Goal: Task Accomplishment & Management: Use online tool/utility

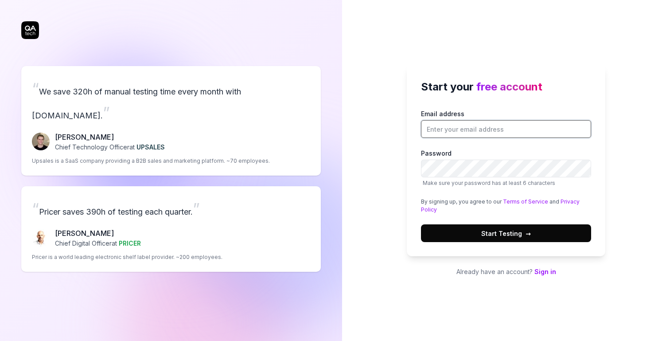
click at [504, 126] on input "Email address" at bounding box center [506, 129] width 170 height 18
type input "[PERSON_NAME][EMAIL_ADDRESS][DOMAIN_NAME]"
click at [421, 224] on button "Start Testing →" at bounding box center [506, 233] width 170 height 18
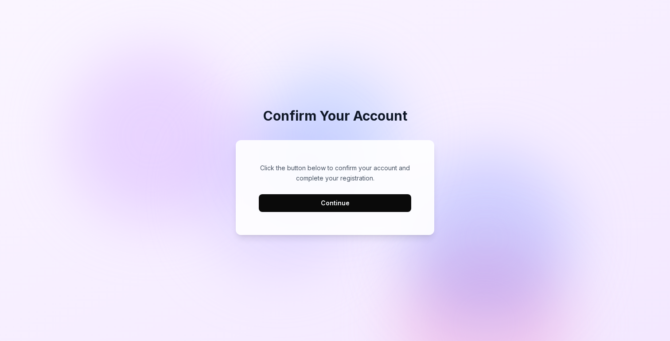
click at [323, 205] on button "Continue" at bounding box center [335, 203] width 152 height 18
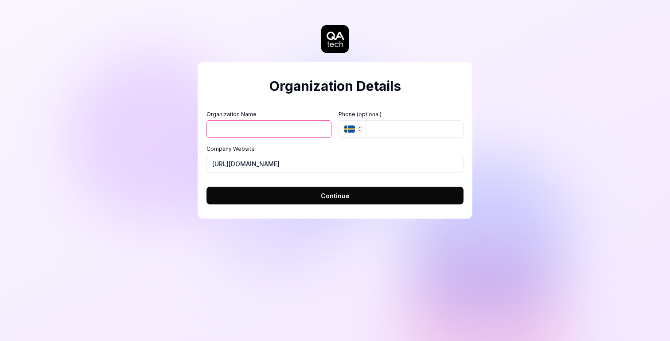
click at [265, 134] on input "Organization Name" at bounding box center [269, 129] width 125 height 18
type input "Terry Penman"
click at [371, 133] on input "tel" at bounding box center [415, 129] width 98 height 18
click at [360, 133] on button "SE" at bounding box center [352, 129] width 27 height 18
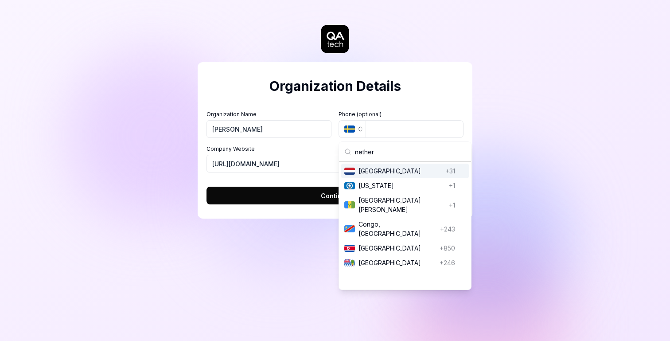
type input "nether"
click at [367, 171] on span "Netherlands" at bounding box center [400, 170] width 83 height 9
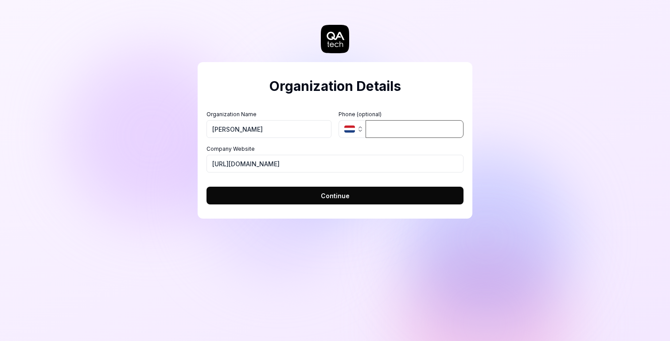
click at [390, 130] on input "tel" at bounding box center [415, 129] width 98 height 18
type input "06 38970641"
click at [339, 192] on span "Continue" at bounding box center [335, 195] width 29 height 9
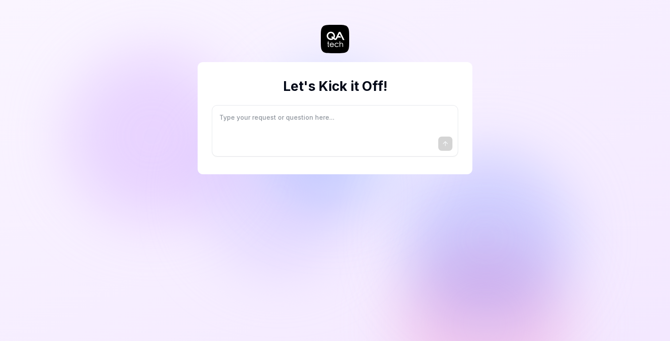
type textarea "*"
type textarea "I"
type textarea "*"
type textarea "I"
type textarea "*"
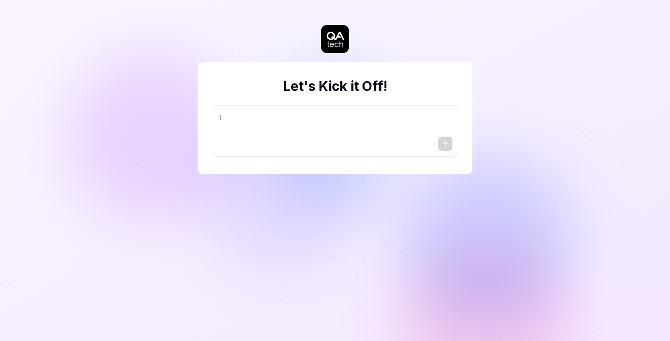
type textarea "I w"
type textarea "*"
type textarea "I wa"
type textarea "*"
type textarea "I wan"
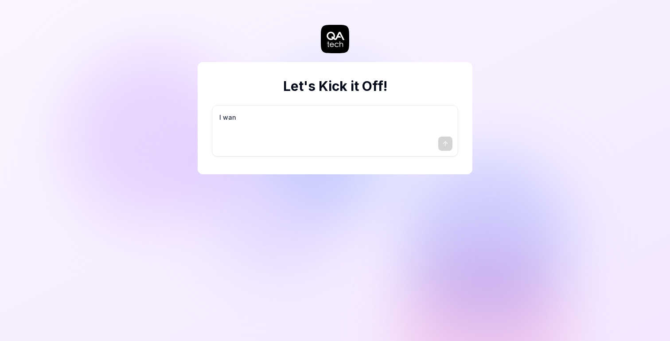
type textarea "*"
type textarea "I want"
type textarea "*"
type textarea "I want"
type textarea "*"
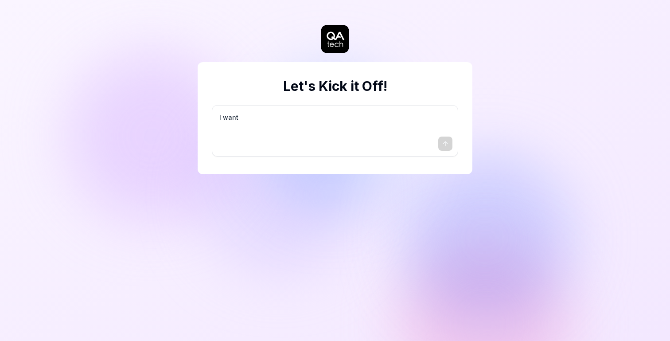
type textarea "I want a"
type textarea "*"
type textarea "I want a"
type textarea "*"
type textarea "I want a g"
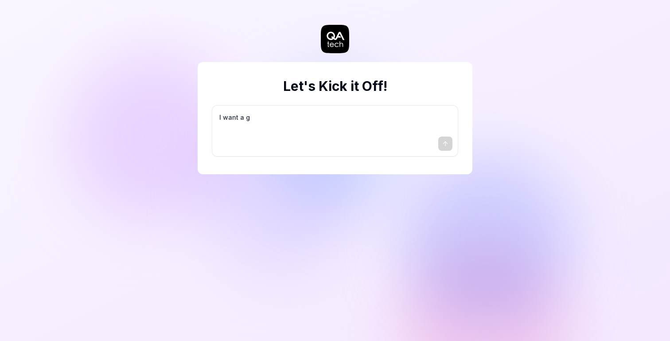
type textarea "*"
type textarea "I want a go"
type textarea "*"
type textarea "I want a goo"
type textarea "*"
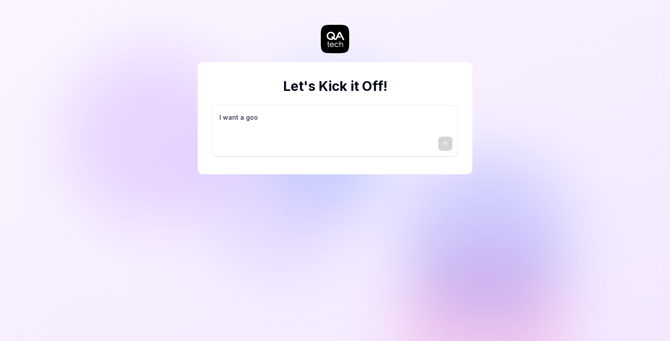
type textarea "I want a good"
type textarea "*"
type textarea "I want a good"
type textarea "*"
type textarea "I want a good t"
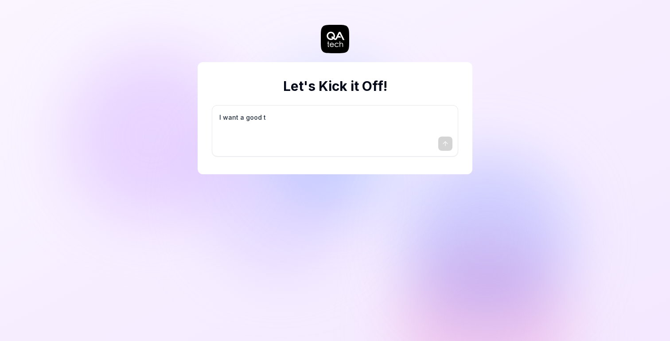
type textarea "*"
type textarea "I want a good te"
type textarea "*"
type textarea "I want a good tes"
type textarea "*"
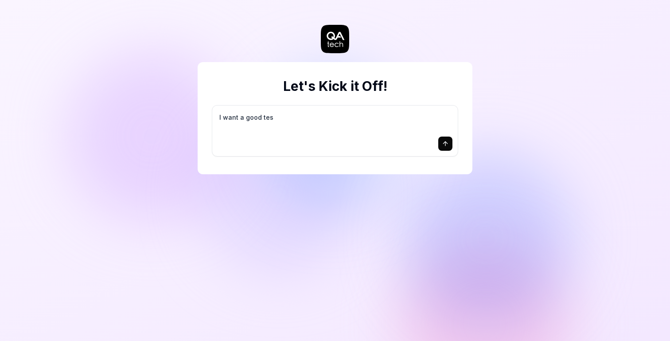
type textarea "I want a good test"
type textarea "*"
type textarea "I want a good test"
type textarea "*"
type textarea "I want a good test s"
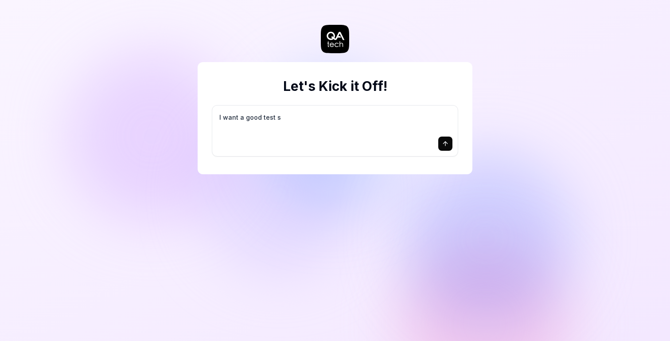
type textarea "*"
type textarea "I want a good test se"
type textarea "*"
type textarea "I want a good test set"
type textarea "*"
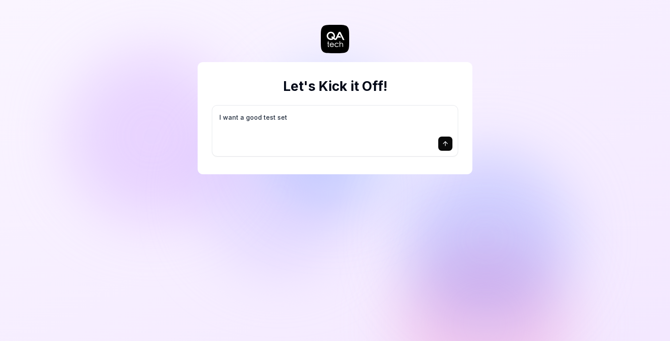
type textarea "I want a good test setu"
type textarea "*"
type textarea "I want a good test setup"
type textarea "*"
type textarea "I want a good test setup"
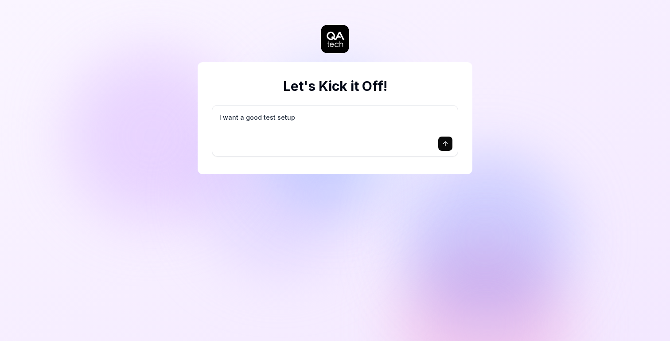
type textarea "*"
type textarea "I want a good test setup f"
type textarea "*"
type textarea "I want a good test setup fo"
type textarea "*"
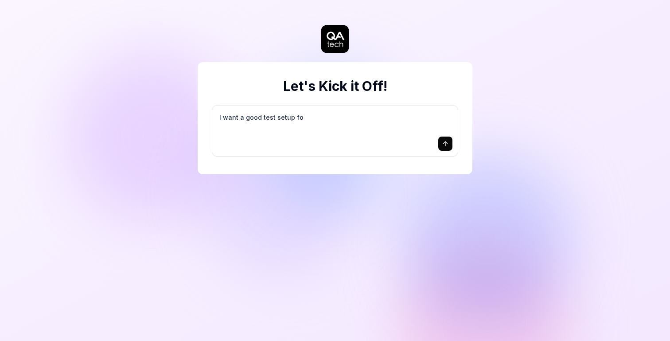
type textarea "I want a good test setup for"
type textarea "*"
type textarea "I want a good test setup for"
type textarea "*"
type textarea "I want a good test setup for m"
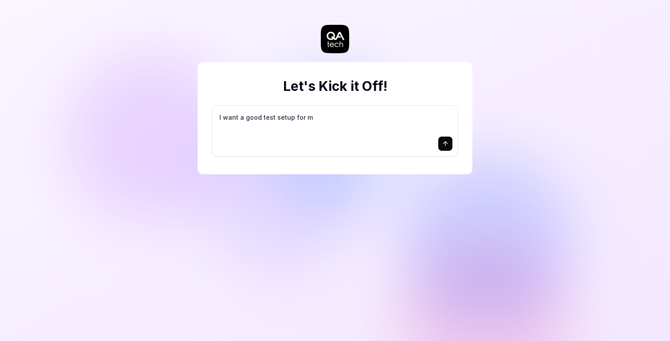
type textarea "*"
type textarea "I want a good test setup for my"
type textarea "*"
type textarea "I want a good test setup for my"
type textarea "*"
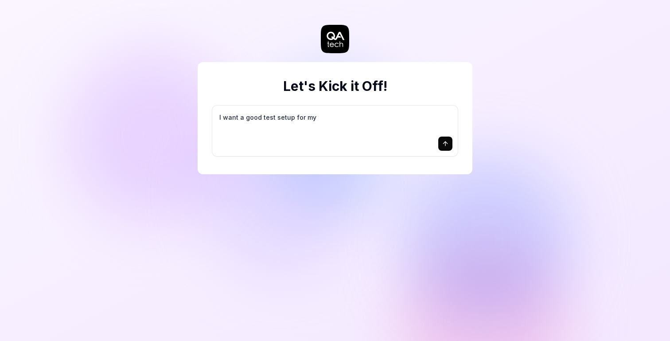
type textarea "I want a good test setup for my s"
type textarea "*"
type textarea "I want a good test setup for my si"
type textarea "*"
type textarea "I want a good test setup for my sit"
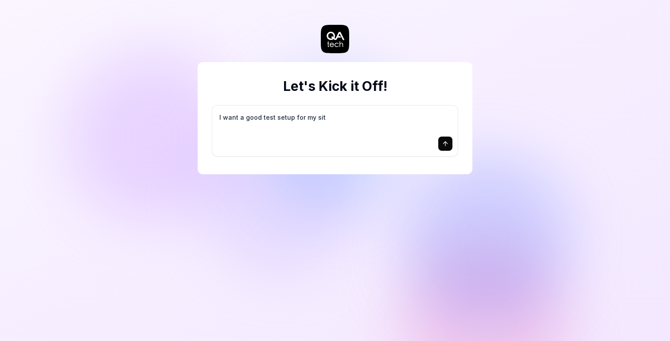
type textarea "*"
type textarea "I want a good test setup for my site"
type textarea "*"
type textarea "I want a good test setup for my site"
type textarea "*"
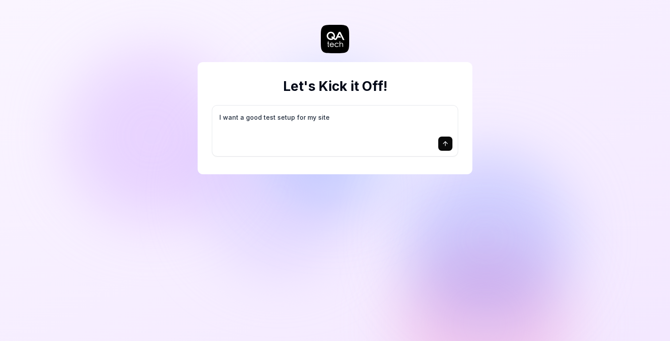
type textarea "I want a good test setup for my site -"
type textarea "*"
type textarea "I want a good test setup for my site -"
type textarea "*"
type textarea "I want a good test setup for my site - h"
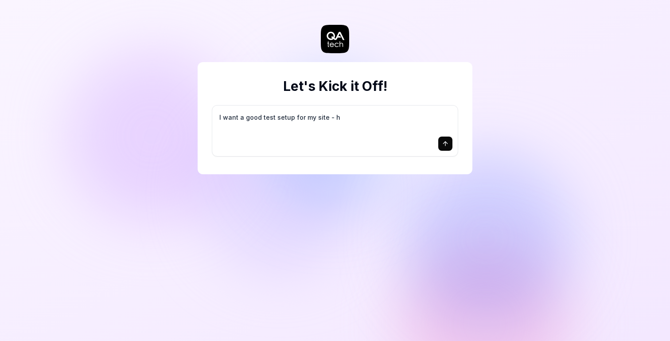
type textarea "*"
type textarea "I want a good test setup for my site - he"
type textarea "*"
type textarea "I want a good test setup for my site - hel"
type textarea "*"
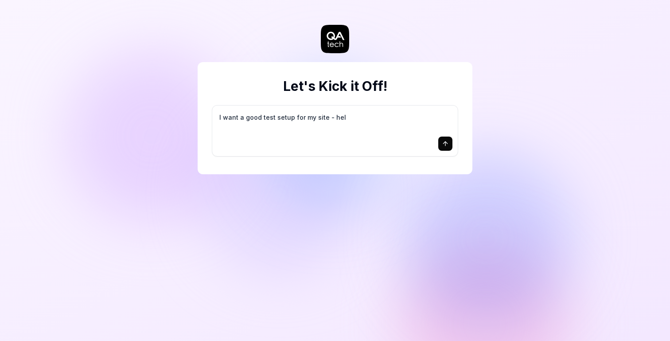
type textarea "I want a good test setup for my site - help"
type textarea "*"
type textarea "I want a good test setup for my site - help"
type textarea "*"
type textarea "I want a good test setup for my site - help m"
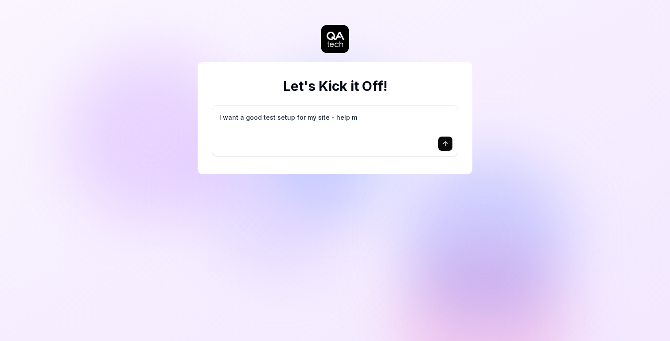
type textarea "*"
type textarea "I want a good test setup for my site - help me"
type textarea "*"
type textarea "I want a good test setup for my site - help me"
type textarea "*"
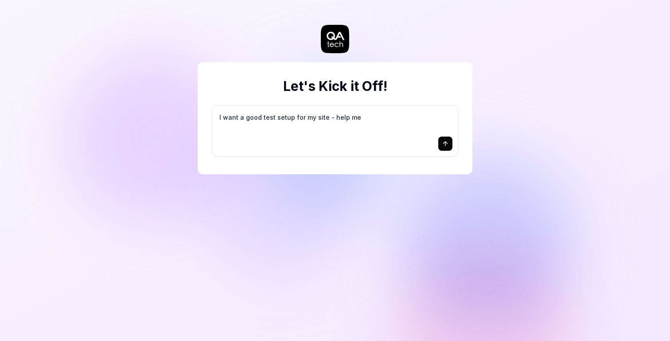
type textarea "I want a good test setup for my site - help me c"
type textarea "*"
type textarea "I want a good test setup for my site - help me cr"
type textarea "*"
type textarea "I want a good test setup for my site - help me cre"
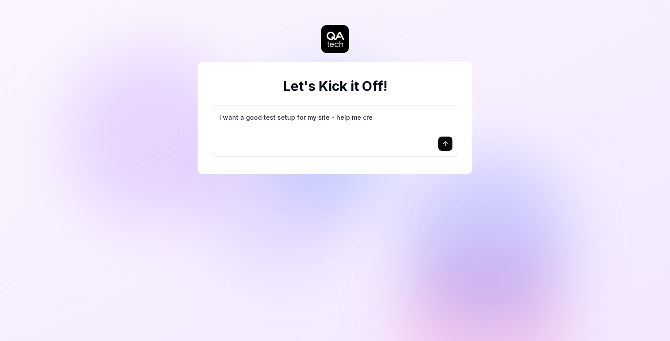
type textarea "*"
type textarea "I want a good test setup for my site - help me crea"
type textarea "*"
type textarea "I want a good test setup for my site - help me creat"
type textarea "*"
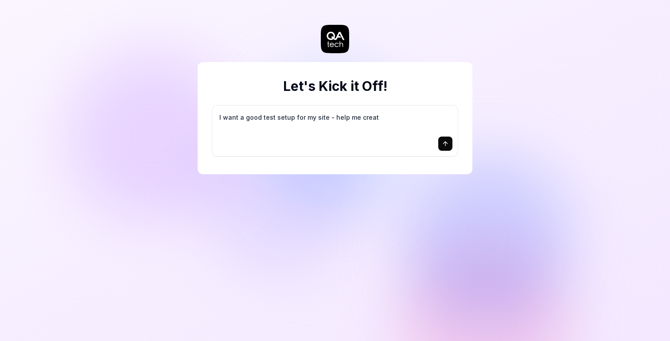
type textarea "I want a good test setup for my site - help me create"
type textarea "*"
type textarea "I want a good test setup for my site - help me create"
type textarea "*"
type textarea "I want a good test setup for my site - help me create t"
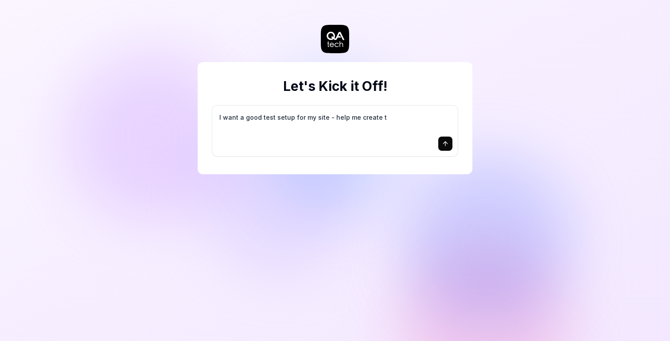
type textarea "*"
type textarea "I want a good test setup for my site - help me create th"
type textarea "*"
type textarea "I want a good test setup for my site - help me create the"
type textarea "*"
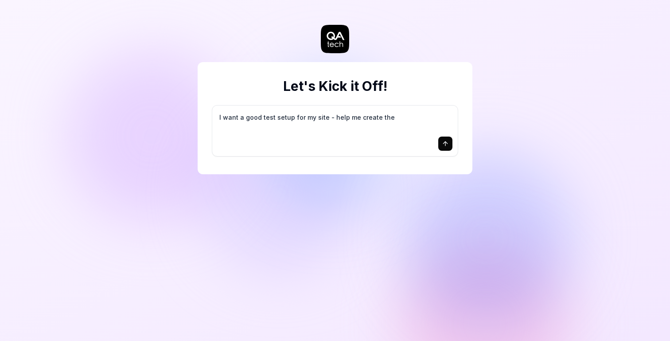
type textarea "I want a good test setup for my site - help me create the"
type textarea "*"
type textarea "I want a good test setup for my site - help me create the f"
type textarea "*"
type textarea "I want a good test setup for my site - help me create the fi"
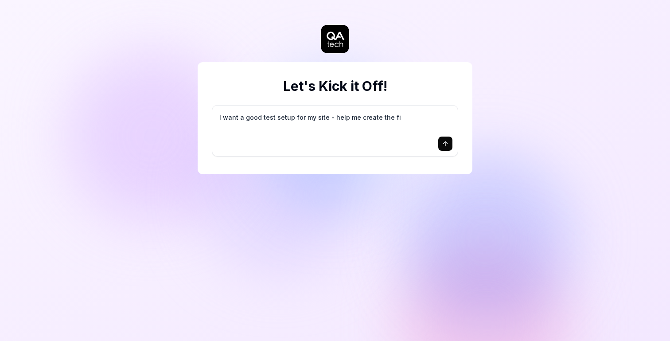
type textarea "*"
type textarea "I want a good test setup for my site - help me create the fir"
type textarea "*"
type textarea "I want a good test setup for my site - help me create the firs"
type textarea "*"
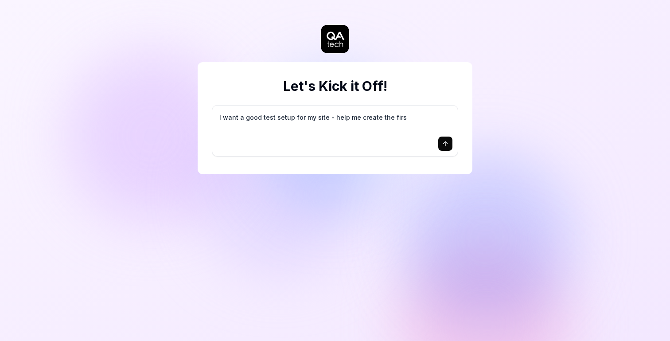
type textarea "I want a good test setup for my site - help me create the first"
type textarea "*"
type textarea "I want a good test setup for my site - help me create the first"
type textarea "*"
type textarea "I want a good test setup for my site - help me create the first 3"
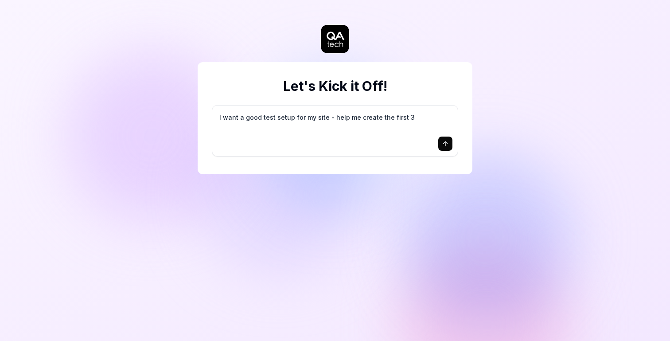
type textarea "*"
type textarea "I want a good test setup for my site - help me create the first 3-"
type textarea "*"
type textarea "I want a good test setup for my site - help me create the first 3-5"
type textarea "*"
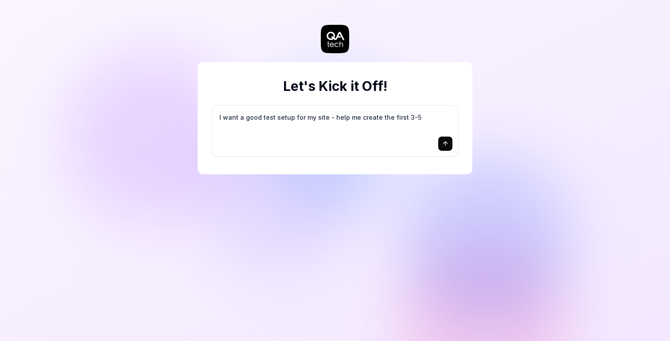
type textarea "I want a good test setup for my site - help me create the first 3-5"
type textarea "*"
type textarea "I want a good test setup for my site - help me create the first 3-5 t"
type textarea "*"
type textarea "I want a good test setup for my site - help me create the first 3-5 te"
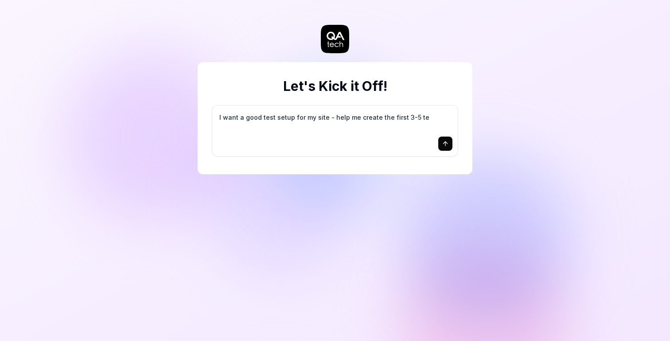
type textarea "*"
type textarea "I want a good test setup for my site - help me create the first 3-5 tes"
type textarea "*"
type textarea "I want a good test setup for my site - help me create the first 3-5 test"
type textarea "*"
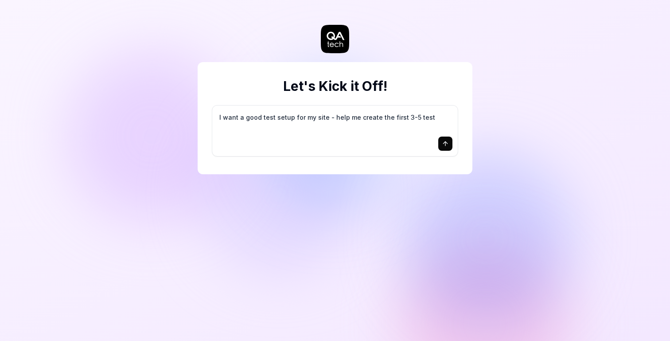
type textarea "I want a good test setup for my site - help me create the first 3-5 test"
type textarea "*"
type textarea "I want a good test setup for my site - help me create the first 3-5 test c"
type textarea "*"
type textarea "I want a good test setup for my site - help me create the first 3-5 test ca"
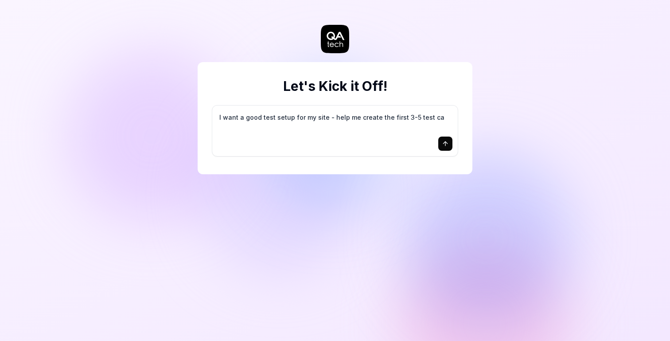
type textarea "*"
type textarea "I want a good test setup for my site - help me create the first 3-5 test cas"
type textarea "*"
type textarea "I want a good test setup for my site - help me create the first 3-5 test case"
type textarea "*"
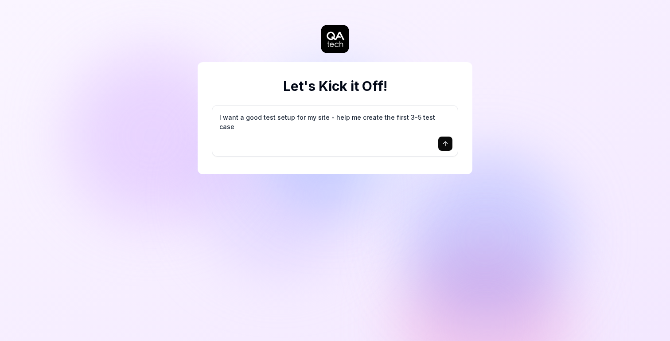
type textarea "I want a good test setup for my site - help me create the first 3-5 test cases"
click at [445, 144] on icon "submit" at bounding box center [445, 143] width 7 height 7
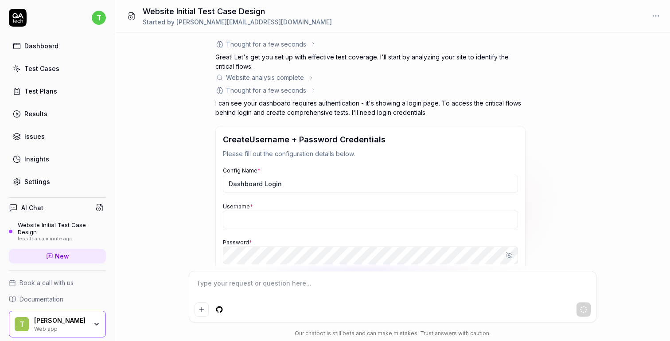
type textarea "*"
type input "[PERSON_NAME][EMAIL_ADDRESS][DOMAIN_NAME]"
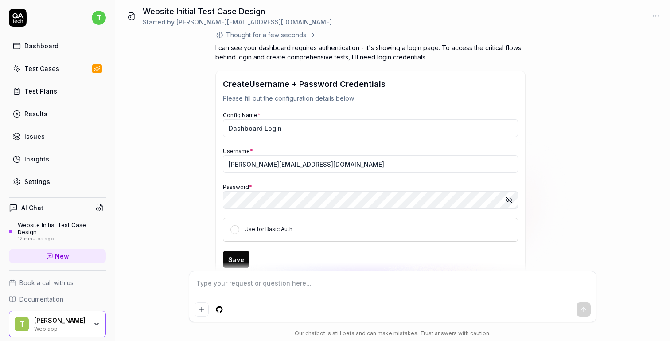
scroll to position [117, 0]
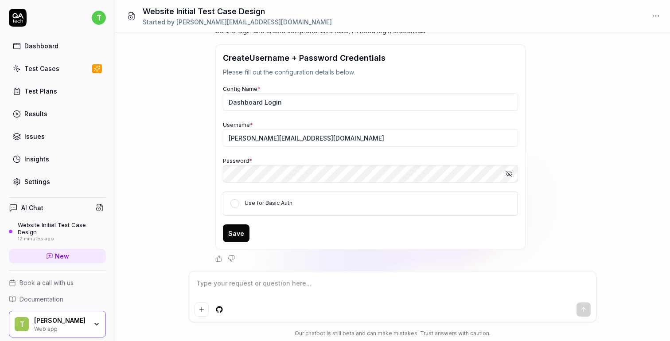
click at [236, 228] on button "Save" at bounding box center [236, 233] width 27 height 18
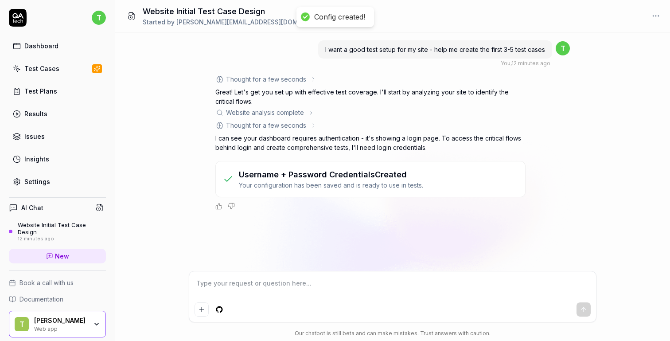
scroll to position [0, 0]
click at [659, 18] on html "t Dashboard Test Cases Test Plans Results Issues Insights Settings AI Chat Webs…" at bounding box center [335, 170] width 670 height 341
click at [620, 107] on html "t Dashboard Test Cases Test Plans Results Issues Insights Settings AI Chat Webs…" at bounding box center [335, 170] width 670 height 341
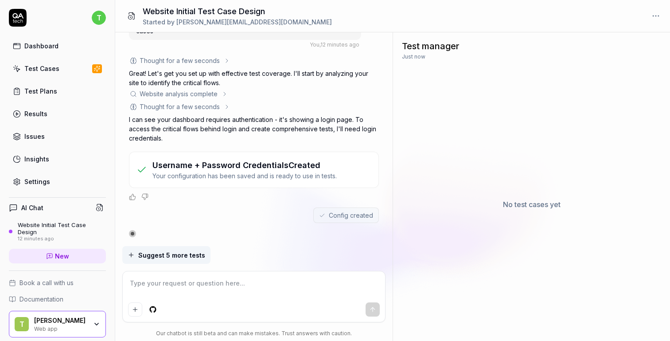
click at [39, 64] on div "Test Cases" at bounding box center [41, 68] width 35 height 9
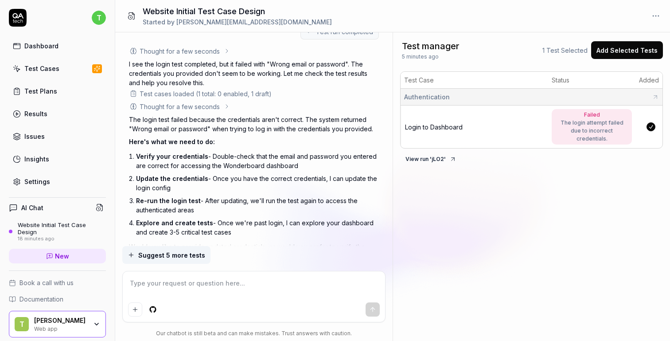
scroll to position [464, 0]
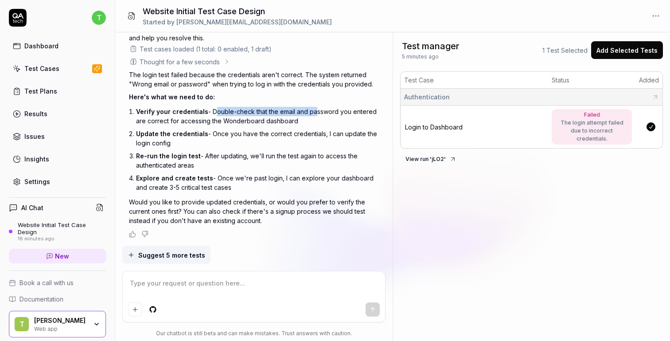
drag, startPoint x: 211, startPoint y: 111, endPoint x: 311, endPoint y: 111, distance: 100.2
click at [311, 111] on li "Verify your credentials - Double-check that the email and password you entered …" at bounding box center [257, 116] width 243 height 22
click at [311, 127] on li "Update the credentials - Once you have the correct credentials, I can update th…" at bounding box center [257, 138] width 243 height 22
click at [443, 123] on span "Login to Dashboard" at bounding box center [434, 127] width 58 height 8
click at [183, 282] on textarea at bounding box center [254, 288] width 252 height 22
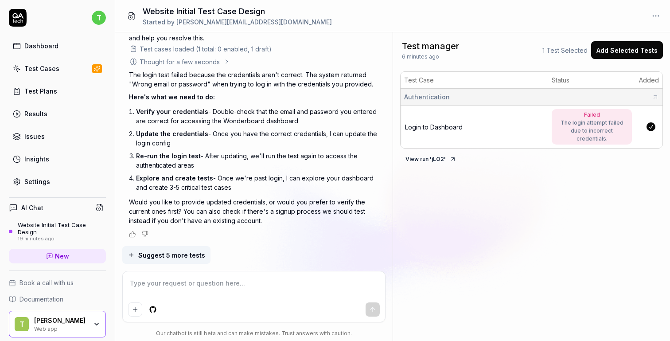
type textarea "*"
type textarea "L"
type textarea "*"
type textarea "Le"
type textarea "*"
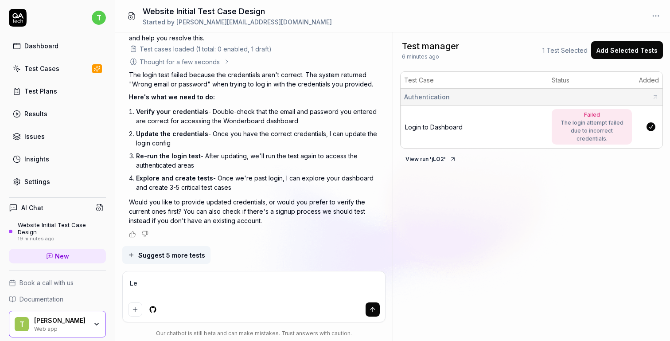
type textarea "Let"
type textarea "*"
type textarea "Let\"
type textarea "*"
type textarea "Let\s"
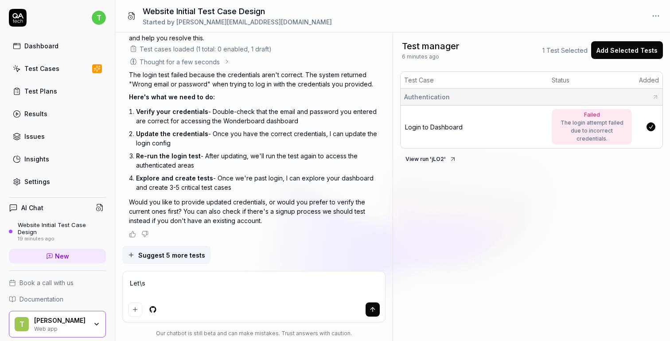
type textarea "*"
type textarea "Let\s"
type textarea "*"
type textarea "Let\s t"
type textarea "*"
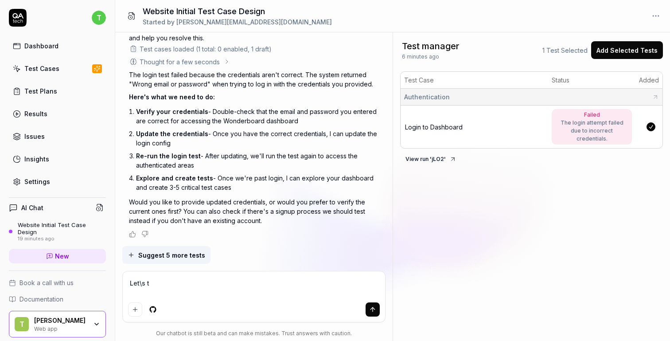
type textarea "Let\s tr"
type textarea "*"
type textarea "Let\s try"
type textarea "*"
type textarea "Let\s try"
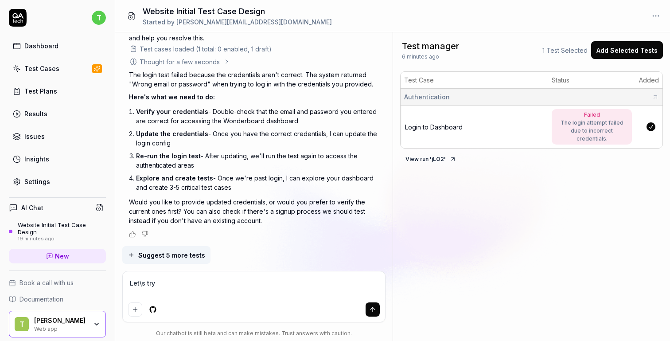
type textarea "*"
type textarea "Let\s try a"
type textarea "*"
type textarea "Let\s try ag"
type textarea "*"
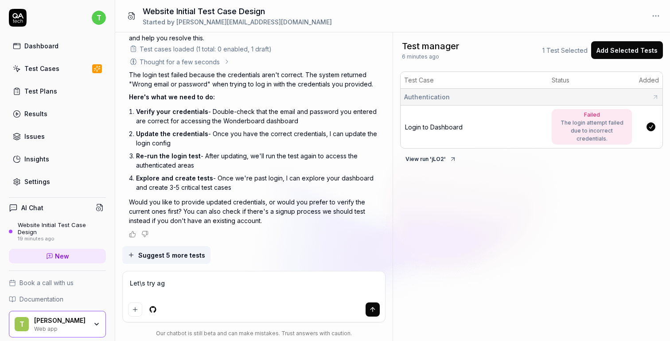
type textarea "Let\s try aga"
type textarea "*"
type textarea "Let\s try agai"
type textarea "*"
type textarea "Let\s try again"
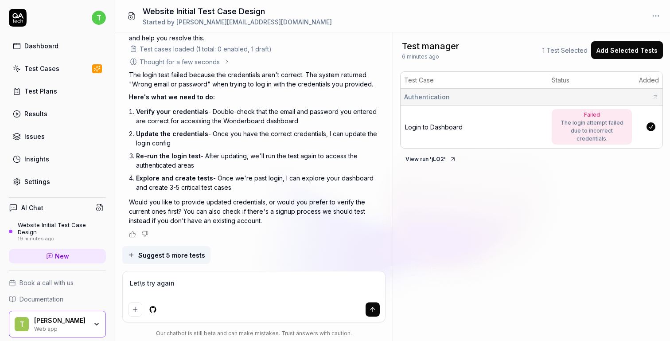
type textarea "*"
type textarea "Lets try again"
type textarea "*"
type textarea "Let's try again"
type textarea "*"
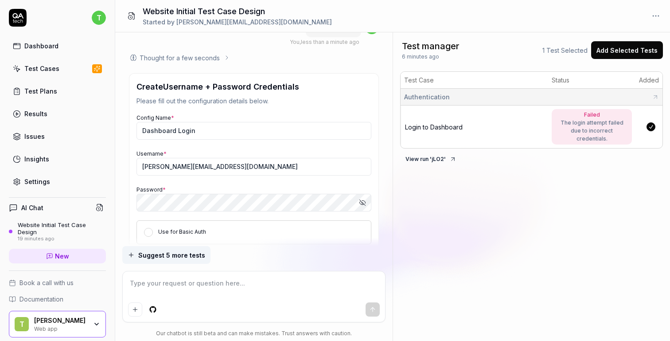
scroll to position [710, 0]
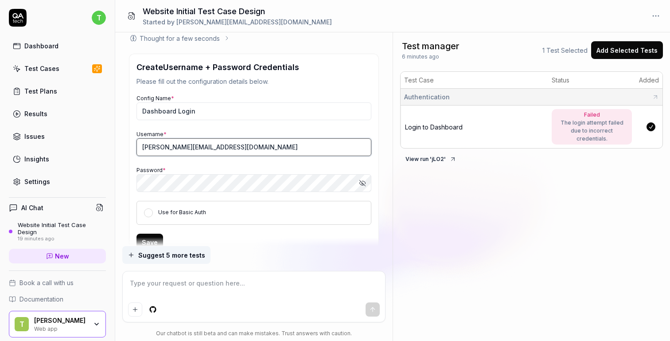
type textarea "*"
drag, startPoint x: 162, startPoint y: 146, endPoint x: 239, endPoint y: 144, distance: 77.6
click at [239, 144] on input "[PERSON_NAME][EMAIL_ADDRESS][DOMAIN_NAME]" at bounding box center [254, 147] width 235 height 18
type input "terry@wonderflow.ai"
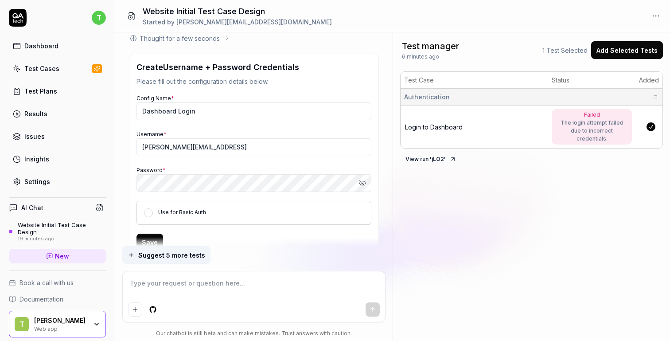
click at [361, 180] on icon "button" at bounding box center [362, 182] width 7 height 7
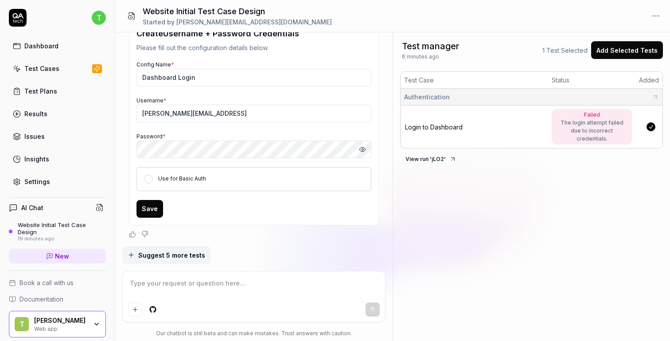
click at [154, 206] on button "Save" at bounding box center [150, 209] width 27 height 18
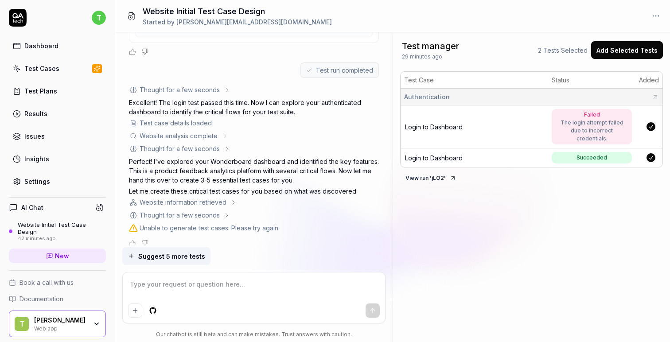
scroll to position [925, 0]
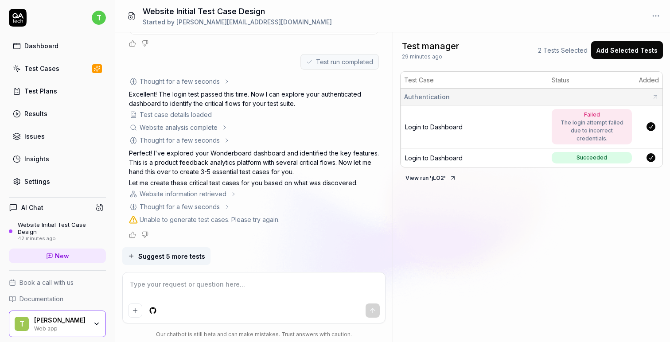
click at [156, 220] on div "Unable to generate test cases. Please try again." at bounding box center [210, 219] width 140 height 9
click at [218, 279] on textarea at bounding box center [254, 289] width 252 height 22
type textarea "*"
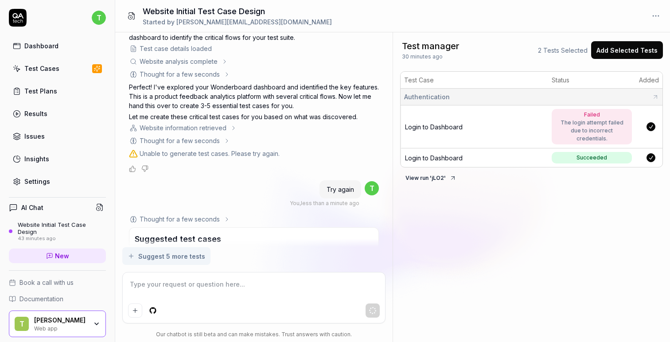
scroll to position [1225, 0]
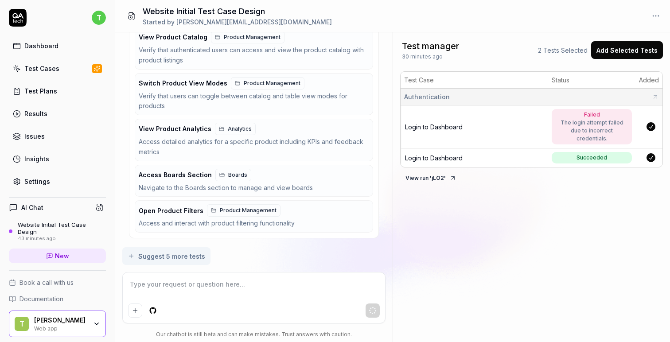
click at [193, 177] on span "Access Boards Section" at bounding box center [175, 175] width 73 height 8
click at [178, 174] on span "Access Boards Section" at bounding box center [175, 175] width 73 height 8
click at [654, 122] on div at bounding box center [650, 126] width 23 height 9
click at [654, 122] on button "button" at bounding box center [651, 126] width 9 height 9
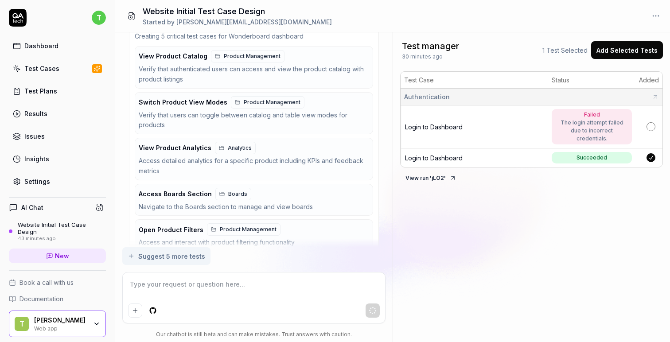
scroll to position [1195, 0]
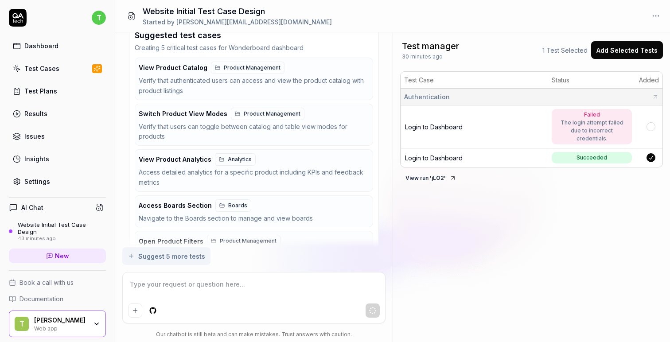
drag, startPoint x: 177, startPoint y: 84, endPoint x: 499, endPoint y: 120, distance: 324.1
click at [499, 120] on div "I want a good test setup for my site - help me create the first 3-5 test cases …" at bounding box center [392, 187] width 555 height 310
click at [348, 75] on div "View Product Catalog Product Management Verify that authenticated users can acc…" at bounding box center [252, 79] width 227 height 35
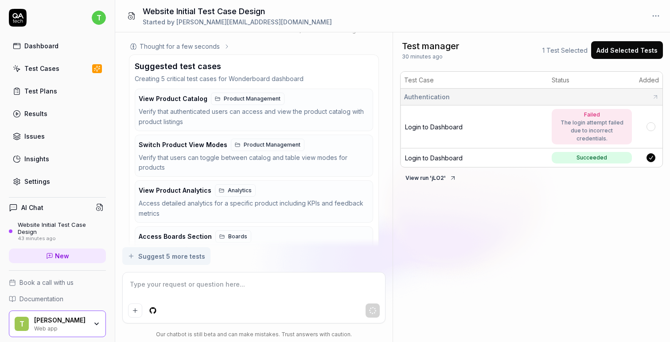
scroll to position [1225, 0]
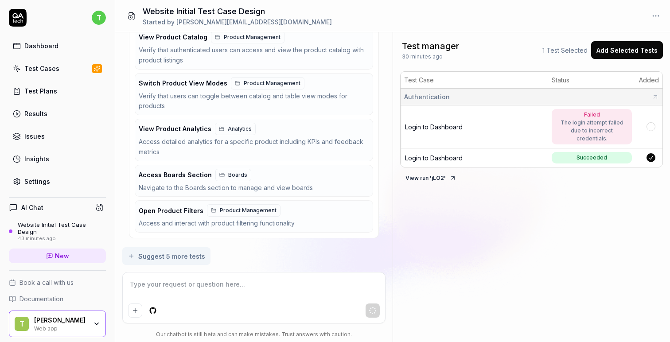
click at [254, 211] on span "Product Management" at bounding box center [248, 211] width 57 height 8
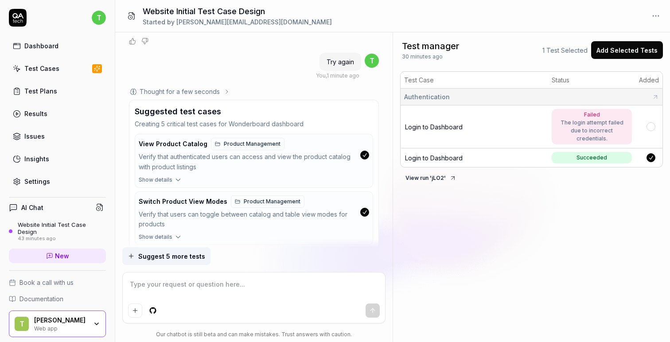
scroll to position [1315, 0]
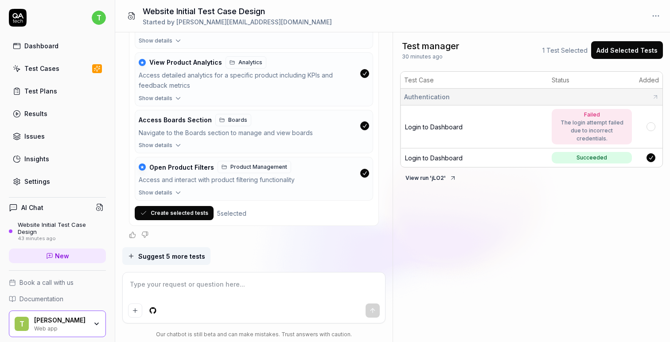
click at [175, 211] on button "Create selected tests" at bounding box center [174, 213] width 79 height 14
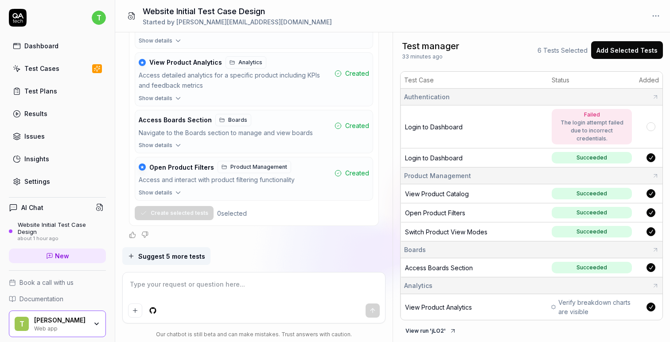
click at [610, 53] on button "Add Selected Tests" at bounding box center [627, 50] width 72 height 18
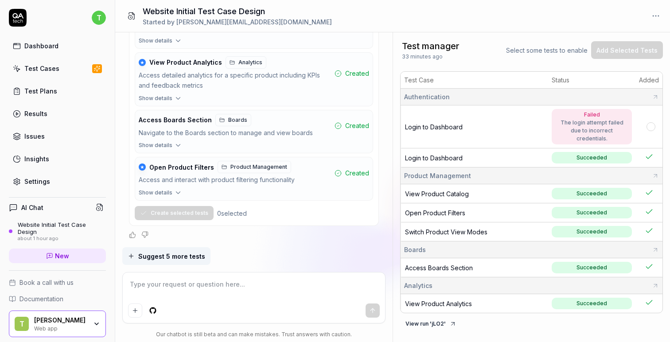
click at [498, 322] on div "Test Case Status Added Authentication Login to Dashboard Failed The login attem…" at bounding box center [531, 201] width 277 height 267
click at [569, 298] on span "Succeeded" at bounding box center [592, 304] width 80 height 12
click at [654, 282] on icon at bounding box center [655, 285] width 7 height 7
click at [185, 257] on span "Suggest 5 more tests" at bounding box center [171, 256] width 67 height 9
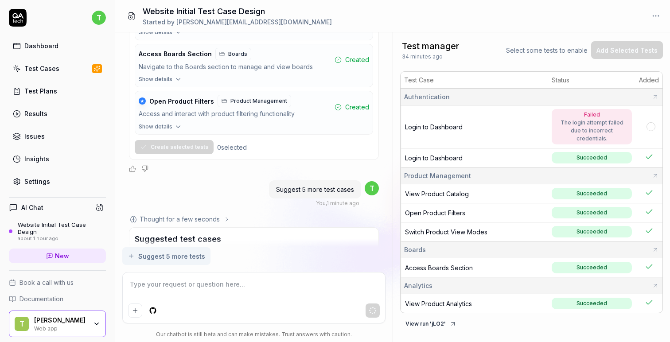
scroll to position [1595, 0]
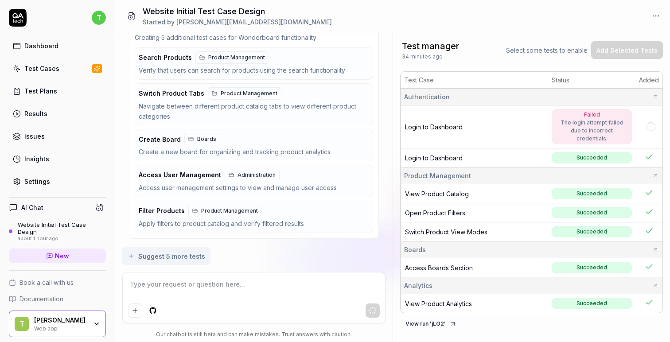
click at [250, 141] on div "Create Board Boards" at bounding box center [252, 139] width 227 height 12
click at [356, 254] on div "Suggest 5 more tests" at bounding box center [254, 256] width 264 height 18
click at [234, 141] on div "Create Board Boards" at bounding box center [252, 139] width 227 height 12
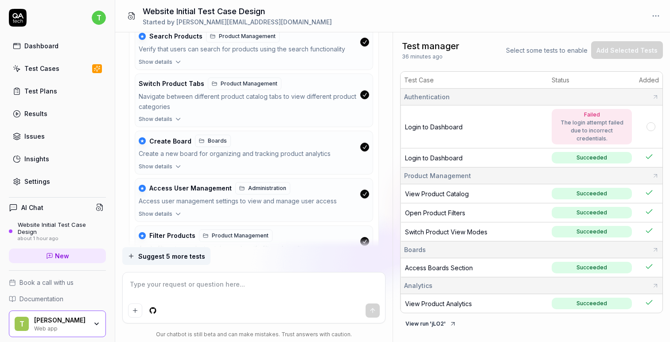
scroll to position [1589, 0]
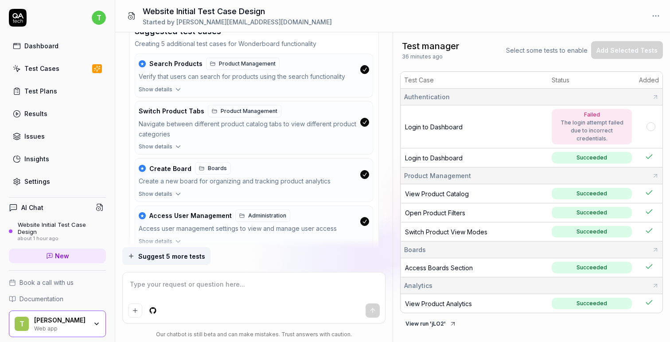
click at [365, 122] on button "button" at bounding box center [364, 122] width 9 height 9
click at [366, 58] on button "★ Search Products Product Management Verify that users can search for products …" at bounding box center [254, 69] width 238 height 31
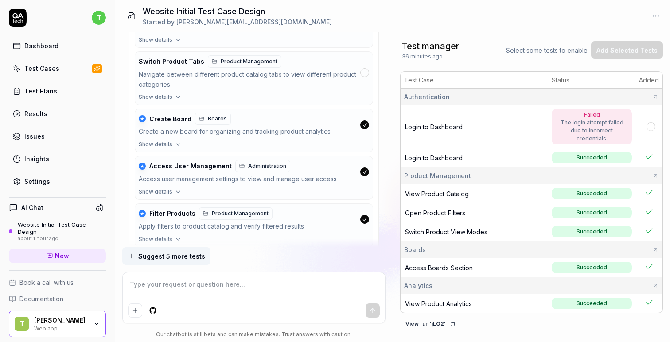
scroll to position [1685, 0]
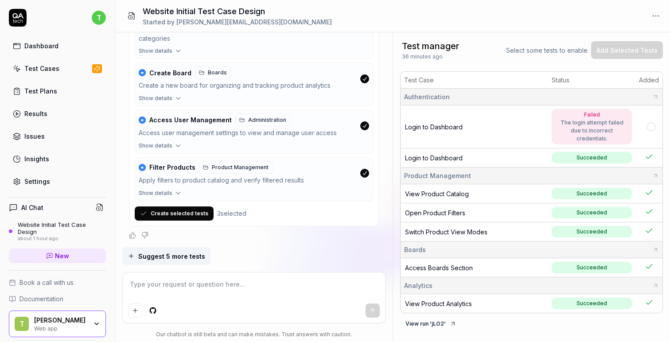
click at [362, 124] on button "button" at bounding box center [364, 125] width 9 height 9
click at [364, 166] on button "★ Filter Products Product Management Apply filters to product catalog and verif…" at bounding box center [254, 173] width 238 height 31
click at [195, 212] on button "Create selected tests" at bounding box center [174, 214] width 79 height 14
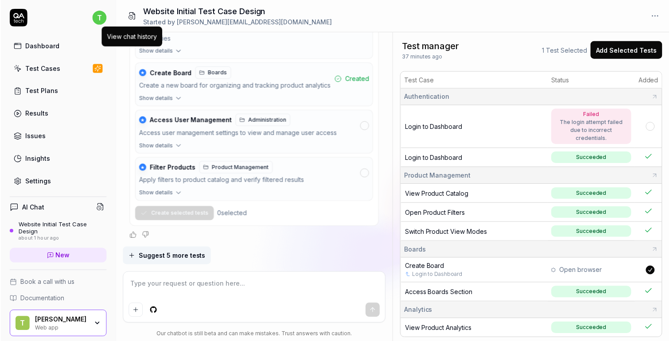
scroll to position [6, 0]
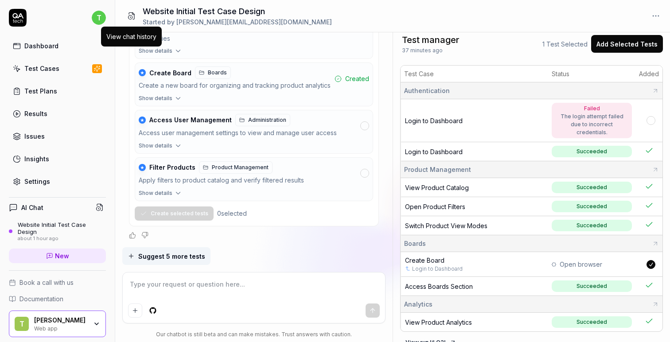
click at [583, 260] on span "Open browser" at bounding box center [581, 264] width 43 height 9
click at [456, 265] on link "Login to Dashboard" at bounding box center [437, 269] width 51 height 8
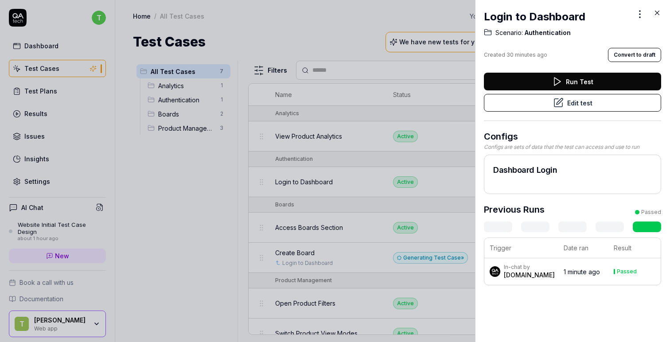
click at [577, 83] on button "Run Test" at bounding box center [572, 82] width 177 height 18
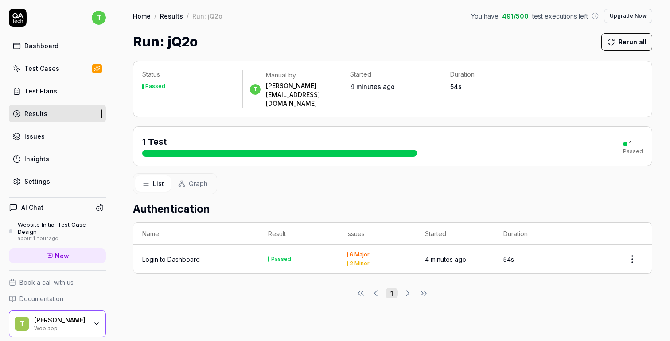
click at [347, 261] on div at bounding box center [347, 263] width 1 height 5
click at [185, 255] on div "Login to Dashboard" at bounding box center [171, 259] width 58 height 9
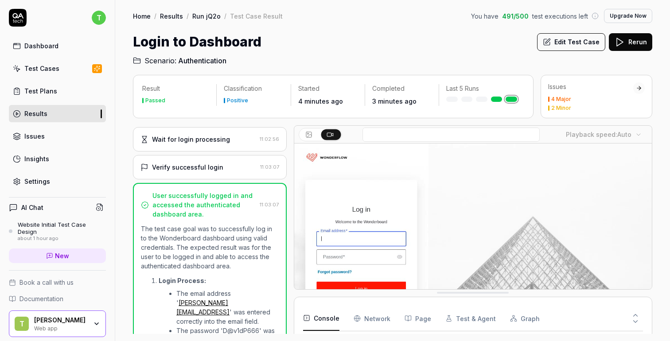
scroll to position [122, 0]
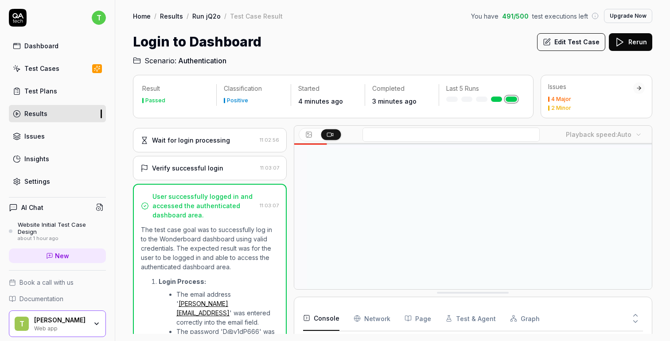
click at [551, 101] on div "4 Major" at bounding box center [561, 99] width 20 height 5
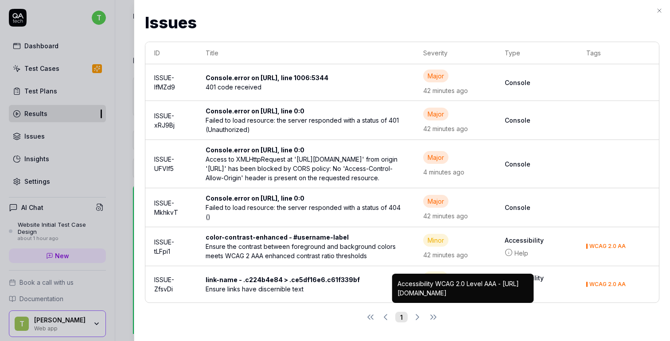
click at [375, 242] on div "color-contrast-enhanced - #username-label" at bounding box center [306, 237] width 200 height 9
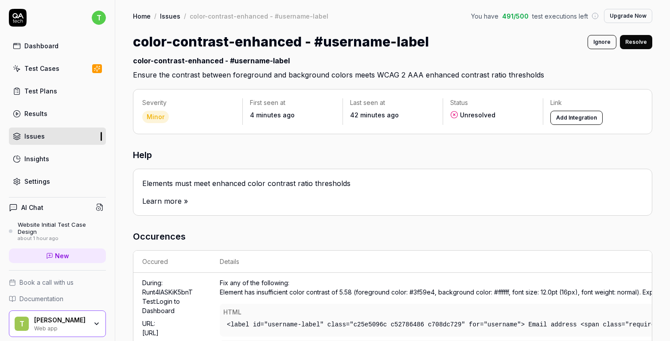
click at [51, 139] on link "Issues" at bounding box center [57, 136] width 97 height 17
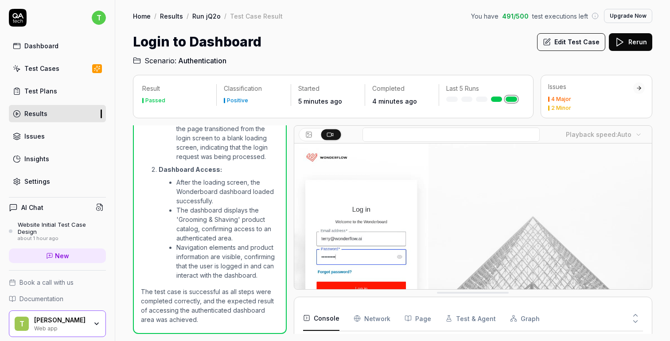
click at [604, 96] on div "Issues 4 Major 2 Minor" at bounding box center [590, 96] width 85 height 28
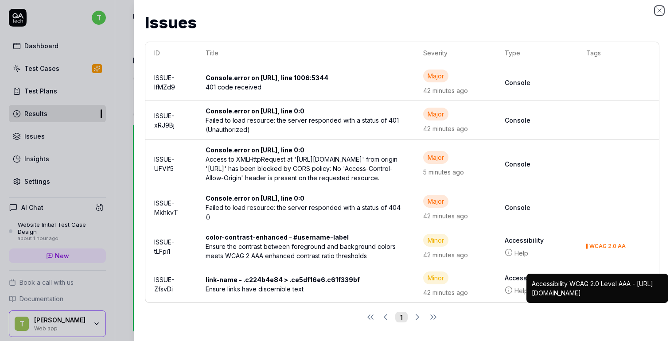
click at [660, 8] on icon "button" at bounding box center [659, 10] width 7 height 7
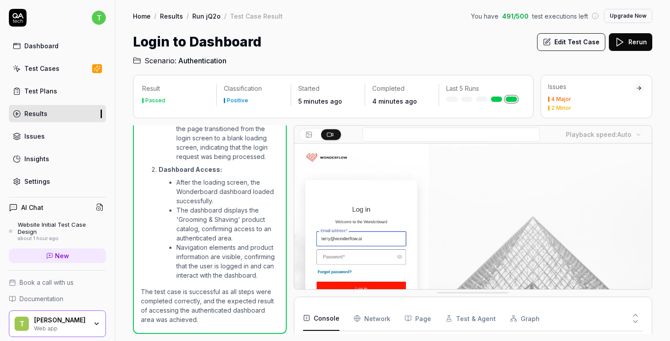
click at [55, 69] on div "Test Cases" at bounding box center [41, 68] width 35 height 9
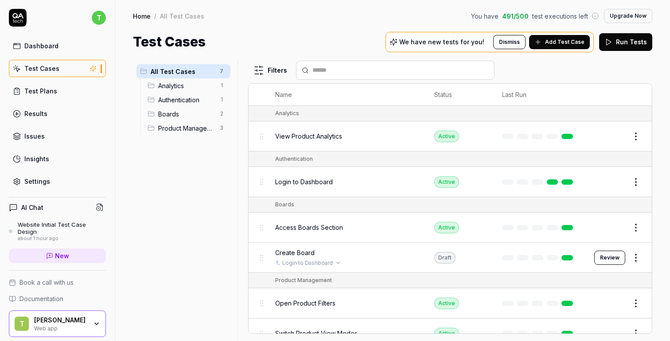
scroll to position [41, 0]
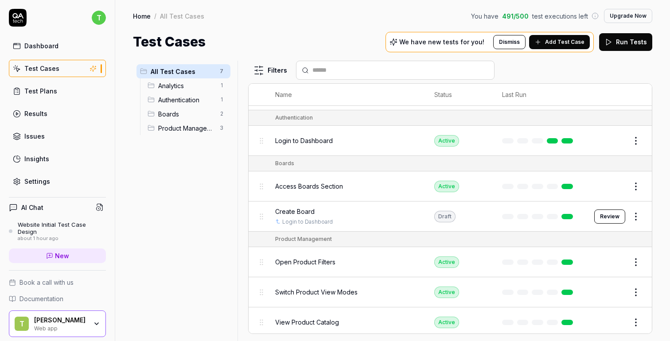
click at [616, 215] on button "Review" at bounding box center [609, 217] width 31 height 14
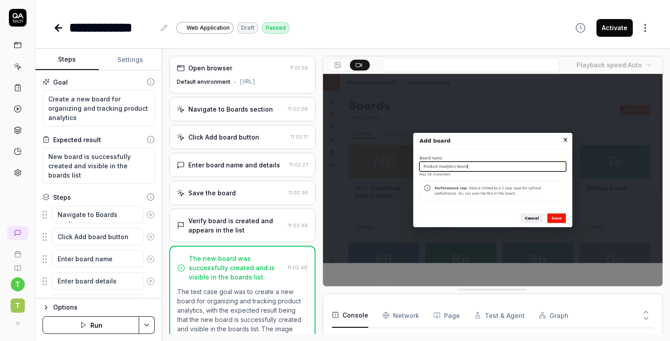
click at [613, 25] on button "Activate" at bounding box center [615, 28] width 36 height 18
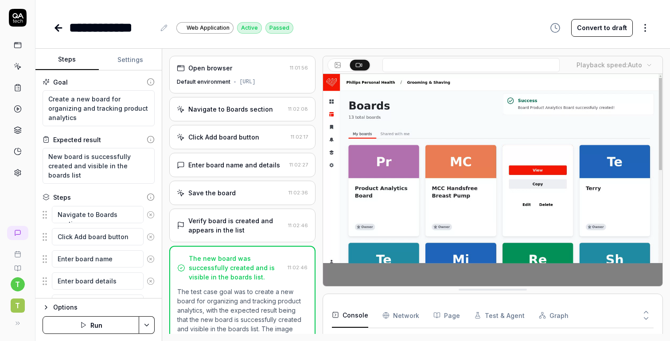
click at [55, 28] on icon at bounding box center [58, 28] width 11 height 11
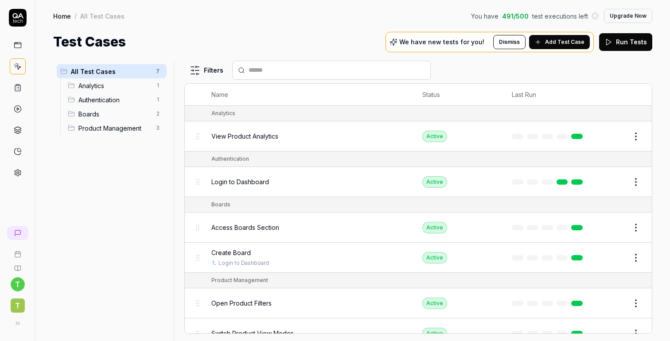
scroll to position [41, 0]
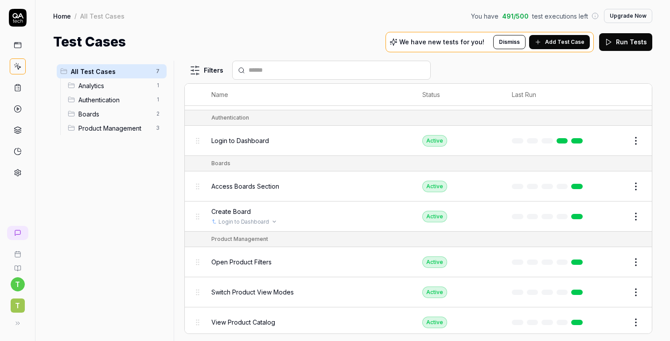
click at [346, 214] on div "Create Board Login to Dashboard" at bounding box center [307, 216] width 193 height 19
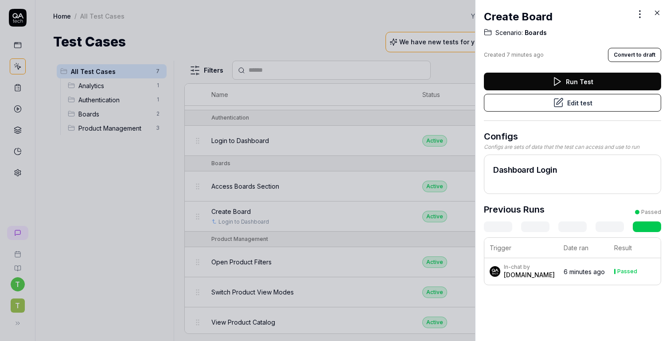
click at [577, 279] on td "6 minutes ago" at bounding box center [583, 271] width 51 height 27
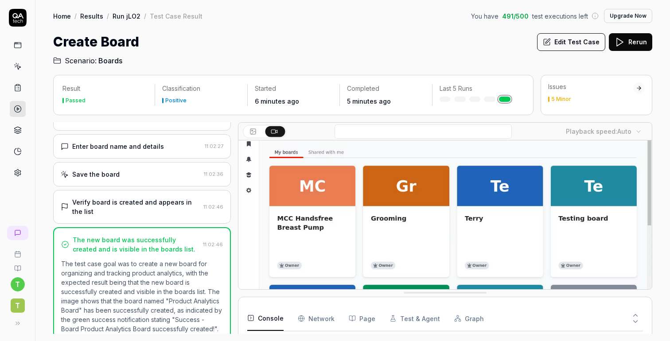
scroll to position [158, 0]
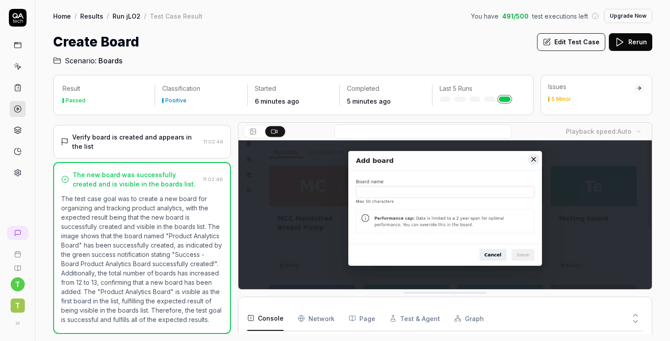
click at [583, 96] on div "Issues 5 Minor" at bounding box center [590, 92] width 85 height 20
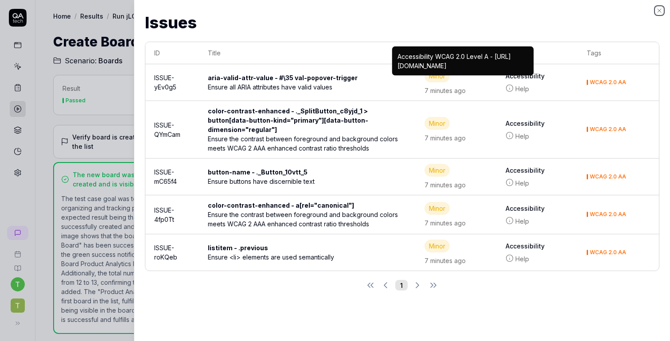
click at [661, 8] on icon "button" at bounding box center [659, 10] width 7 height 7
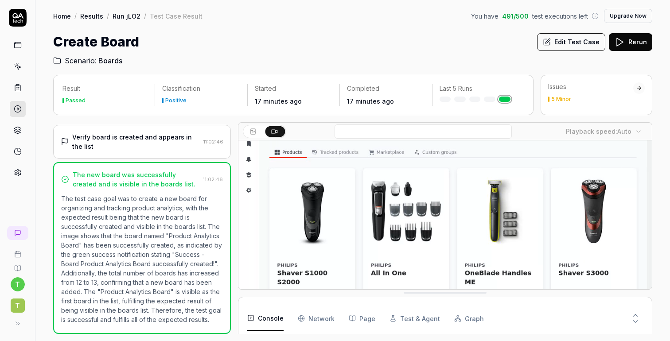
click at [246, 51] on div "Create Board Edit Test Case Rerun" at bounding box center [352, 42] width 599 height 20
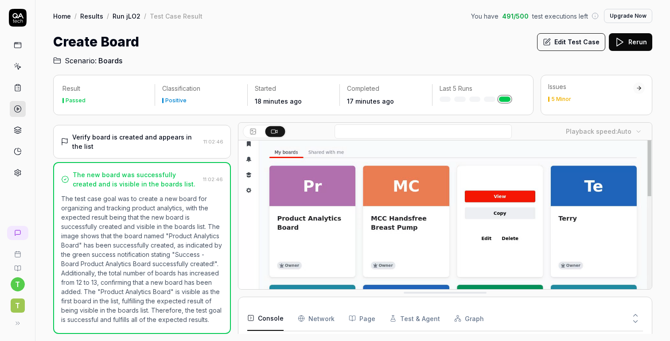
click at [624, 13] on button "Upgrade Now" at bounding box center [628, 16] width 48 height 14
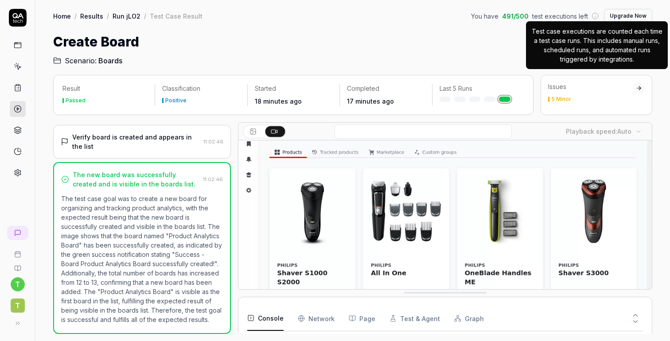
click at [597, 18] on icon at bounding box center [595, 15] width 7 height 7
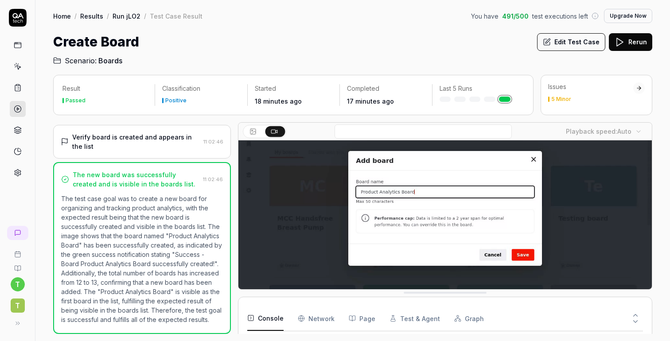
click at [597, 15] on icon at bounding box center [595, 15] width 7 height 7
click at [617, 15] on button "Upgrade Now" at bounding box center [628, 16] width 48 height 14
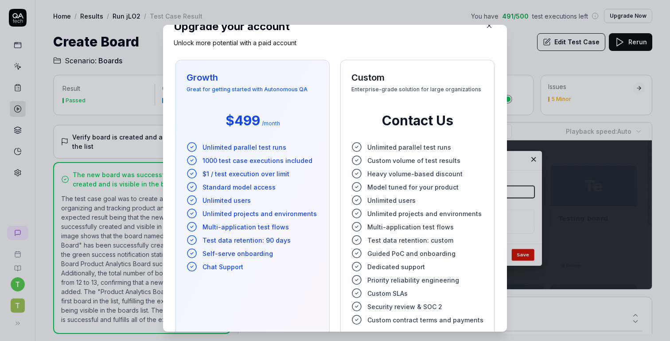
scroll to position [0, 0]
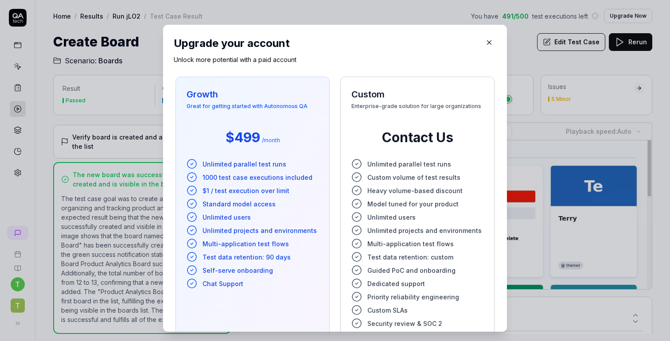
click at [485, 43] on icon "button" at bounding box center [489, 43] width 8 height 8
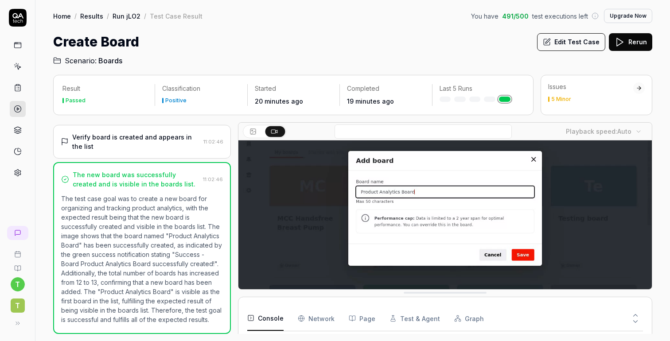
click at [203, 42] on div "Create Board Edit Test Case Rerun" at bounding box center [352, 42] width 599 height 20
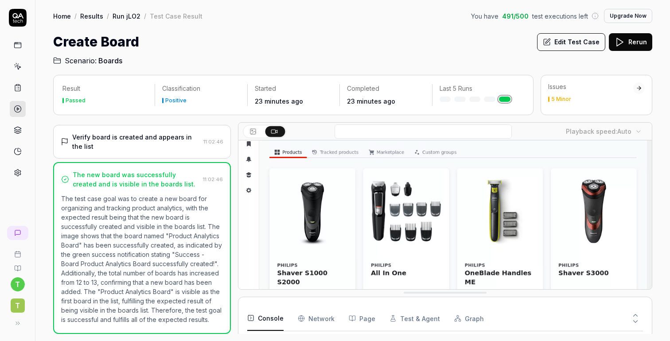
click at [365, 57] on h2 "Scenario: Boards" at bounding box center [352, 59] width 599 height 14
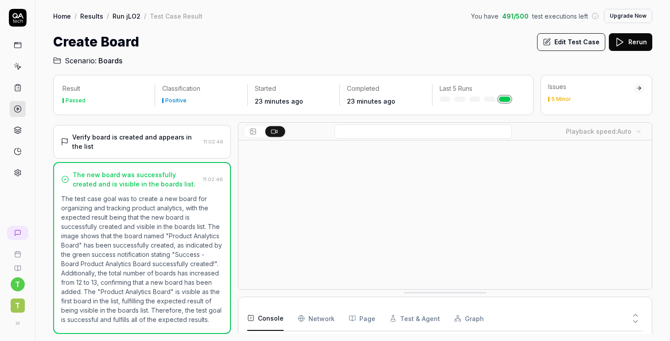
click at [62, 16] on link "Home" at bounding box center [62, 16] width 18 height 9
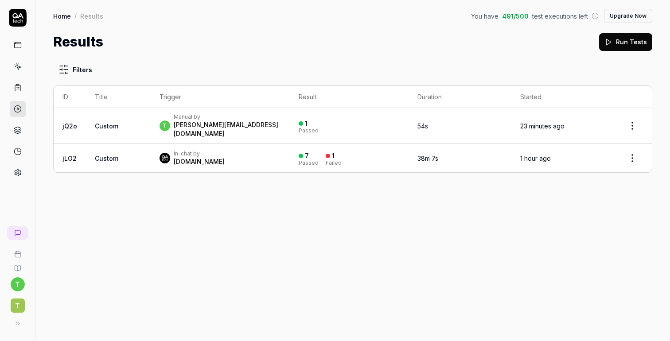
click at [225, 150] on div "In-chat by QA.tech" at bounding box center [221, 158] width 122 height 16
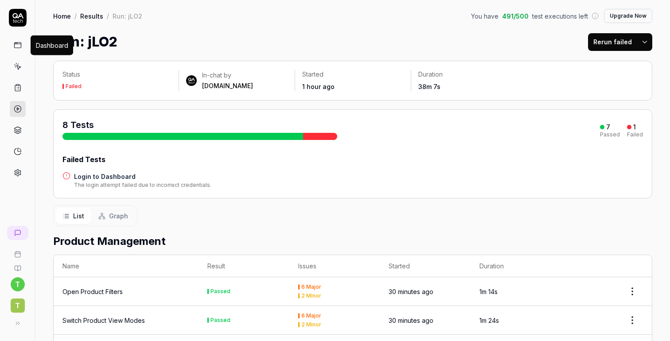
click at [18, 46] on icon at bounding box center [18, 45] width 8 height 8
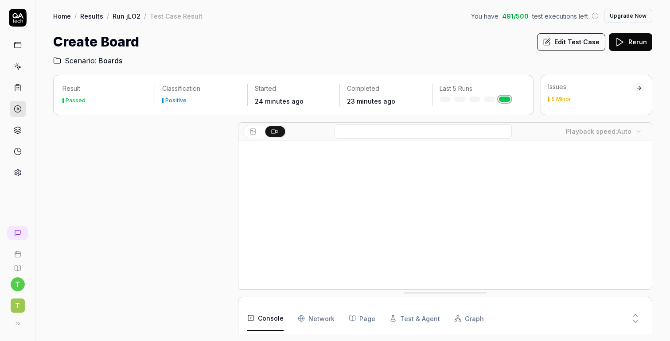
scroll to position [158, 0]
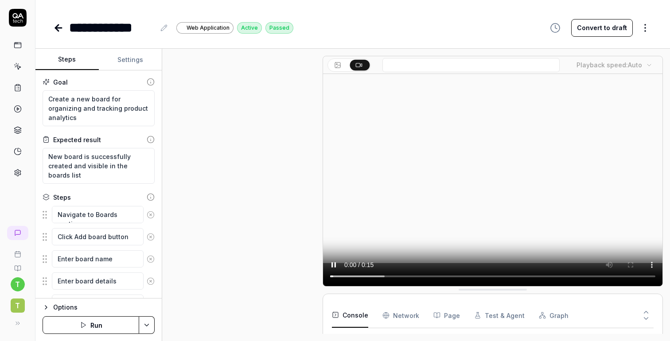
scroll to position [148, 0]
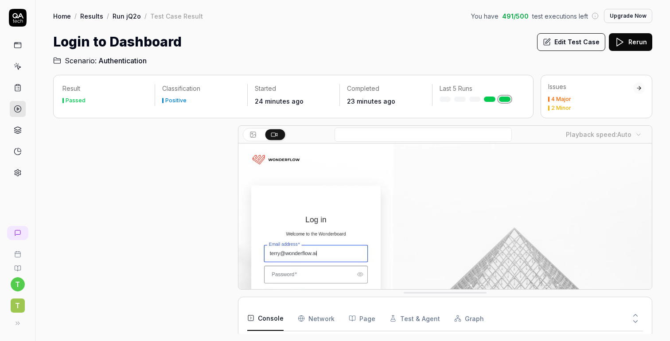
scroll to position [305, 0]
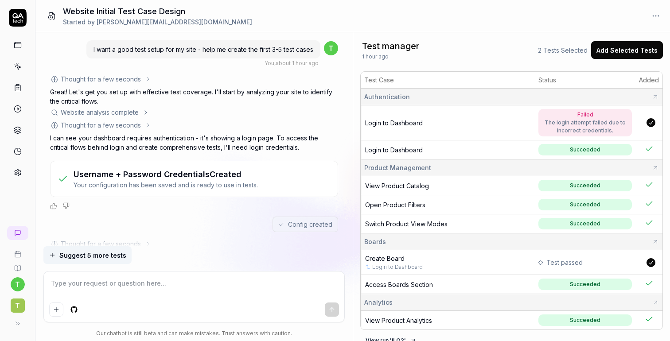
scroll to position [1609, 0]
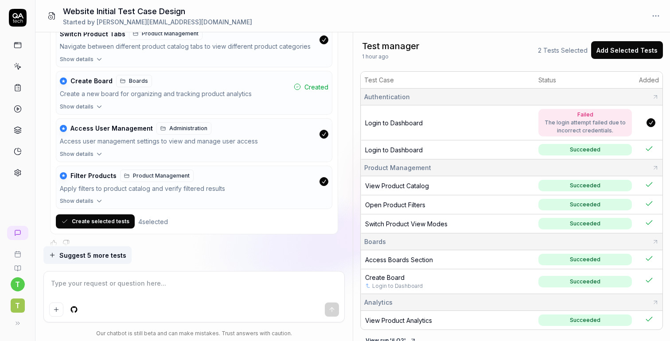
click at [154, 281] on textarea at bounding box center [194, 288] width 290 height 22
click at [328, 309] on button "submit" at bounding box center [332, 310] width 14 height 14
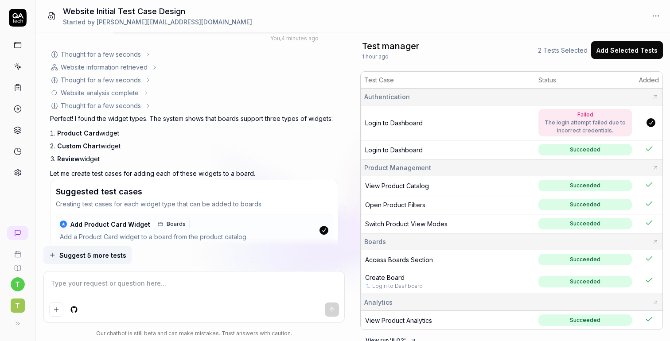
scroll to position [1991, 0]
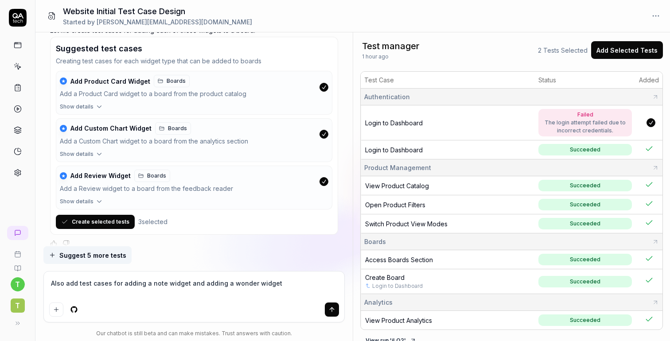
click at [287, 281] on textarea "Also add test cases for adding a note widget and adding a wonder widget" at bounding box center [194, 288] width 290 height 22
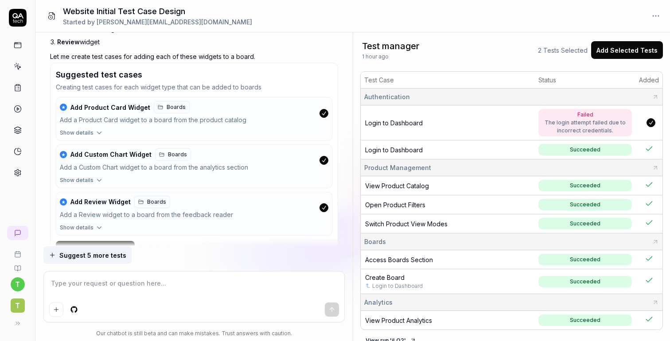
scroll to position [2209, 0]
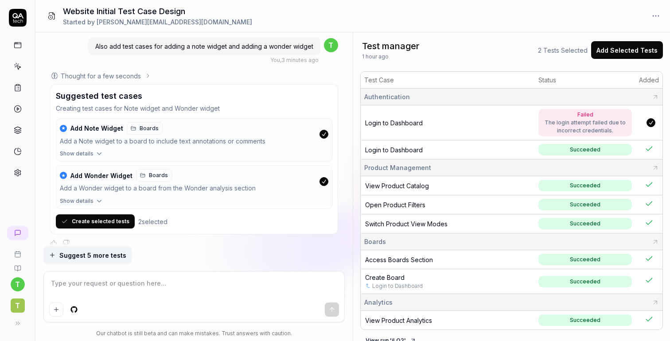
click at [125, 215] on button "Create selected tests" at bounding box center [95, 222] width 79 height 14
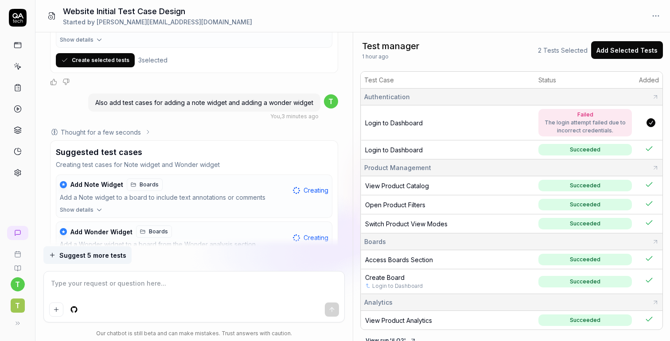
scroll to position [2139, 0]
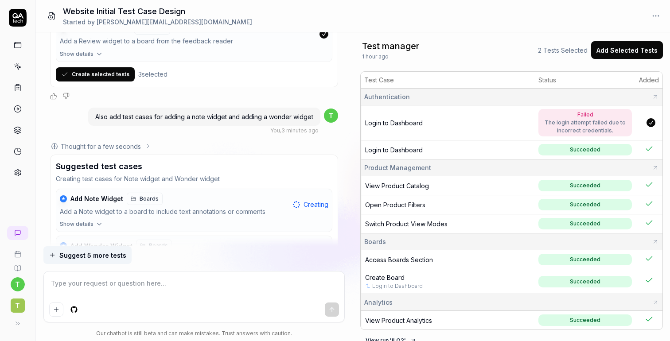
click at [118, 67] on button "Create selected tests" at bounding box center [95, 74] width 79 height 14
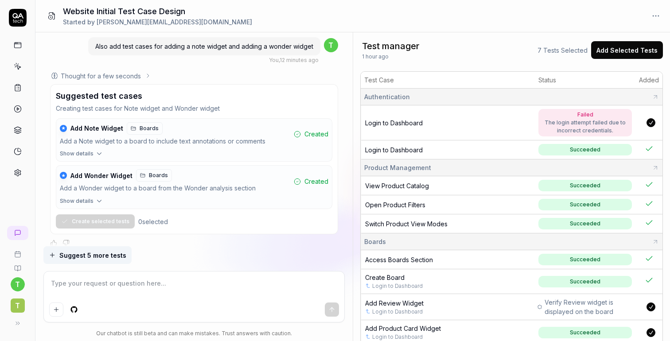
scroll to position [131, 0]
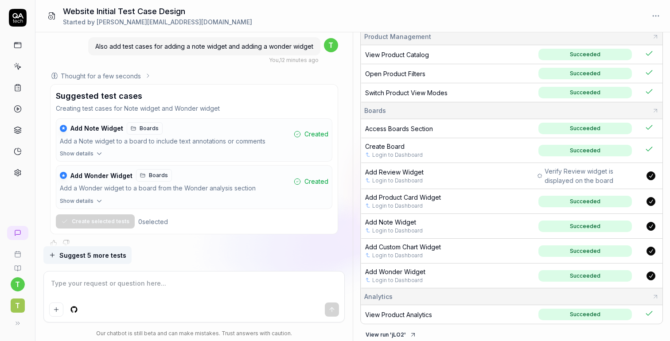
click at [466, 198] on div "Add Product Card Widget Login to Dashboard" at bounding box center [448, 201] width 166 height 17
click at [558, 199] on span "Succeeded" at bounding box center [585, 202] width 94 height 12
click at [409, 194] on span "Add Product Card Widget" at bounding box center [403, 198] width 76 height 8
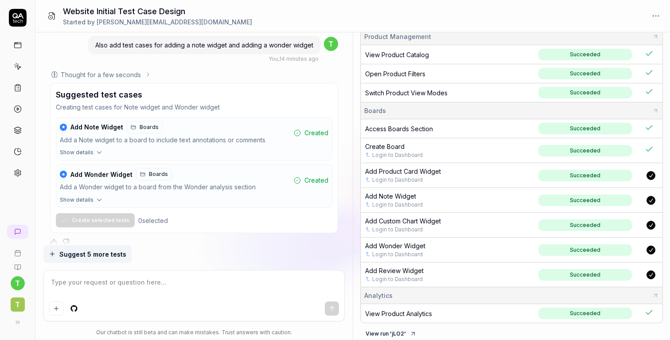
click at [434, 169] on span "Add Product Card Widget" at bounding box center [403, 172] width 76 height 8
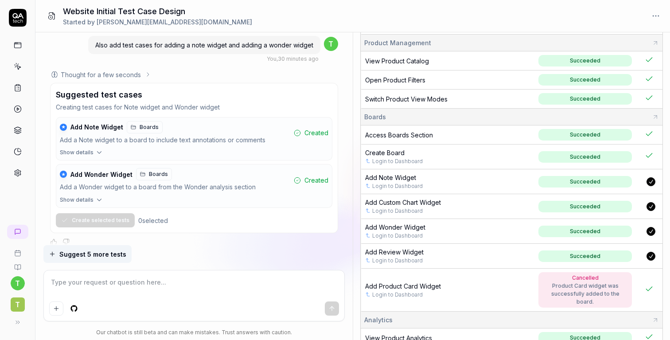
scroll to position [141, 0]
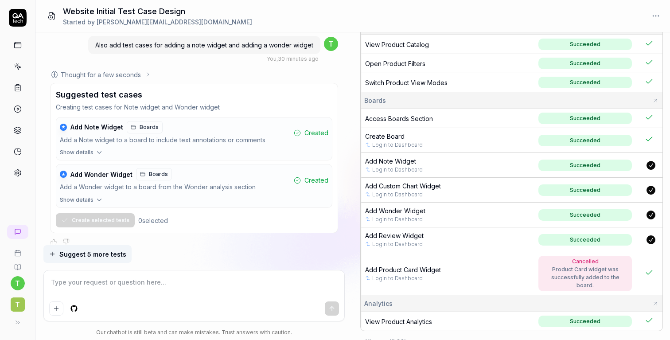
click at [462, 274] on div "Login to Dashboard" at bounding box center [448, 278] width 166 height 8
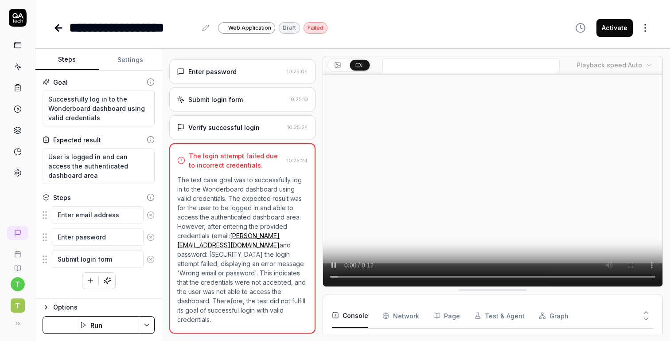
scroll to position [64, 0]
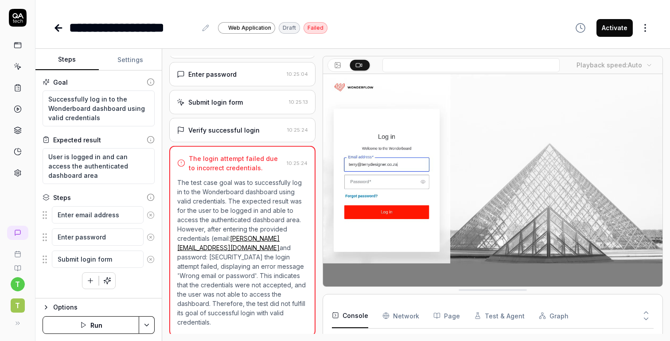
type textarea "*"
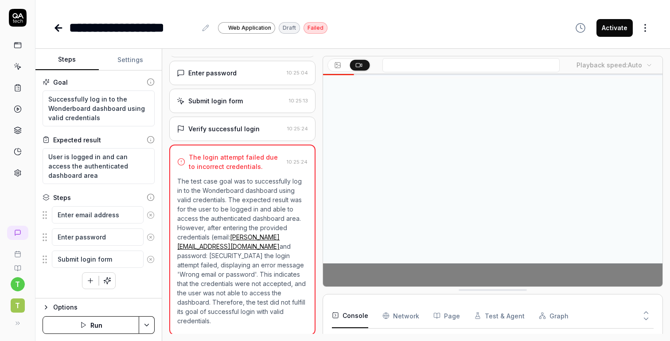
scroll to position [126, 0]
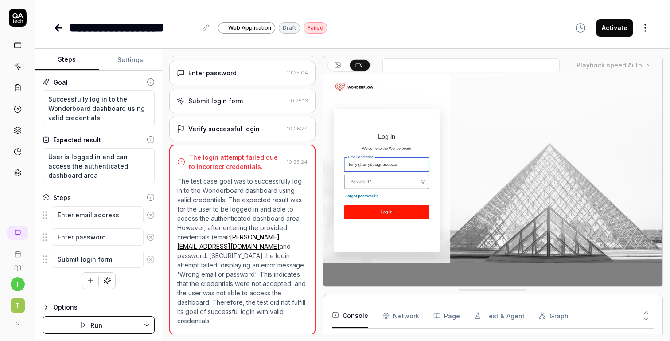
click at [126, 59] on button "Settings" at bounding box center [130, 59] width 63 height 21
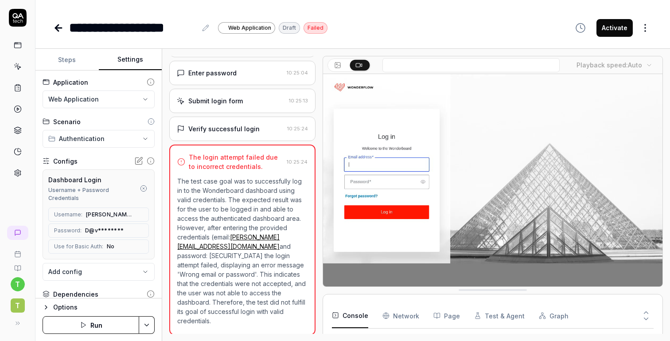
click at [117, 211] on span "terry@terrydesigner.co.za" at bounding box center [109, 215] width 47 height 8
click at [116, 211] on span "terry@terrydesigner.co.za" at bounding box center [109, 215] width 47 height 8
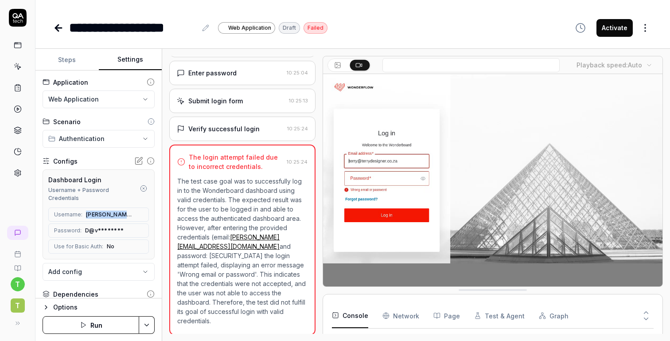
click at [141, 211] on rect at bounding box center [140, 211] width 2 height 1
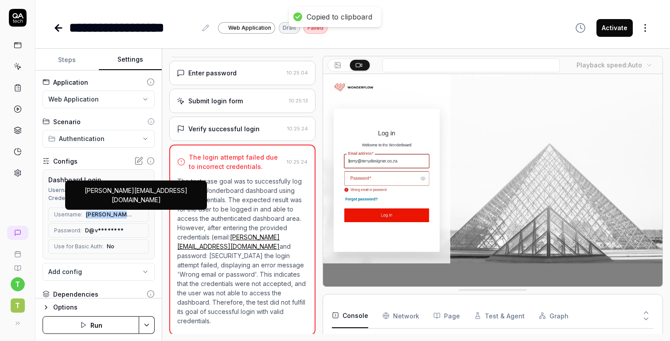
click at [113, 211] on span "[PERSON_NAME][EMAIL_ADDRESS][DOMAIN_NAME]" at bounding box center [109, 215] width 47 height 8
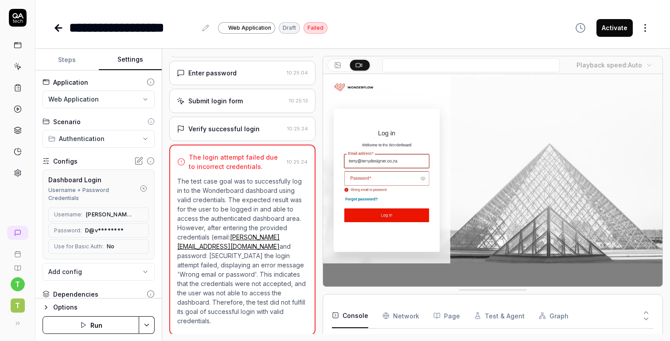
click at [137, 160] on icon at bounding box center [138, 160] width 9 height 9
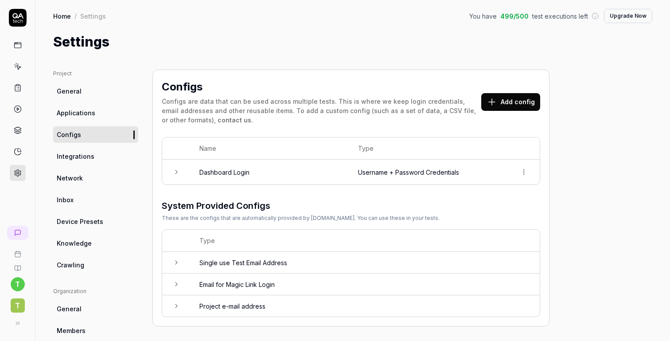
click at [421, 170] on td "Username + Password Credentials" at bounding box center [428, 172] width 159 height 25
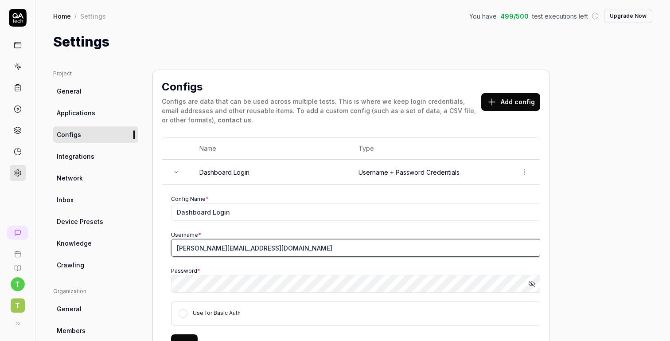
click at [262, 250] on input "terry@terrydesigner.co.za" at bounding box center [356, 248] width 370 height 18
drag, startPoint x: 197, startPoint y: 248, endPoint x: 307, endPoint y: 240, distance: 110.6
click at [307, 240] on input "terry@terrydesigner.co.za" at bounding box center [356, 248] width 370 height 18
click at [220, 245] on input "[PERSON_NAME][EMAIL_ADDRESS][DOMAIN_NAME]" at bounding box center [356, 248] width 370 height 18
drag, startPoint x: 198, startPoint y: 246, endPoint x: 301, endPoint y: 242, distance: 103.8
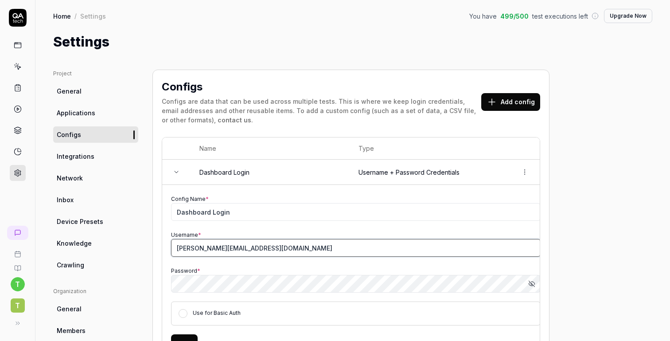
click at [301, 242] on input "[PERSON_NAME][EMAIL_ADDRESS][DOMAIN_NAME]" at bounding box center [356, 248] width 370 height 18
drag, startPoint x: 268, startPoint y: 247, endPoint x: 197, endPoint y: 244, distance: 70.5
click at [197, 244] on input "[PERSON_NAME][EMAIL_ADDRESS][DOMAIN_NAME]" at bounding box center [356, 248] width 370 height 18
type input "terry@wonderflow.ai"
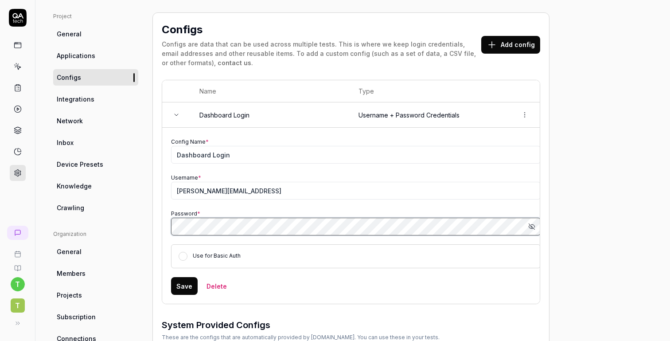
scroll to position [61, 0]
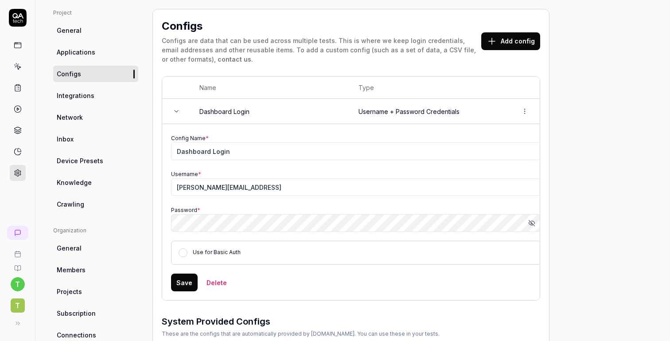
click at [185, 275] on button "Save" at bounding box center [184, 282] width 27 height 18
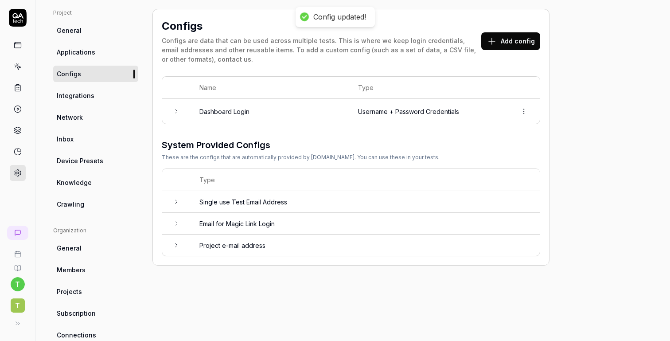
scroll to position [0, 0]
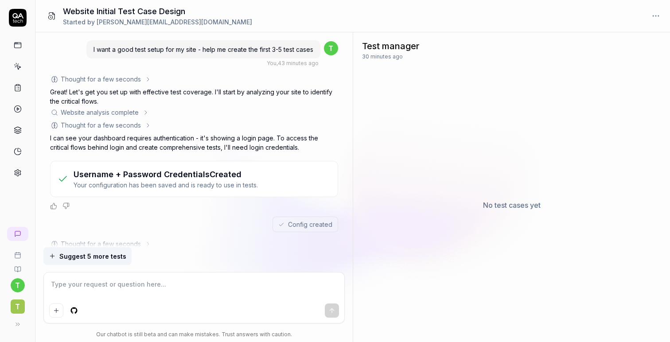
type textarea "*"
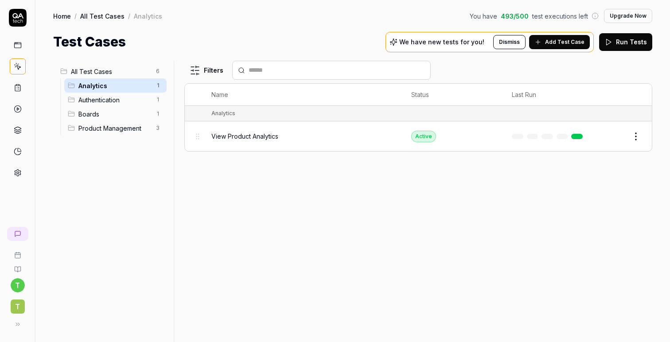
click at [273, 135] on span "View Product Analytics" at bounding box center [244, 136] width 67 height 9
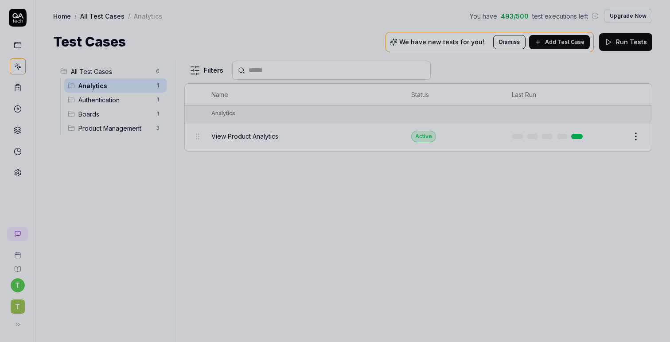
click at [404, 234] on div at bounding box center [335, 171] width 670 height 342
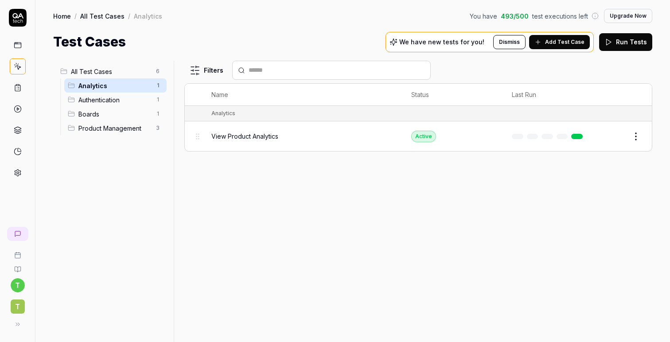
click at [562, 44] on span "Add Test Case" at bounding box center [564, 42] width 39 height 8
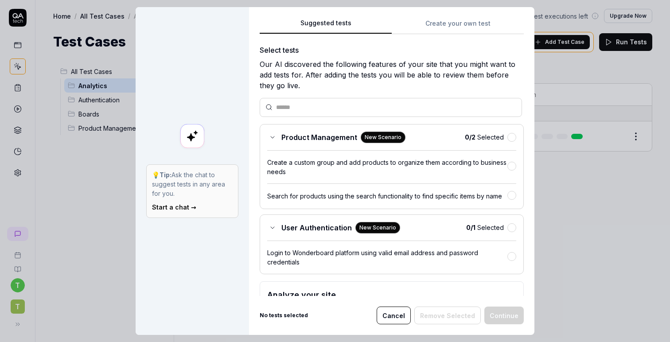
scroll to position [62, 0]
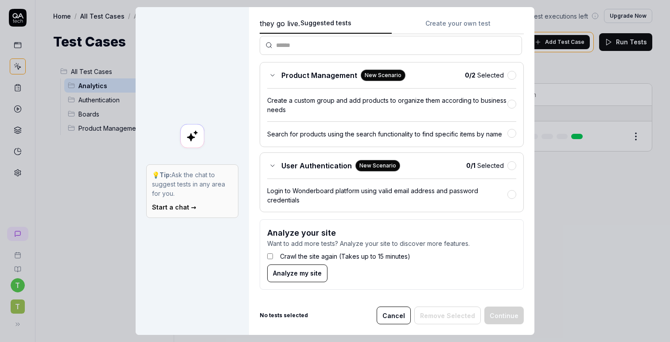
click at [177, 203] on link "Start a chat →" at bounding box center [174, 207] width 44 height 8
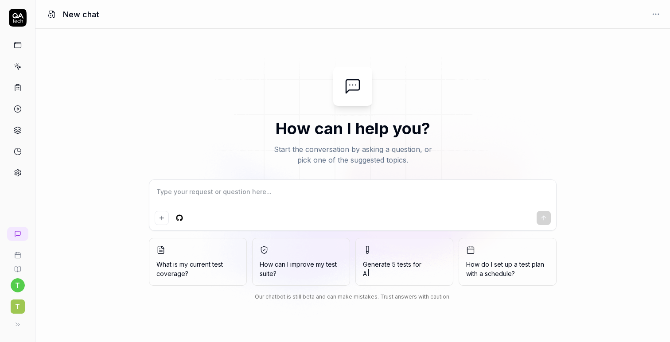
type textarea "*"
type textarea "L"
type textarea "*"
type textarea "Le"
type textarea "*"
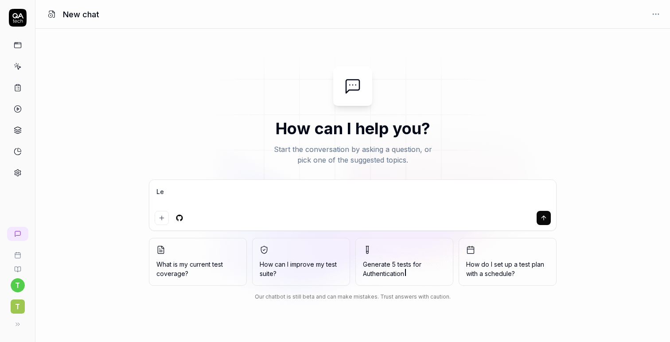
type textarea "Let"
type textarea "*"
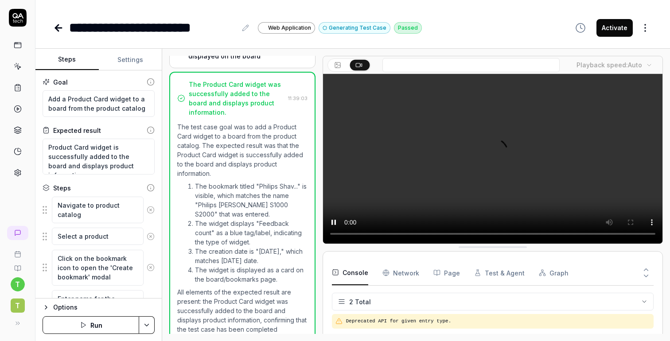
scroll to position [229, 0]
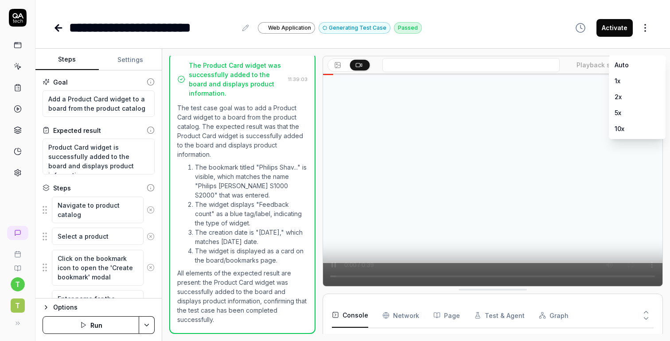
click at [619, 63] on body "**********" at bounding box center [335, 170] width 670 height 341
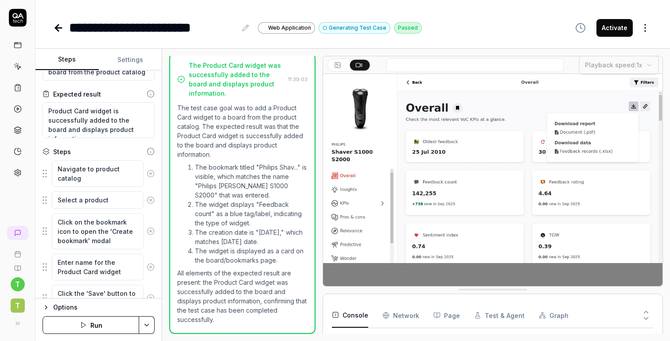
scroll to position [0, 0]
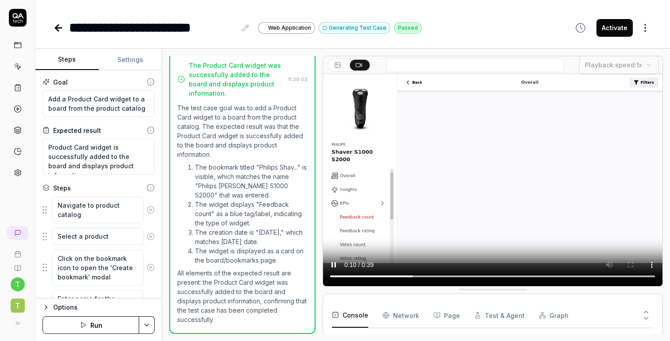
type textarea "*"
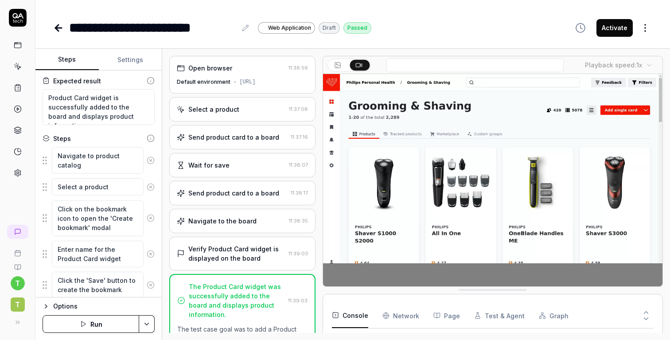
scroll to position [61, 0]
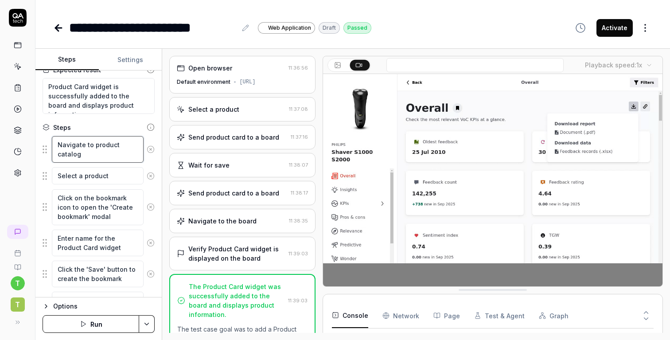
click at [66, 143] on textarea "Navigate to product catalog" at bounding box center [98, 149] width 92 height 27
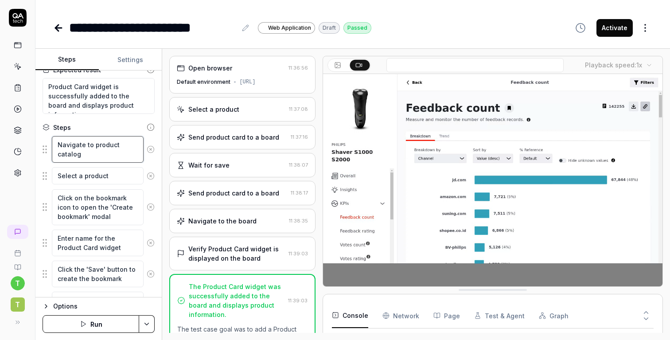
click at [70, 147] on textarea "Navigate to product catalog" at bounding box center [98, 149] width 92 height 27
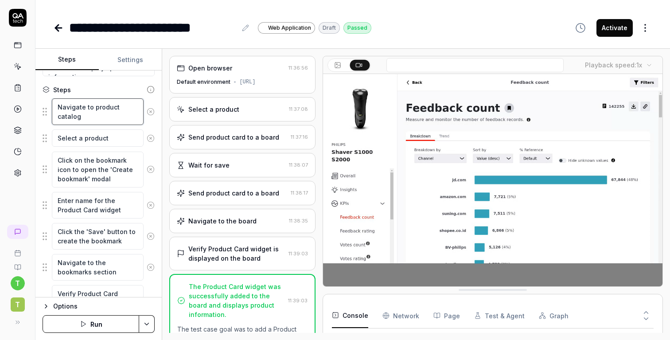
scroll to position [0, 0]
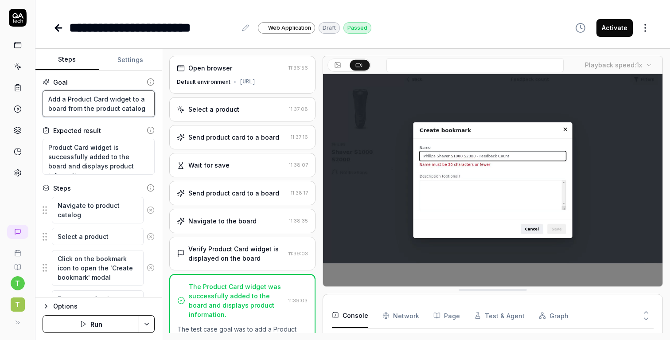
type textarea "*"
click at [99, 105] on textarea "Add a Product Card widget to a board from the product catalog" at bounding box center [99, 103] width 112 height 27
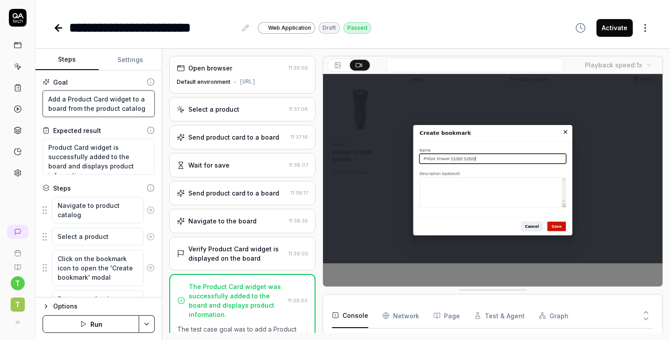
drag, startPoint x: 82, startPoint y: 108, endPoint x: 190, endPoint y: 105, distance: 107.7
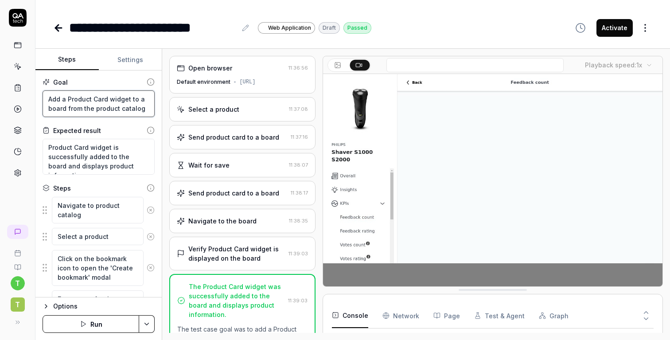
click at [190, 105] on div "Steps Settings Goal Add a Product Card widget to a board from the product catal…" at bounding box center [352, 194] width 635 height 291
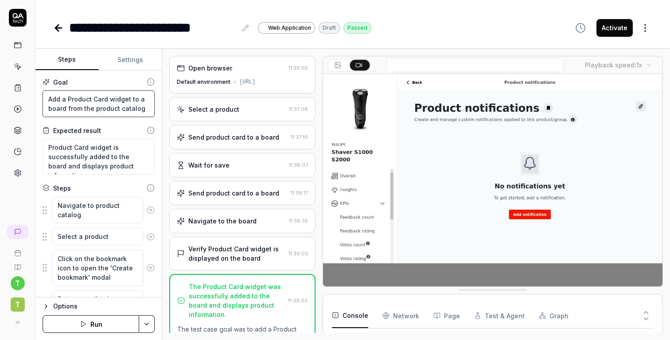
type textarea "Add a Product Card widget to a board from a"
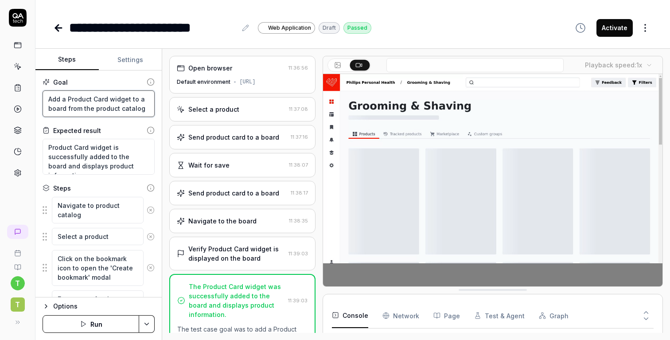
type textarea "*"
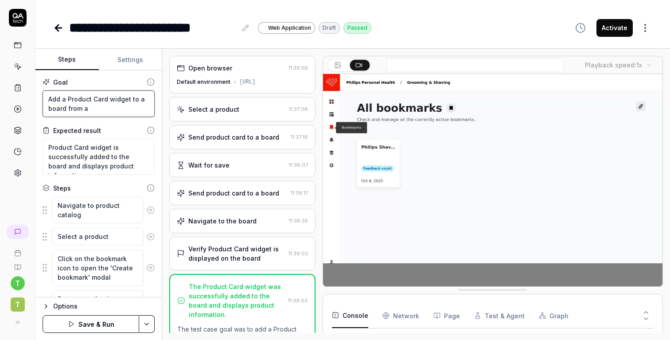
type textarea "Add a Product Card widget to a board from a"
type textarea "*"
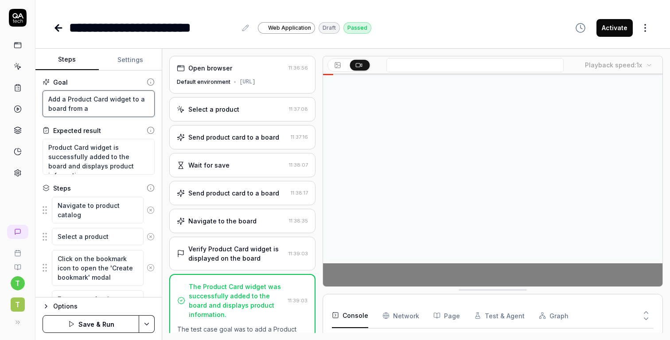
type textarea "Add a Product Card widget to a board from a b"
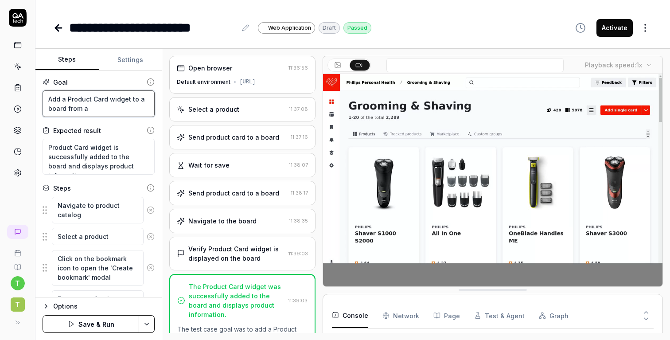
type textarea "*"
type textarea "Add a Product Card widget to a board from a ba"
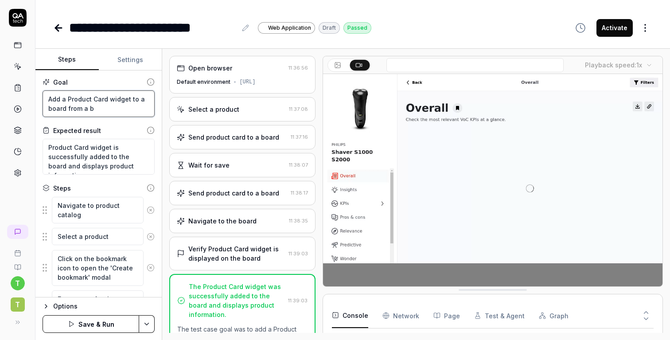
type textarea "*"
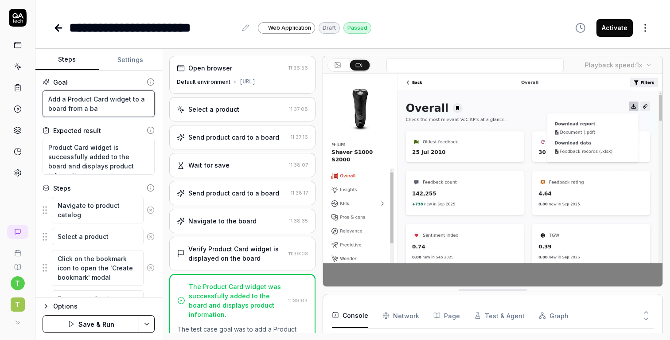
type textarea "Add a Product Card widget to a board from a bar"
type textarea "*"
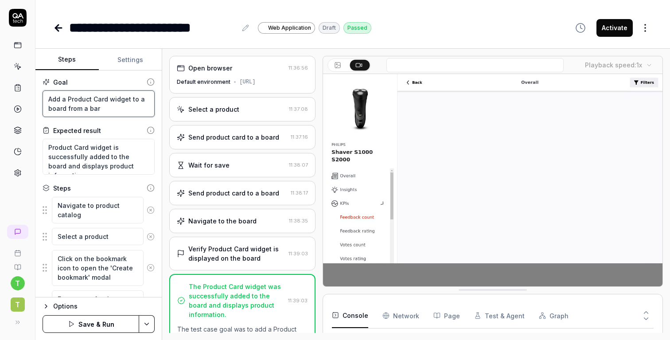
type textarea "Add a Product Card widget to a board from a ba"
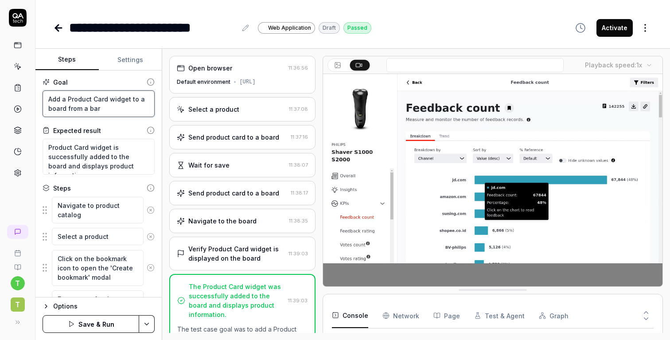
type textarea "*"
type textarea "Add a Product Card widget to a board from a b"
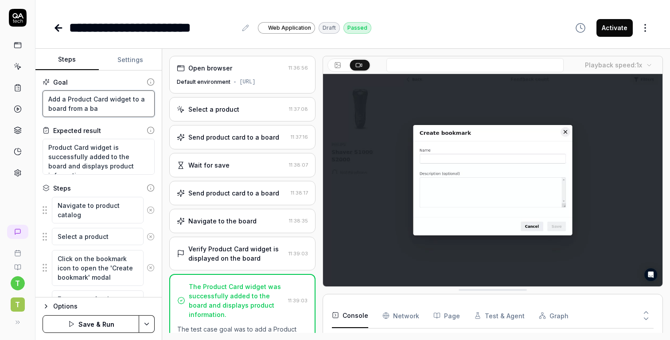
type textarea "*"
type textarea "Add a Product Card widget to a board from a bio"
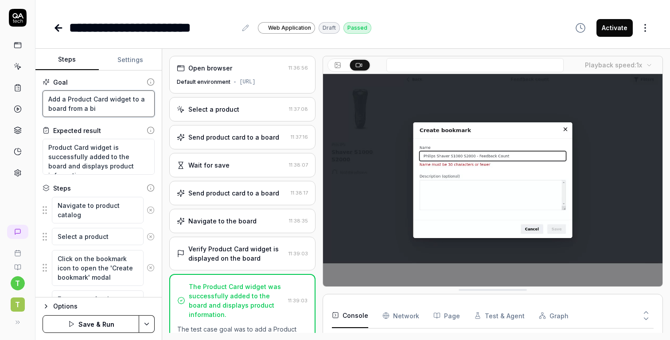
type textarea "*"
type textarea "Add a Product Card widget to a board from a bioa"
type textarea "*"
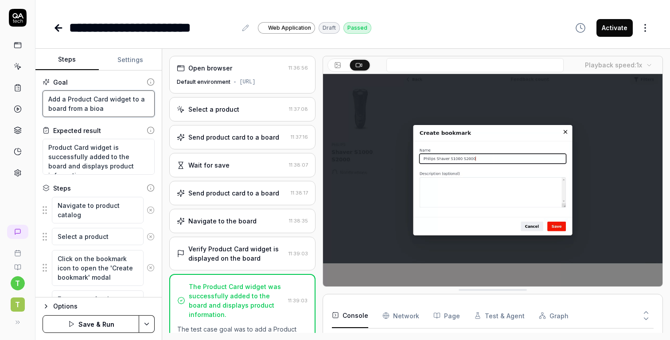
type textarea "Add a Product Card widget to a board from a bioar"
type textarea "*"
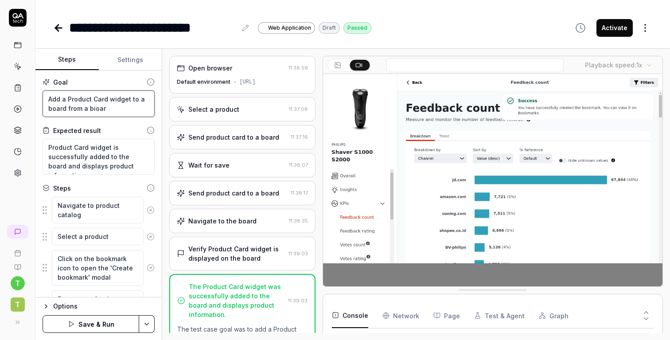
type textarea "Add a Product Card widget to a board from a bioard"
type textarea "*"
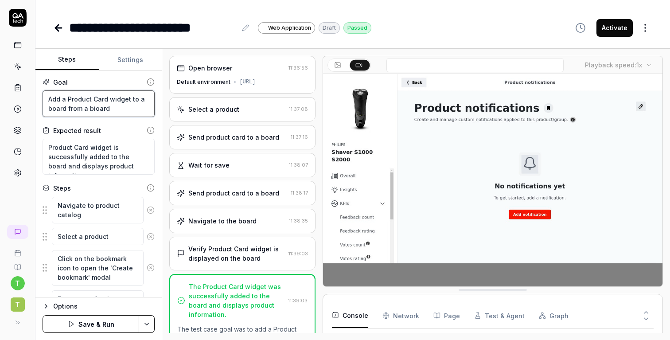
type textarea "Add a Product Card widget to a board from a bioar"
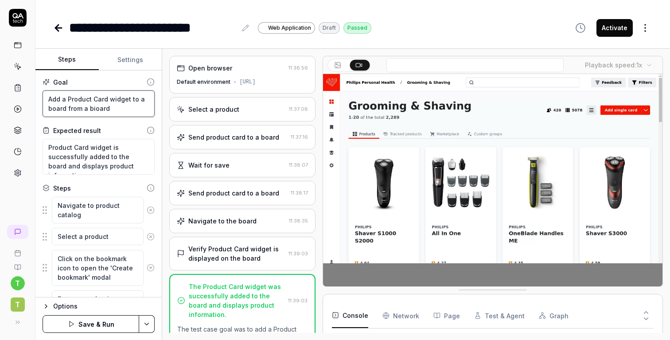
type textarea "*"
type textarea "Add a Product Card widget to a board from a bioa"
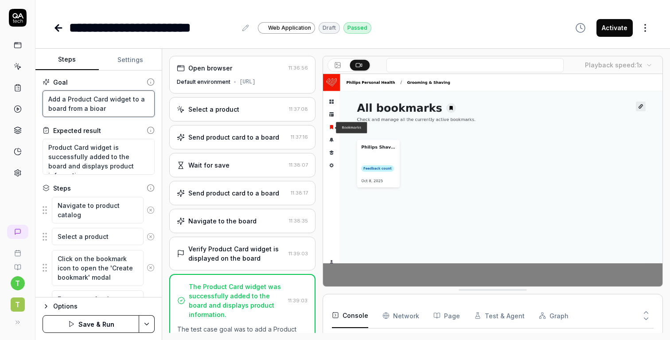
type textarea "*"
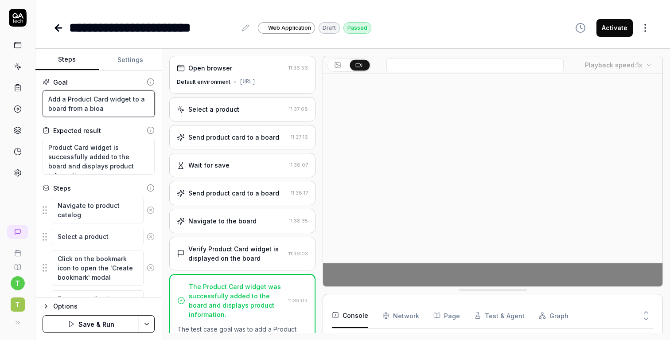
type textarea "Add a Product Card widget to a board from a bio"
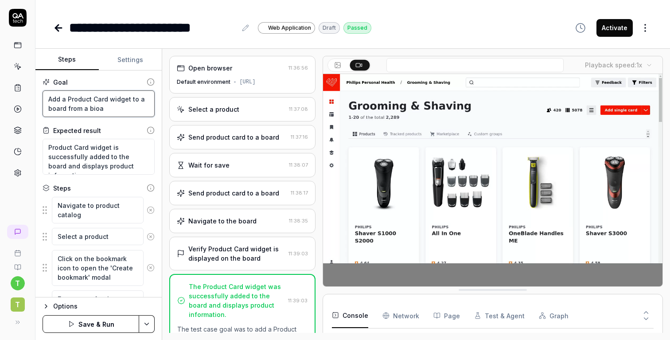
type textarea "*"
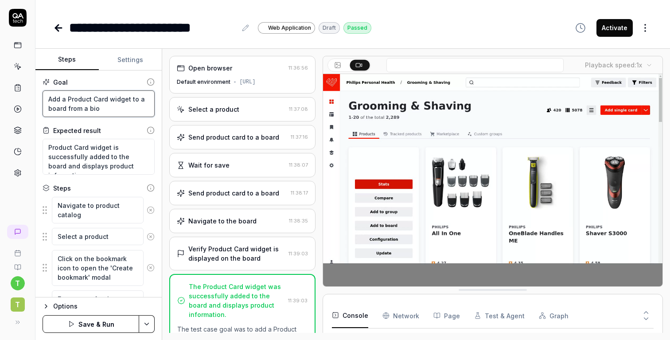
type textarea "Add a Product Card widget to a board from a bi"
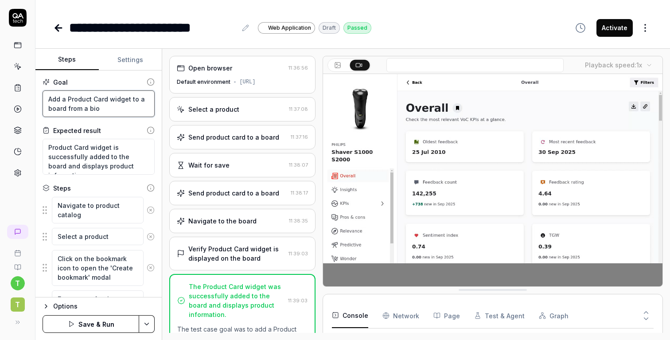
type textarea "*"
type textarea "Add a Product Card widget to a board from a b"
type textarea "*"
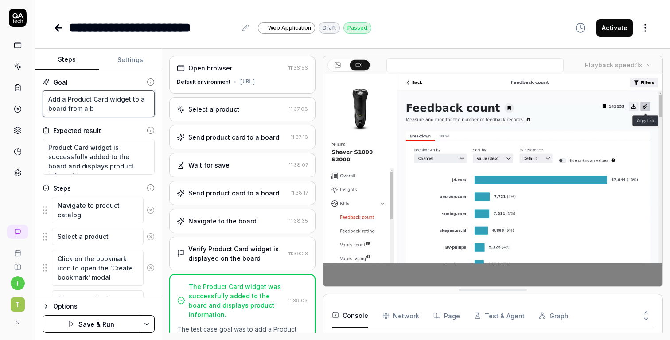
type textarea "Add a Product Card widget to a board from a bo"
type textarea "*"
type textarea "Add a Product Card widget to a board from a boa"
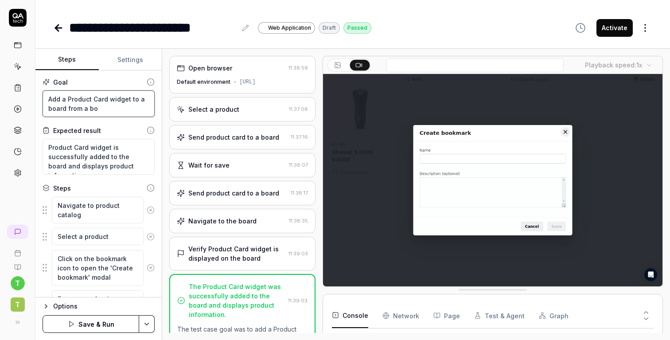
type textarea "*"
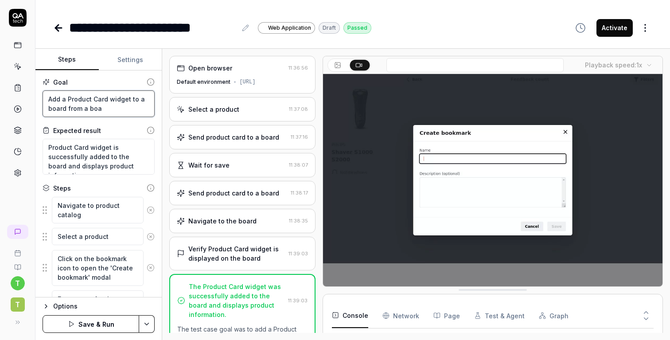
type textarea "Add a Product Card widget to a board from a boar"
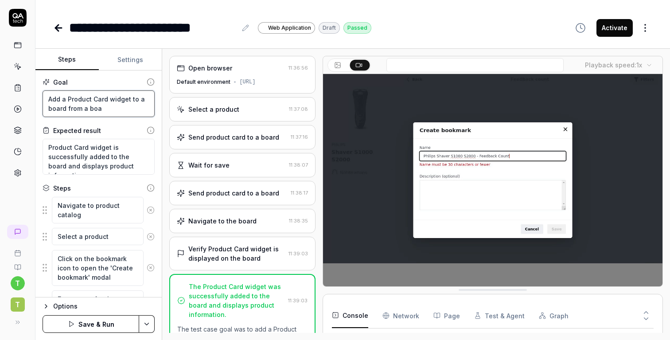
type textarea "*"
type textarea "Add a Product Card widget to a board from a board"
type textarea "*"
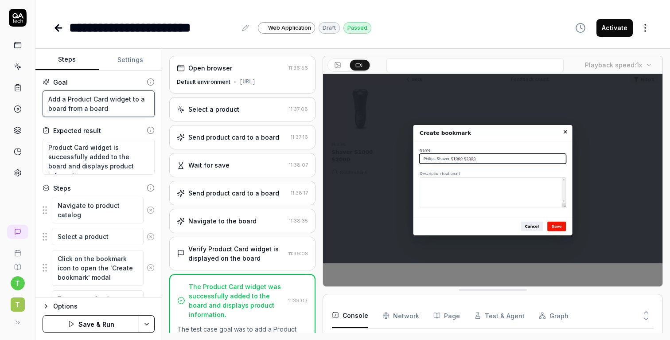
type textarea "Add a Product Card widget to a board from a board"
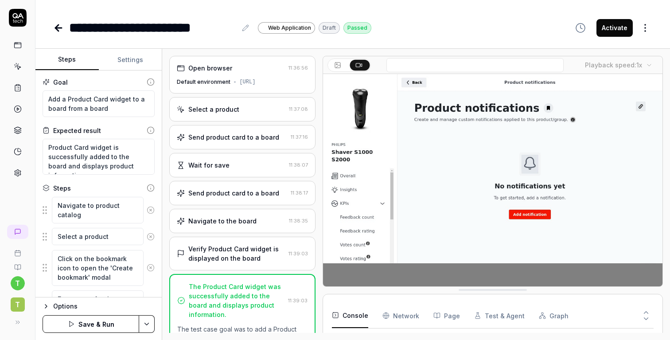
click at [151, 210] on icon at bounding box center [151, 210] width 2 height 2
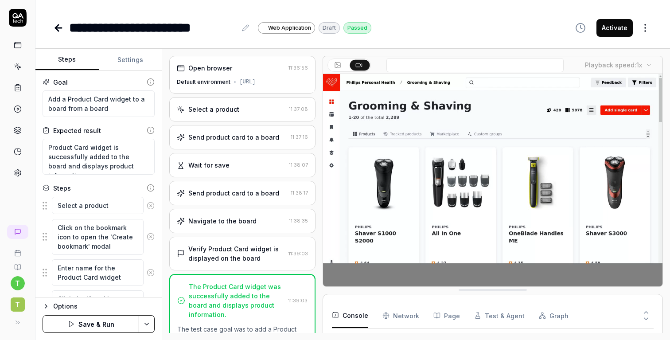
click at [150, 205] on icon at bounding box center [151, 205] width 2 height 2
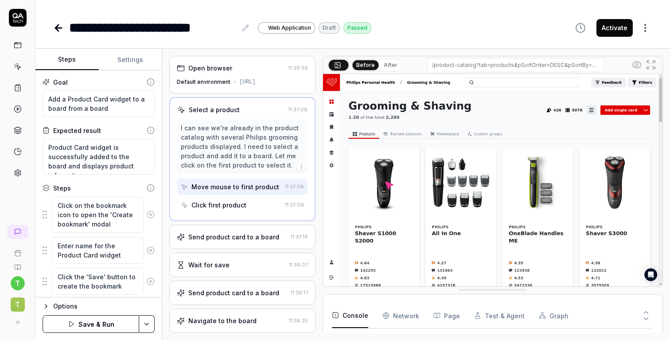
click at [151, 209] on button at bounding box center [151, 215] width 15 height 18
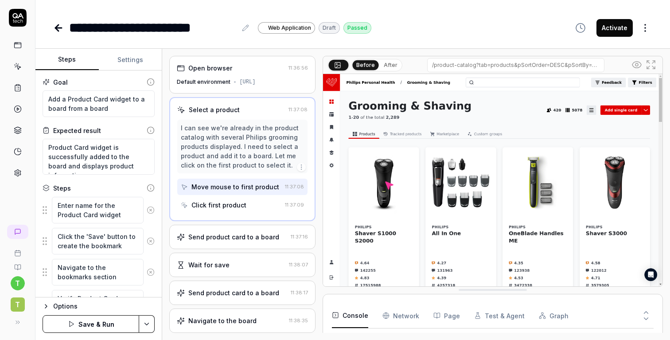
click at [151, 210] on icon at bounding box center [151, 210] width 2 height 2
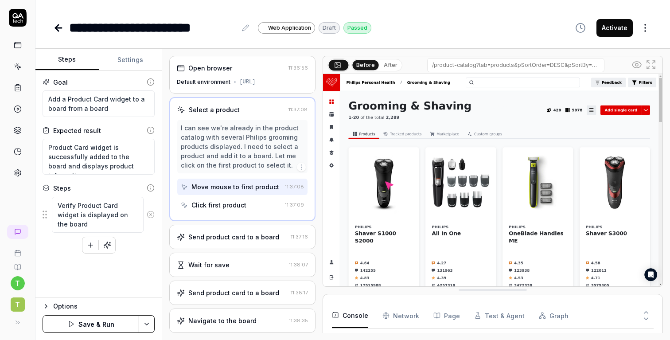
click at [151, 210] on button at bounding box center [151, 215] width 15 height 18
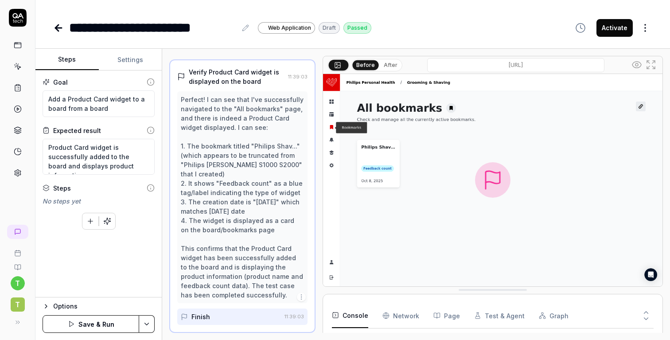
scroll to position [185, 0]
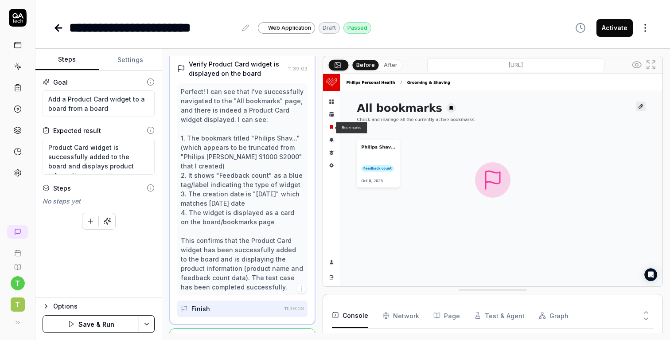
click at [89, 325] on button "Save & Run" at bounding box center [91, 324] width 97 height 18
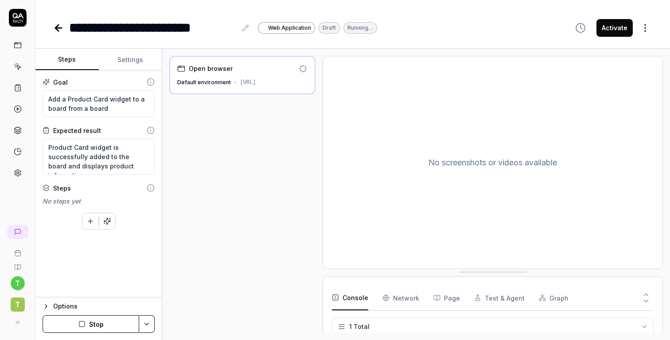
click at [229, 94] on div "Open browser Default environment https://dashboard-v3.wonderflow.ai/dashboard/p…" at bounding box center [242, 75] width 146 height 39
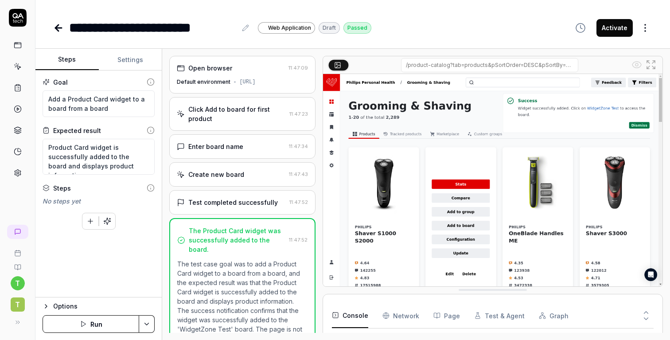
click at [466, 132] on img at bounding box center [492, 180] width 339 height 212
click at [112, 324] on button "Run" at bounding box center [91, 324] width 97 height 18
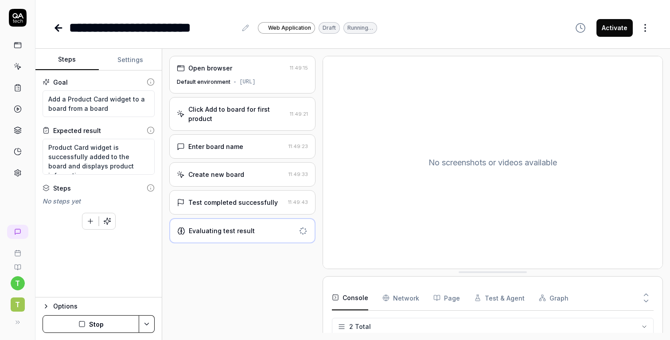
click at [114, 320] on button "Stop" at bounding box center [91, 324] width 97 height 18
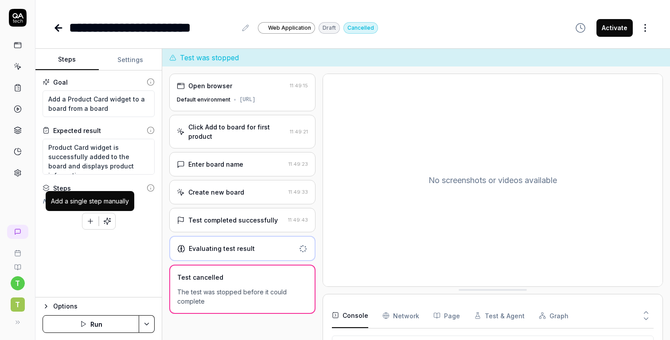
click at [91, 221] on icon "button" at bounding box center [90, 221] width 8 height 8
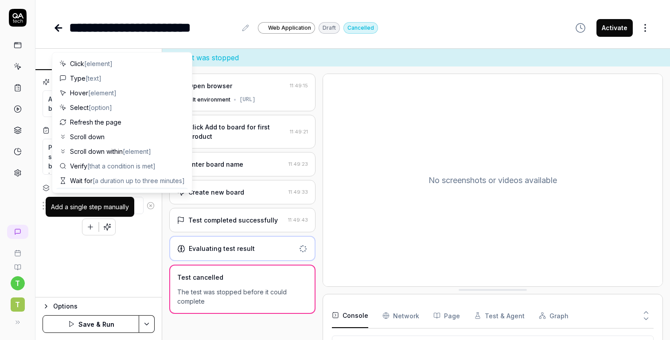
type textarea "*"
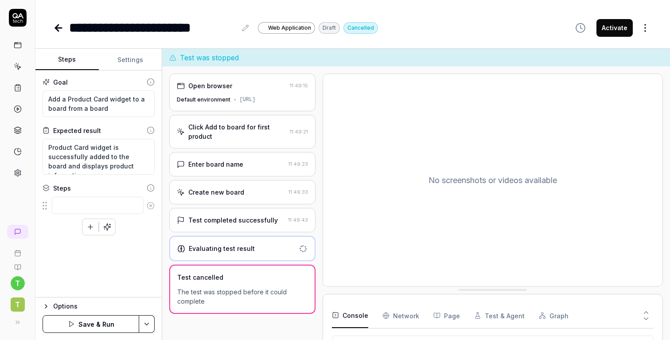
click at [78, 265] on div "Goal Add a Product Card widget to a board from a board Expected result Product …" at bounding box center [98, 183] width 126 height 227
drag, startPoint x: 123, startPoint y: 108, endPoint x: 131, endPoint y: 95, distance: 14.9
click at [131, 95] on textarea "Add a Product Card widget to a board from a board" at bounding box center [99, 103] width 112 height 27
type textarea "Add a Product Card widget i"
type textarea "*"
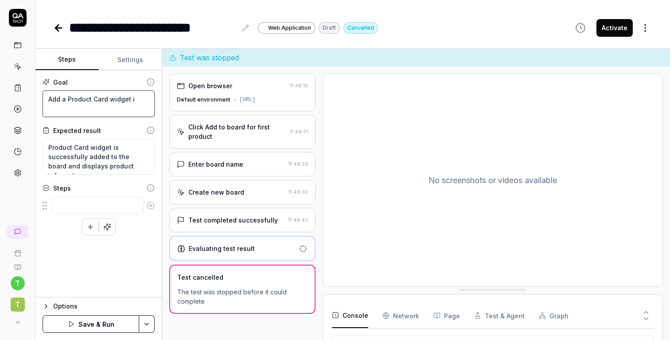
type textarea "Add a Product Card widget in"
type textarea "*"
type textarea "Add a Product Card widget ins"
type textarea "*"
type textarea "Add a Product Card widget insi"
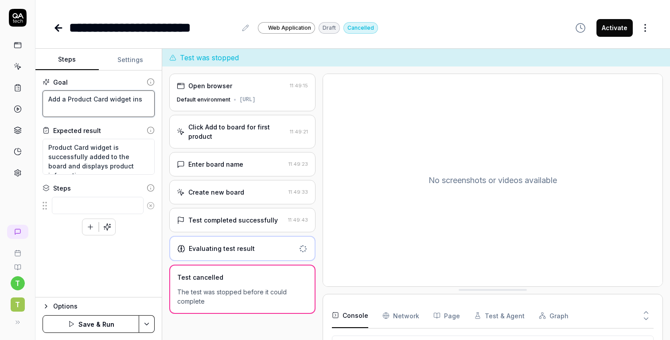
type textarea "*"
type textarea "Add a Product Card widget insid"
type textarea "*"
type textarea "Add a Product Card widget inside"
type textarea "*"
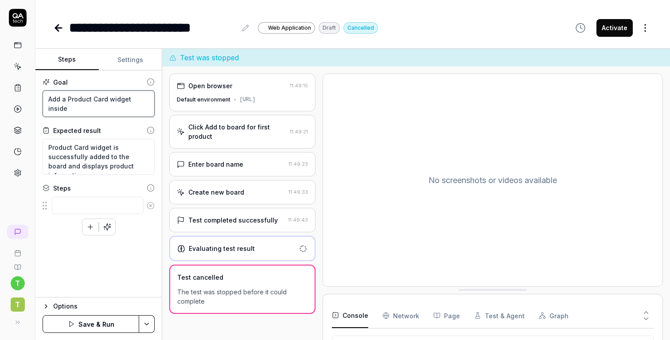
type textarea "Add a Product Card widget inside"
type textarea "*"
type textarea "Add a Product Card widget inside a"
type textarea "*"
type textarea "Add a Product Card widget inside a"
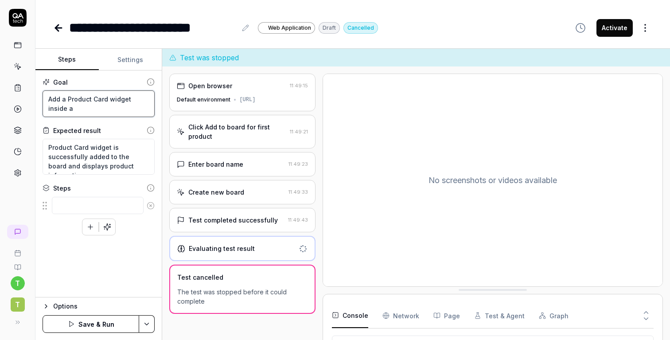
type textarea "*"
type textarea "Add a Product Card widget inside a b"
type textarea "*"
type textarea "Add a Product Card widget inside a bo"
type textarea "*"
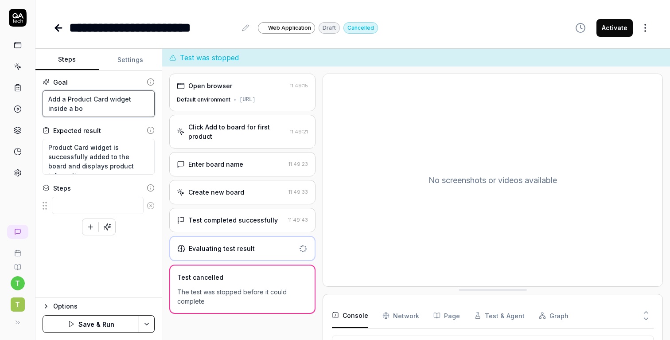
type textarea "Add a Product Card widget inside a boa"
type textarea "*"
type textarea "Add a Product Card widget inside a boar"
type textarea "*"
type textarea "Add a Product Card widget inside a board"
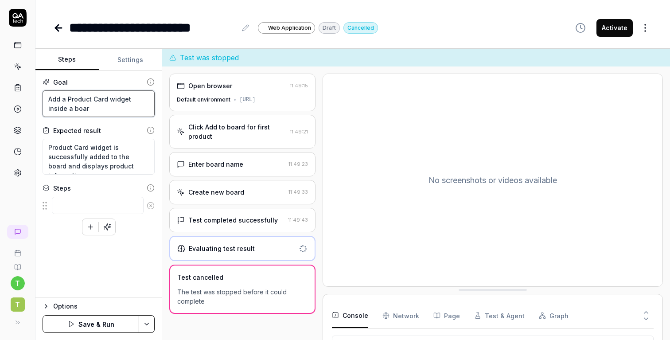
type textarea "*"
type textarea "Add a Product Card widget inside a board"
click at [130, 148] on textarea "Product Card widget is successfully added to the board and displays product inf…" at bounding box center [99, 157] width 112 height 36
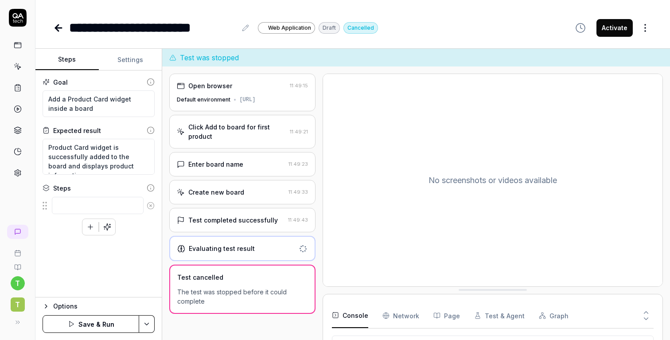
click at [105, 324] on button "Save & Run" at bounding box center [91, 324] width 97 height 18
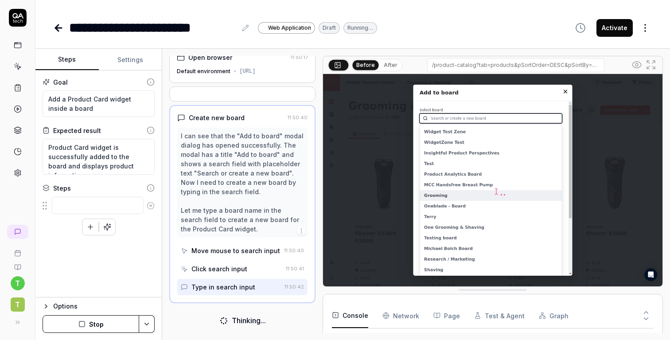
scroll to position [17, 0]
click at [387, 66] on button "After" at bounding box center [390, 65] width 21 height 10
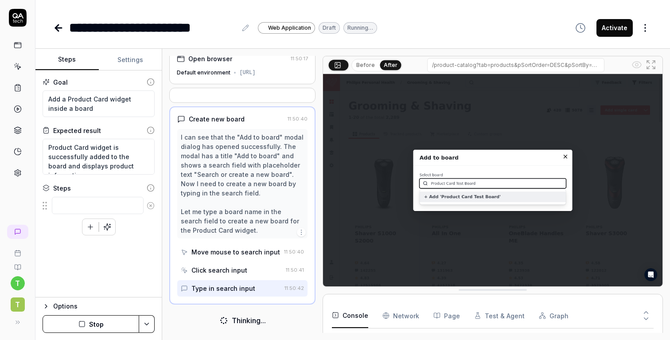
click at [362, 67] on button "Before" at bounding box center [366, 65] width 26 height 10
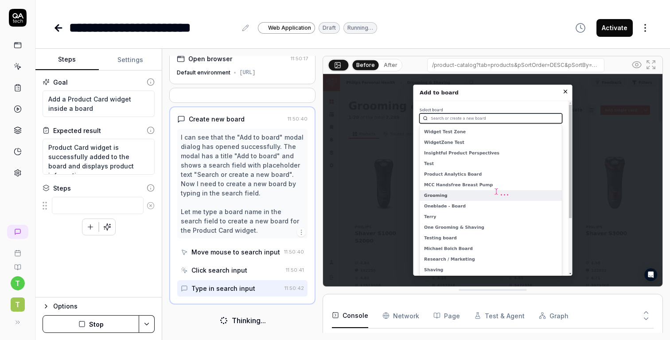
click at [99, 324] on button "Stop" at bounding box center [91, 324] width 97 height 18
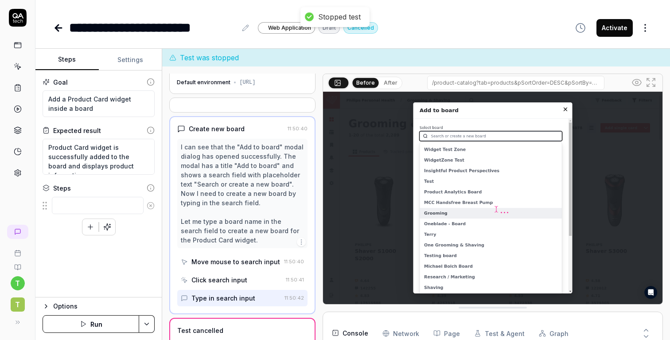
click at [59, 32] on icon at bounding box center [58, 28] width 11 height 11
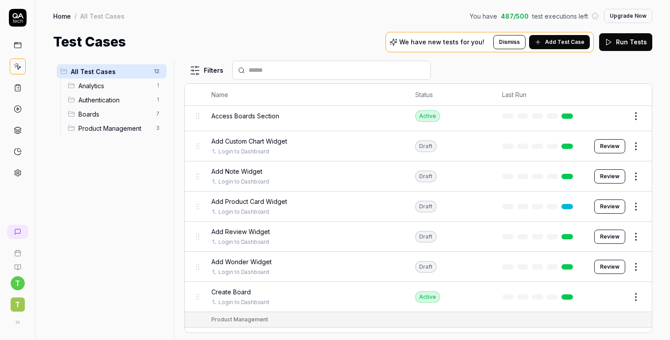
scroll to position [113, 0]
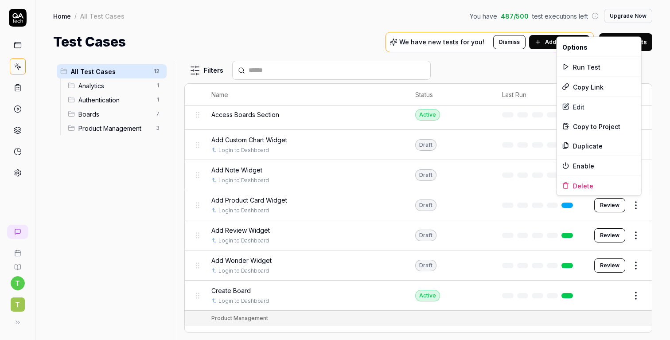
click at [636, 207] on html "t T Home / All Test Cases You have 487 / 500 test executions left Upgrade Now H…" at bounding box center [335, 170] width 670 height 340
click at [588, 105] on div "Edit" at bounding box center [599, 107] width 84 height 20
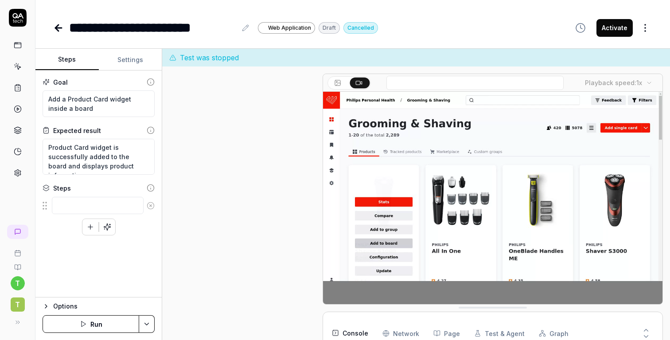
scroll to position [272, 0]
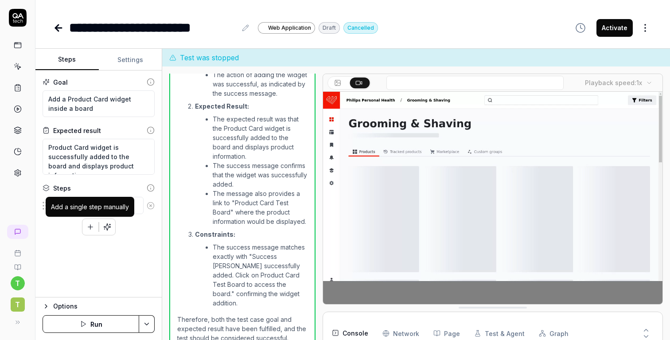
click at [94, 203] on div "Add a single step manually" at bounding box center [90, 206] width 78 height 9
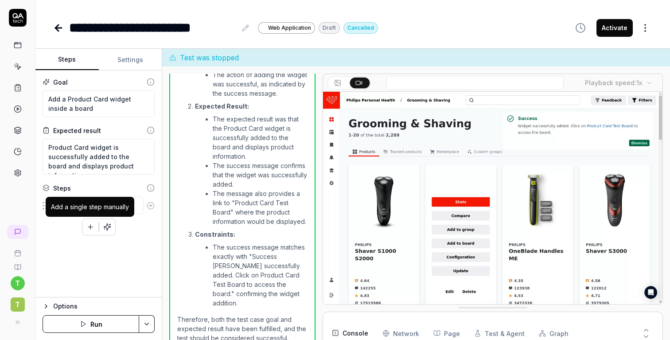
click at [115, 201] on div "Add a single step manually" at bounding box center [90, 207] width 89 height 20
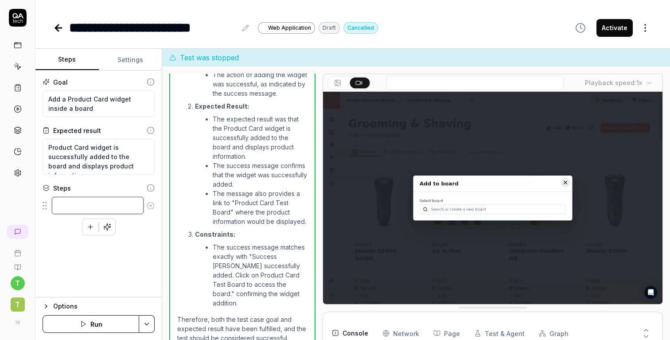
click at [104, 199] on textarea at bounding box center [98, 205] width 92 height 17
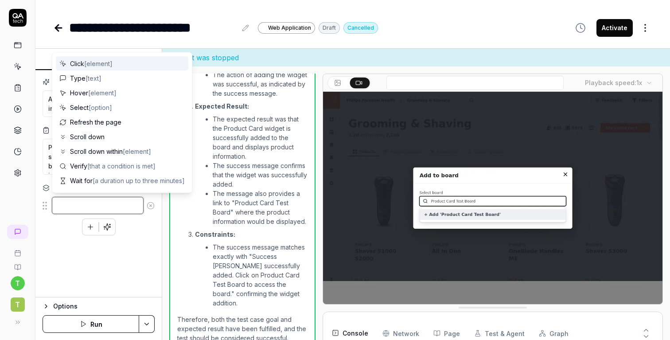
type textarea "*"
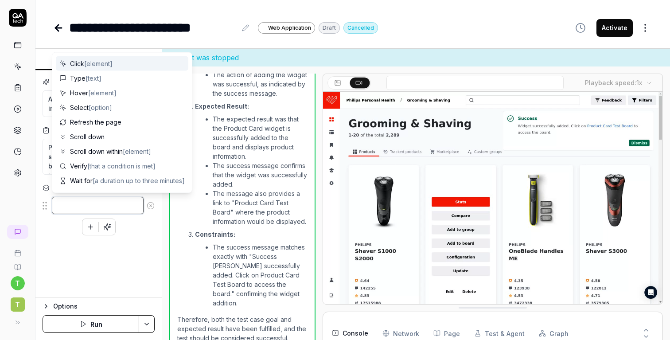
type textarea "n"
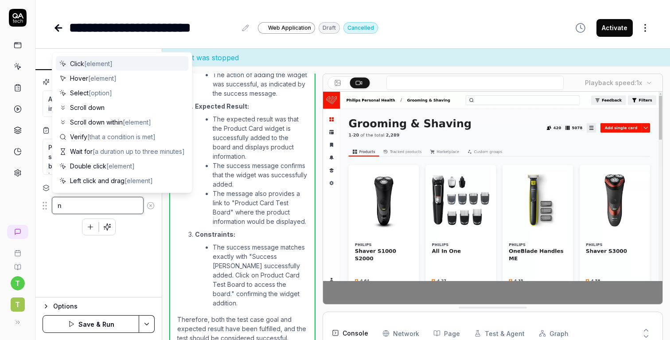
type textarea "*"
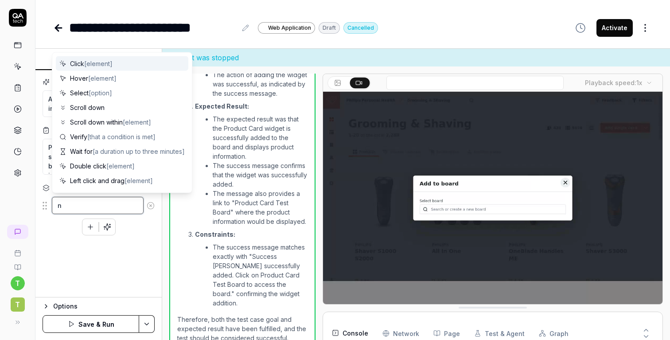
type textarea "na"
type textarea "*"
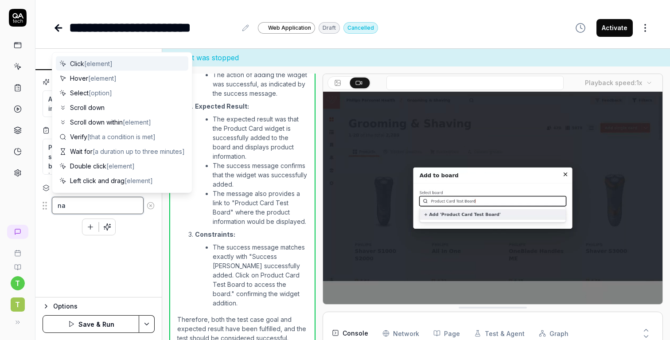
type textarea "nav"
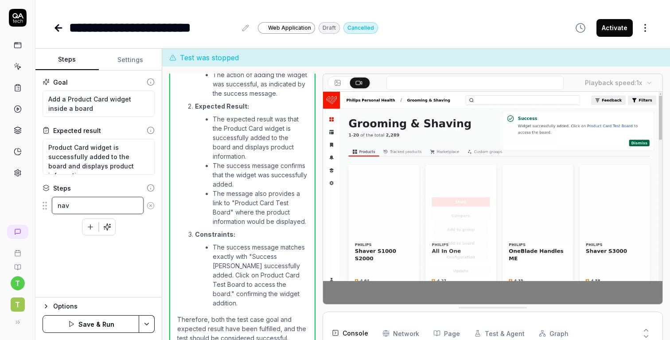
type textarea "*"
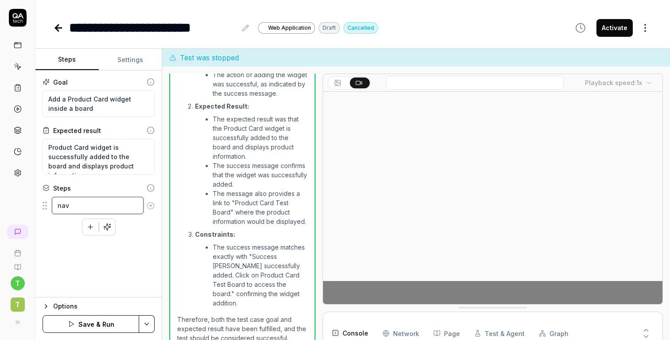
type textarea "navi"
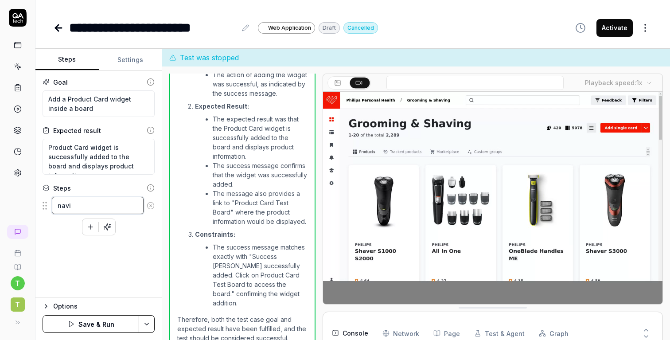
type textarea "*"
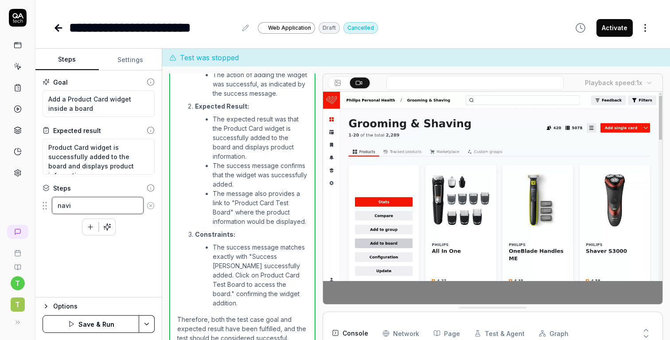
type textarea "navig"
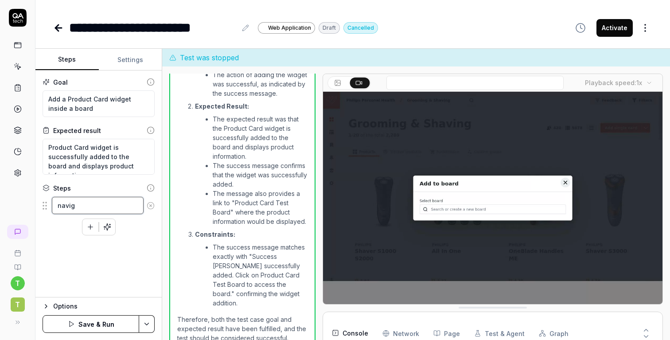
type textarea "*"
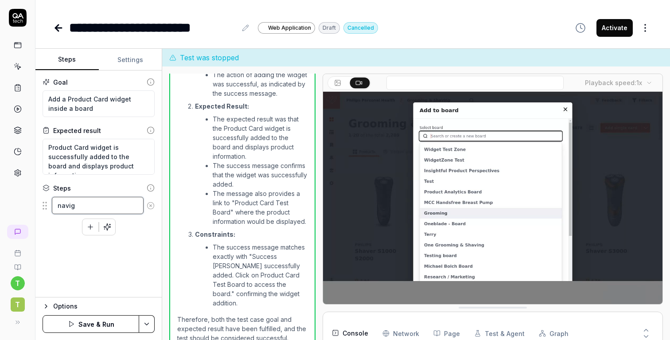
type textarea "naviga"
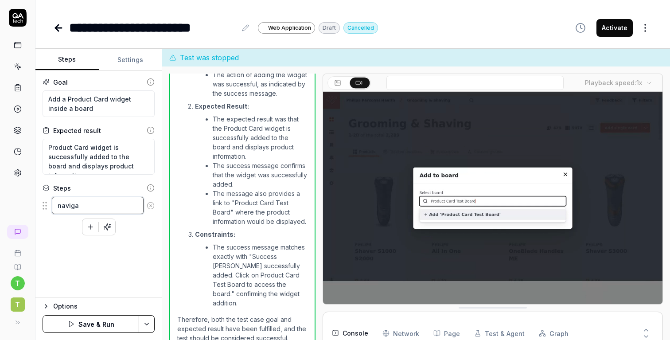
type textarea "*"
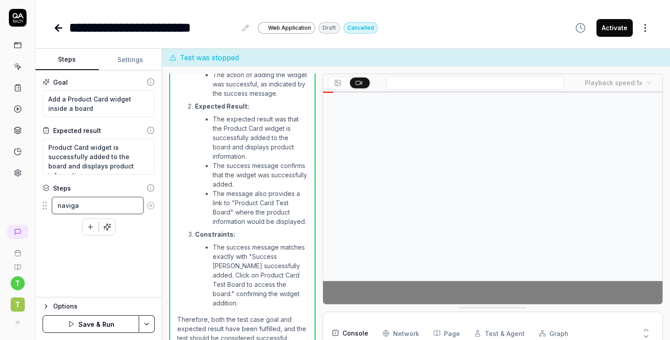
type textarea "navigat"
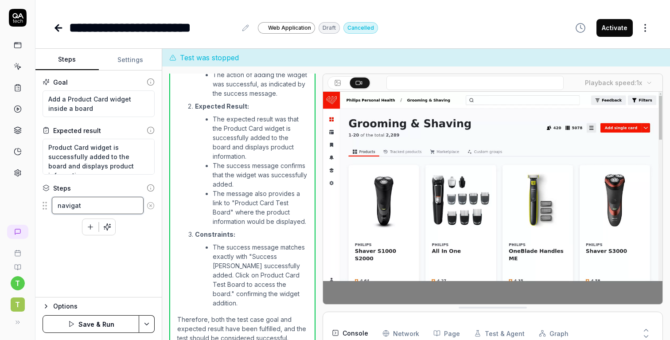
type textarea "*"
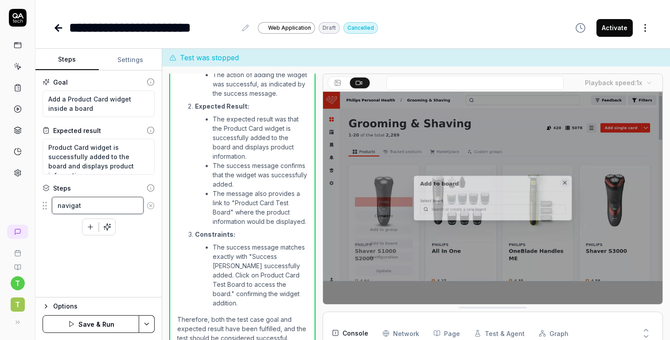
type textarea "navigati"
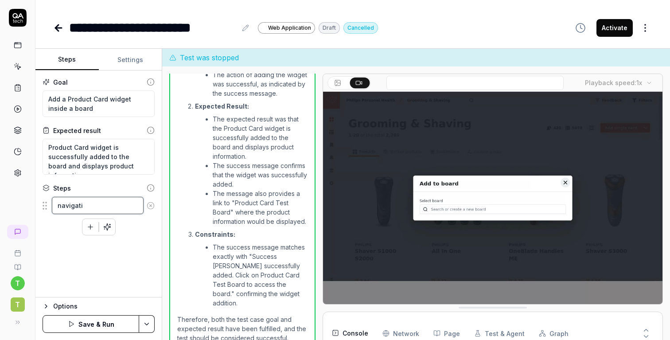
type textarea "*"
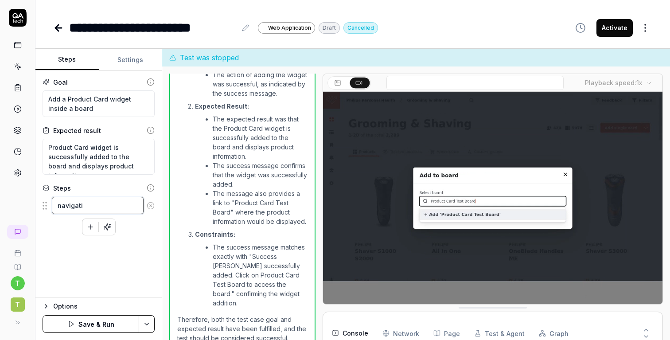
type textarea "navigat"
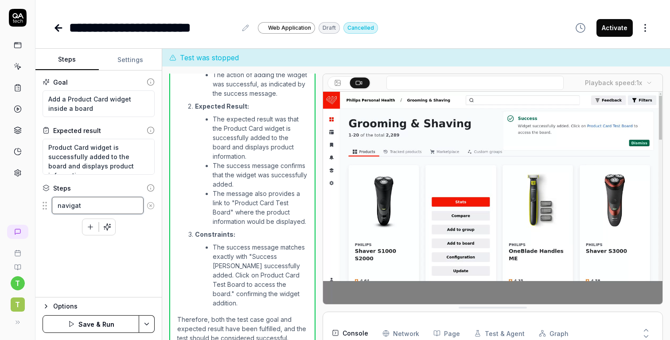
type textarea "*"
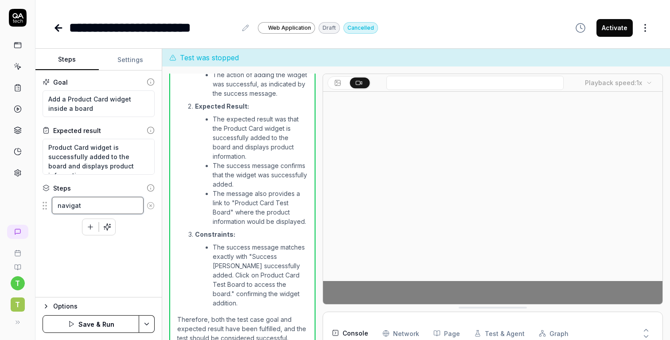
type textarea "navigate"
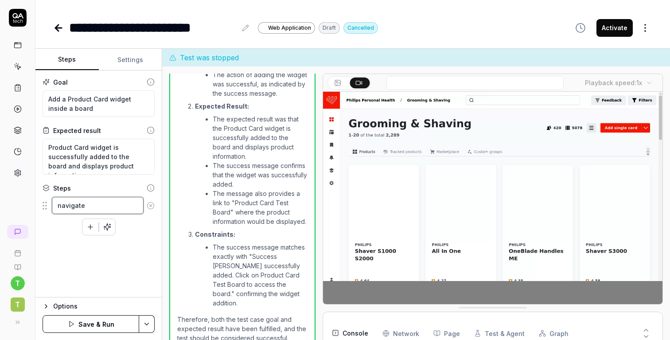
type textarea "*"
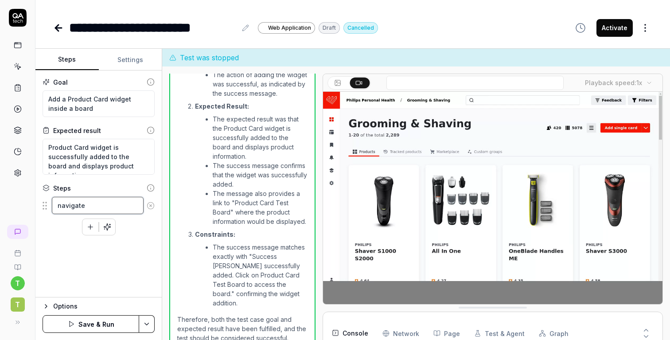
type textarea "navigate"
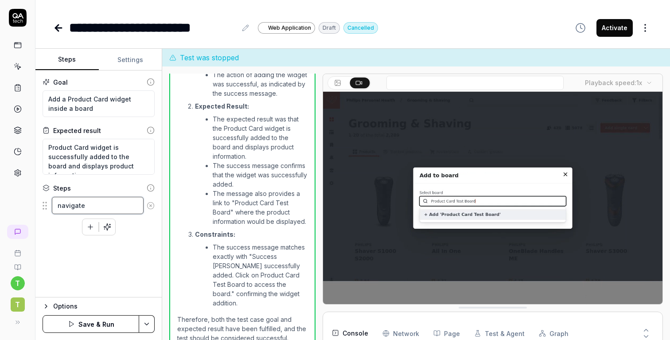
type textarea "*"
type textarea "navigate t"
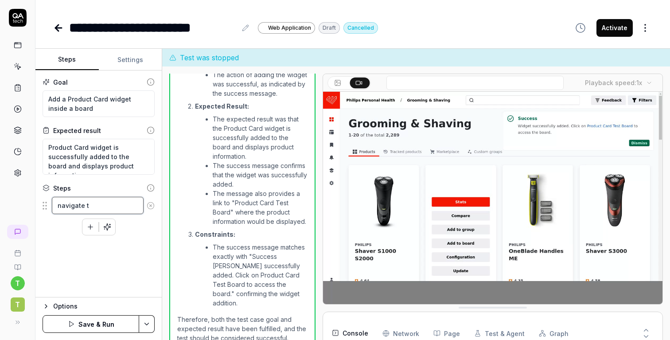
type textarea "*"
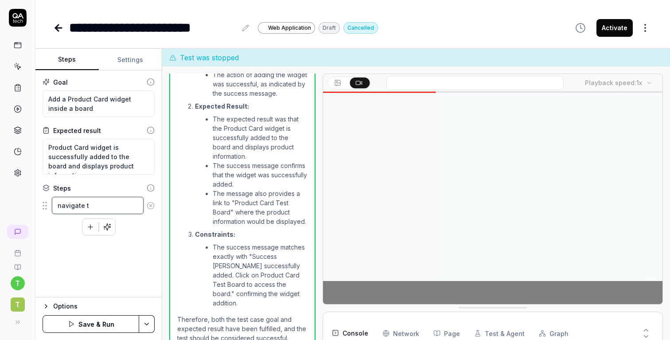
type textarea "navigate to"
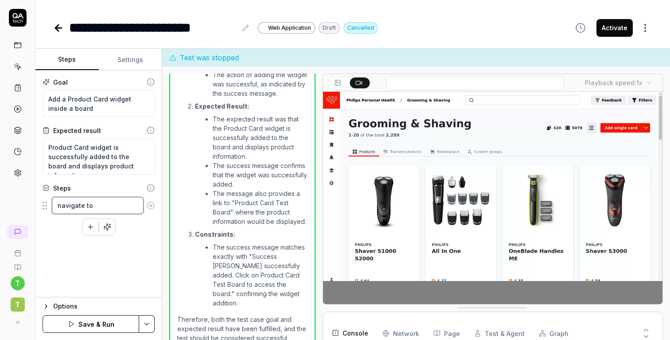
type textarea "*"
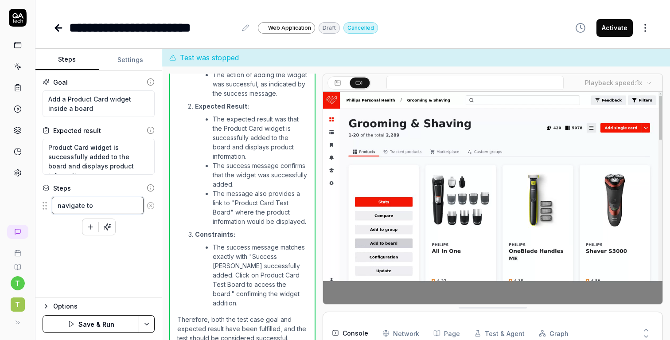
type textarea "navigate to"
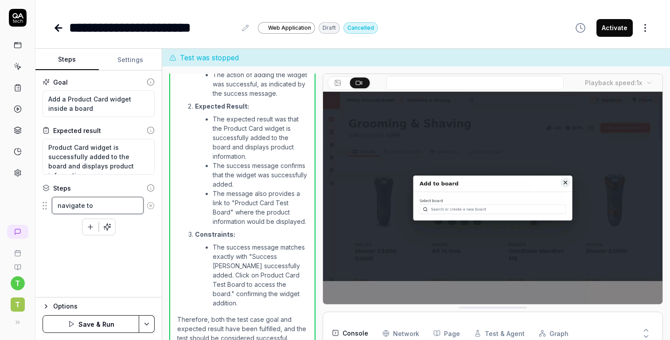
type textarea "*"
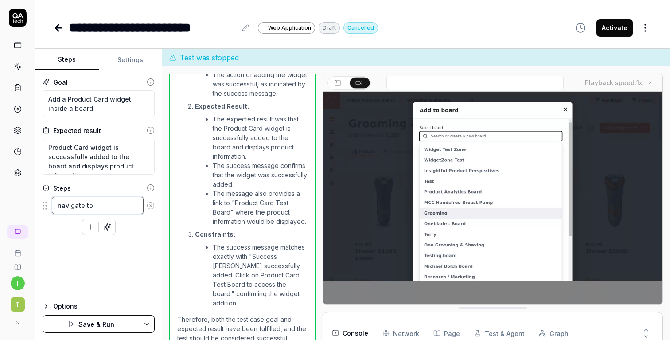
type textarea "navigate to b"
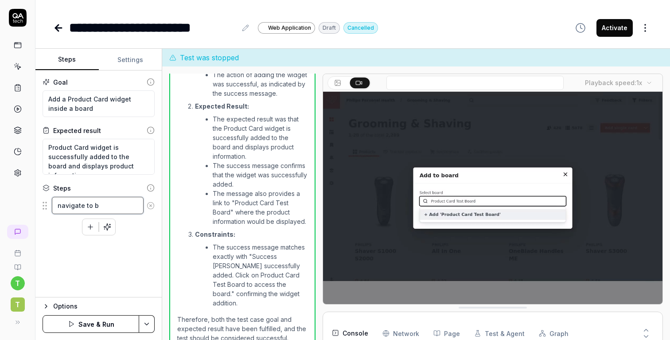
type textarea "*"
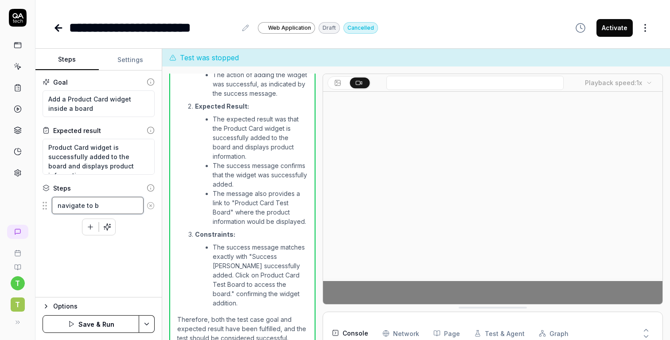
type textarea "navigate to ba"
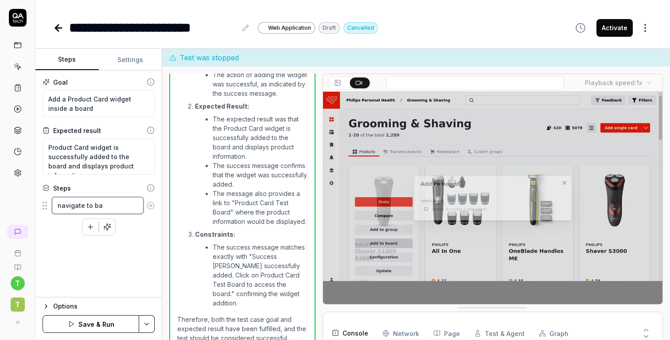
type textarea "*"
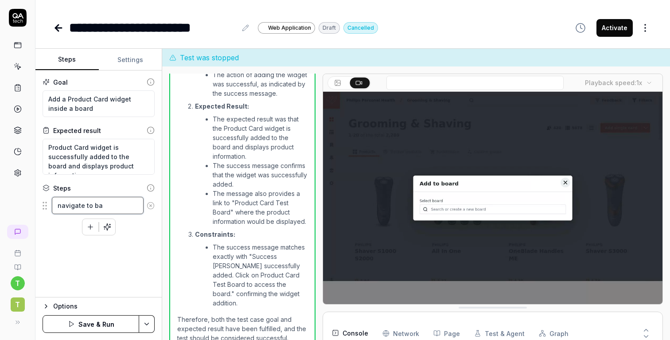
type textarea "navigate to bao"
type textarea "*"
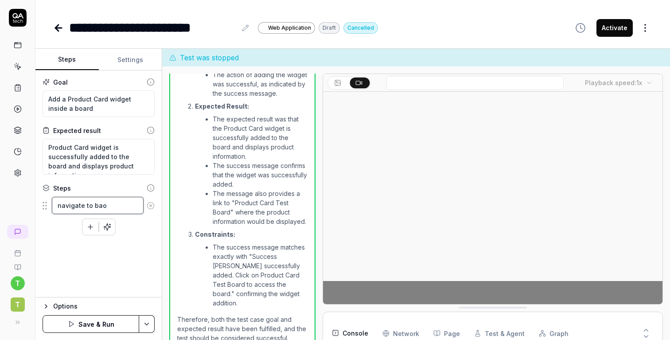
type textarea "navigate to baor"
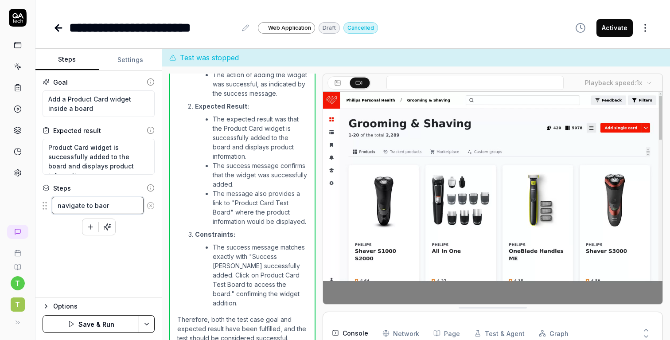
type textarea "*"
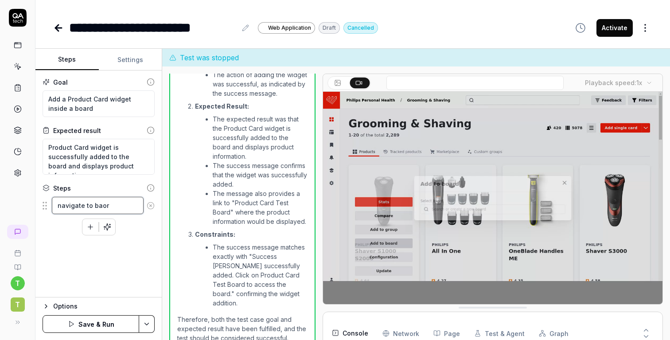
type textarea "navigate to baord"
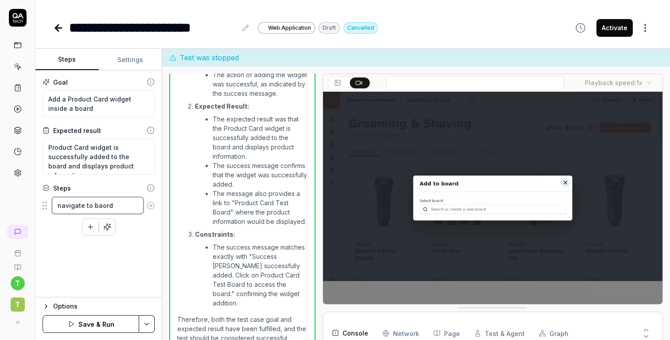
type textarea "*"
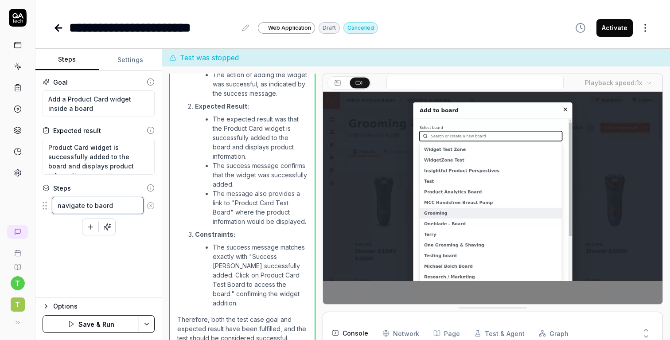
type textarea "navigate to baor"
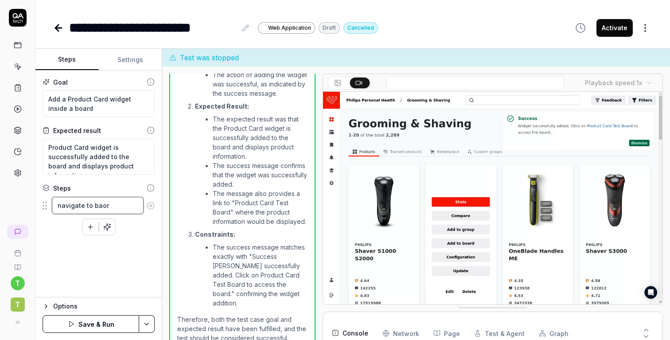
type textarea "*"
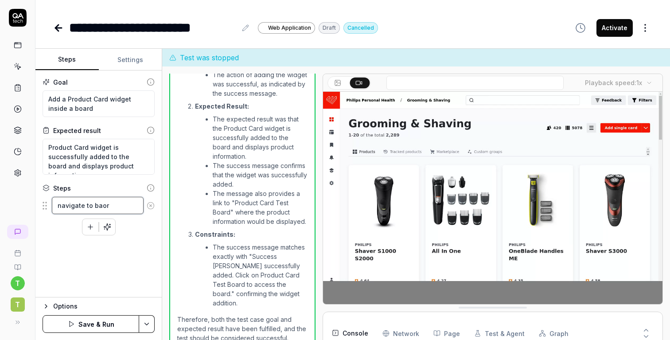
type textarea "navigate to bao"
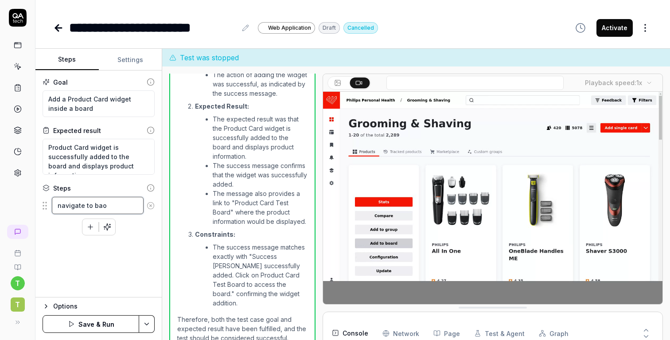
type textarea "*"
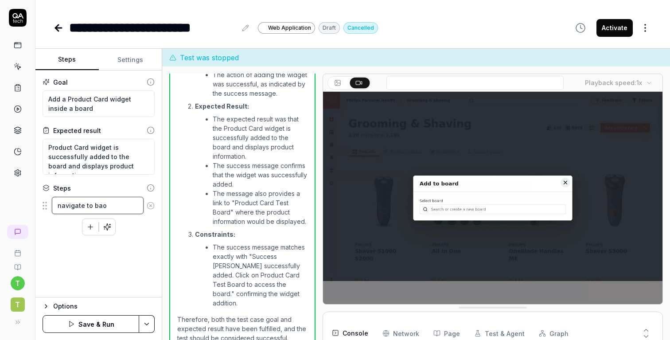
type textarea "navigate to ba"
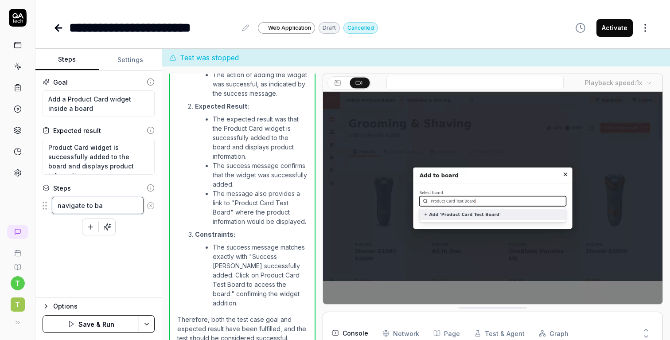
type textarea "*"
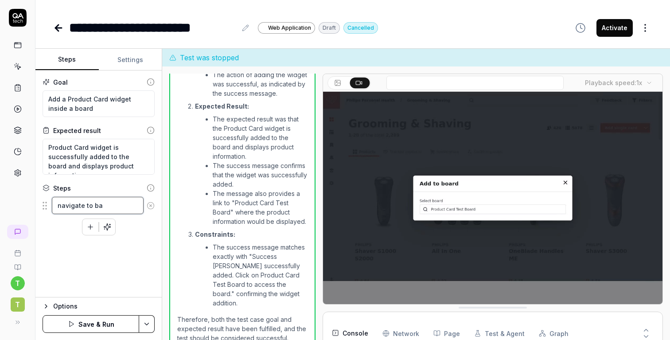
type textarea "navigate to b"
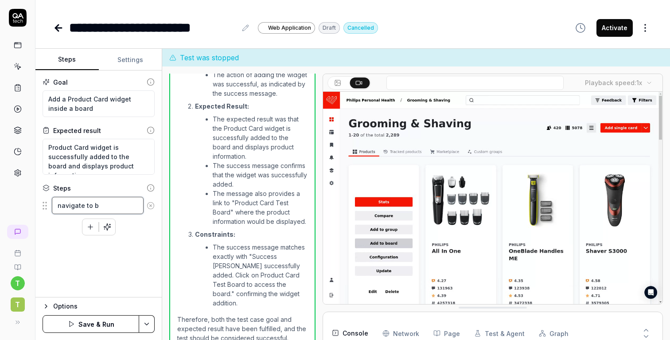
type textarea "*"
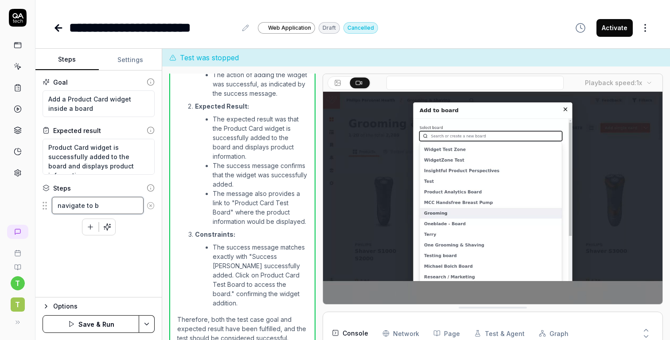
type textarea "navigate to bp"
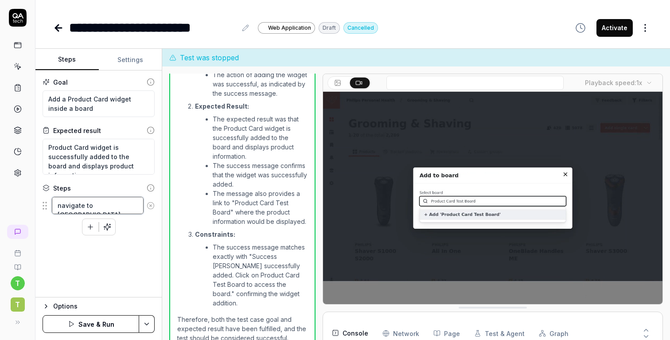
type textarea "*"
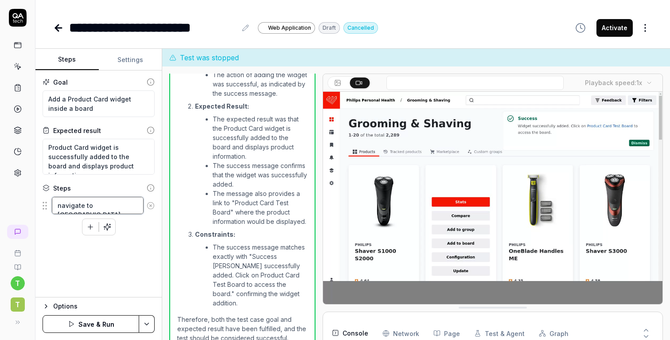
type textarea "navigate to bpa"
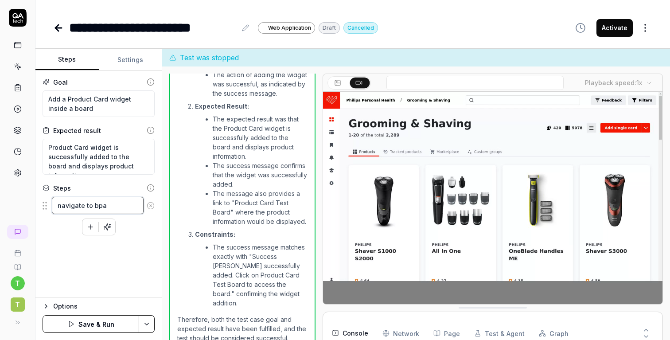
type textarea "*"
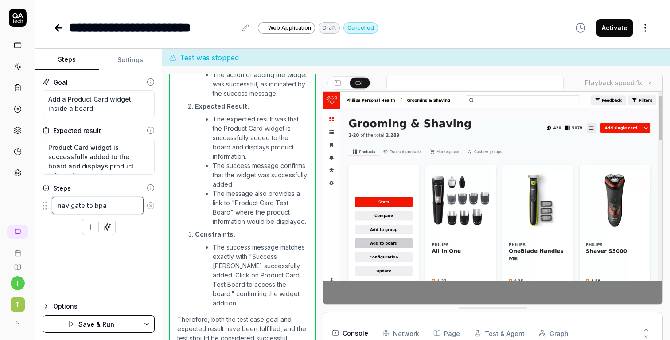
type textarea "navigate to bpar"
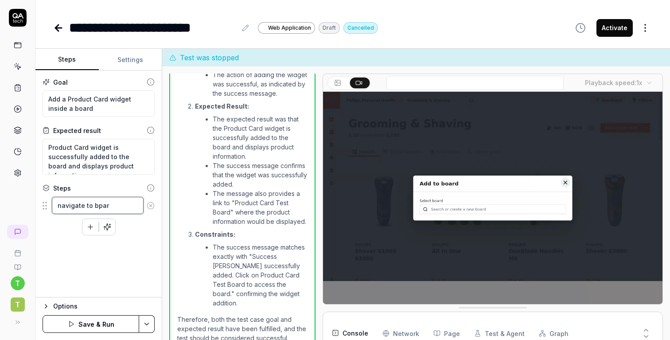
type textarea "*"
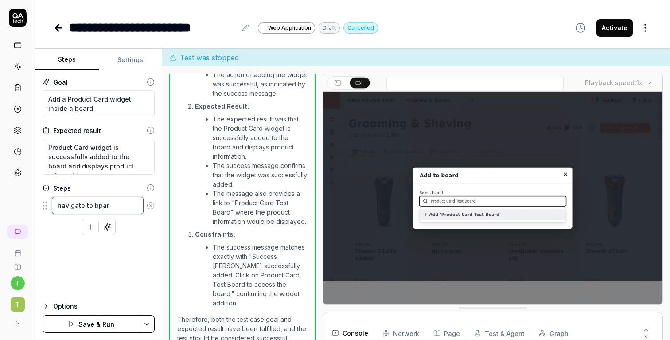
type textarea "navigate to bpard"
type textarea "*"
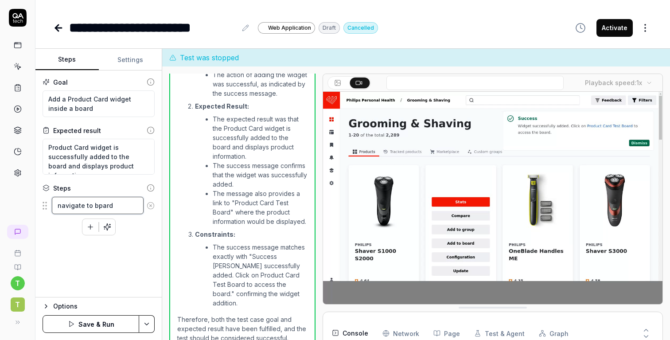
type textarea "navigate to bpar"
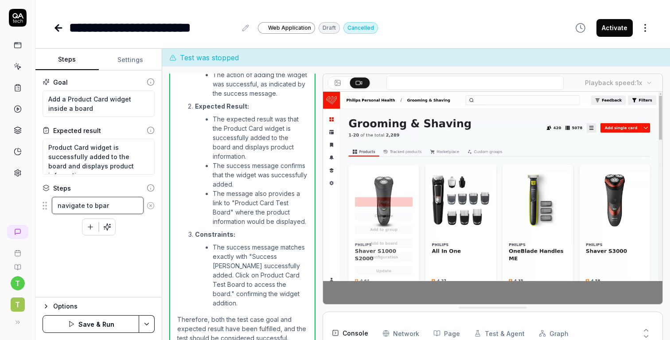
type textarea "*"
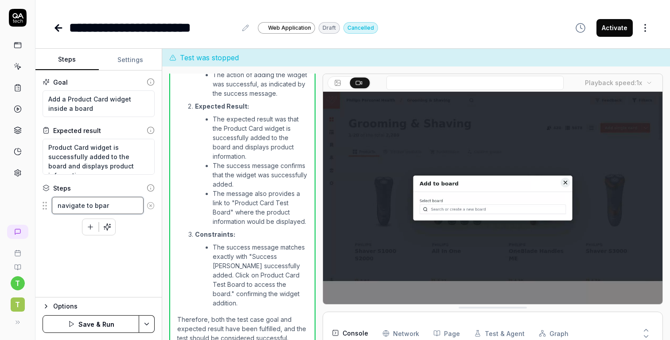
type textarea "navigate to bpa"
type textarea "*"
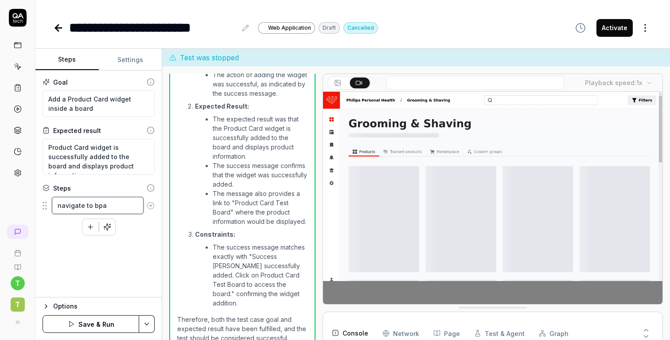
type textarea "navigate to bp"
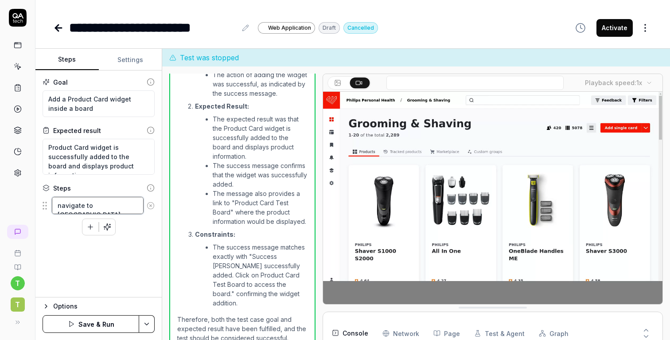
type textarea "*"
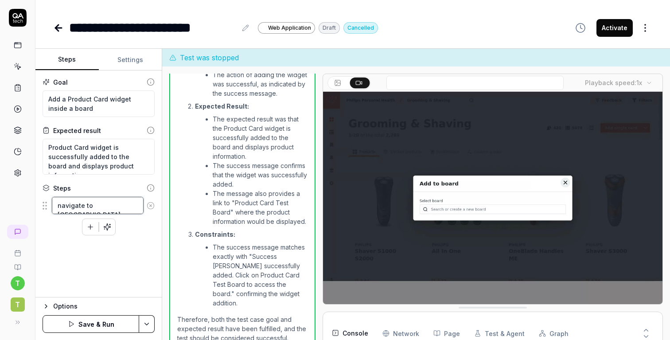
type textarea "navigate to b"
type textarea "*"
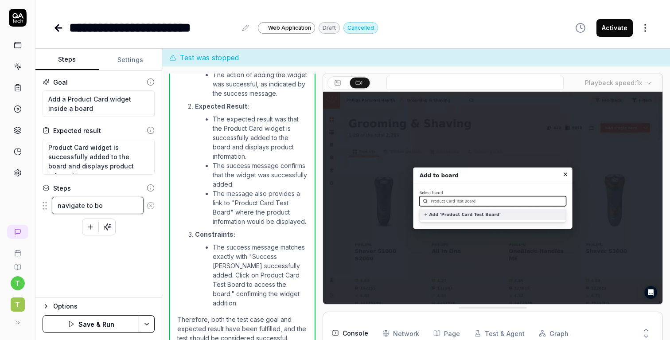
type textarea "navigate to boa"
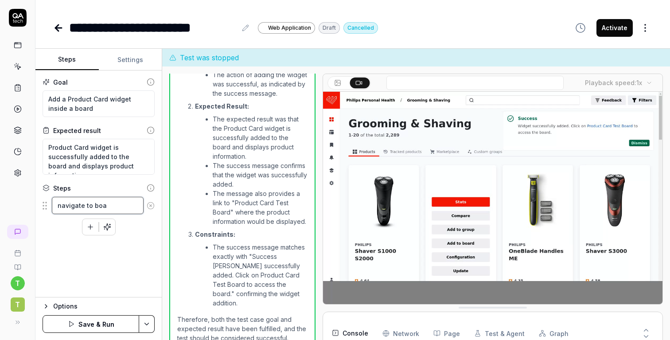
type textarea "*"
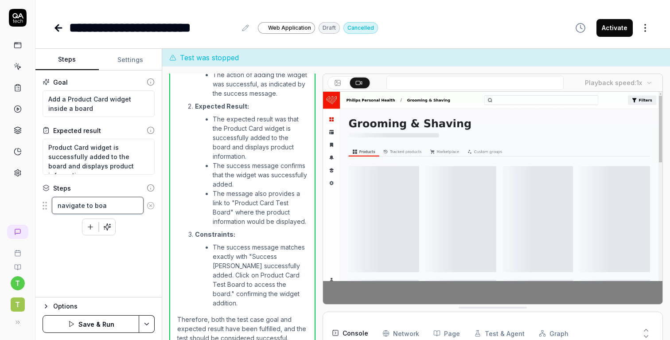
type textarea "navigate to boar"
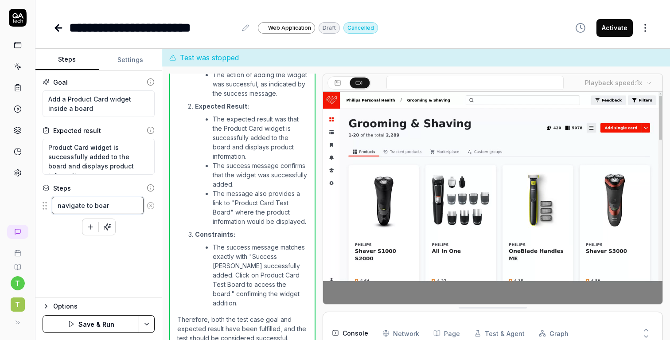
type textarea "*"
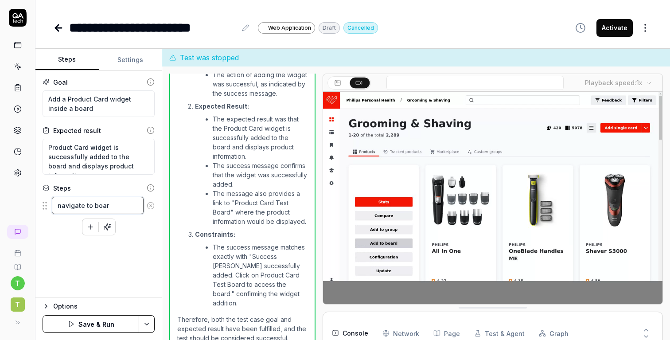
type textarea "navigate to board"
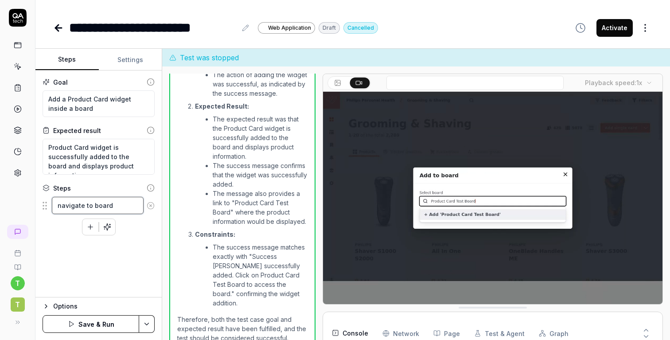
type textarea "*"
type textarea "navigate to boards"
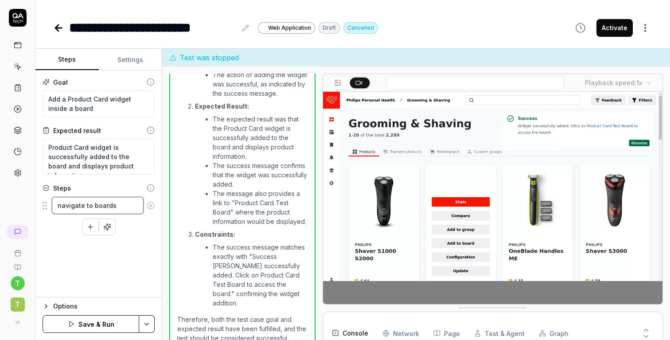
type textarea "*"
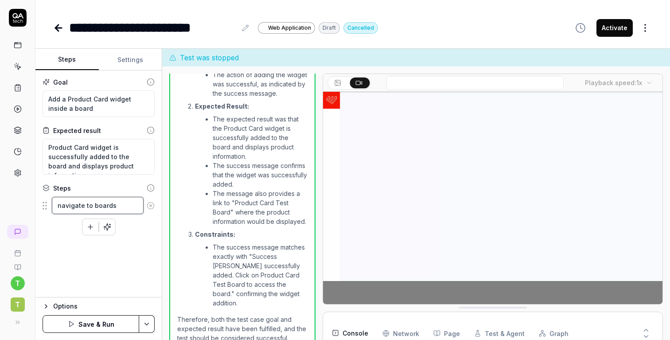
type textarea "navigate to boards"
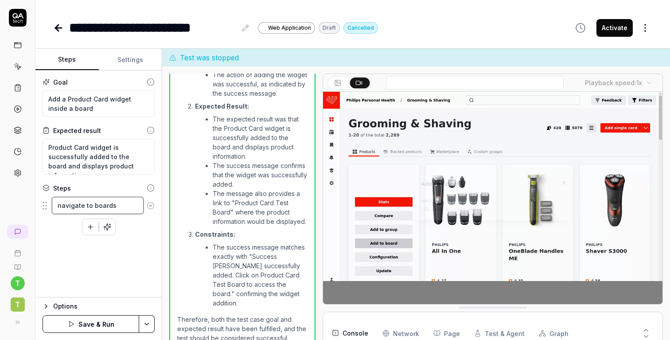
type textarea "*"
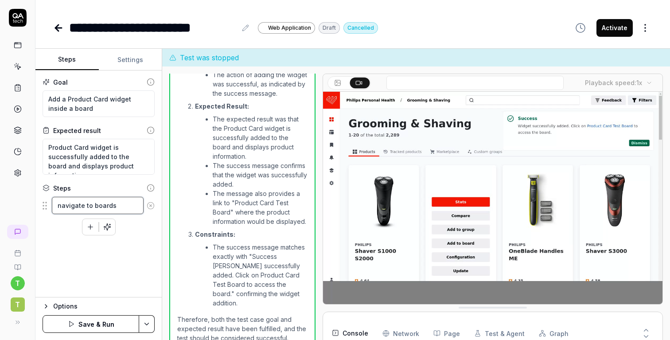
type textarea "navigate to boards e"
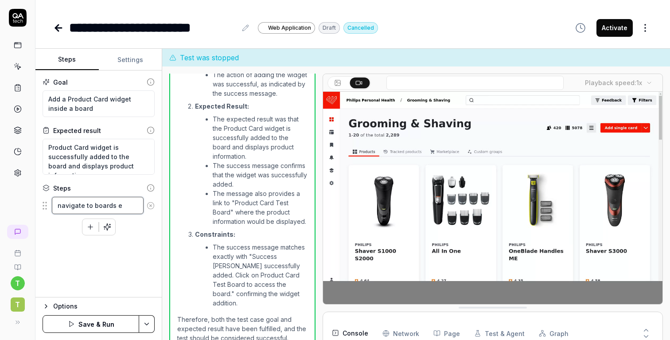
type textarea "*"
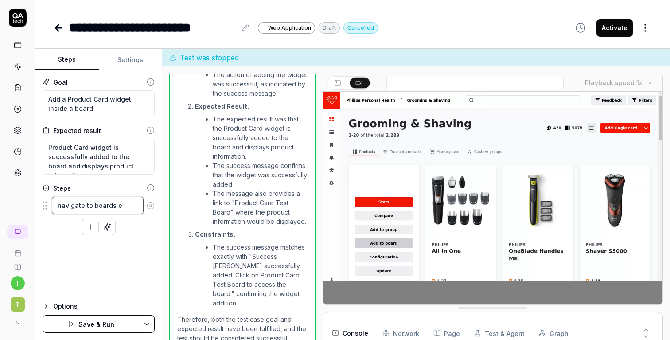
type textarea "navigate to boards ec"
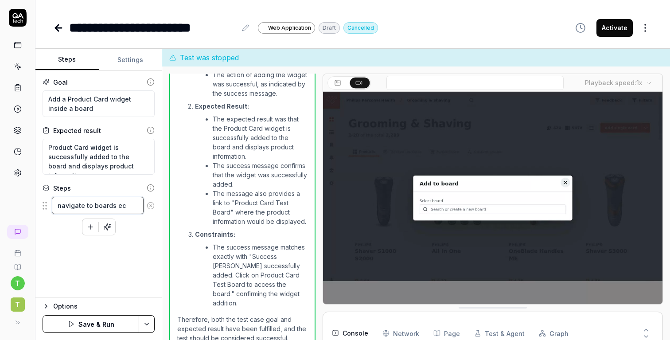
type textarea "*"
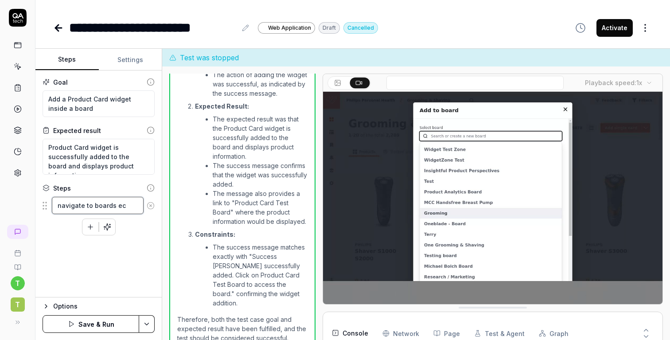
type textarea "navigate to boards e"
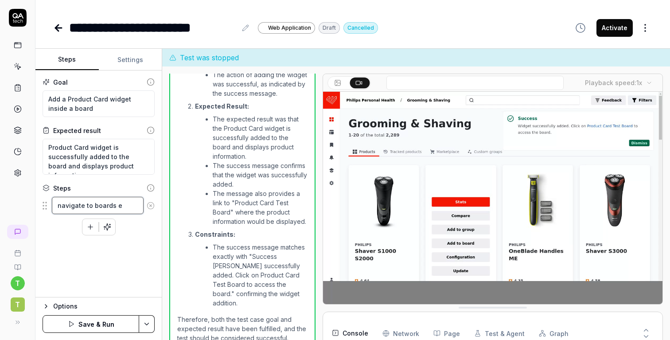
type textarea "*"
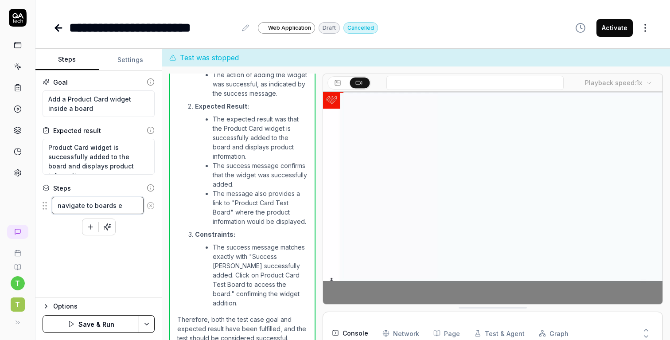
type textarea "navigate to boards"
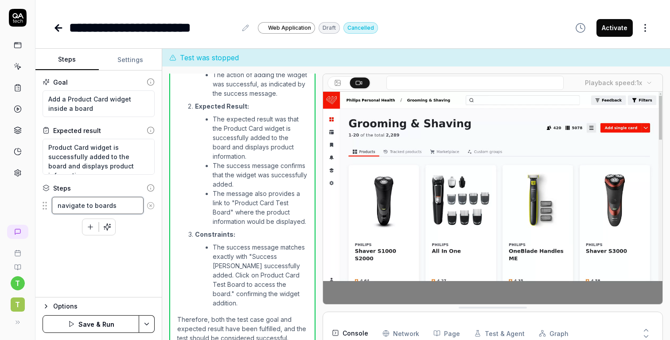
type textarea "*"
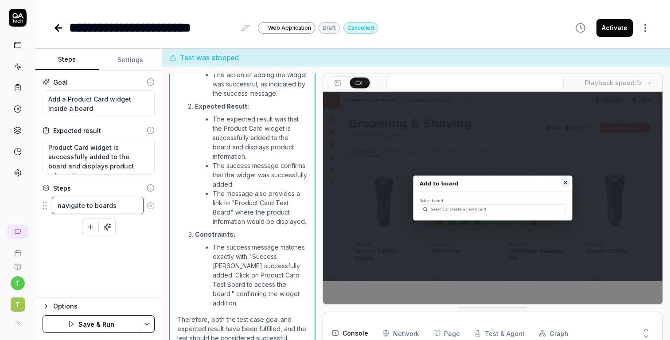
type textarea "navigate to boards s"
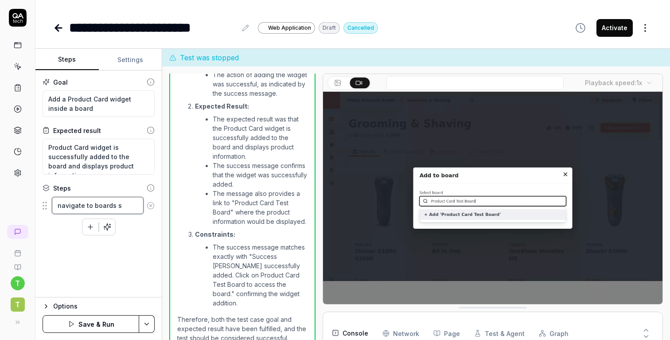
type textarea "*"
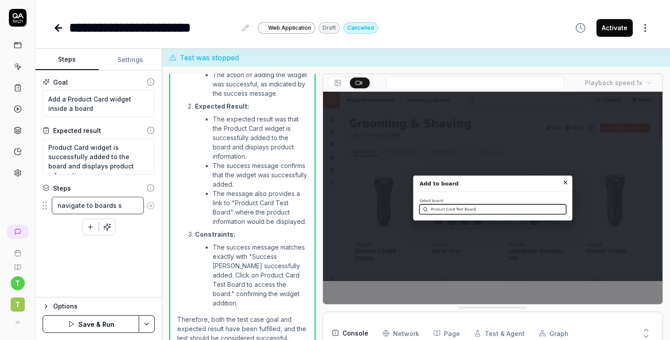
type textarea "navigate to boards se"
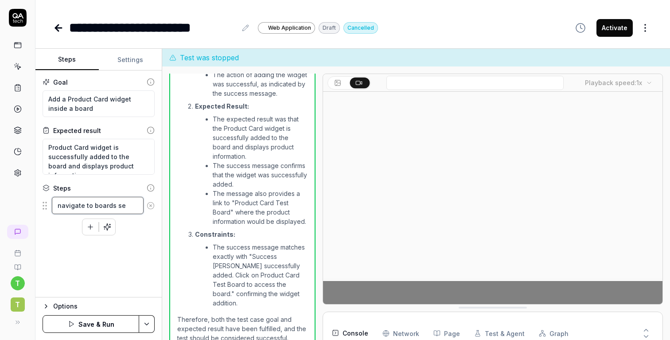
type textarea "*"
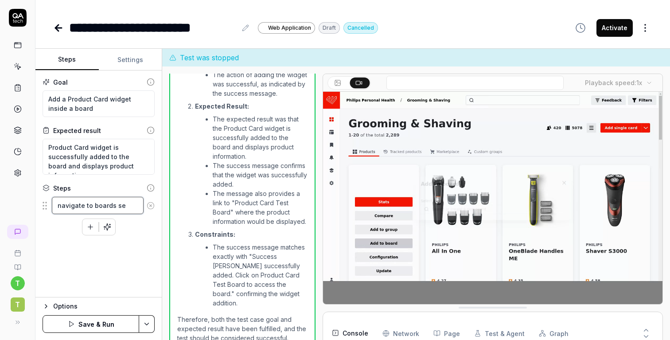
type textarea "navigate to boards sec"
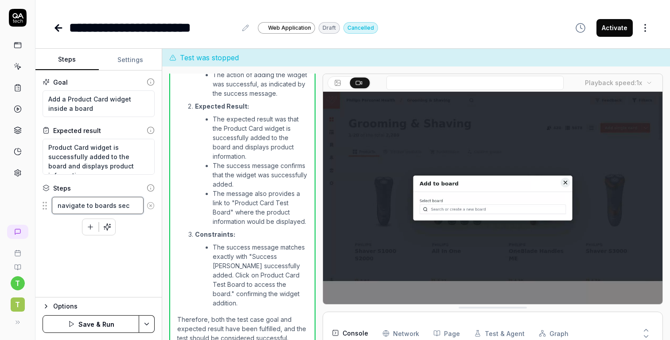
type textarea "*"
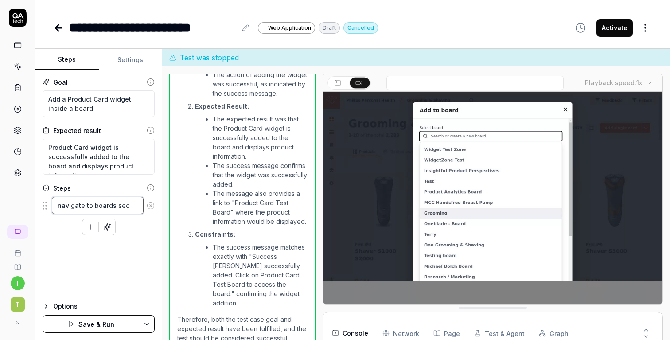
type textarea "navigate to boards sect"
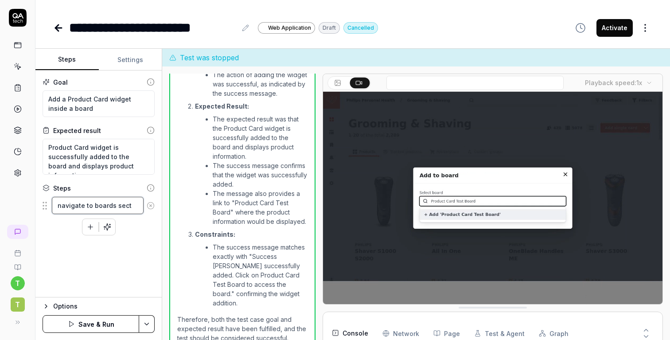
type textarea "*"
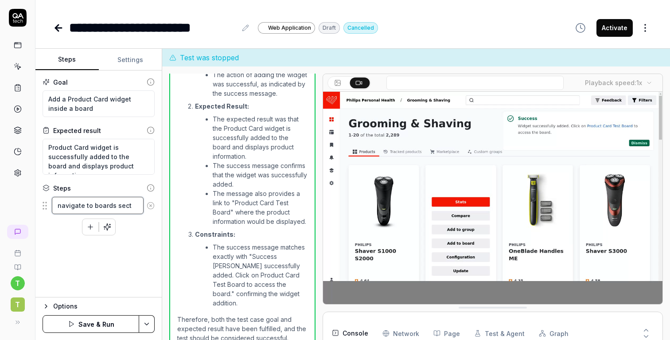
type textarea "navigate to boards secti"
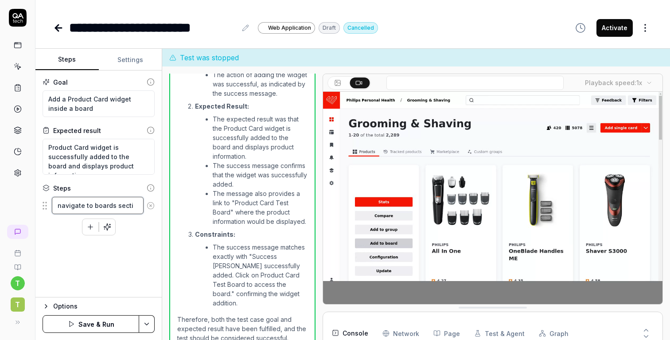
type textarea "*"
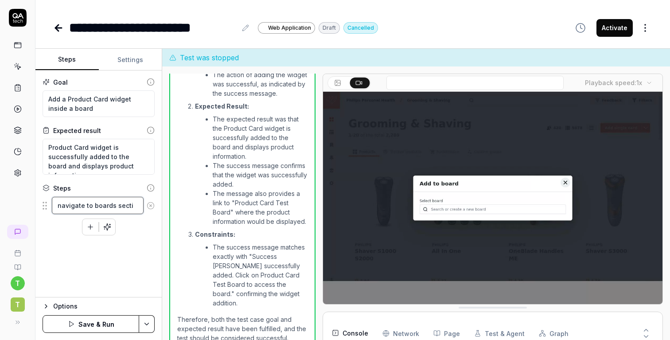
type textarea "navigate to boards sectio"
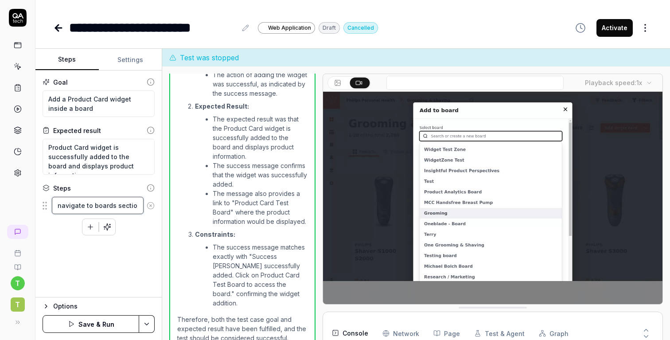
type textarea "*"
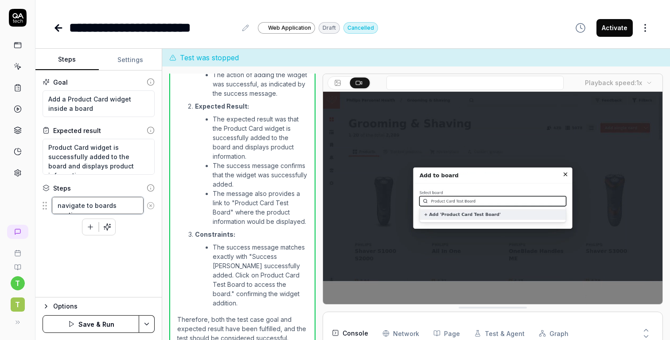
type textarea "navigate to boards section"
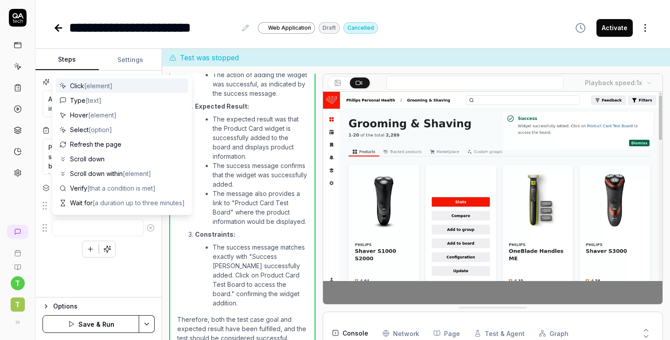
type textarea "*"
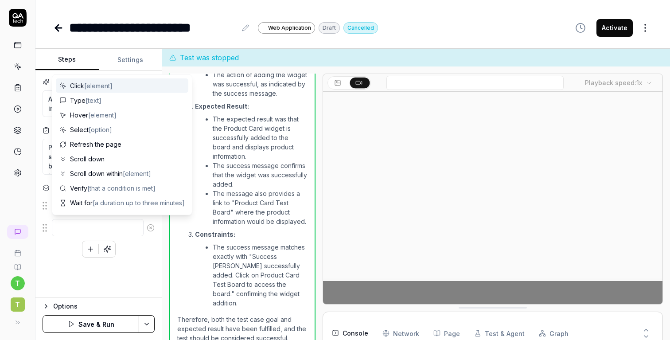
type textarea "c"
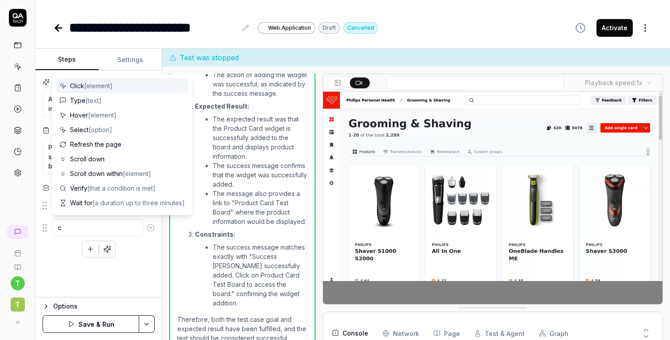
type textarea "*"
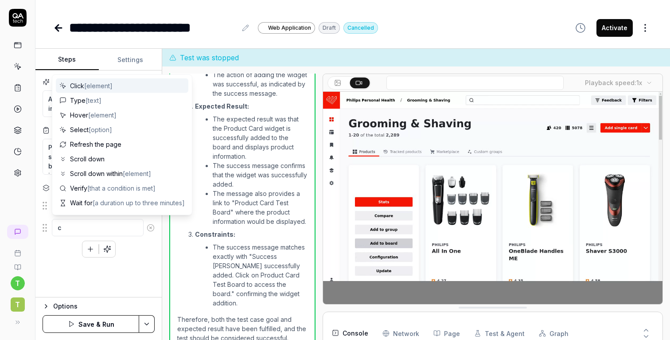
type textarea "cr"
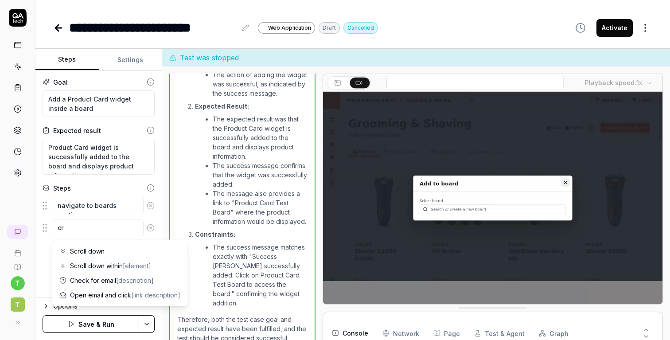
type textarea "*"
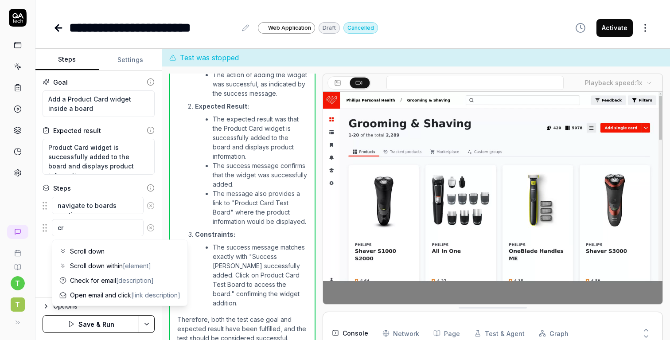
type textarea "cre"
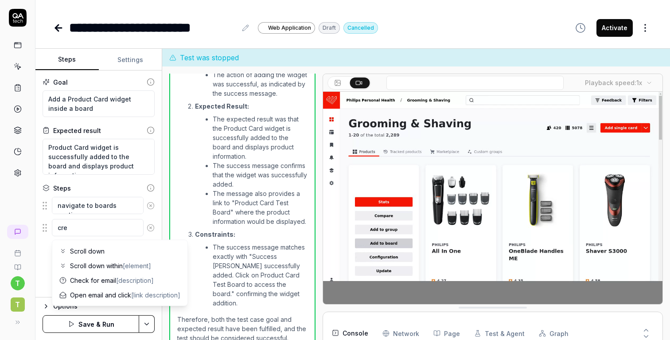
type textarea "*"
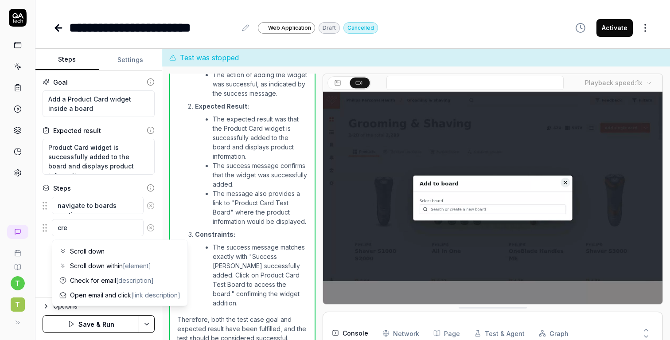
type textarea "crea"
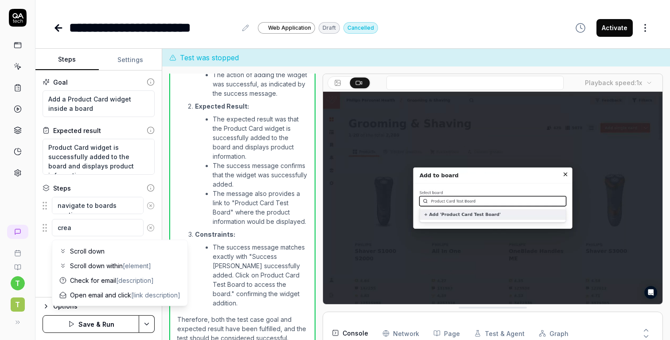
type textarea "*"
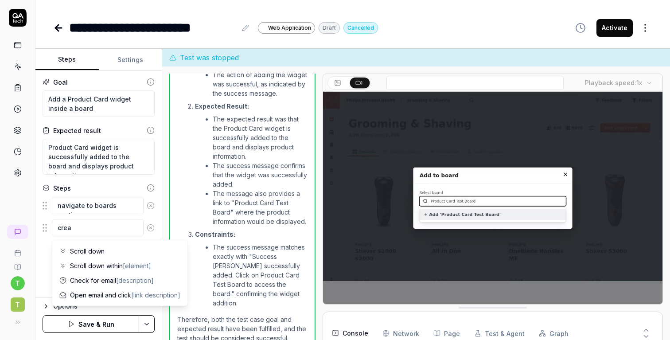
type textarea "creat"
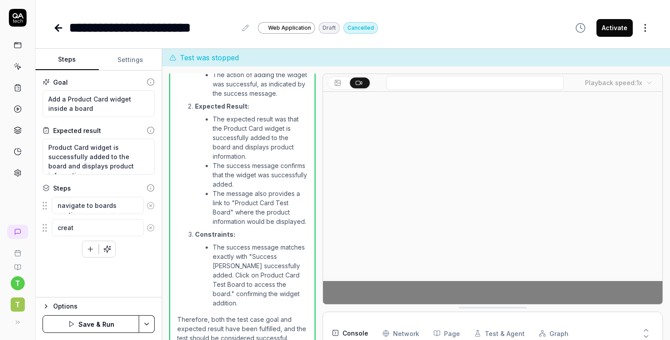
type textarea "*"
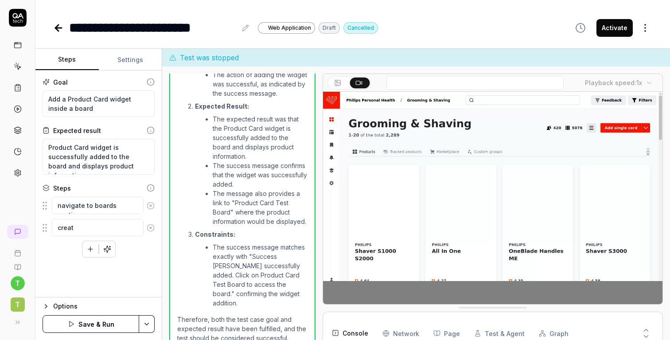
type textarea "create"
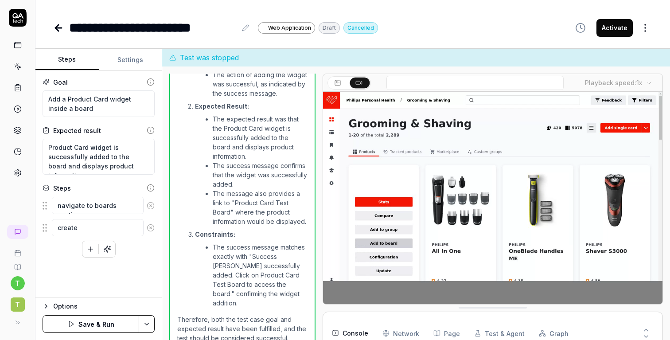
type textarea "*"
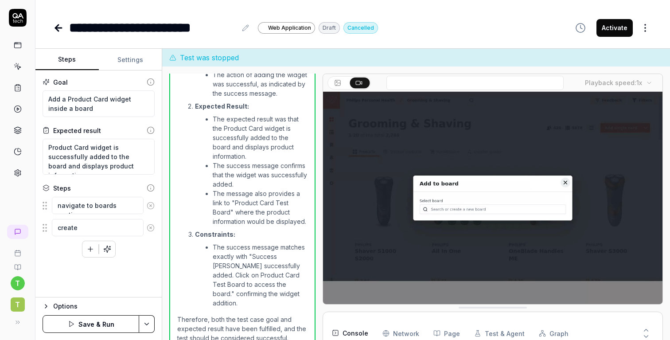
type textarea "create"
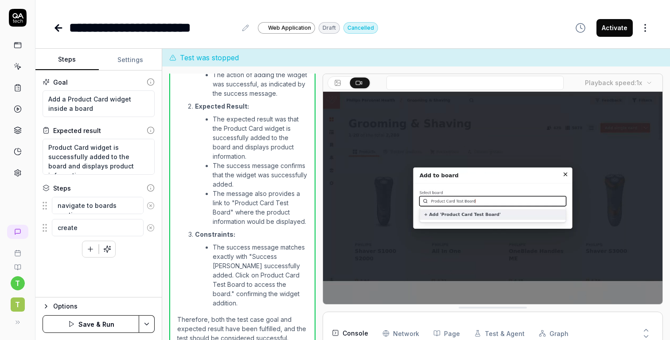
type textarea "*"
type textarea "create n"
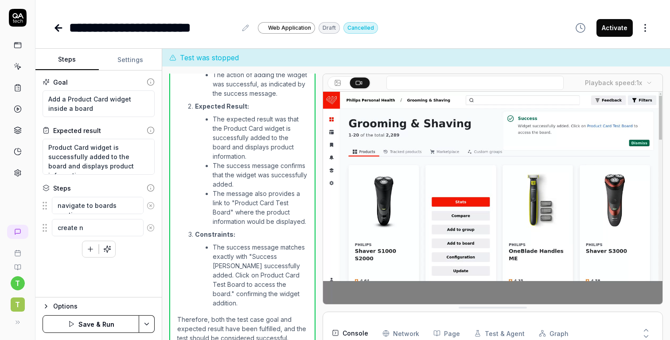
type textarea "*"
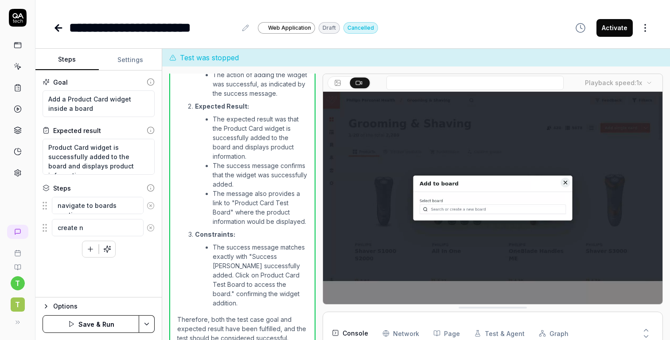
type textarea "create ne"
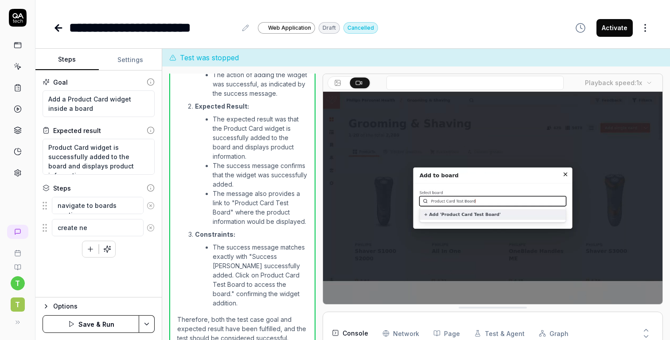
type textarea "*"
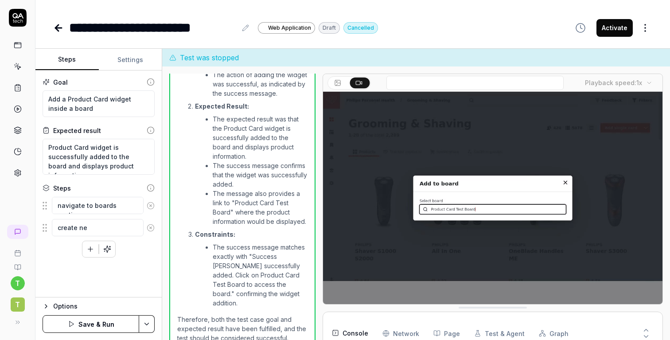
type textarea "create new"
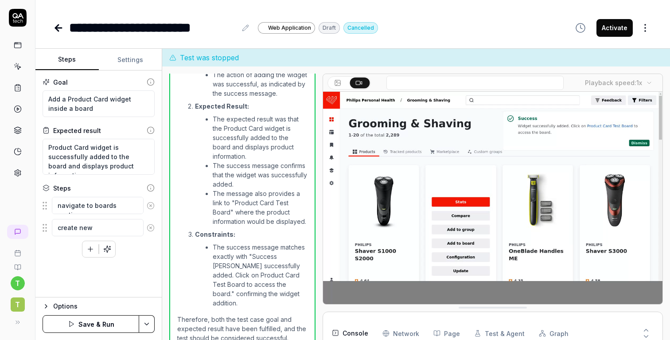
type textarea "*"
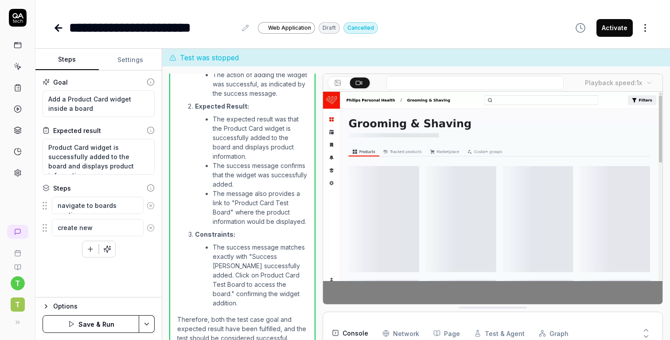
type textarea "create new"
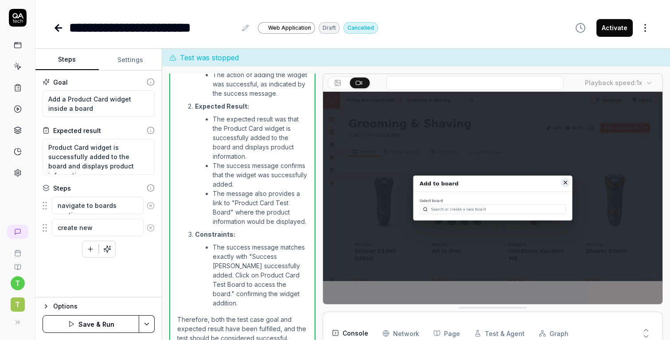
type textarea "*"
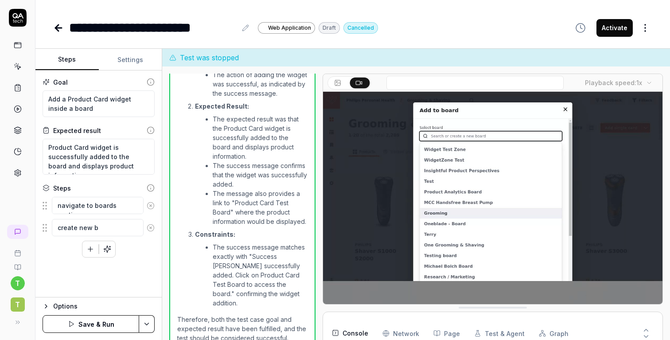
type textarea "create new ba"
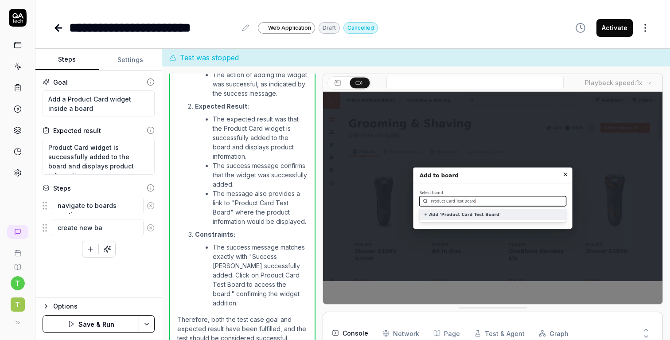
type textarea "*"
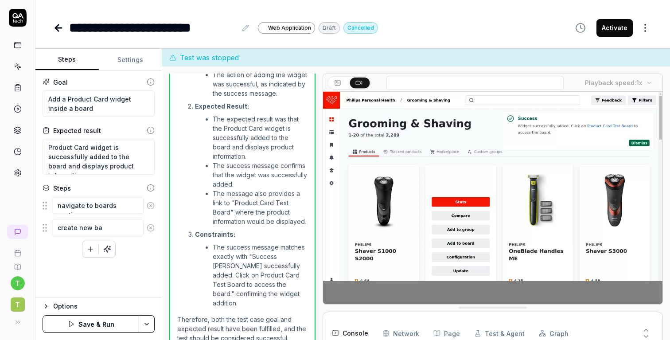
type textarea "create new bao"
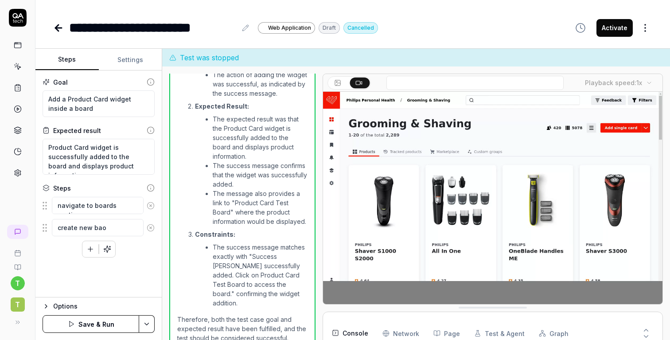
type textarea "*"
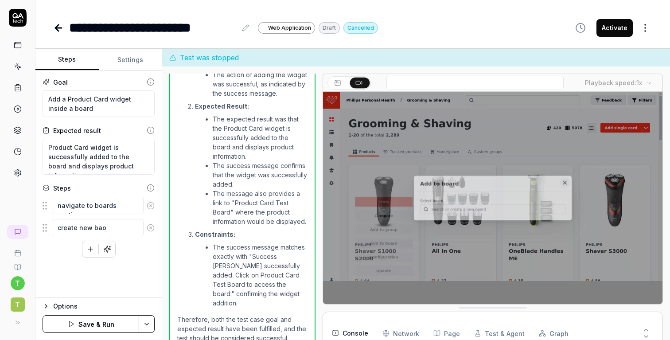
type textarea "create new baor"
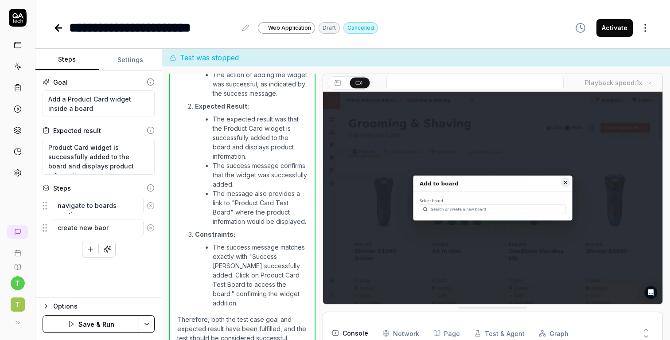
type textarea "*"
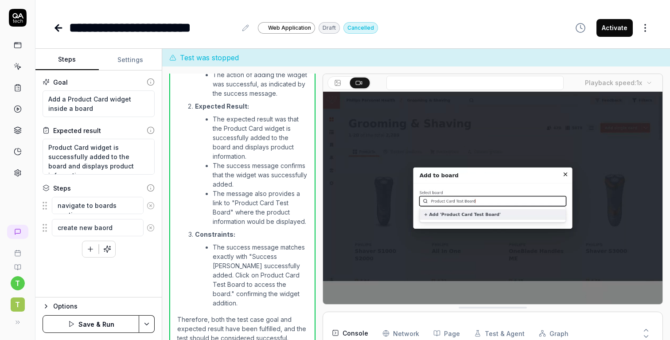
type textarea "create new baord"
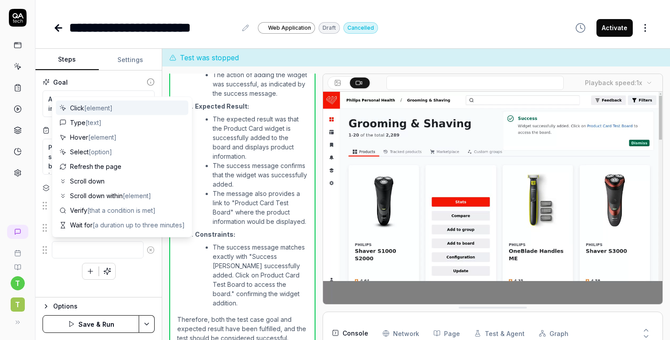
type textarea "*"
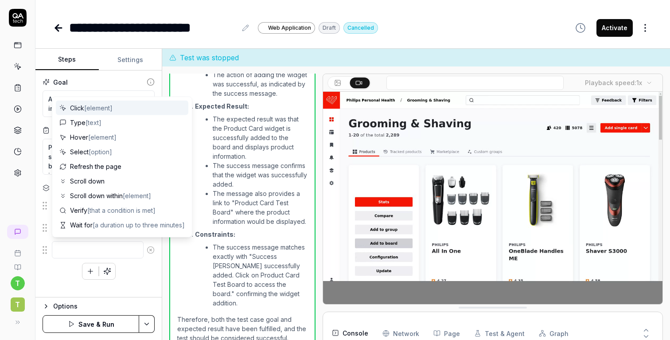
type textarea "i"
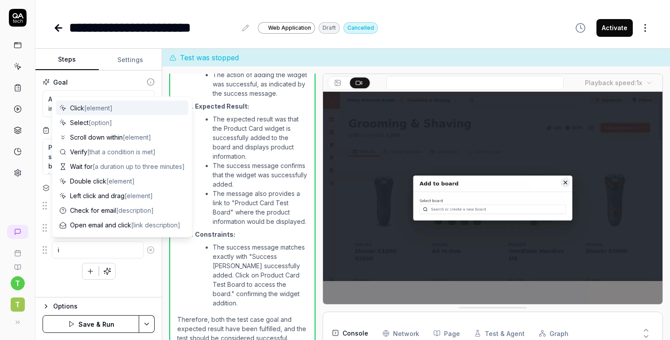
type textarea "*"
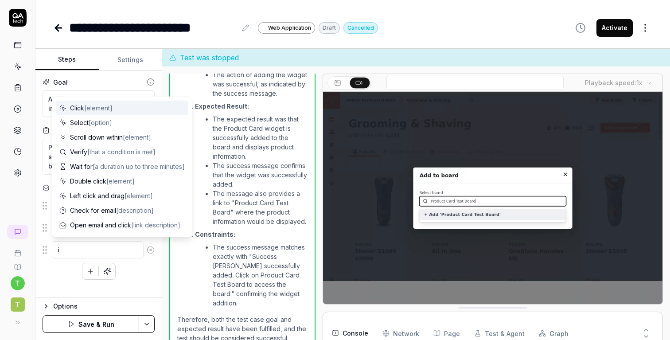
type textarea "in"
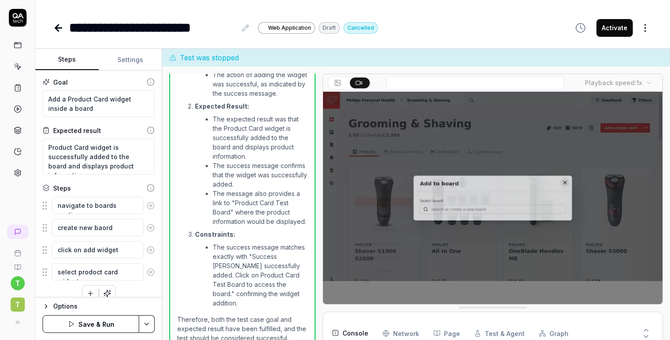
click at [95, 269] on textarea "select prodoct card widget" at bounding box center [98, 271] width 92 height 17
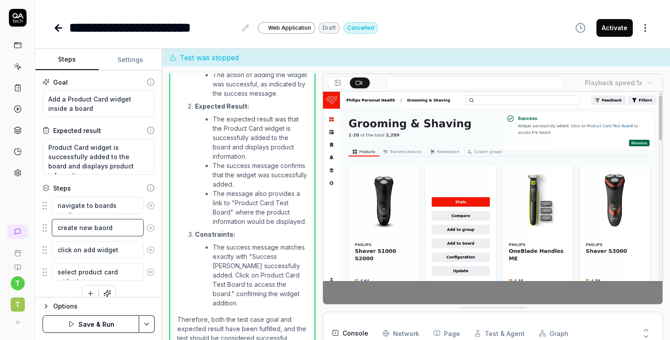
click at [100, 228] on textarea "create new baord" at bounding box center [98, 227] width 92 height 17
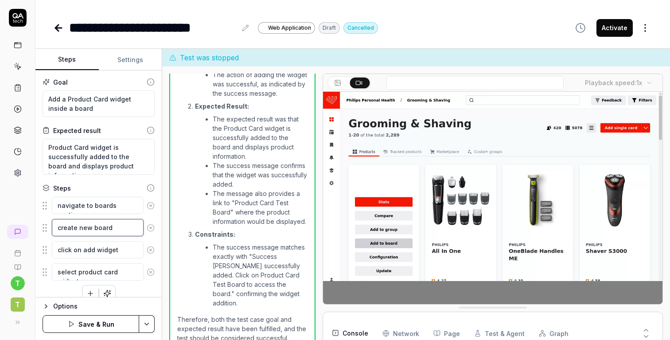
scroll to position [12, 0]
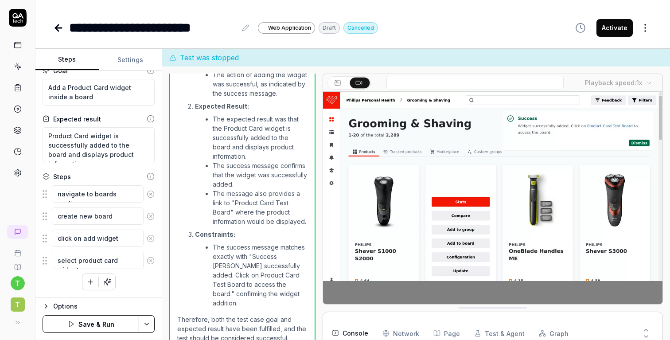
click at [110, 316] on button "Save & Run" at bounding box center [91, 324] width 97 height 18
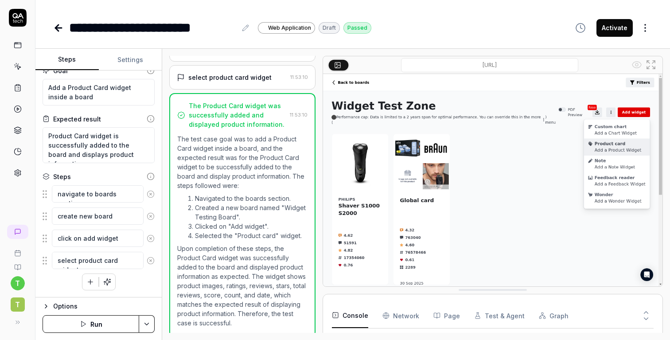
scroll to position [184, 0]
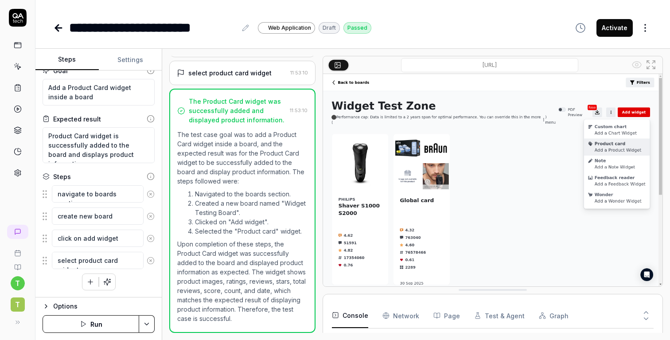
click at [618, 30] on button "Activate" at bounding box center [615, 28] width 36 height 18
click at [647, 313] on icon at bounding box center [646, 312] width 8 height 8
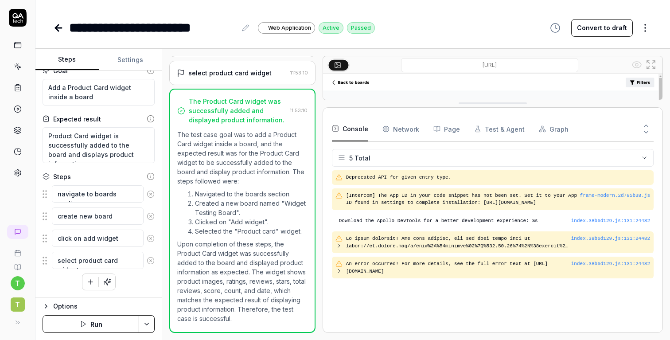
scroll to position [0, 0]
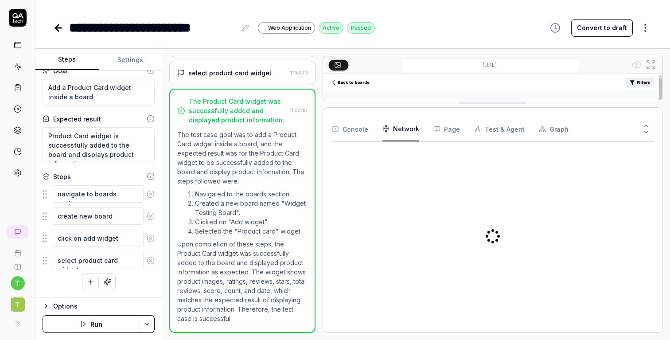
click at [414, 126] on Requests "Network" at bounding box center [400, 129] width 37 height 25
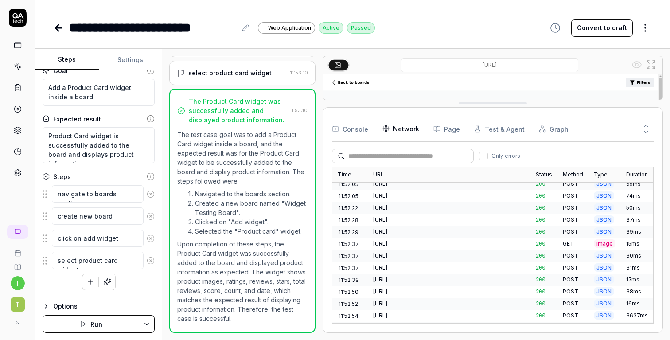
scroll to position [227, 0]
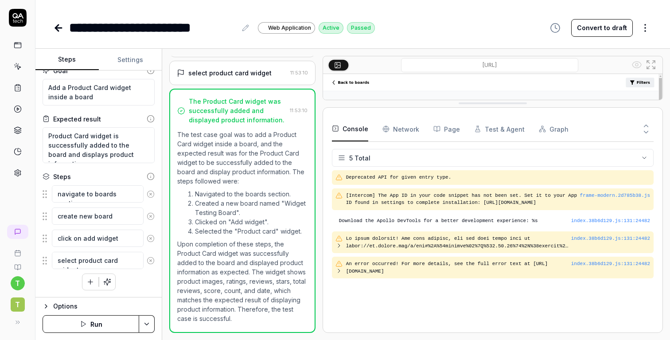
click at [363, 126] on button "Console" at bounding box center [350, 129] width 36 height 25
click at [630, 133] on div at bounding box center [618, 129] width 71 height 25
click at [644, 129] on icon at bounding box center [646, 132] width 8 height 8
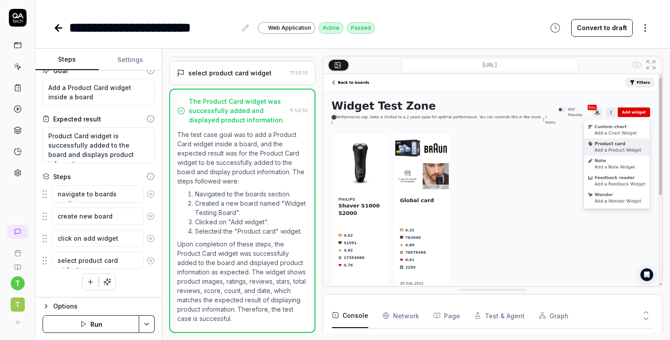
click at [57, 28] on icon at bounding box center [58, 28] width 6 height 0
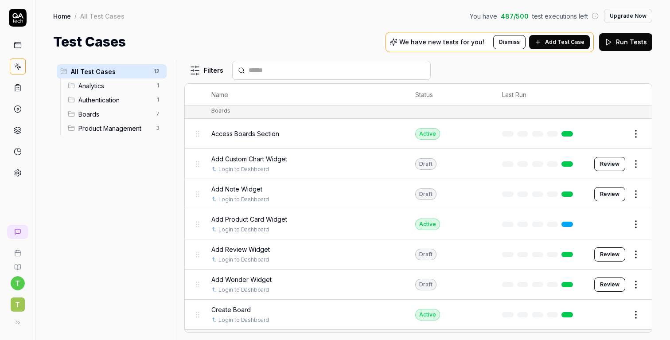
scroll to position [94, 0]
click at [542, 221] on div at bounding box center [539, 223] width 74 height 5
click at [280, 215] on span "Add Product Card Widget" at bounding box center [249, 218] width 76 height 9
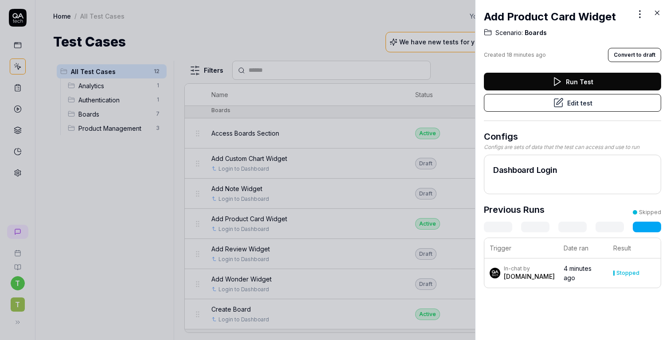
click at [522, 79] on button "Run Test" at bounding box center [572, 82] width 177 height 18
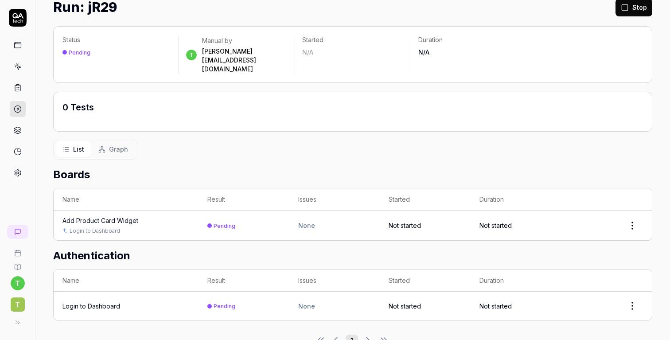
scroll to position [39, 0]
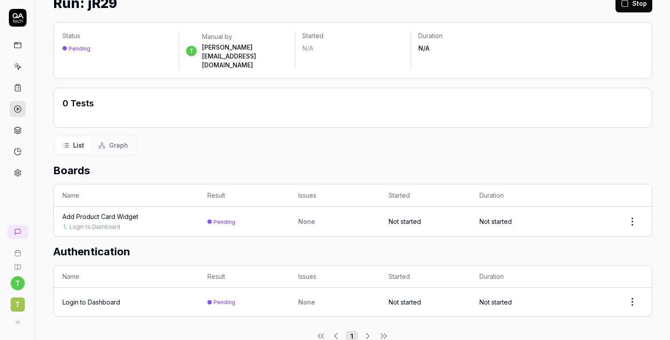
click at [650, 207] on td at bounding box center [606, 222] width 91 height 30
click at [639, 204] on html "t T Home / Results / Run: jR29 You have 487 / 500 test executions left Upgrade …" at bounding box center [335, 170] width 670 height 340
click at [521, 98] on html "t T Home / Results / Run: jR29 You have 487 / 500 test executions left Upgrade …" at bounding box center [335, 170] width 670 height 340
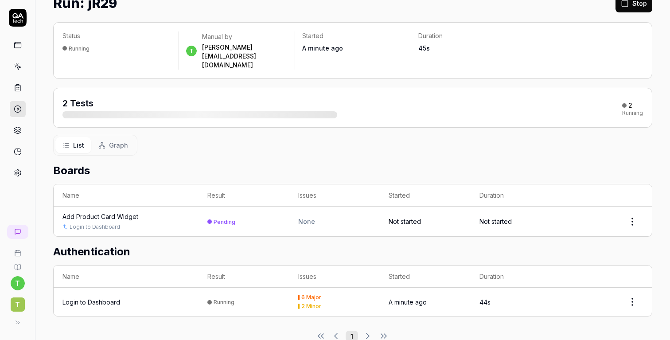
scroll to position [0, 0]
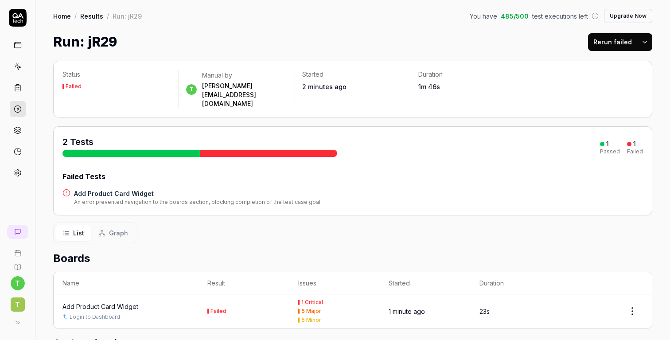
click at [211, 189] on h4 "Add Product Card Widget" at bounding box center [198, 193] width 248 height 9
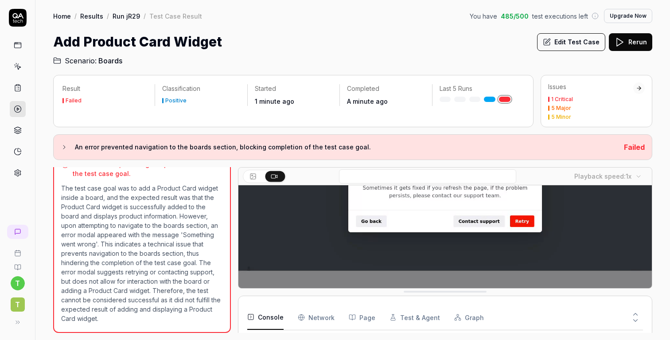
scroll to position [145, 0]
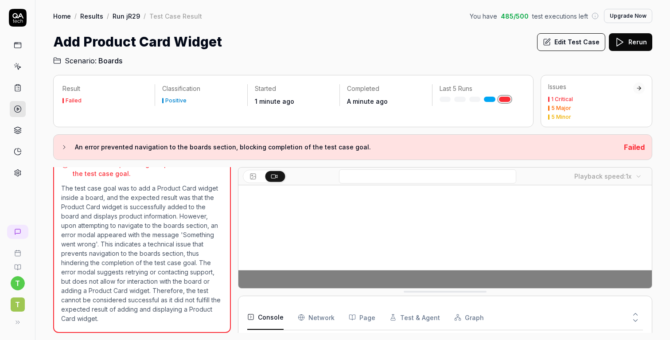
click at [441, 31] on div "Home / Results / Run jR29 / Test Case Result You have 485 / 500 test executions…" at bounding box center [352, 33] width 635 height 66
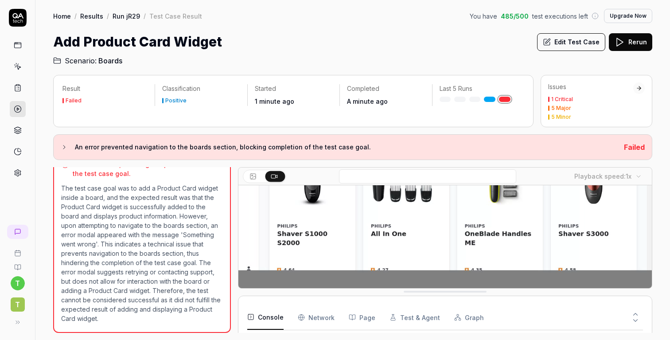
click at [561, 107] on div "5 Major" at bounding box center [561, 107] width 20 height 5
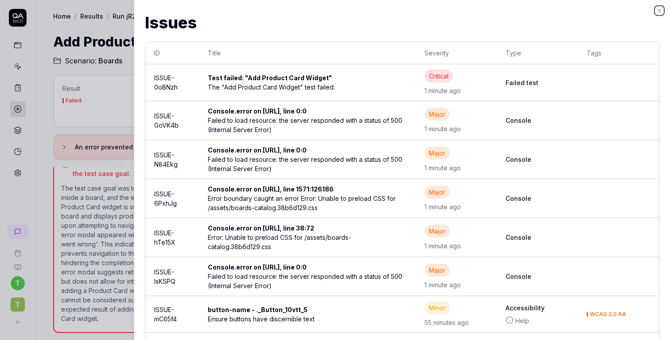
click at [659, 10] on icon "button" at bounding box center [660, 11] width 4 height 4
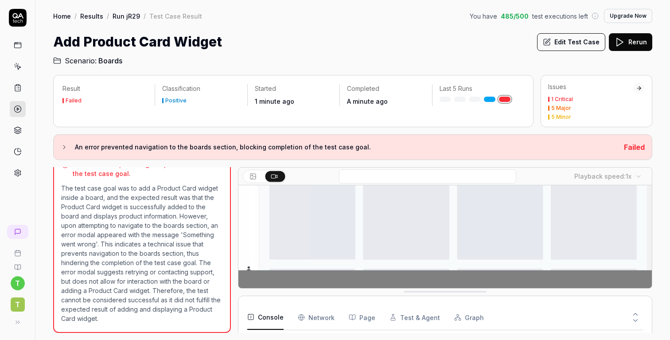
click at [628, 41] on button "Rerun" at bounding box center [630, 42] width 43 height 18
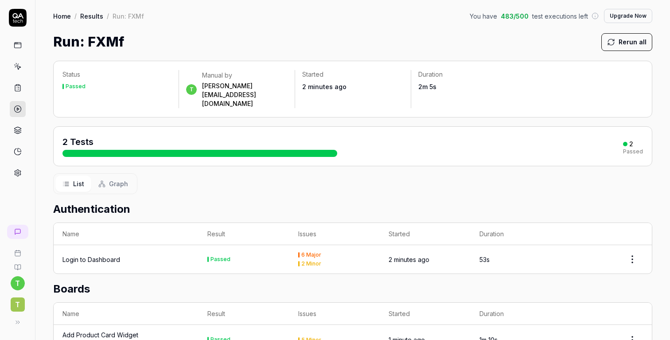
scroll to position [39, 0]
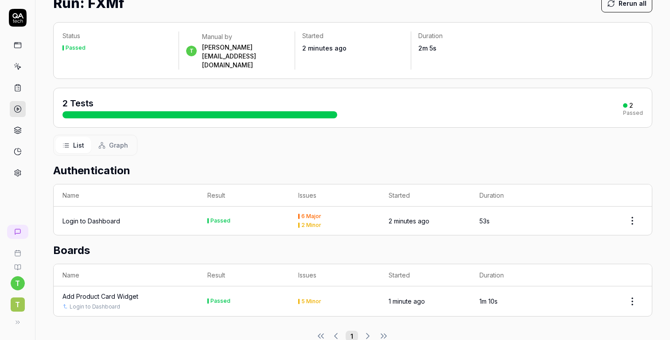
click at [347, 299] on div "5 Minor" at bounding box center [334, 301] width 73 height 5
click at [90, 292] on div "Add Product Card Widget" at bounding box center [100, 296] width 76 height 9
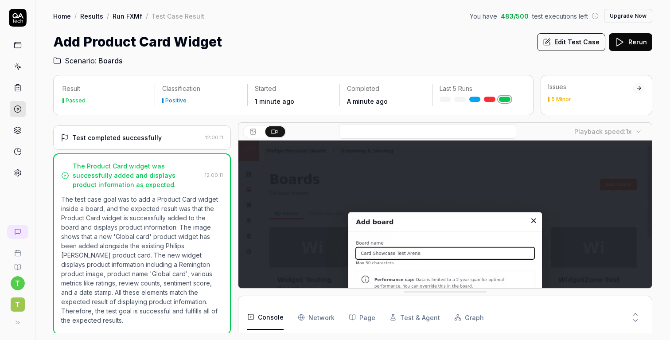
click at [377, 240] on video at bounding box center [444, 269] width 413 height 258
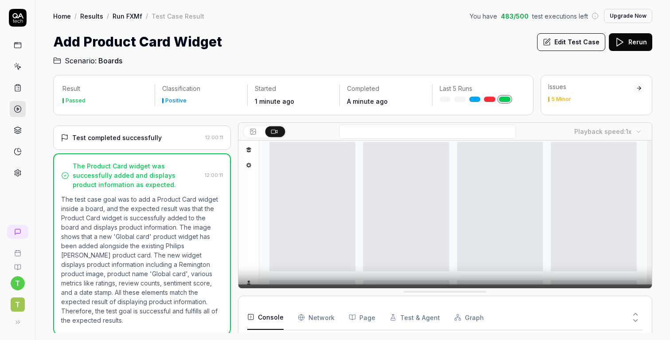
scroll to position [110, 0]
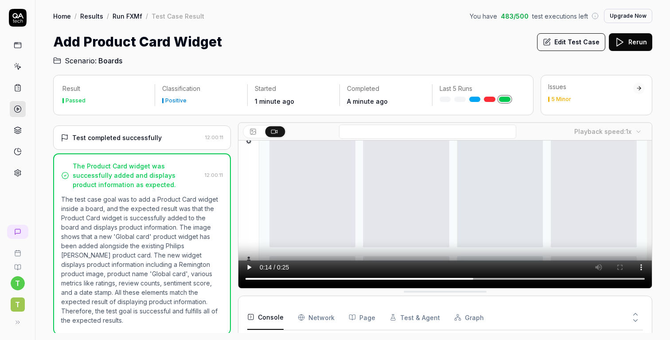
click at [472, 56] on h2 "Scenario: Boards" at bounding box center [352, 59] width 599 height 14
click at [569, 100] on div "5 Minor" at bounding box center [561, 99] width 20 height 5
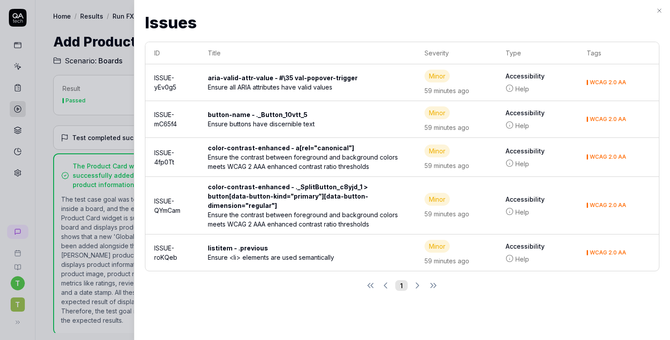
click at [125, 10] on div at bounding box center [335, 170] width 670 height 340
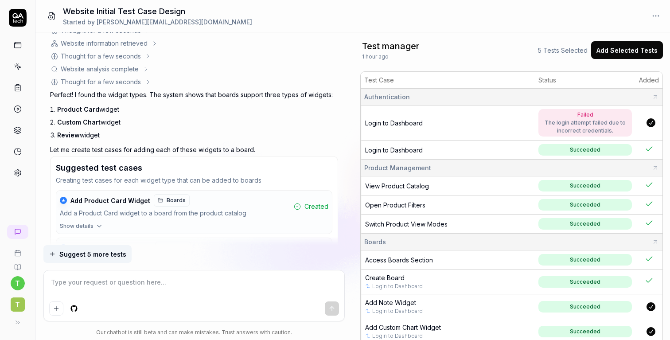
scroll to position [141, 0]
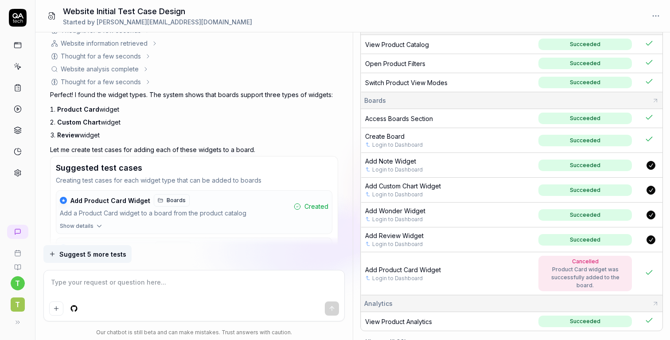
click at [608, 266] on div "Product Card widget was successfully added to the board." at bounding box center [585, 277] width 85 height 24
click at [596, 260] on div "Cancelled" at bounding box center [585, 261] width 85 height 8
click at [650, 236] on button "button" at bounding box center [651, 239] width 9 height 9
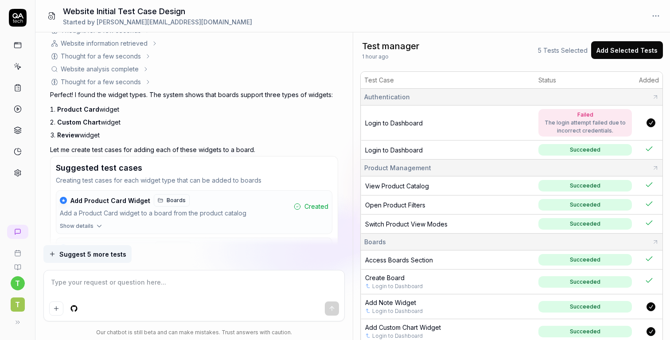
scroll to position [0, 0]
click at [620, 53] on button "Add Selected Tests" at bounding box center [627, 50] width 72 height 18
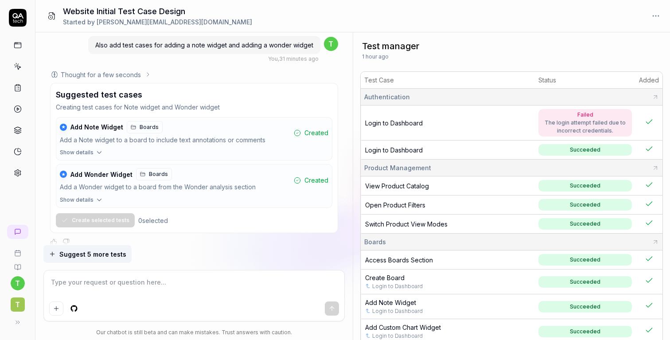
scroll to position [141, 0]
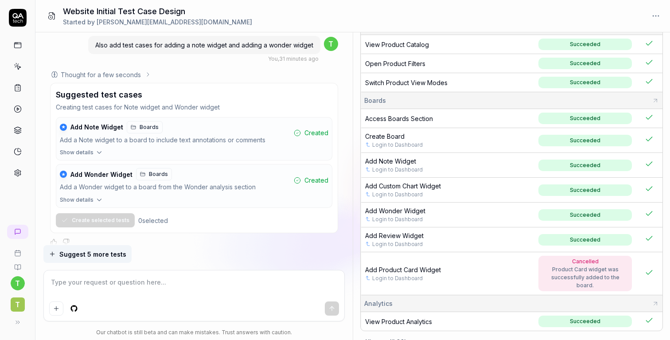
click at [399, 160] on span "Add Note Widget" at bounding box center [390, 161] width 51 height 8
click at [410, 182] on span "Add Custom Chart Widget" at bounding box center [403, 186] width 76 height 8
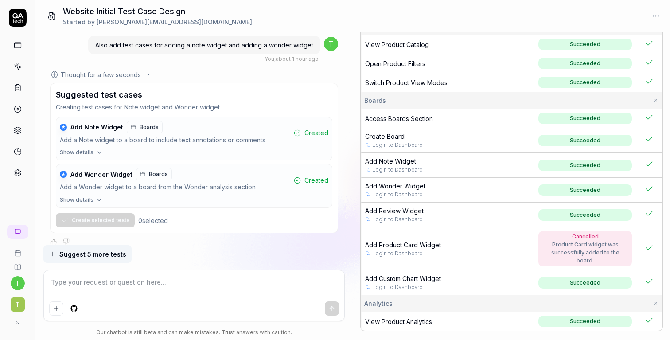
type textarea "*"
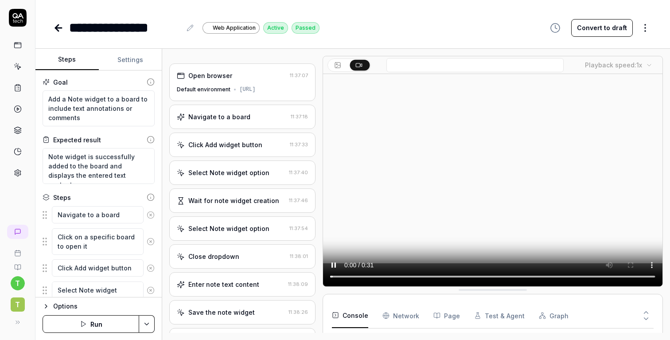
type textarea "*"
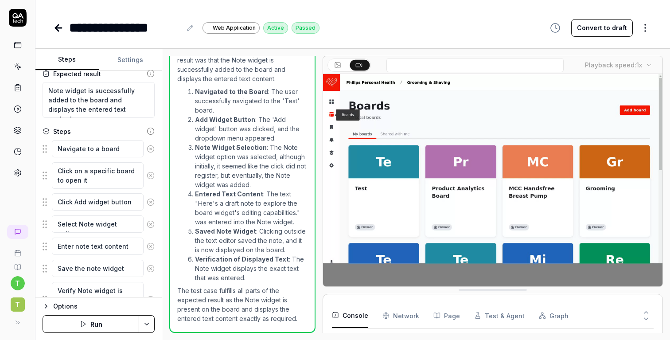
scroll to position [114, 0]
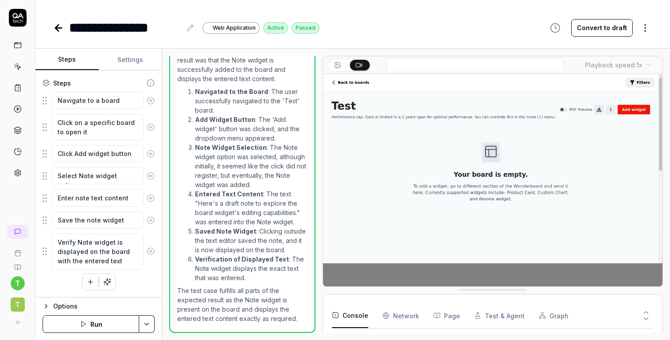
click at [61, 30] on icon at bounding box center [58, 28] width 11 height 11
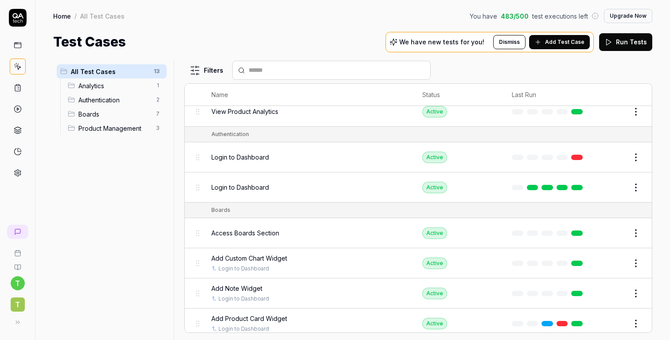
scroll to position [28, 0]
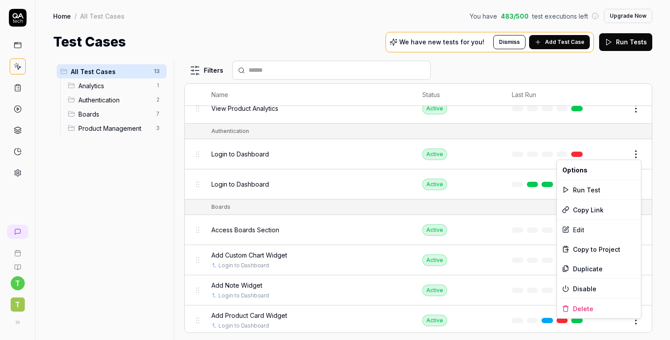
click at [631, 152] on html "t T Home / All Test Cases You have 483 / 500 test executions left Upgrade Now H…" at bounding box center [335, 170] width 670 height 340
click at [582, 308] on div "Delete" at bounding box center [599, 309] width 84 height 20
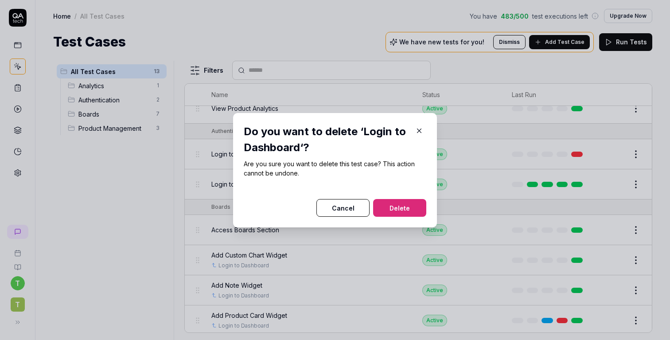
click at [414, 204] on button "Delete" at bounding box center [399, 208] width 53 height 18
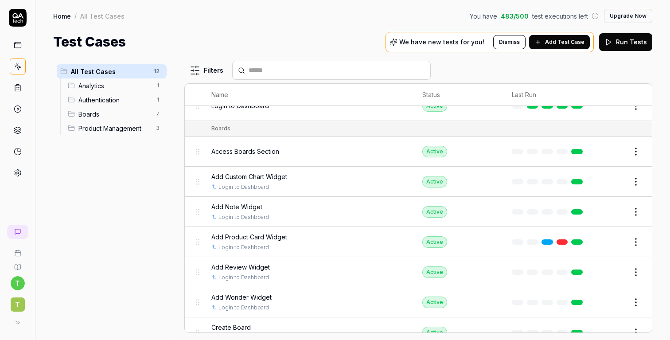
scroll to position [69, 0]
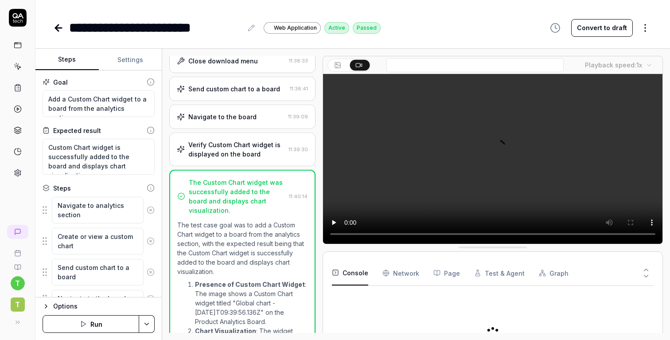
type textarea "*"
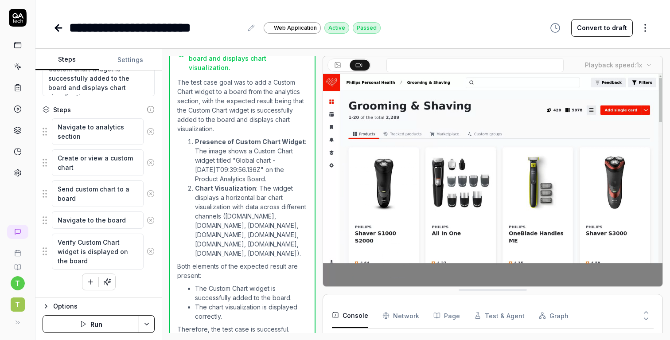
scroll to position [47, 0]
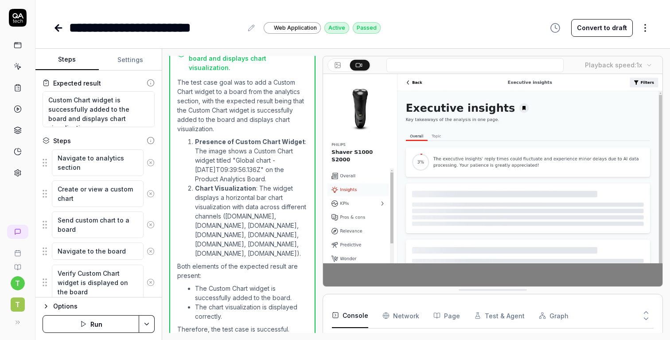
click at [149, 163] on icon at bounding box center [151, 163] width 8 height 8
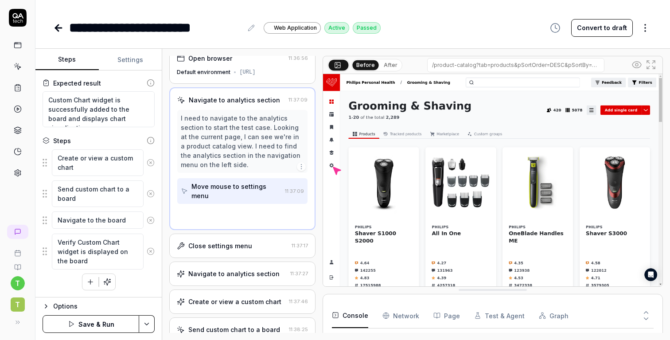
scroll to position [2, 0]
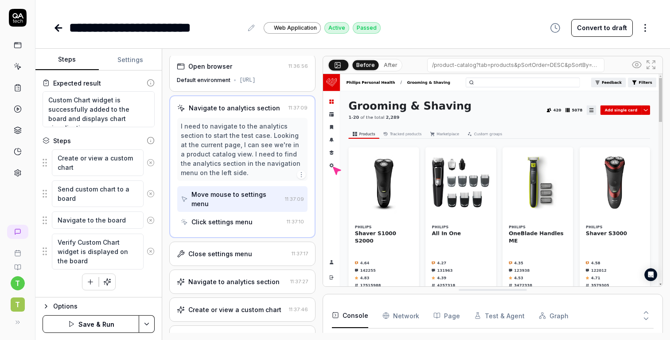
click at [149, 163] on icon at bounding box center [151, 163] width 8 height 8
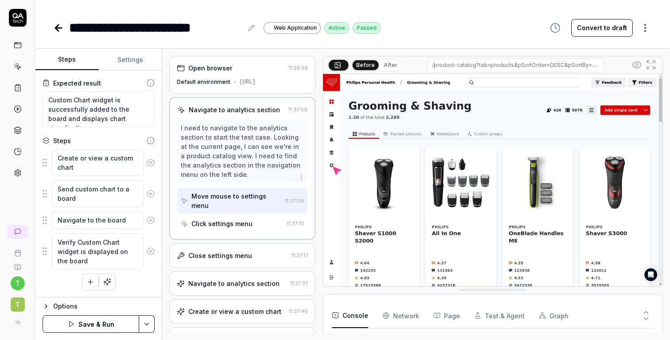
scroll to position [16, 0]
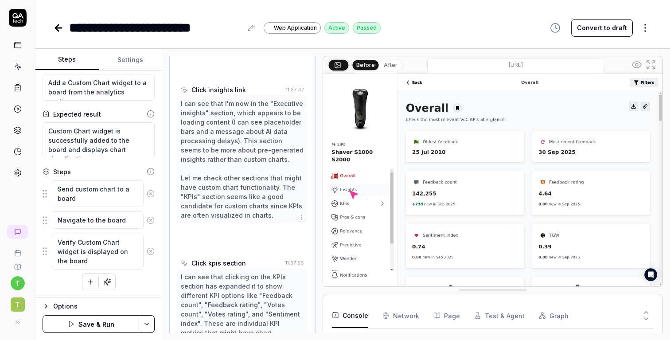
click at [149, 163] on div "Goal Add a Custom Chart widget to a board from the analytics section Expected r…" at bounding box center [98, 183] width 126 height 227
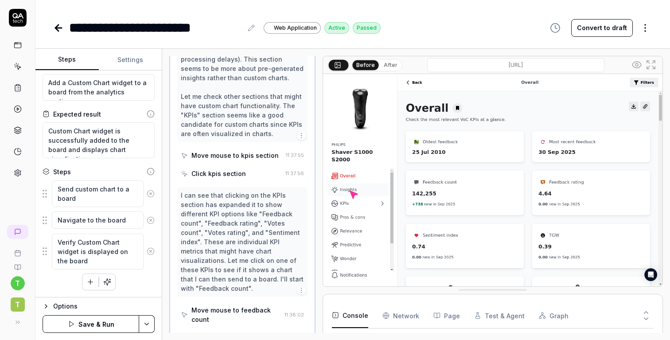
scroll to position [410, 0]
click at [150, 190] on circle at bounding box center [150, 193] width 7 height 7
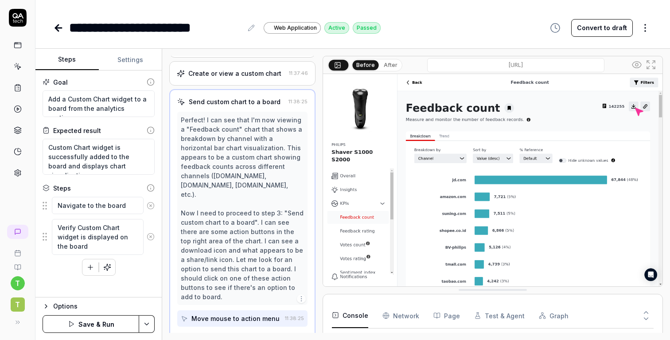
click at [151, 203] on icon at bounding box center [151, 206] width 8 height 8
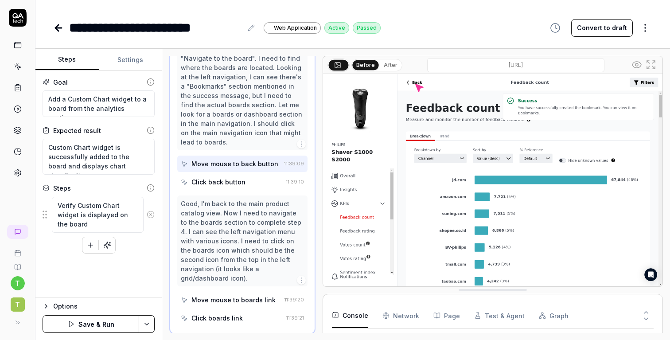
click at [148, 213] on icon at bounding box center [151, 215] width 8 height 8
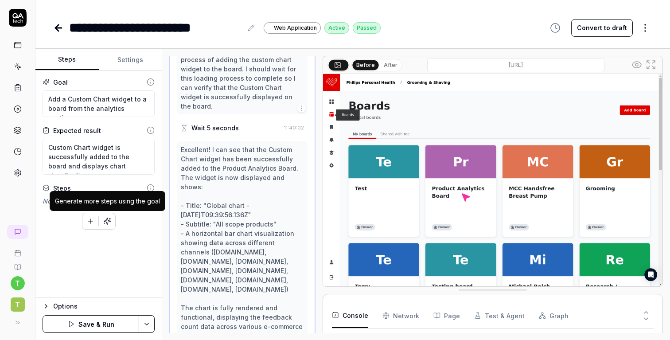
click at [93, 214] on button "button" at bounding box center [90, 221] width 16 height 16
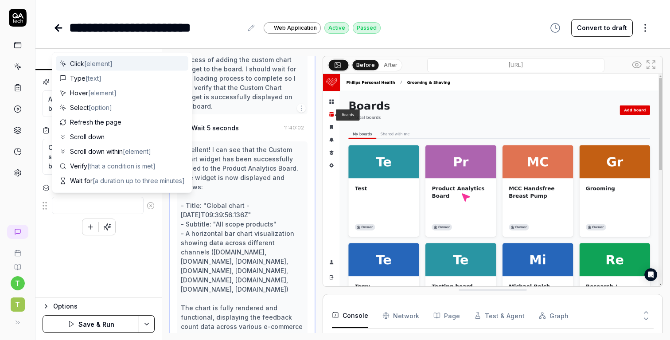
scroll to position [1154, 0]
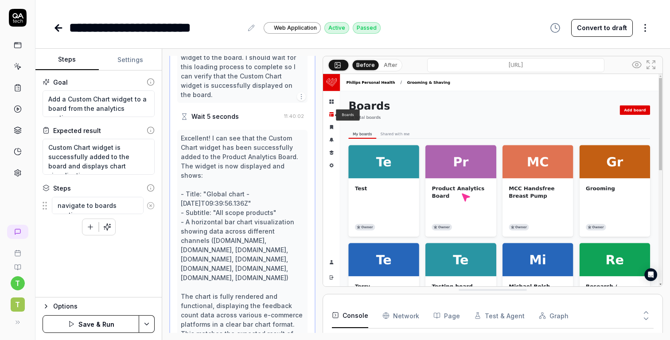
type textarea "navigate to boards section"
type textarea "select board"
type textarea "click add widget"
type textarea "select custom chart widget"
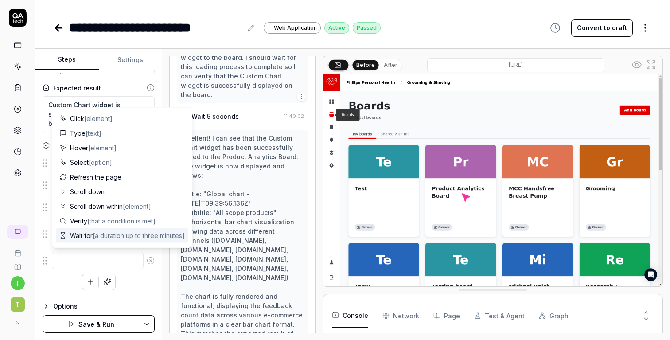
click at [122, 288] on div "navigate to boards section select board click add widget select custom chart wi…" at bounding box center [99, 222] width 112 height 137
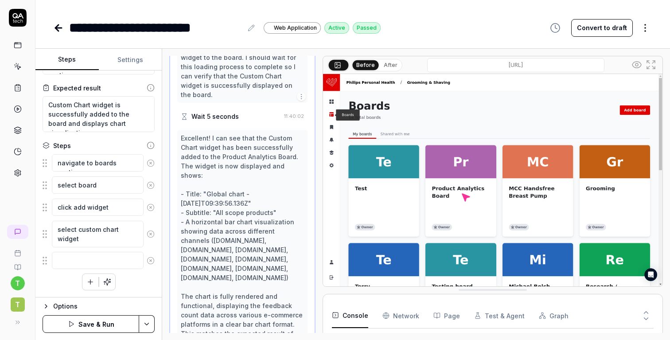
click at [113, 322] on button "Save & Run" at bounding box center [91, 324] width 97 height 18
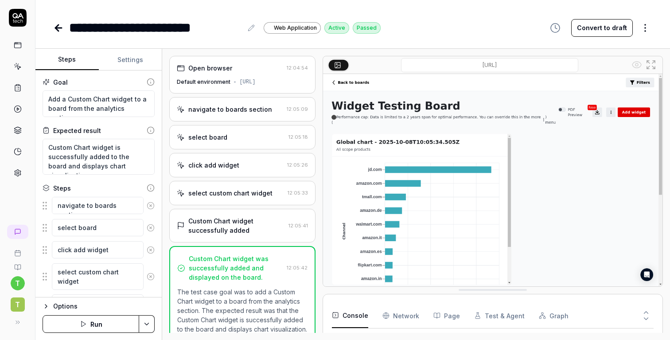
click at [59, 32] on icon at bounding box center [58, 28] width 11 height 11
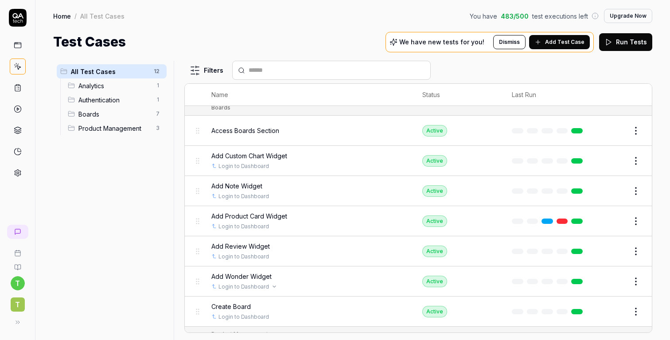
scroll to position [90, 0]
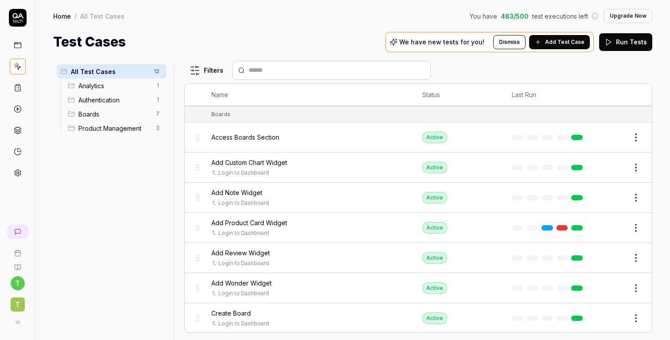
click at [277, 219] on span "Add Product Card Widget" at bounding box center [249, 222] width 76 height 9
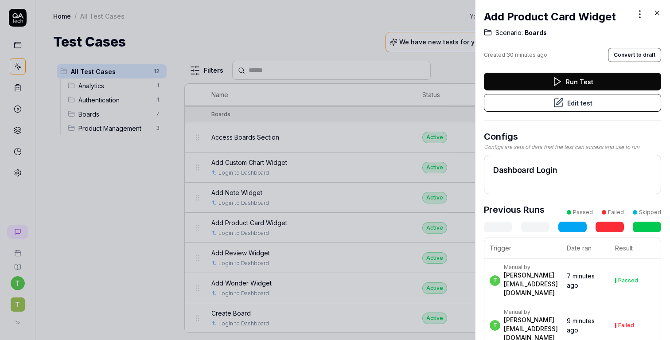
click at [658, 9] on icon at bounding box center [657, 13] width 8 height 8
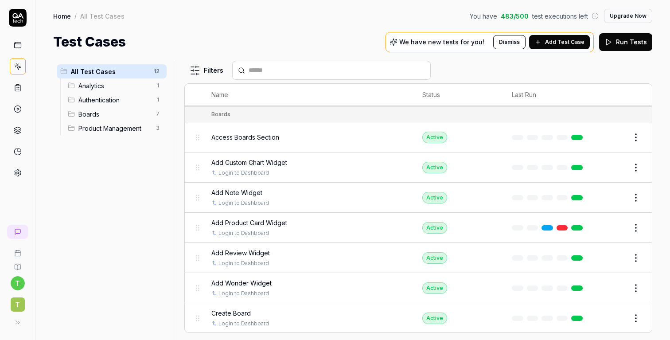
click at [616, 252] on button "Edit" at bounding box center [614, 258] width 21 height 14
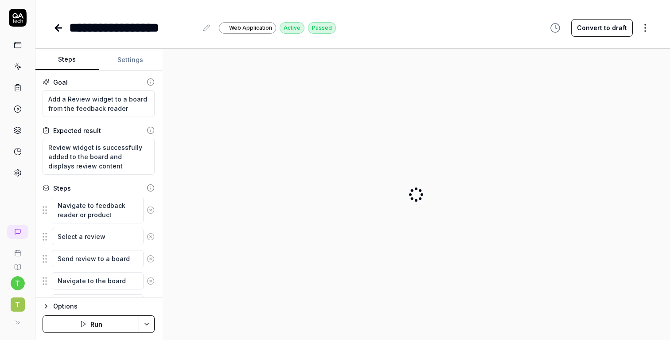
click at [59, 26] on icon at bounding box center [58, 28] width 11 height 11
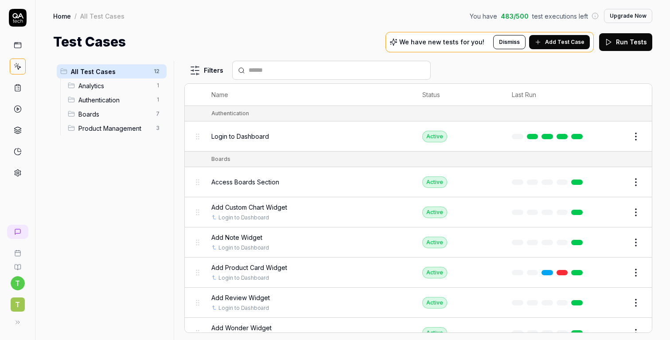
scroll to position [79, 0]
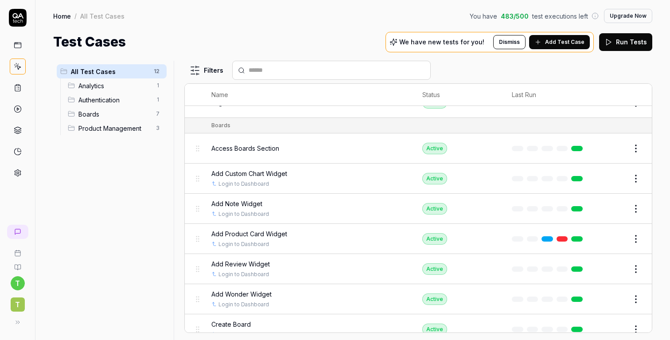
click at [618, 238] on button "Edit" at bounding box center [614, 239] width 21 height 14
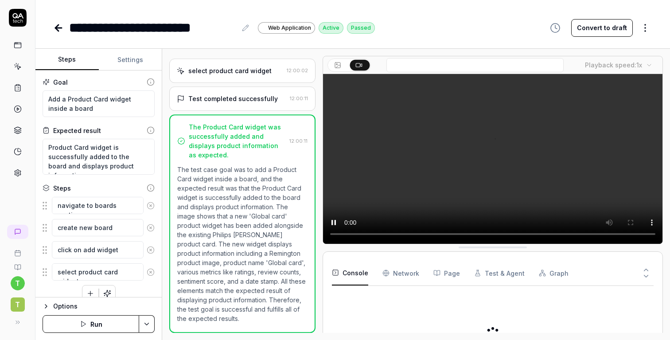
scroll to position [130, 0]
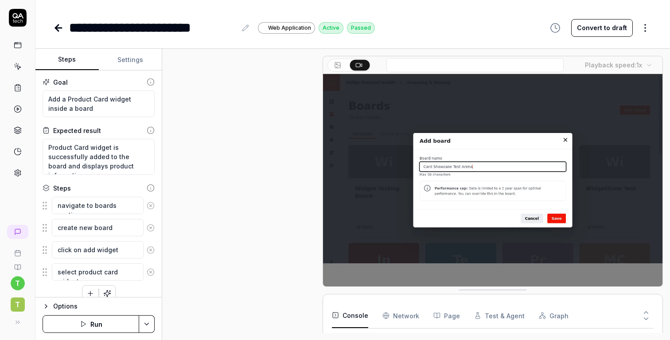
click at [103, 26] on div "**********" at bounding box center [153, 28] width 168 height 20
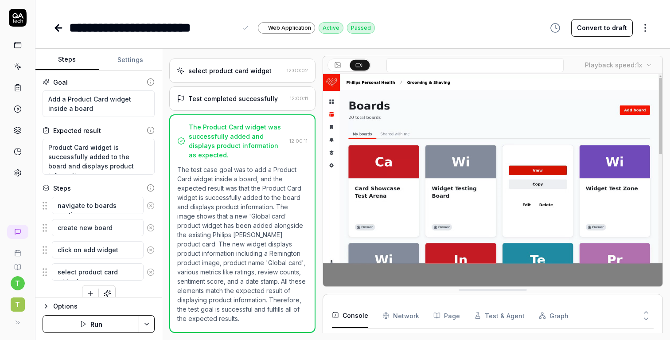
scroll to position [47, 0]
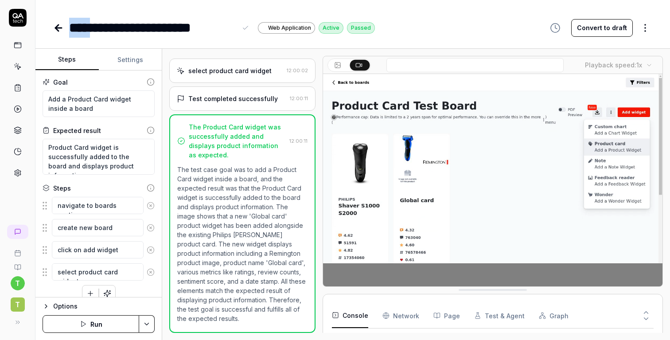
drag, startPoint x: 100, startPoint y: 29, endPoint x: 65, endPoint y: 28, distance: 35.0
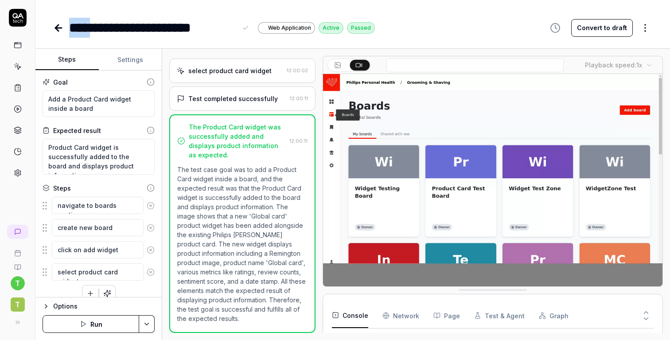
click at [64, 28] on div "**********" at bounding box center [214, 28] width 322 height 20
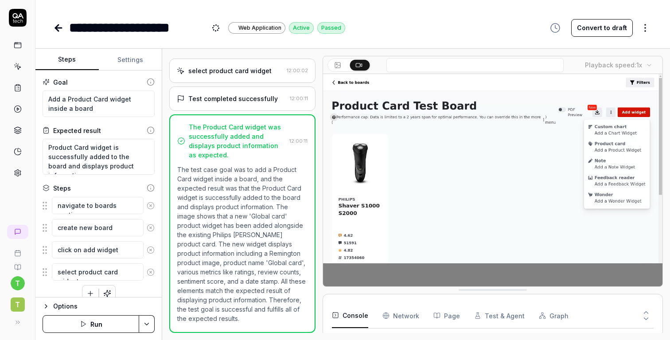
click at [124, 117] on div "Goal Add a Product Card widget inside a board Expected result Product Card widg…" at bounding box center [98, 183] width 126 height 227
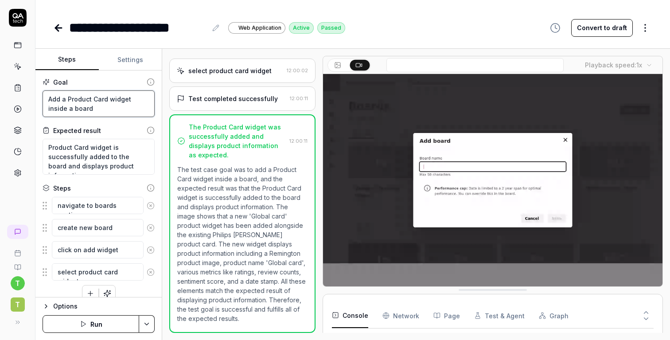
click at [109, 111] on textarea "Add a Product Card widget inside a board" at bounding box center [99, 103] width 112 height 27
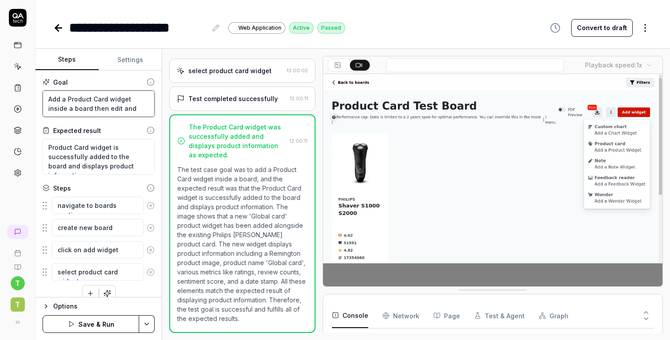
click at [84, 109] on textarea "Add a Product Card widget inside a board then edit and save" at bounding box center [99, 103] width 112 height 27
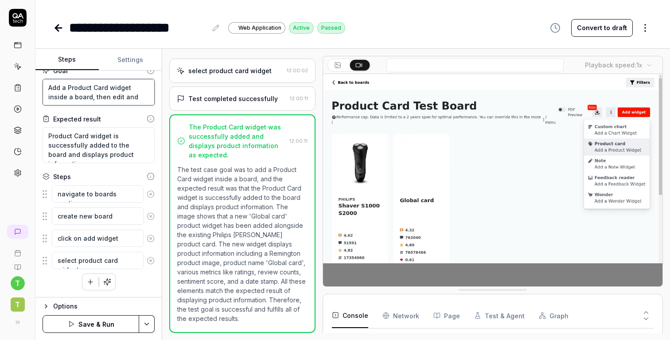
scroll to position [0, 0]
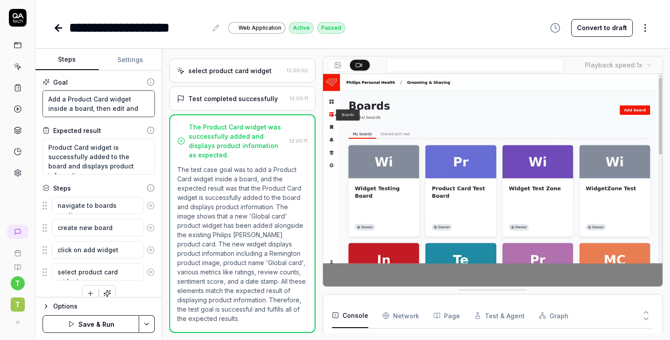
type textarea "Add a Product Card widget inside a board, then edit and save"
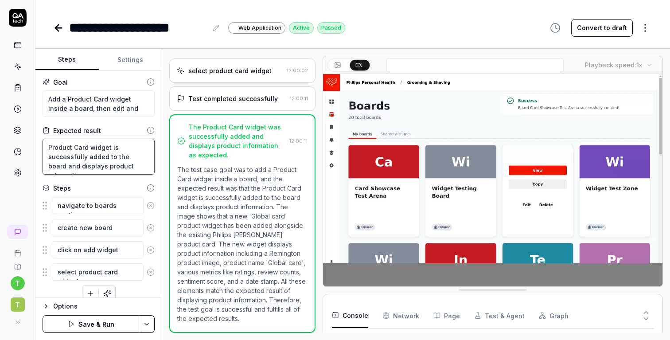
click at [145, 165] on textarea "Product Card widget is successfully added to the board and displays product inf…" at bounding box center [99, 157] width 112 height 36
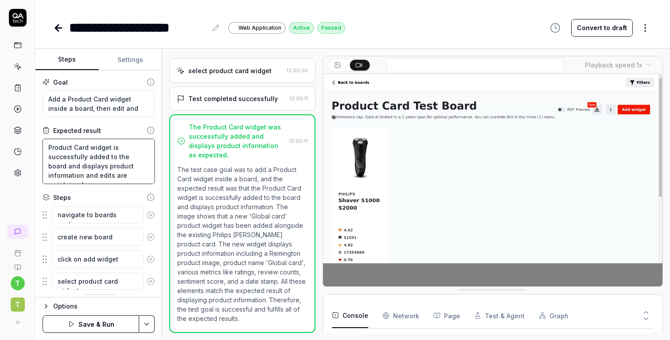
scroll to position [21, 0]
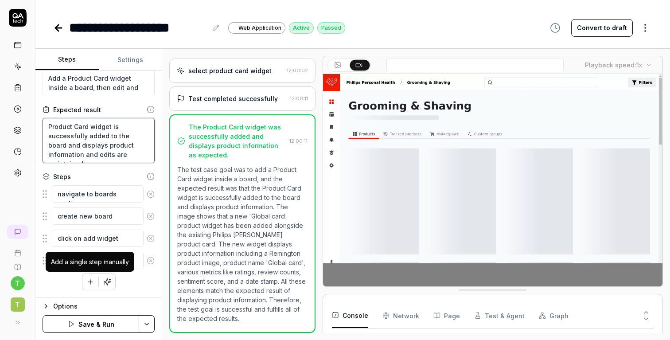
type textarea "Product Card widget is successfully added to the board and displays product inf…"
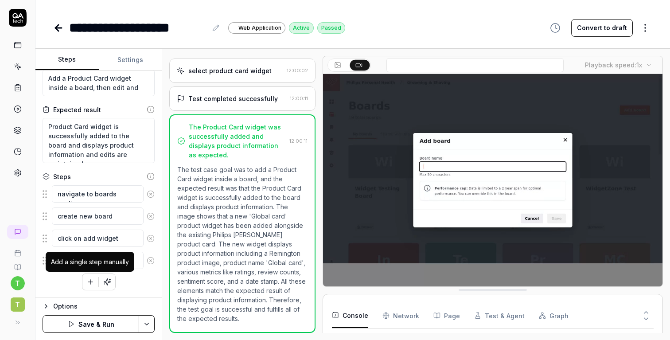
click at [91, 285] on icon "button" at bounding box center [90, 282] width 8 height 8
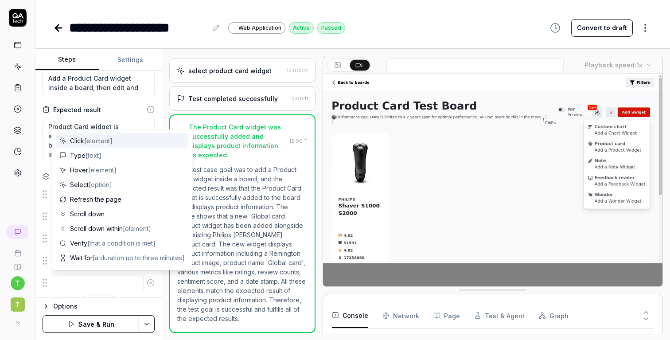
click at [90, 282] on textarea at bounding box center [98, 282] width 92 height 17
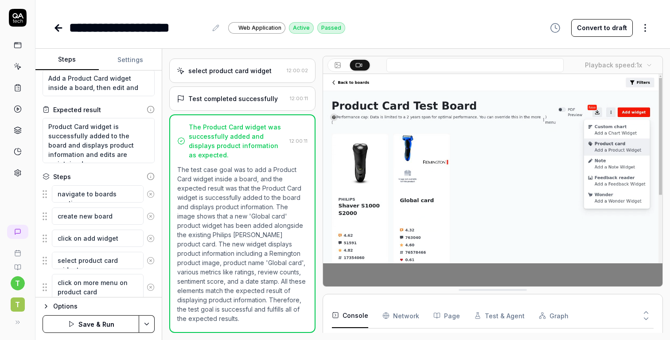
type textarea "click on more menu on product card"
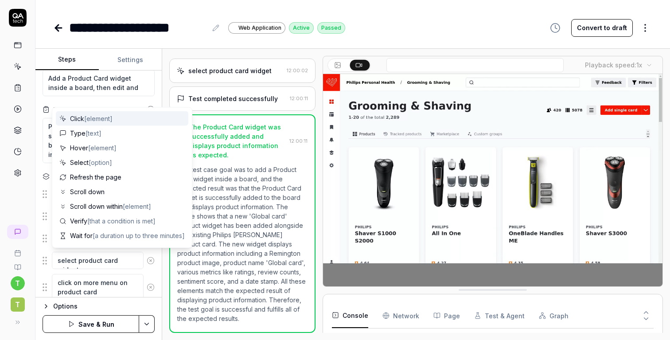
scroll to position [74, 0]
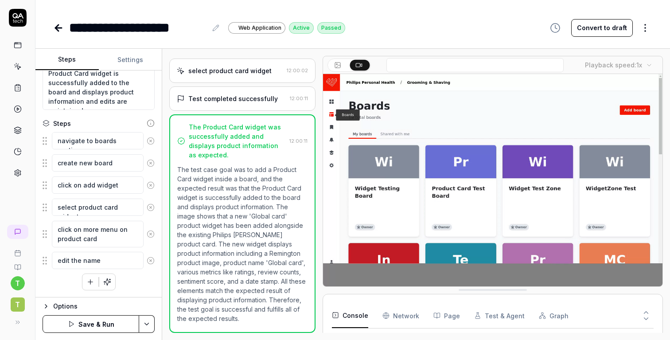
type textarea "edit the name"
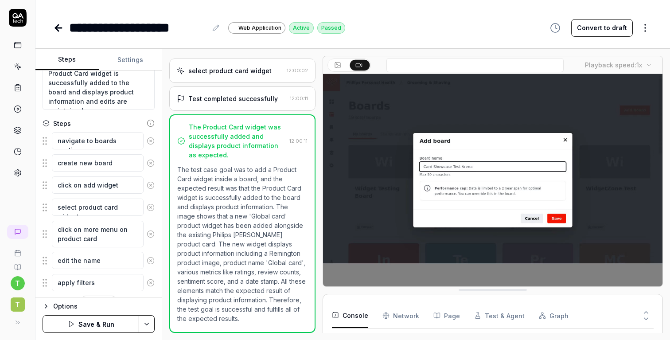
type textarea "apply filters"
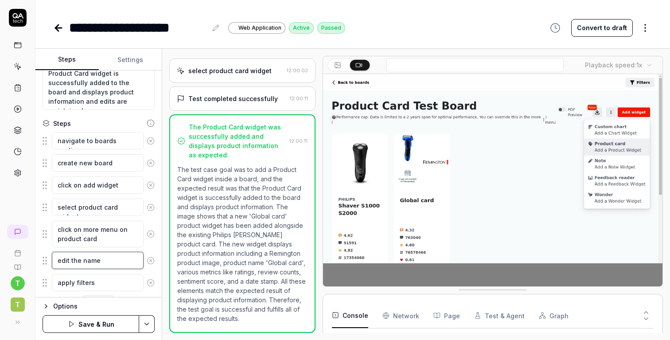
click at [89, 258] on textarea "edit the name" at bounding box center [98, 260] width 92 height 17
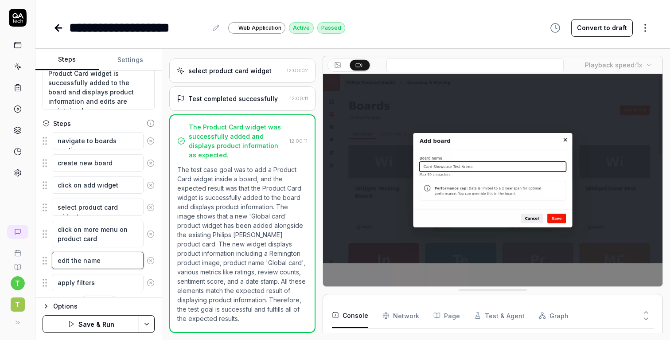
click at [89, 258] on textarea "edit the name" at bounding box center [98, 260] width 92 height 17
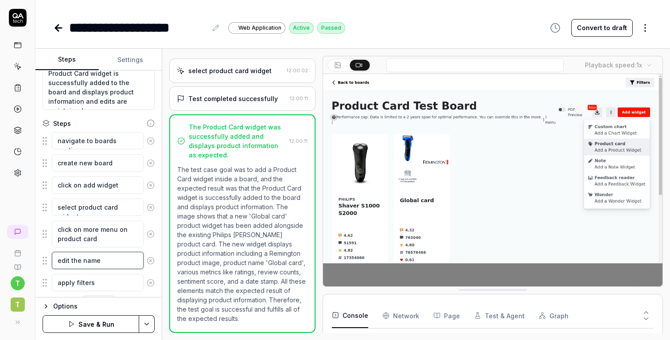
click at [89, 258] on textarea "edit the name" at bounding box center [98, 260] width 92 height 17
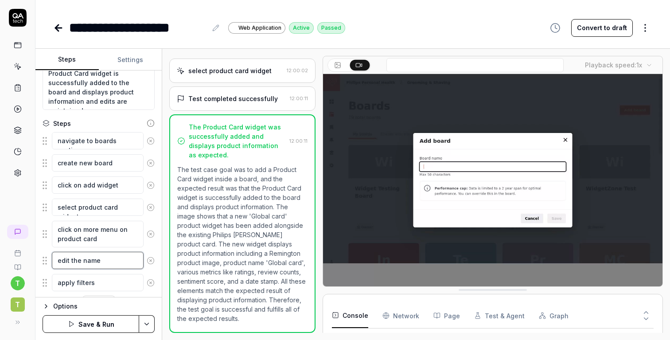
click at [99, 261] on textarea "edit the name" at bounding box center [98, 260] width 92 height 17
click at [86, 261] on textarea "edit the name" at bounding box center [98, 260] width 92 height 17
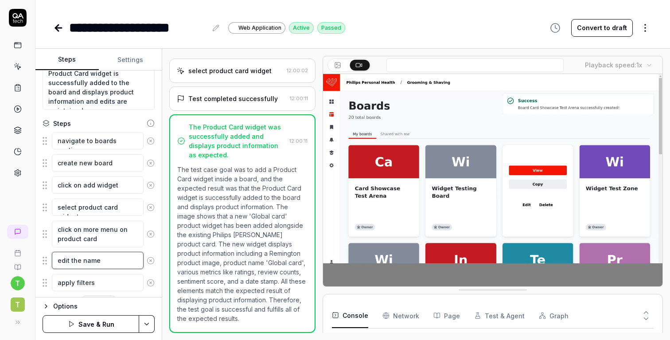
drag, startPoint x: 81, startPoint y: 260, endPoint x: 160, endPoint y: 259, distance: 79.3
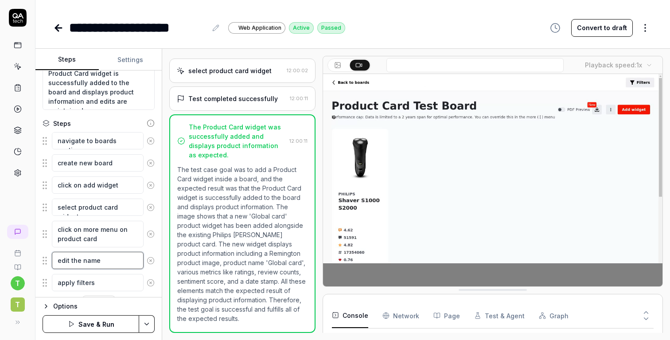
click at [160, 259] on div "Goal Add a Product Card widget inside a board, then edit and save Expected resu…" at bounding box center [98, 183] width 126 height 227
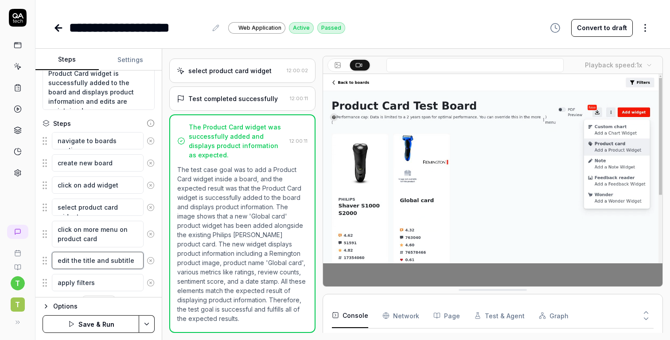
scroll to position [96, 0]
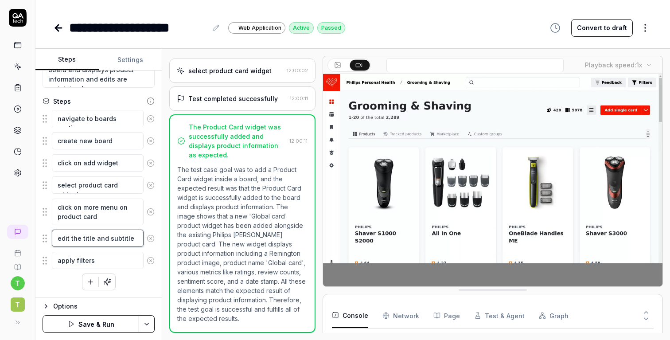
type textarea "edit the title and subtitle"
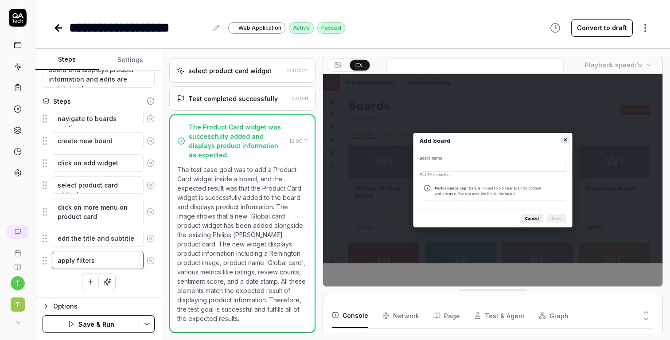
click at [105, 261] on textarea "apply filters" at bounding box center [98, 260] width 92 height 17
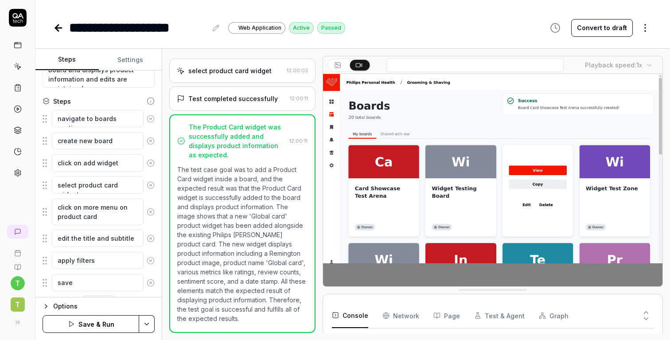
type textarea "save"
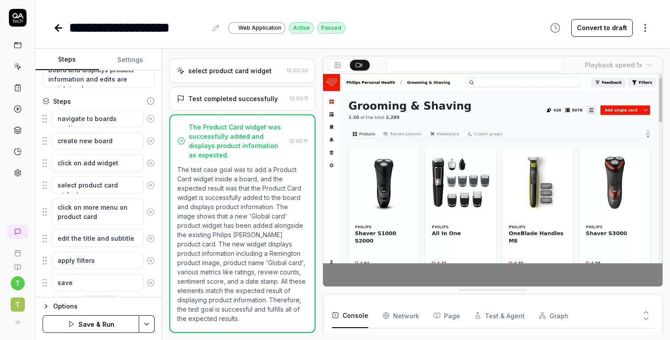
click at [102, 331] on button "Save & Run" at bounding box center [91, 324] width 97 height 18
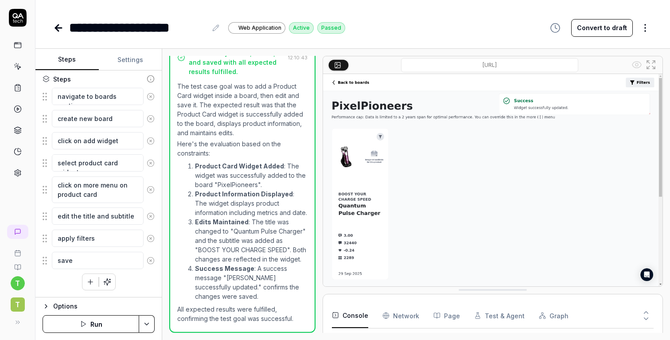
scroll to position [335, 0]
click at [448, 181] on img at bounding box center [492, 180] width 339 height 212
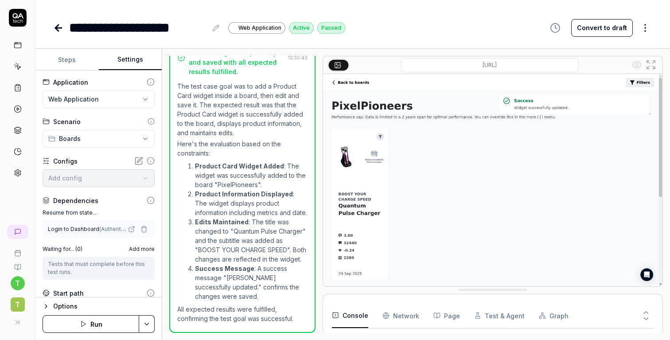
click at [129, 63] on button "Settings" at bounding box center [130, 59] width 63 height 21
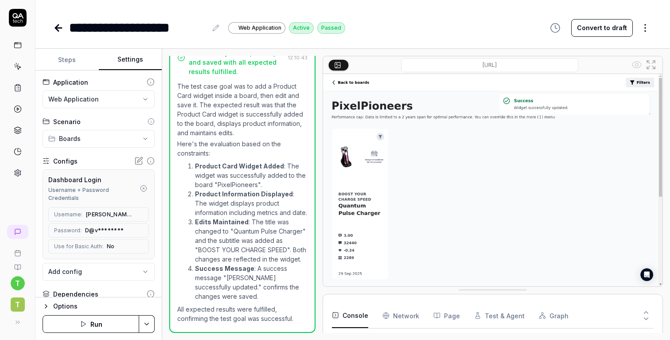
click at [82, 63] on button "Steps" at bounding box center [66, 59] width 63 height 21
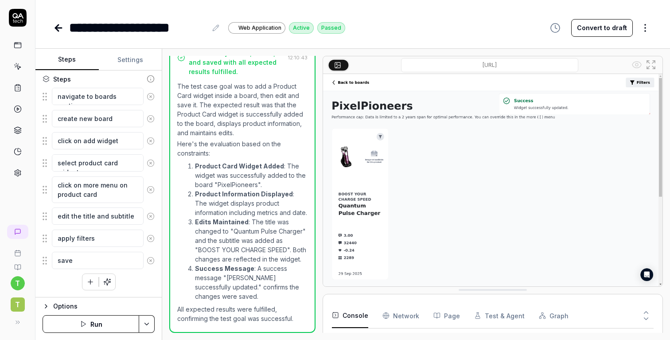
scroll to position [118, 0]
click at [144, 330] on html "**********" at bounding box center [335, 170] width 670 height 340
click at [445, 206] on html "**********" at bounding box center [335, 170] width 670 height 340
click at [336, 63] on icon at bounding box center [337, 64] width 7 height 7
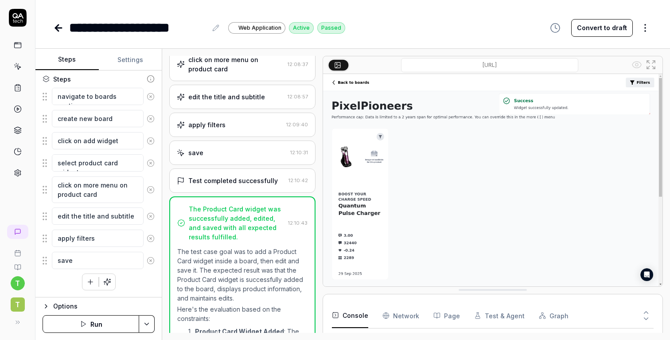
scroll to position [0, 0]
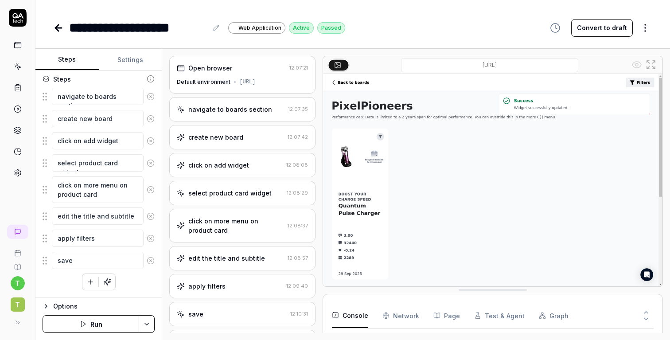
click at [538, 62] on input "dashboard-v3.wonderflow.ai/boards/68e6380136f759cd50a1cbb8?redirectTo=%2Fdashbo…" at bounding box center [489, 65] width 177 height 14
click at [539, 62] on input "dashboard-v3.wonderflow.ai/boards/68e6380136f759cd50a1cbb8?redirectTo=%2Fdashbo…" at bounding box center [489, 65] width 177 height 14
click at [584, 120] on img at bounding box center [492, 180] width 339 height 212
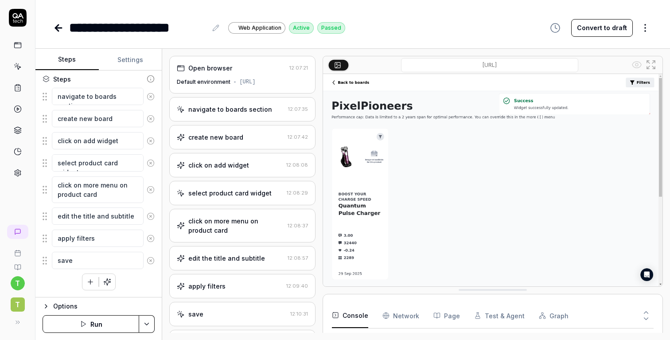
click at [61, 32] on icon at bounding box center [58, 28] width 11 height 11
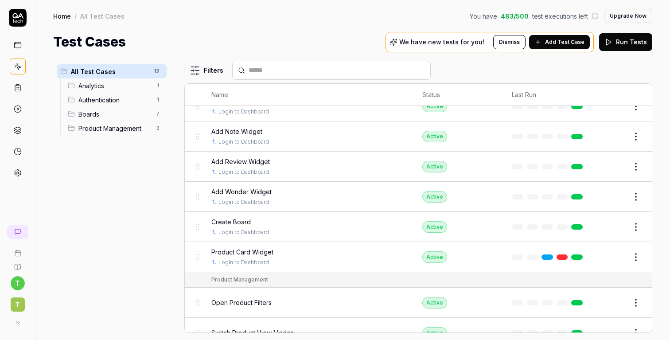
scroll to position [192, 0]
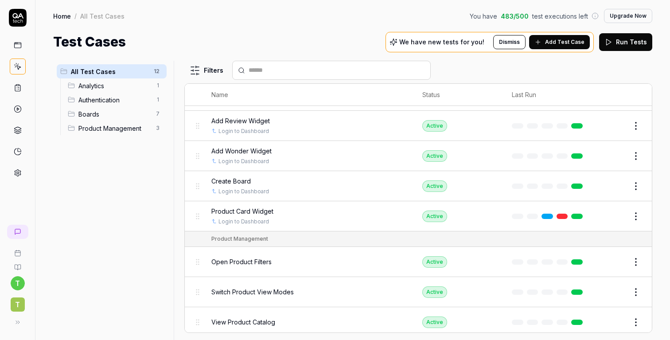
click at [268, 207] on span "Product Card Widget" at bounding box center [242, 211] width 62 height 9
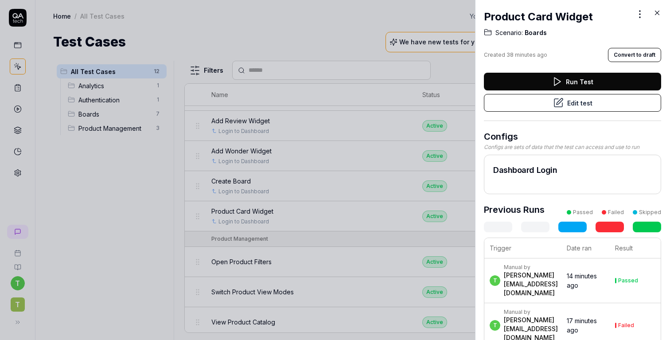
scroll to position [43, 0]
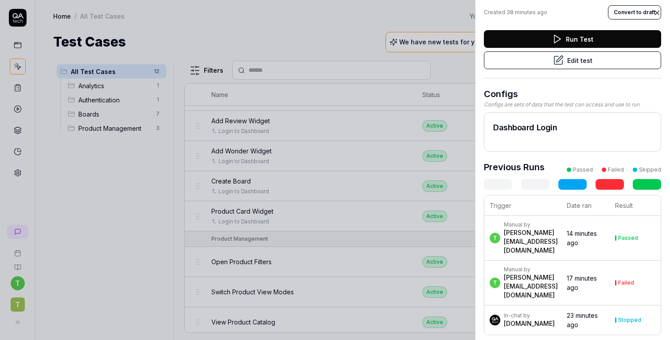
click at [535, 228] on div "Manual by" at bounding box center [531, 224] width 54 height 7
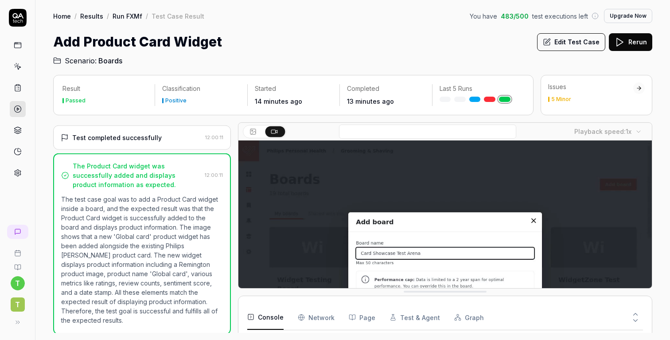
scroll to position [150, 0]
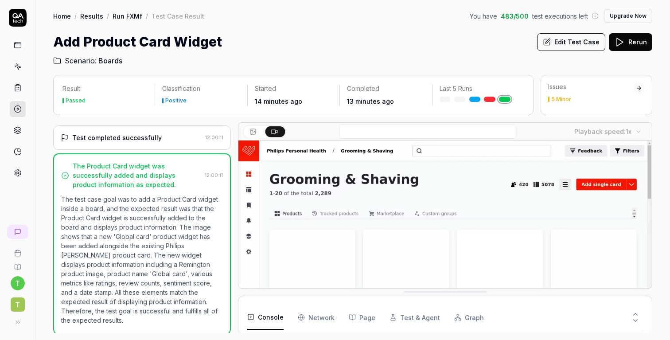
click at [133, 18] on link "Run FXMf" at bounding box center [128, 16] width 30 height 9
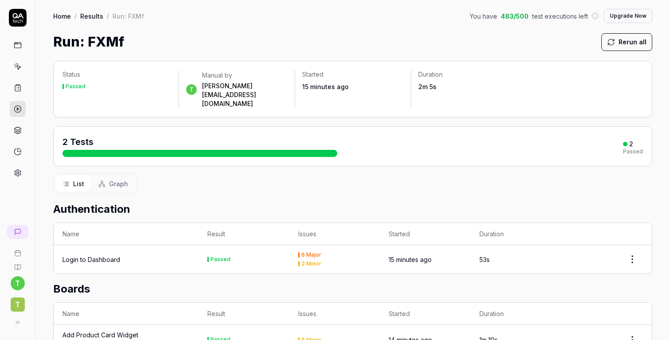
scroll to position [39, 0]
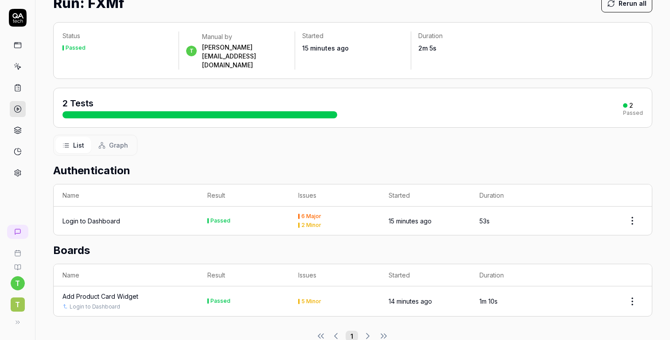
click at [160, 303] on div "Login to Dashboard" at bounding box center [125, 307] width 127 height 8
click at [128, 292] on div "Add Product Card Widget" at bounding box center [100, 296] width 76 height 9
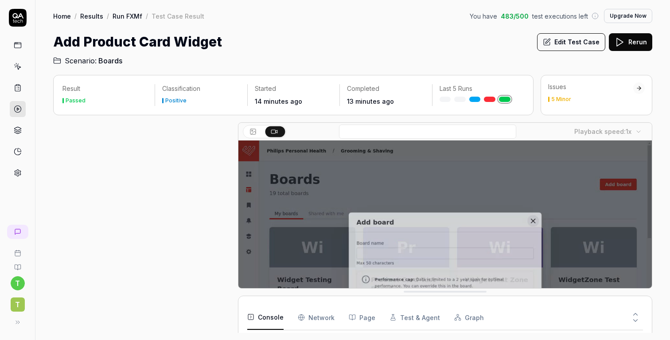
scroll to position [150, 0]
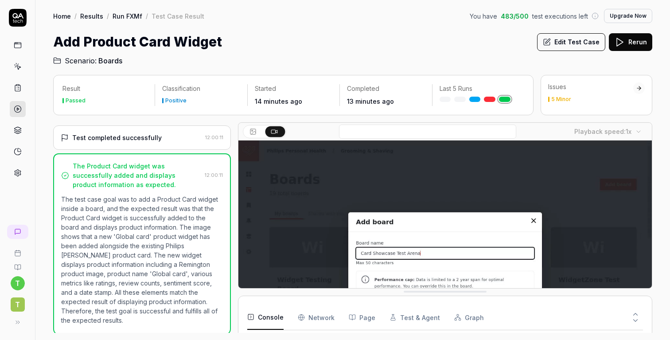
click at [23, 107] on link at bounding box center [18, 109] width 16 height 16
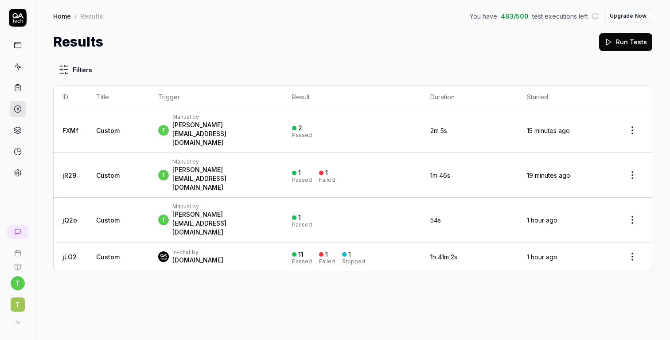
click at [17, 94] on link at bounding box center [18, 88] width 16 height 16
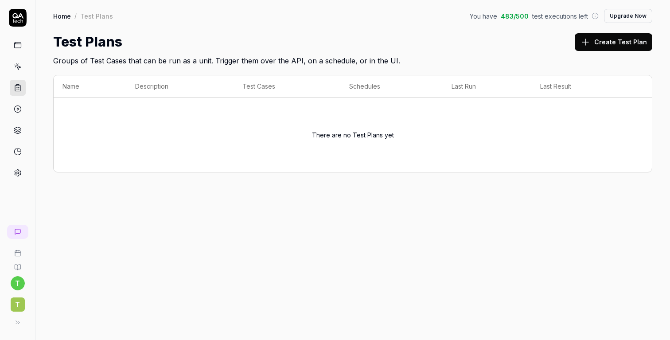
click at [12, 62] on link at bounding box center [18, 67] width 16 height 16
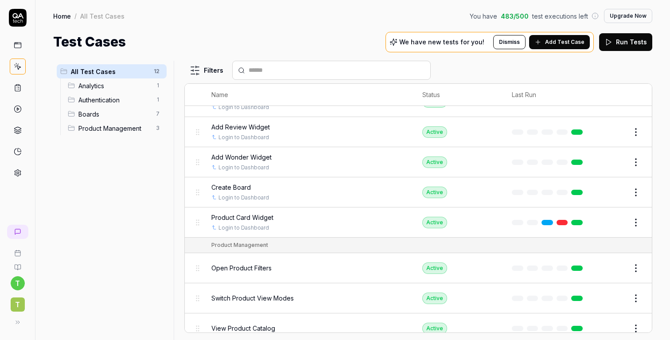
scroll to position [192, 0]
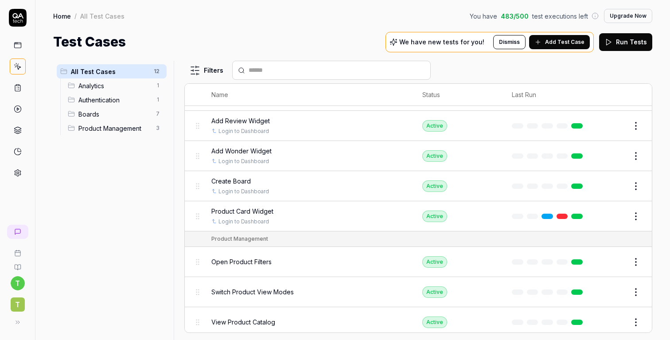
click at [307, 212] on div "Product Card Widget" at bounding box center [307, 211] width 193 height 9
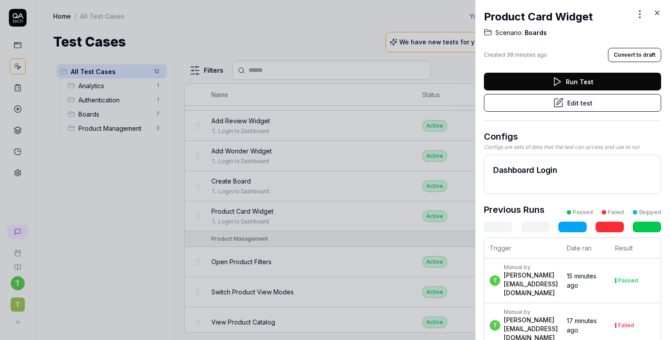
click at [572, 102] on button "Edit test" at bounding box center [572, 103] width 177 height 18
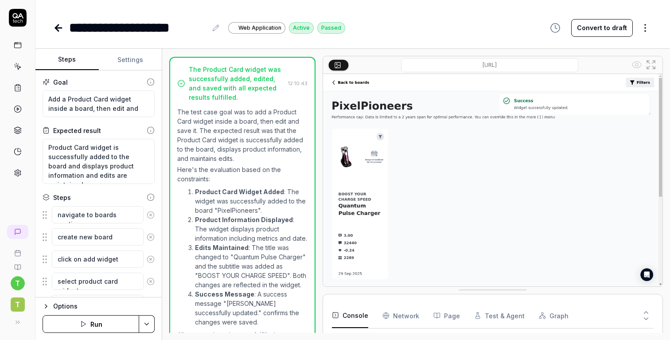
scroll to position [335, 0]
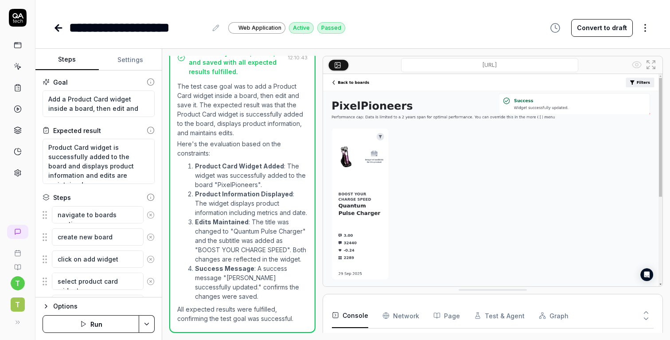
click at [654, 64] on icon at bounding box center [651, 64] width 11 height 11
click at [222, 187] on li "Product Card Widget Added : The widget was successfully added to the board "Pix…" at bounding box center [251, 175] width 112 height 28
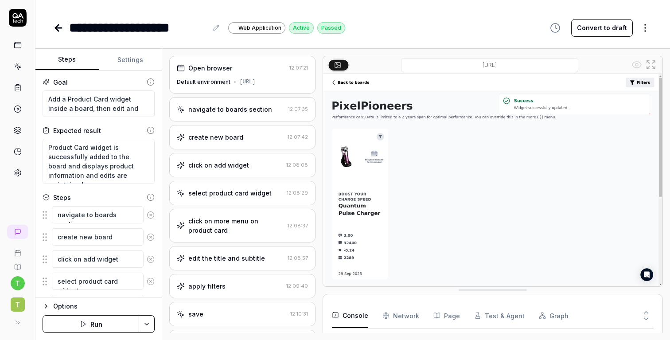
click at [239, 85] on div "[URL]" at bounding box center [247, 82] width 16 height 8
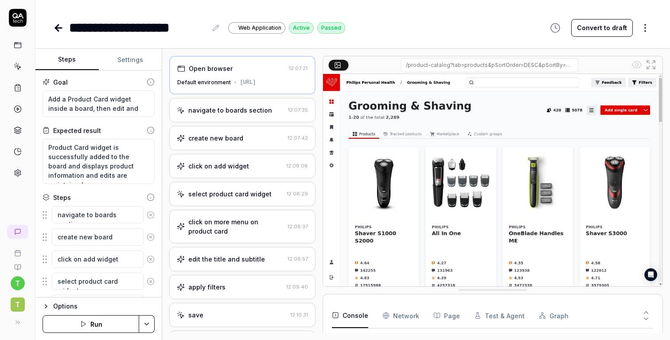
click at [279, 115] on div "navigate to boards section" at bounding box center [230, 109] width 107 height 9
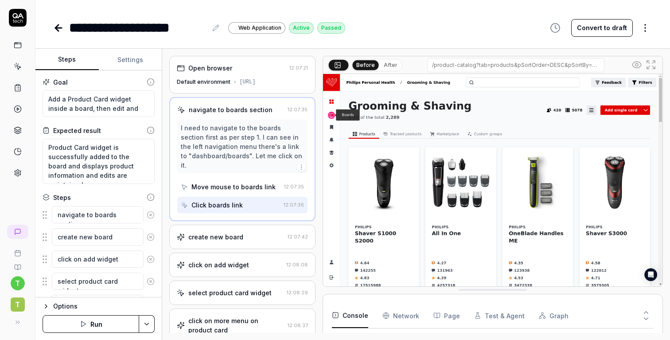
click at [281, 227] on div "create new board 12:07:42" at bounding box center [242, 237] width 146 height 24
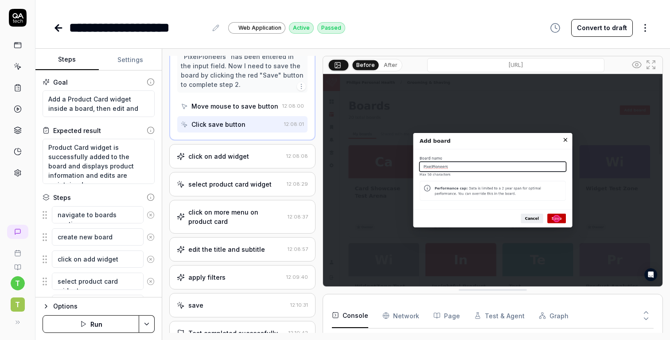
click at [252, 156] on div "click on add widget 12:08:08" at bounding box center [242, 156] width 146 height 24
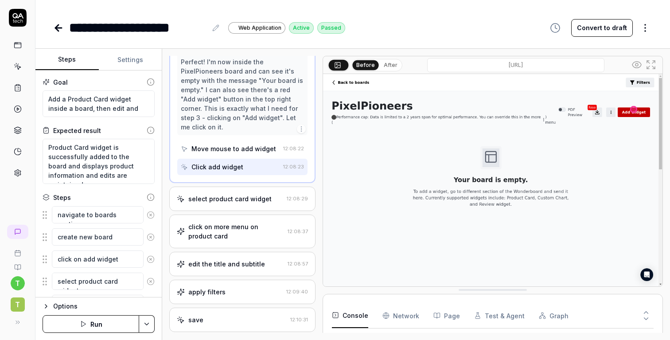
click at [268, 193] on div "select product card widget 12:08:29" at bounding box center [242, 199] width 146 height 24
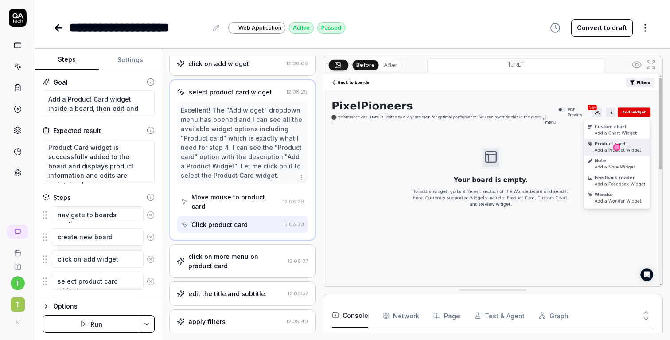
scroll to position [213, 0]
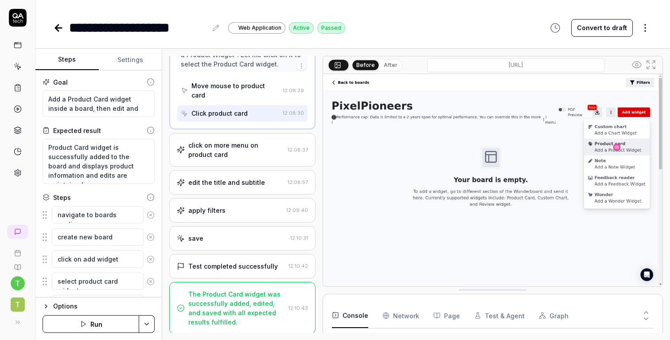
click at [254, 146] on div "click on more menu on product card" at bounding box center [235, 149] width 95 height 19
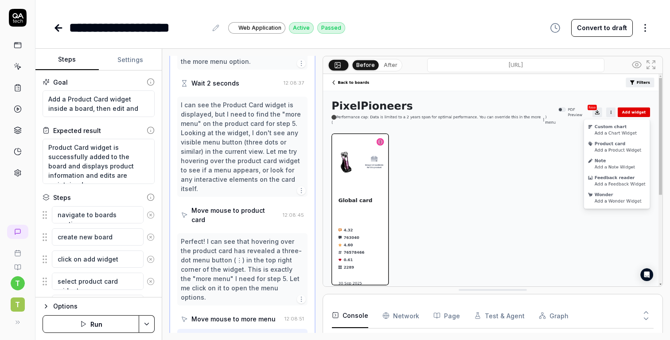
scroll to position [318, 0]
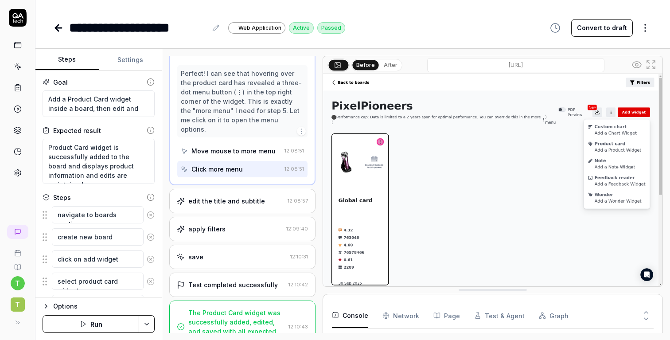
click at [251, 189] on div "edit the title and subtitle 12:08:57" at bounding box center [242, 201] width 146 height 24
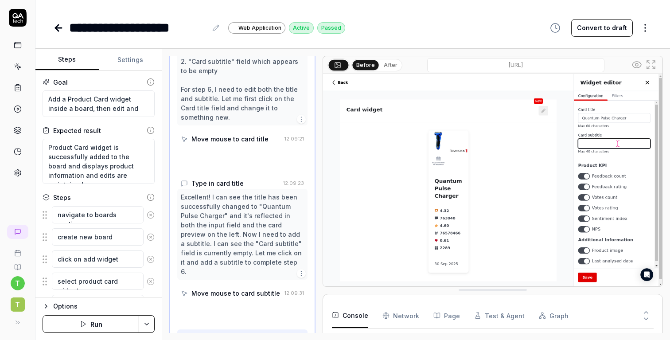
scroll to position [626, 0]
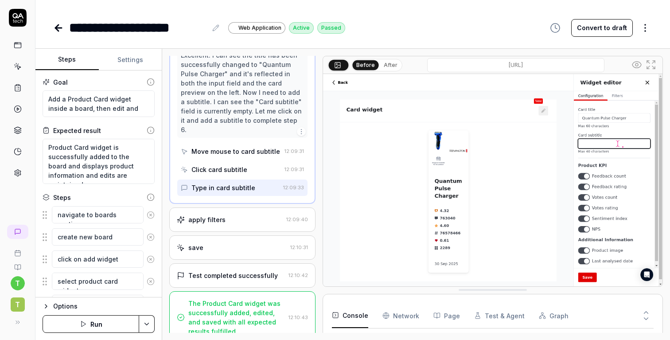
click at [253, 215] on div "apply filters" at bounding box center [229, 219] width 105 height 9
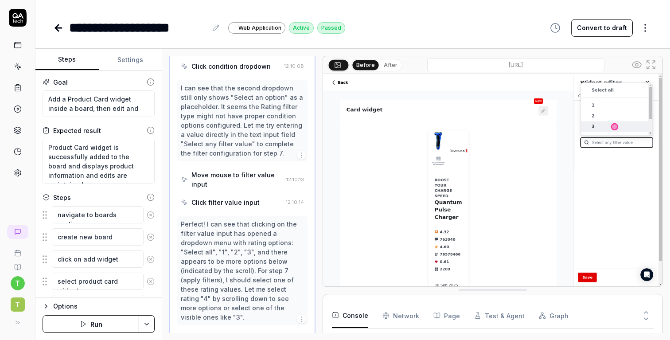
scroll to position [1011, 0]
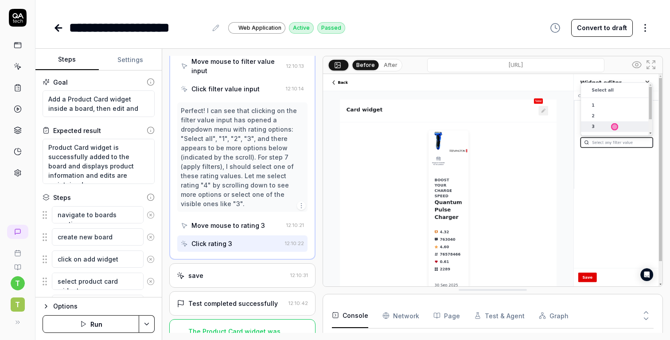
click at [243, 263] on div "save 12:10:31" at bounding box center [242, 275] width 146 height 24
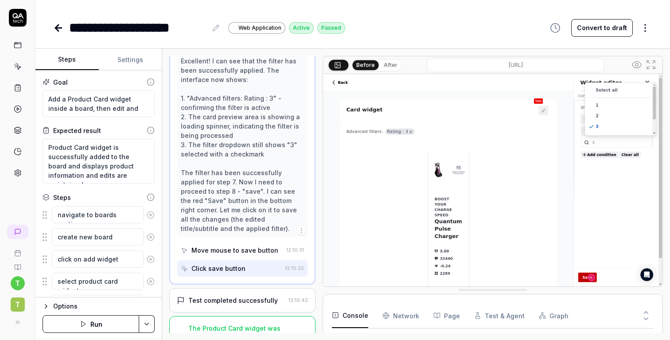
scroll to position [315, 0]
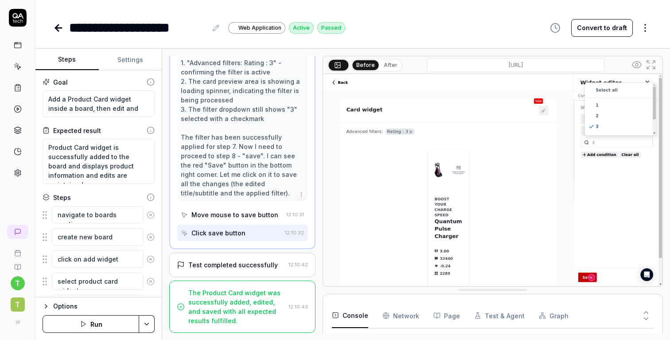
click at [244, 265] on div "Test completed successfully" at bounding box center [233, 264] width 90 height 9
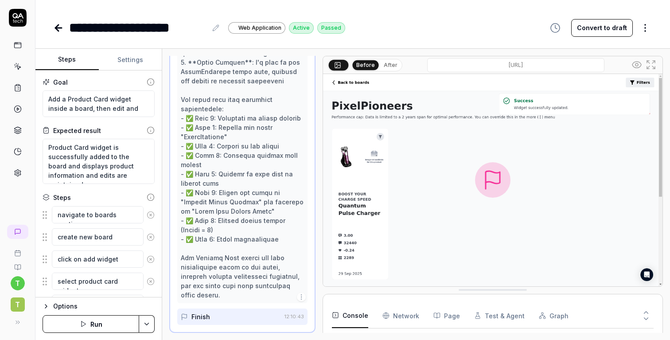
scroll to position [502, 0]
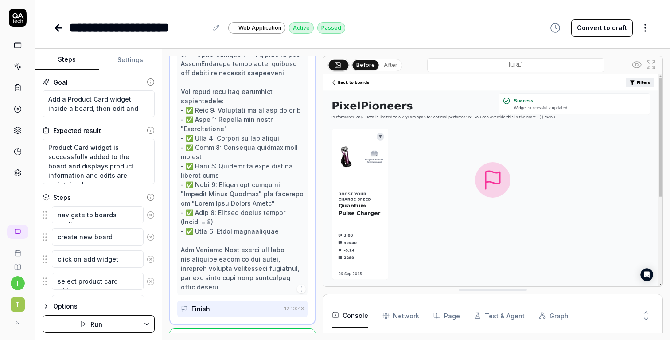
click at [59, 28] on icon at bounding box center [58, 28] width 6 height 0
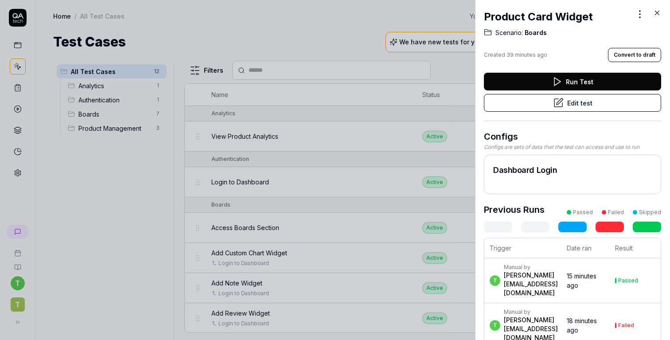
click at [658, 12] on icon at bounding box center [657, 13] width 4 height 4
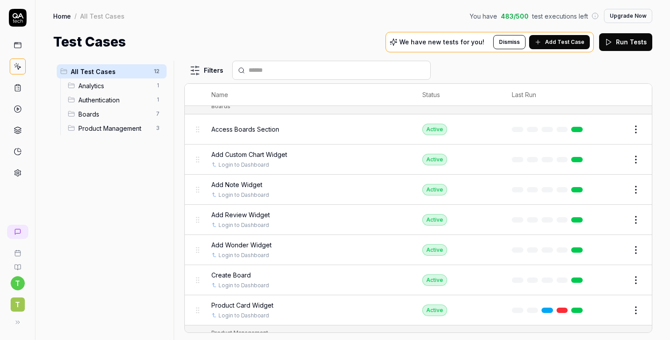
scroll to position [101, 0]
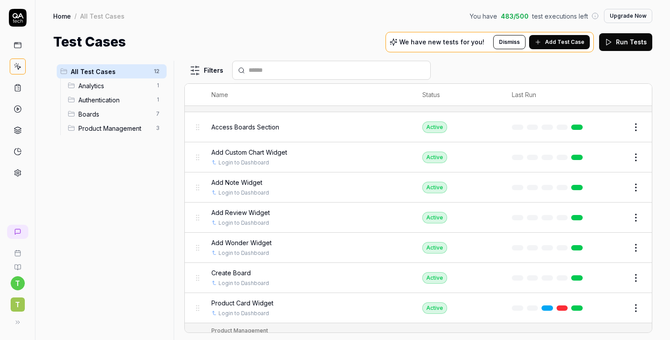
click at [99, 113] on span "Boards" at bounding box center [114, 113] width 72 height 9
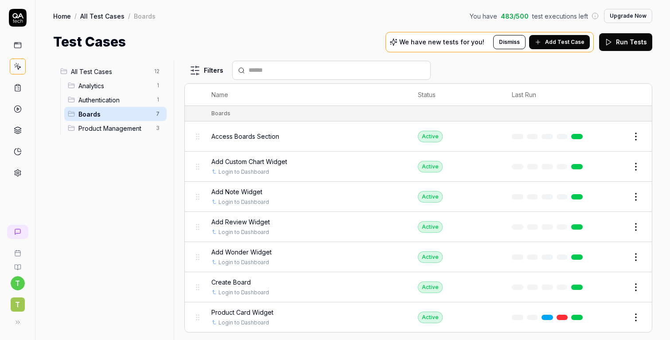
click at [18, 46] on icon at bounding box center [18, 45] width 8 height 8
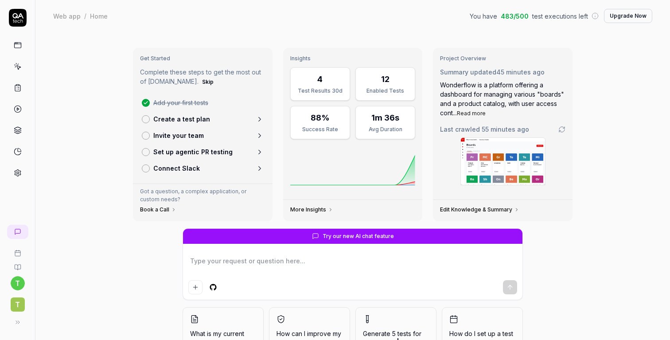
click at [62, 18] on div "Web app" at bounding box center [66, 16] width 27 height 9
click at [96, 17] on div "Home" at bounding box center [99, 16] width 18 height 9
click at [19, 67] on icon at bounding box center [18, 66] width 8 height 8
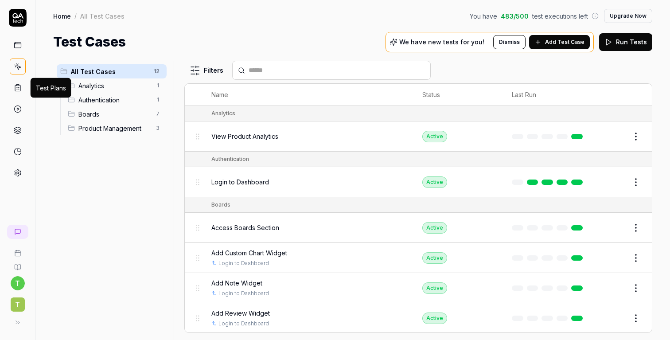
click at [17, 87] on icon at bounding box center [18, 88] width 8 height 8
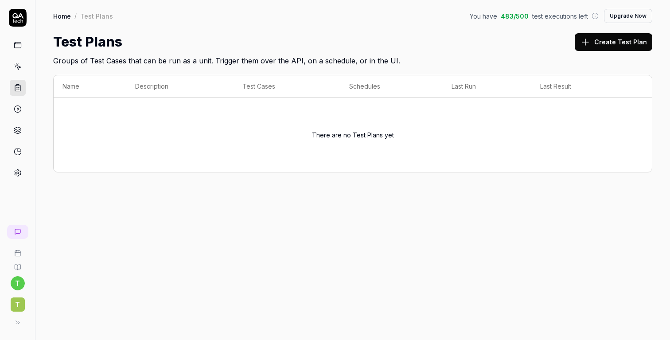
click at [585, 44] on icon at bounding box center [585, 42] width 11 height 11
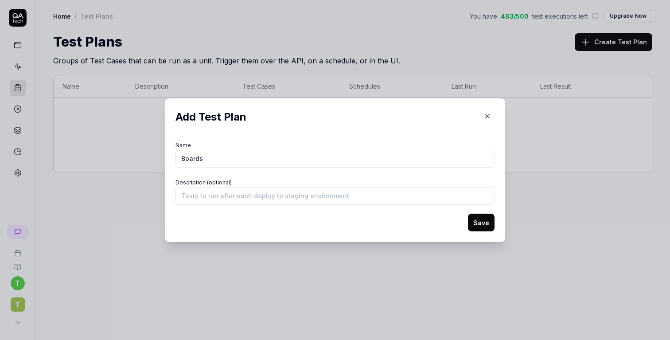
type input "Boards"
click at [477, 220] on button "Save" at bounding box center [481, 223] width 27 height 18
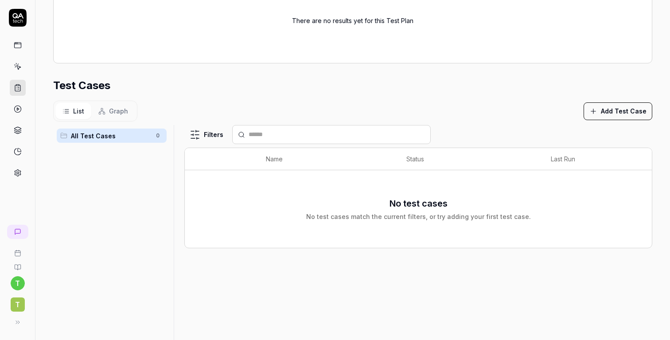
scroll to position [200, 0]
click at [593, 109] on icon "button" at bounding box center [593, 111] width 8 height 8
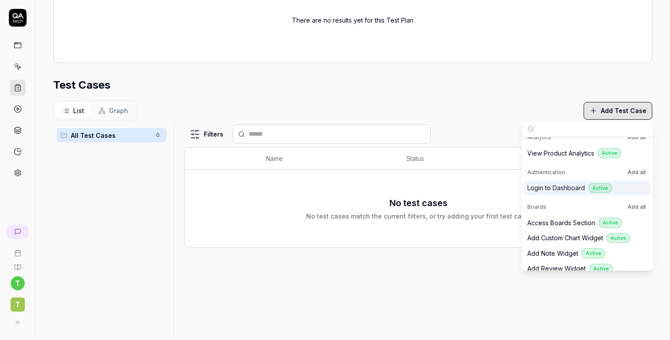
scroll to position [14, 0]
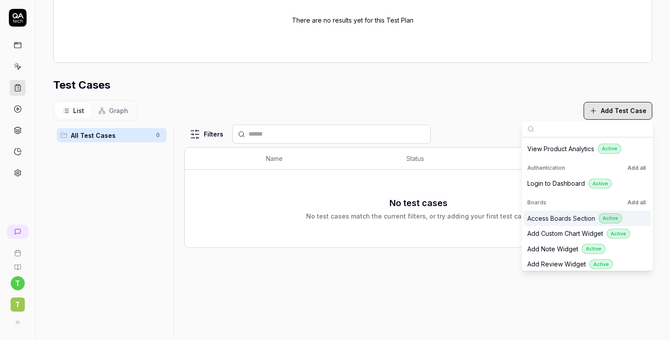
click at [554, 214] on span "Access Boards Section" at bounding box center [561, 218] width 68 height 9
click at [554, 231] on span "Add Custom Chart Widget" at bounding box center [565, 233] width 76 height 9
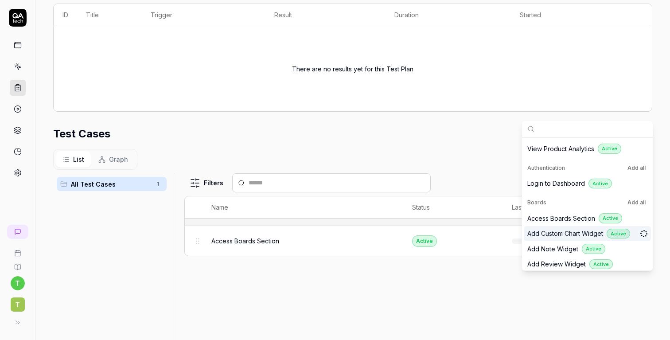
scroll to position [249, 0]
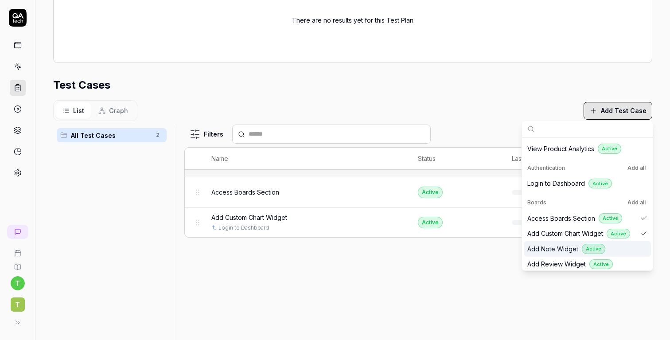
click at [555, 246] on span "Add Note Widget" at bounding box center [552, 248] width 51 height 9
click at [556, 261] on span "Add Review Widget" at bounding box center [556, 263] width 59 height 9
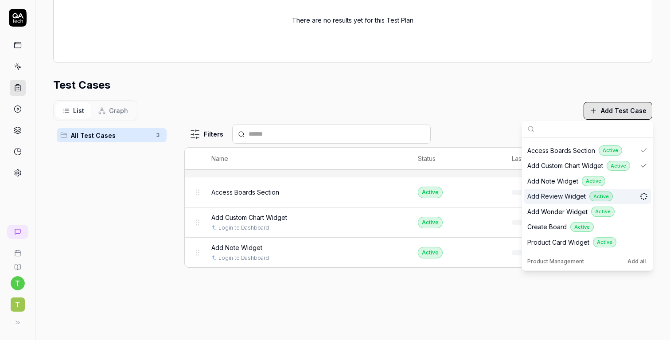
scroll to position [87, 0]
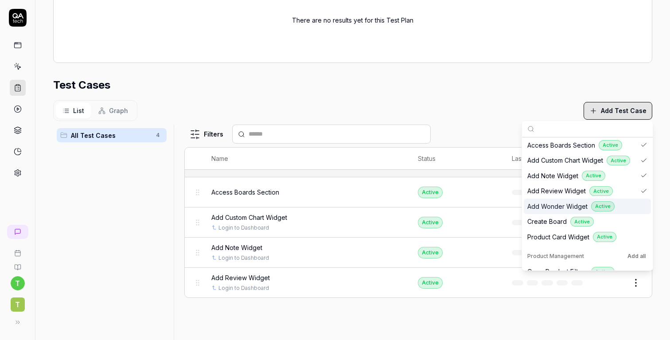
click at [552, 203] on span "Add Wonder Widget" at bounding box center [557, 206] width 60 height 9
click at [552, 222] on span "Create Board" at bounding box center [546, 221] width 39 height 9
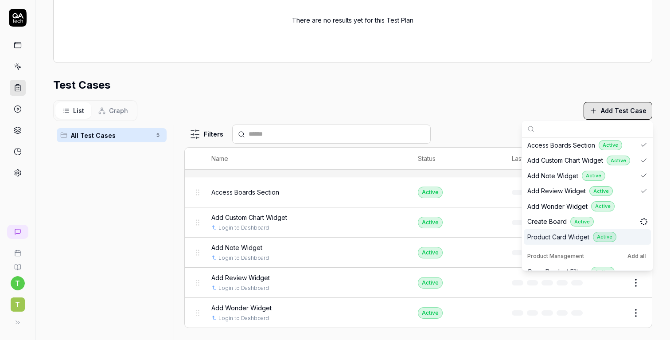
click at [554, 234] on span "Product Card Widget" at bounding box center [558, 236] width 62 height 9
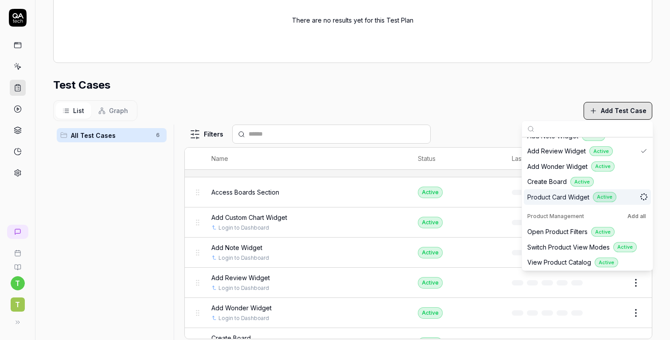
scroll to position [129, 0]
click at [475, 106] on div "List Graph Add Test Case" at bounding box center [352, 110] width 599 height 21
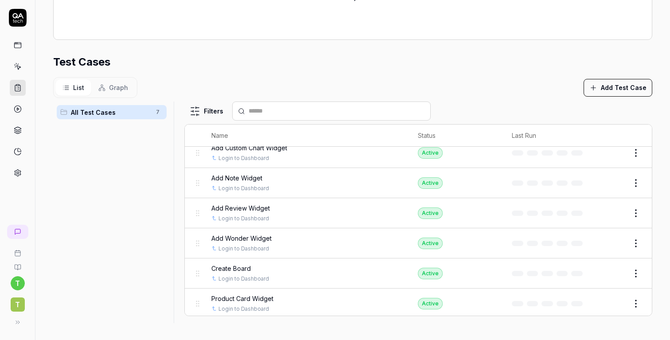
scroll to position [0, 0]
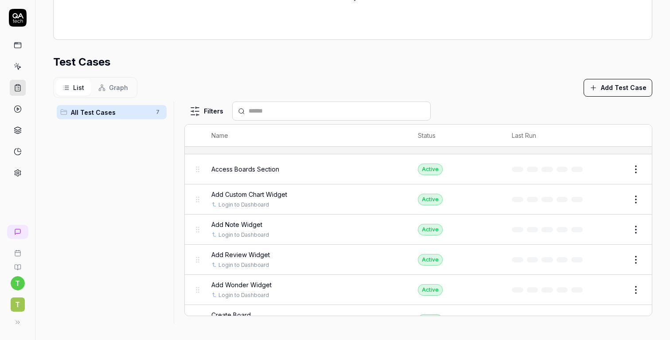
click at [23, 110] on link at bounding box center [18, 109] width 16 height 16
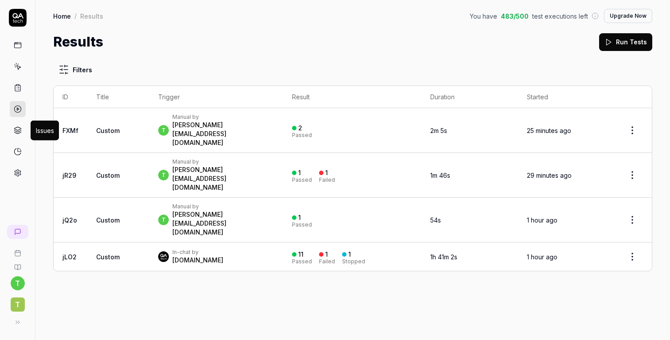
click at [17, 127] on icon at bounding box center [17, 129] width 7 height 4
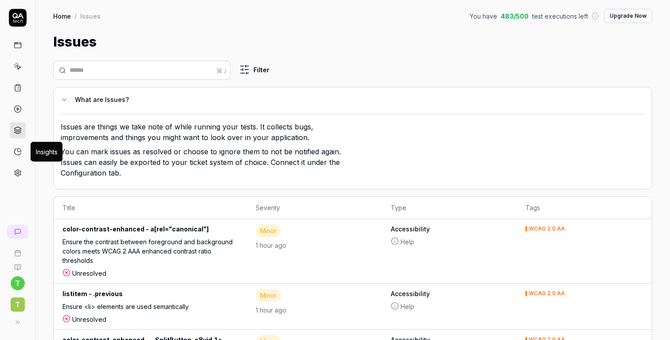
click at [17, 150] on icon at bounding box center [18, 152] width 8 height 8
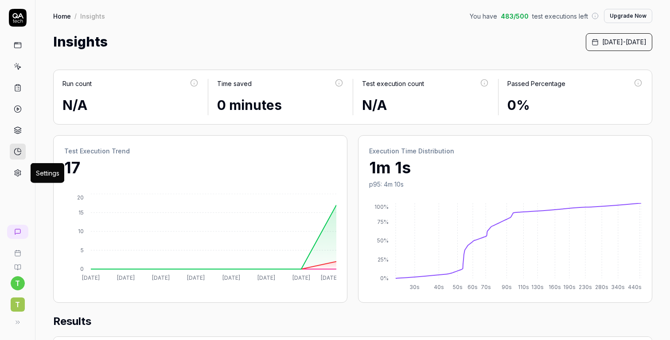
click at [16, 174] on icon at bounding box center [18, 173] width 8 height 8
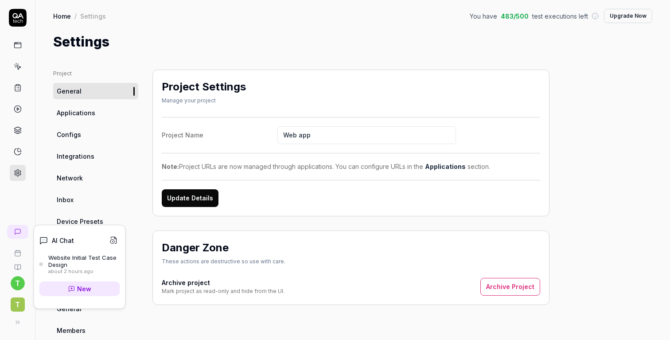
click at [14, 230] on icon at bounding box center [11, 230] width 5 height 5
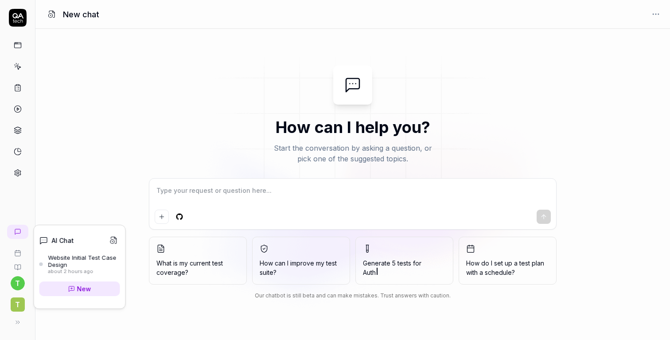
click at [20, 257] on link at bounding box center [18, 264] width 28 height 14
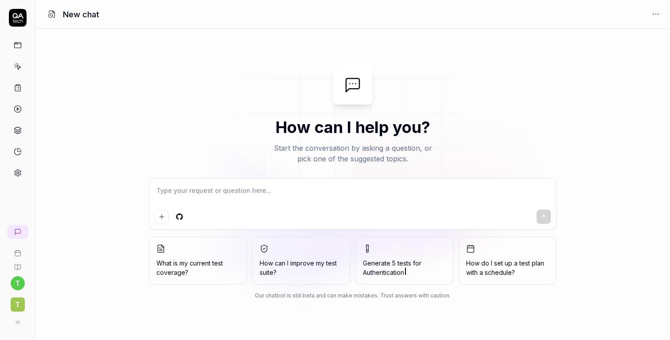
click at [19, 111] on icon at bounding box center [18, 109] width 8 height 8
click at [19, 89] on icon at bounding box center [18, 89] width 1 height 0
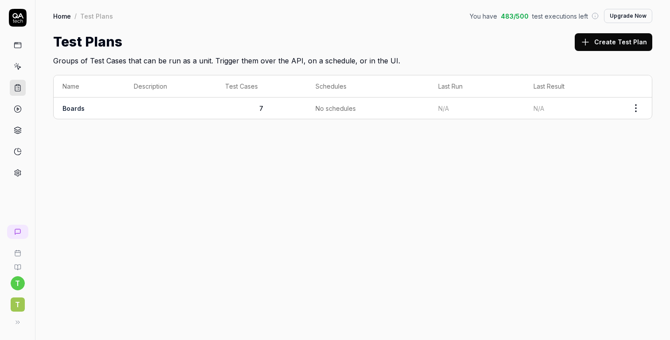
click at [82, 105] on link "Boards" at bounding box center [73, 109] width 22 height 8
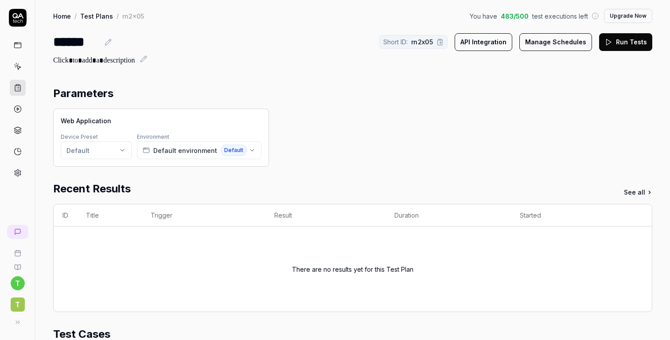
click at [109, 148] on html "t T Home / Test Plans / rn2x05 You have 483 / 500 test executions left Upgrade …" at bounding box center [335, 170] width 670 height 340
click at [112, 176] on span "[DOMAIN_NAME] default device preset" at bounding box center [129, 176] width 103 height 8
click at [181, 178] on div "Parameters Web Application Device Preset Default Environment Default environmen…" at bounding box center [352, 341] width 599 height 510
click at [201, 151] on span "Default environment" at bounding box center [185, 150] width 64 height 9
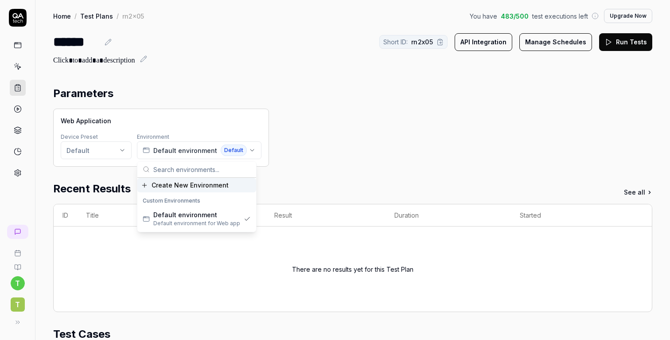
click at [315, 114] on div "Web Application Device Preset Default Environment Default environment Default" at bounding box center [352, 138] width 599 height 58
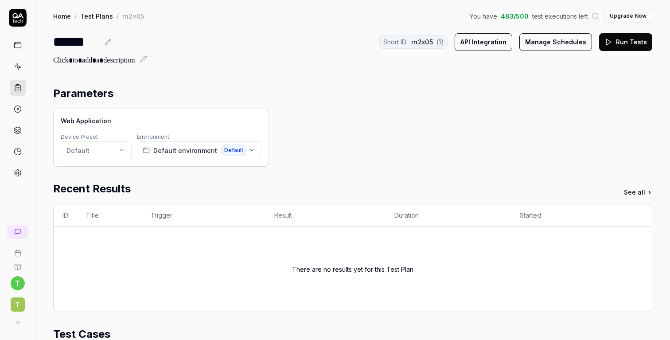
click at [328, 110] on div "Web Application Device Preset Default Environment Default environment Default" at bounding box center [352, 138] width 599 height 58
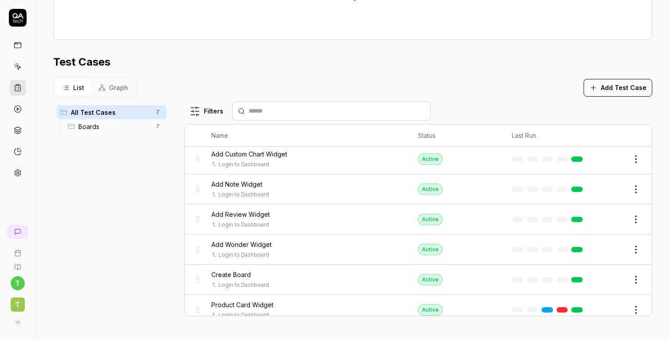
scroll to position [55, 0]
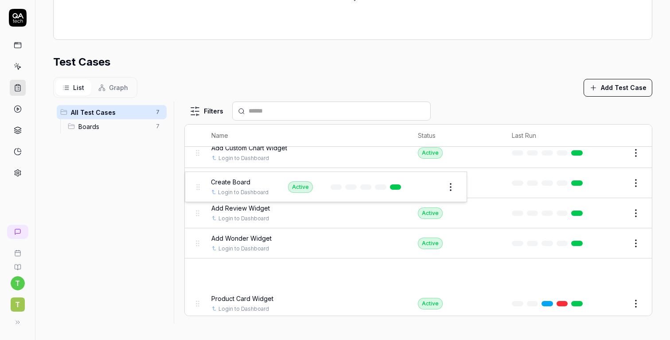
drag, startPoint x: 197, startPoint y: 272, endPoint x: 195, endPoint y: 167, distance: 104.6
click at [195, 166] on body "t T Home / Test Plans / rn2x05 You have 483 / 500 test executions left Upgrade …" at bounding box center [335, 170] width 670 height 340
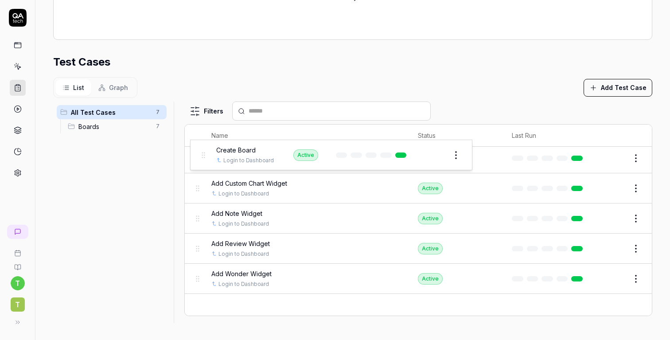
scroll to position [0, 0]
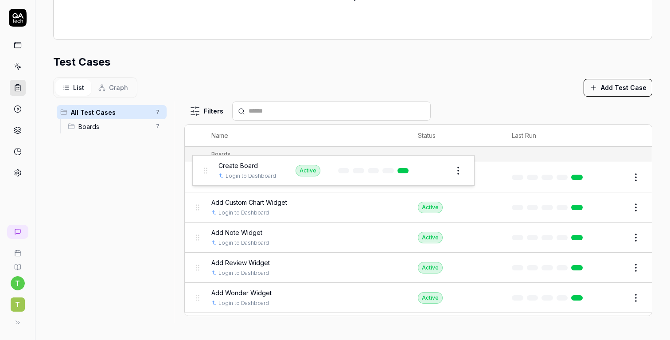
drag, startPoint x: 198, startPoint y: 295, endPoint x: 205, endPoint y: 170, distance: 124.8
click at [205, 170] on body "t T Home / Test Plans / rn2x05 You have 483 / 500 test executions left Upgrade …" at bounding box center [335, 170] width 670 height 340
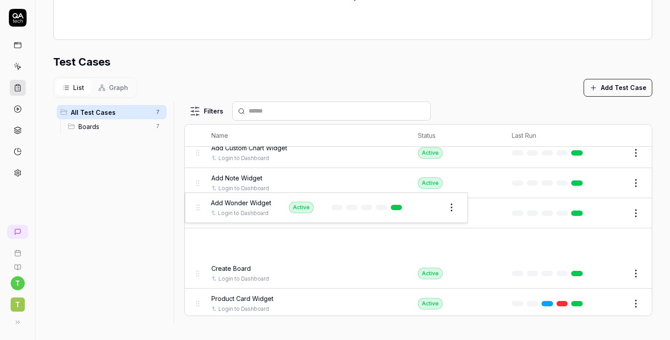
drag, startPoint x: 199, startPoint y: 241, endPoint x: 199, endPoint y: 207, distance: 33.7
click at [199, 207] on body "t T Home / Test Plans / rn2x05 You have 483 / 500 test executions left Upgrade …" at bounding box center [335, 170] width 670 height 340
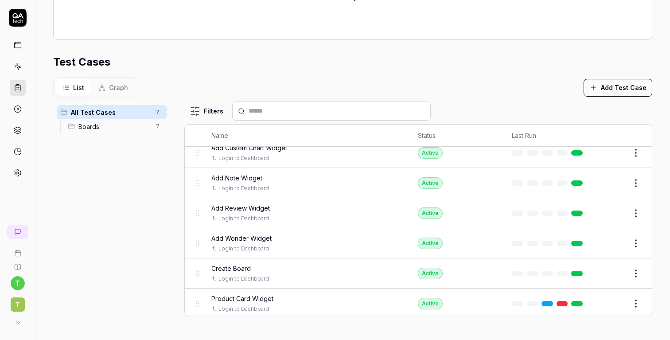
scroll to position [0, 0]
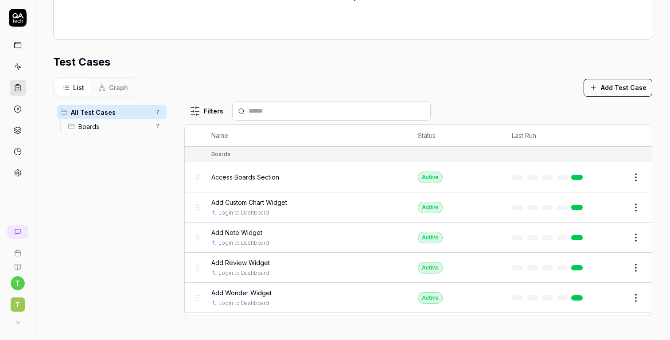
click at [614, 204] on button "Edit" at bounding box center [614, 207] width 21 height 14
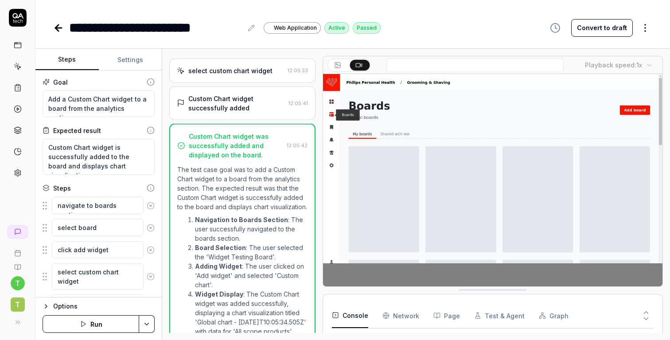
type textarea "*"
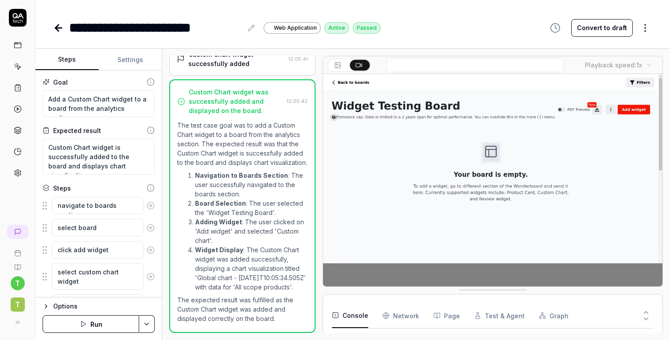
scroll to position [72, 0]
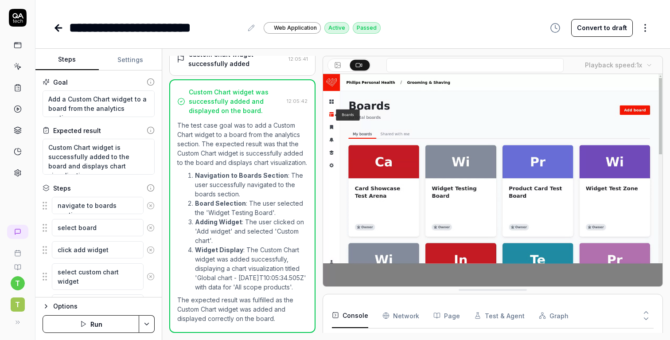
click at [103, 27] on div "**********" at bounding box center [155, 28] width 173 height 20
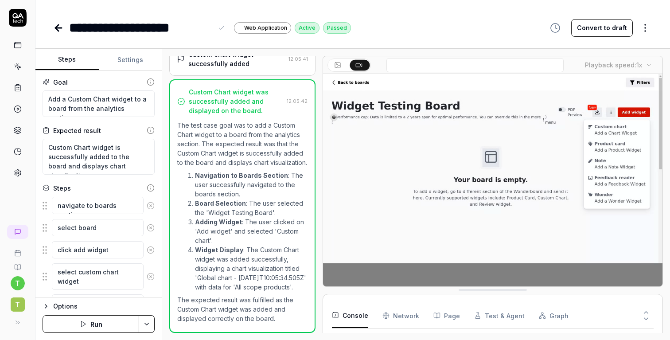
scroll to position [43, 0]
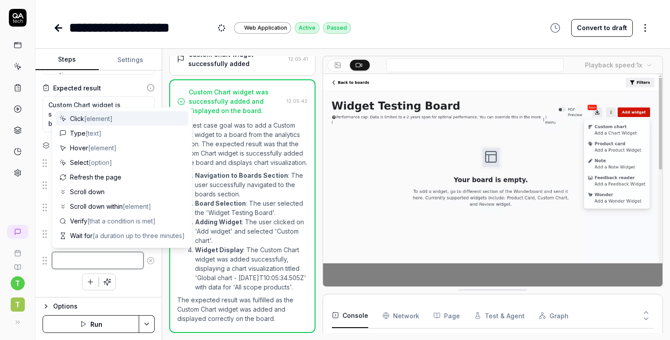
click at [103, 258] on textarea at bounding box center [98, 260] width 92 height 17
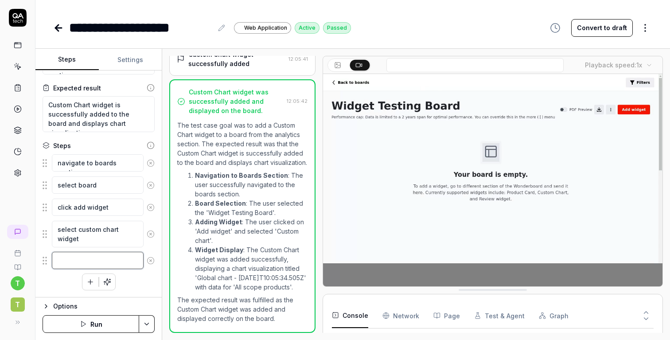
click at [100, 258] on textarea at bounding box center [98, 260] width 92 height 17
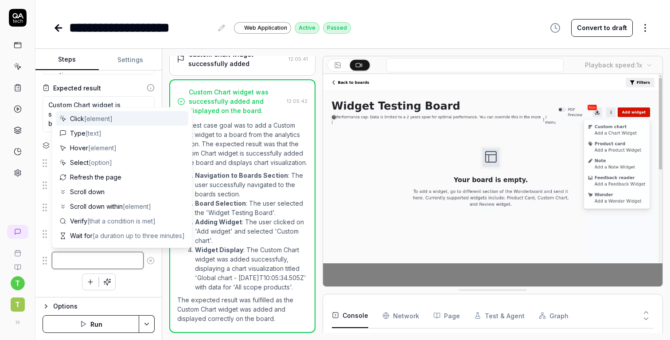
type textarea "*"
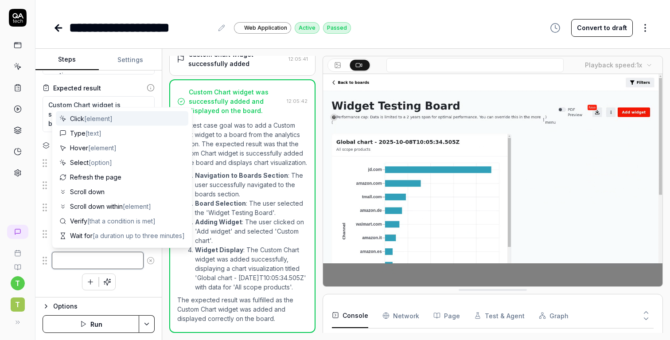
type textarea "c"
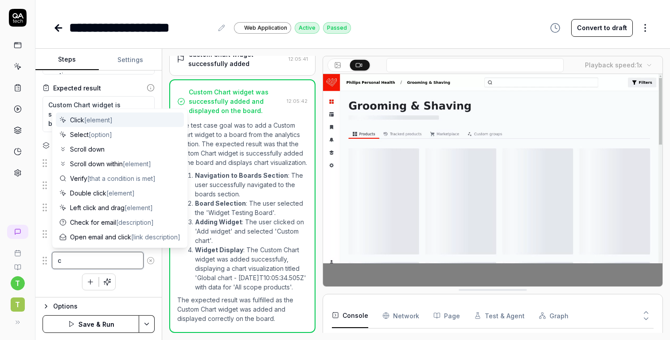
type textarea "*"
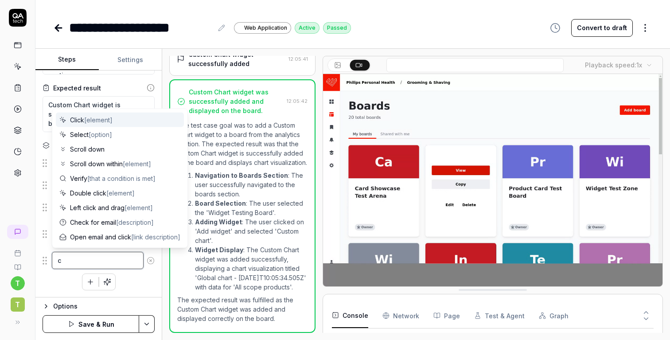
type textarea "ci"
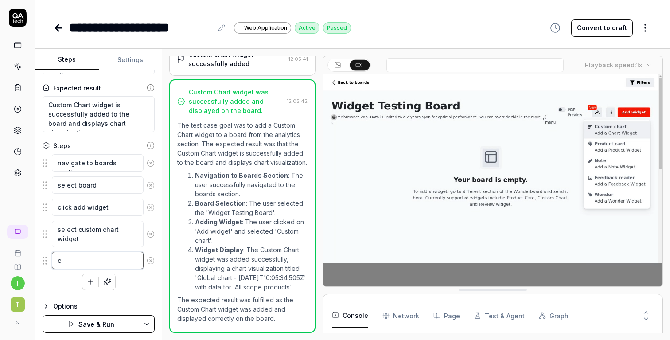
type textarea "*"
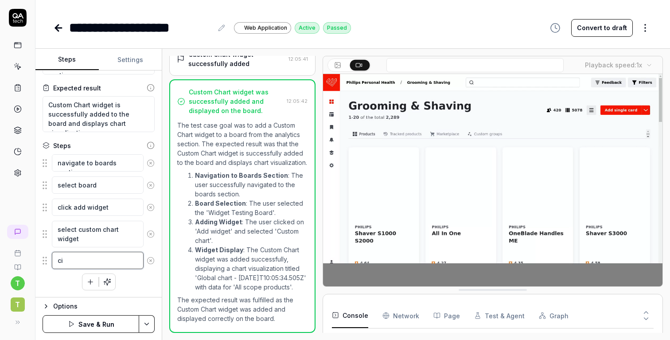
type textarea "c"
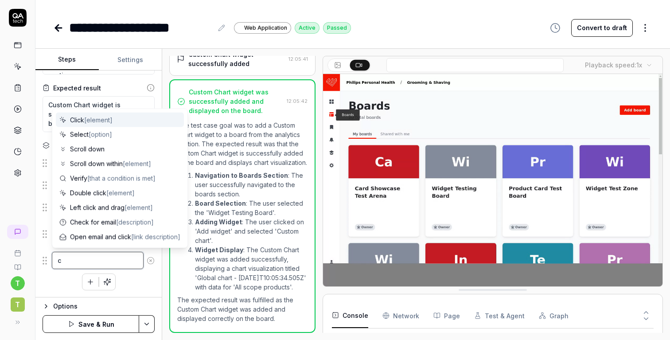
type textarea "*"
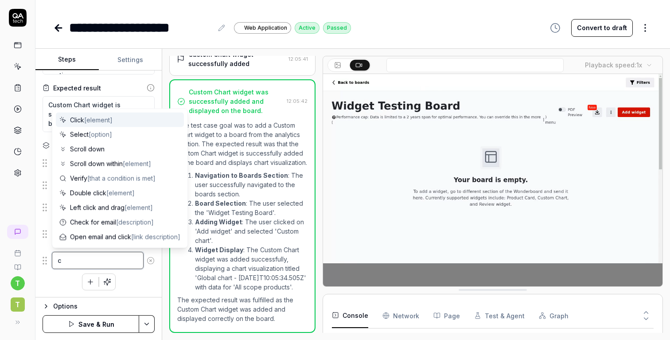
type textarea "cl"
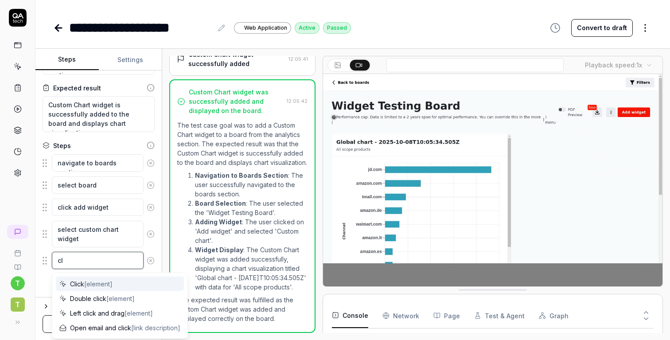
type textarea "*"
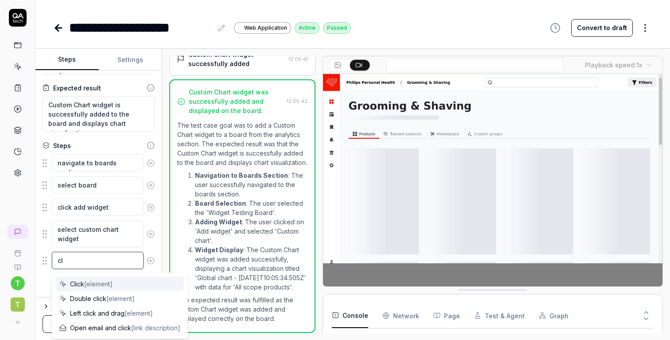
type textarea "cli"
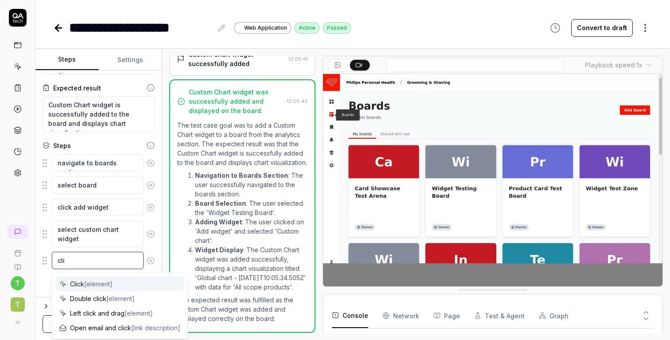
type textarea "*"
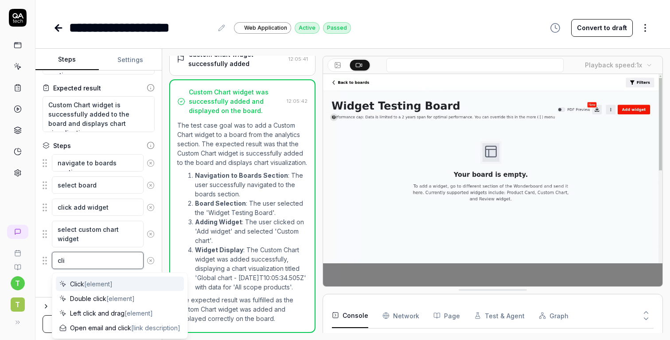
type textarea "clic"
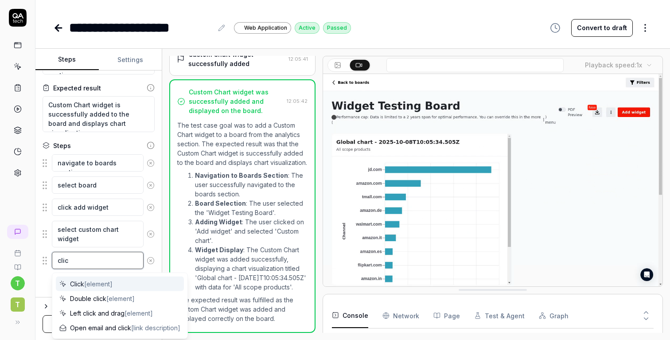
type textarea "*"
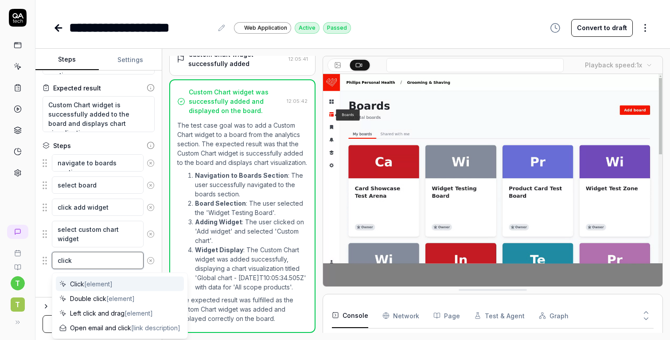
type textarea "click"
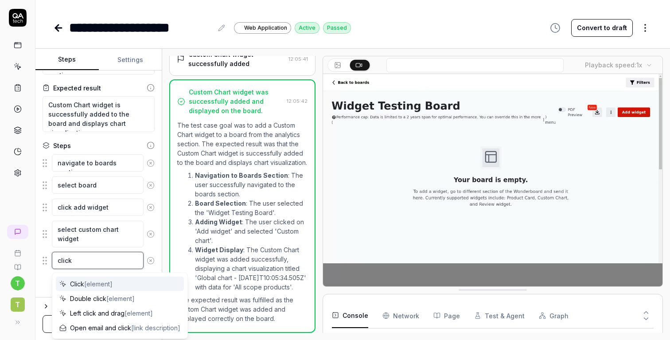
type textarea "*"
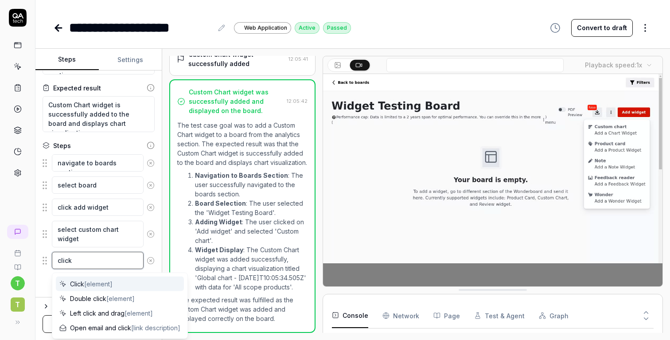
type textarea "click o"
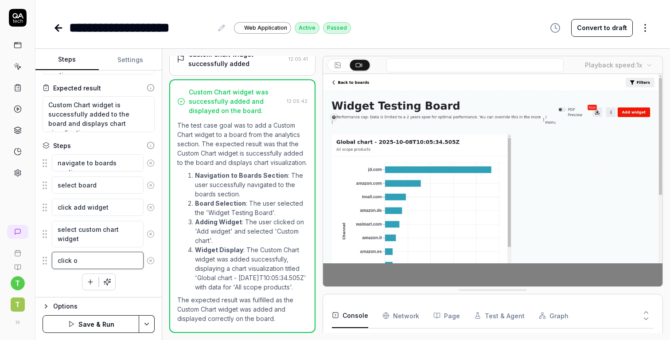
type textarea "*"
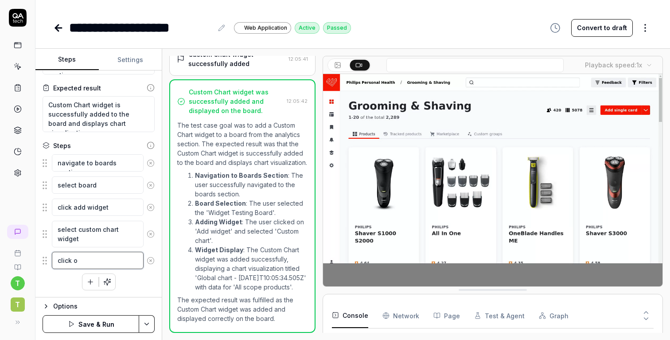
type textarea "click on"
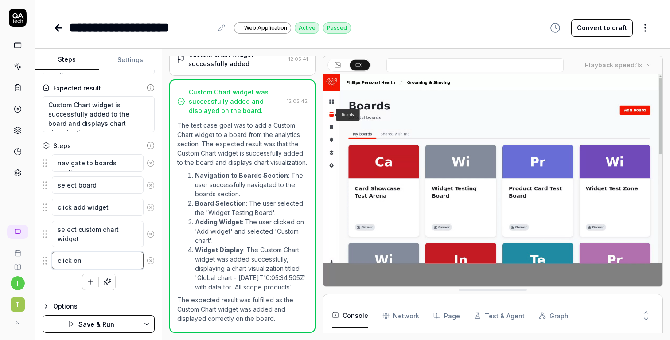
type textarea "*"
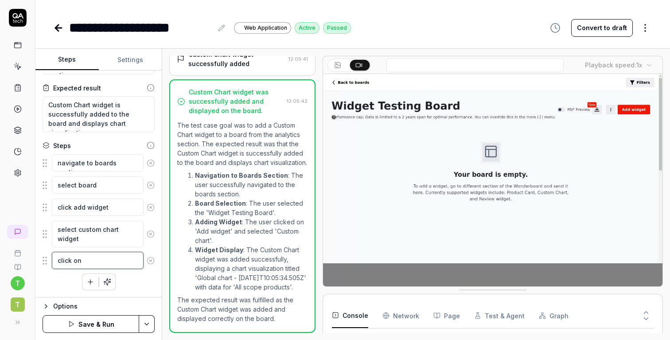
type textarea "click on"
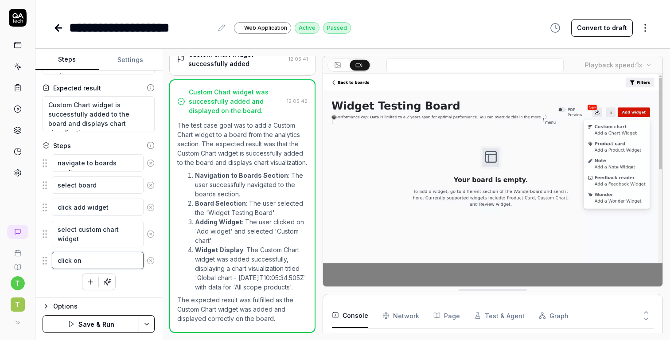
type textarea "*"
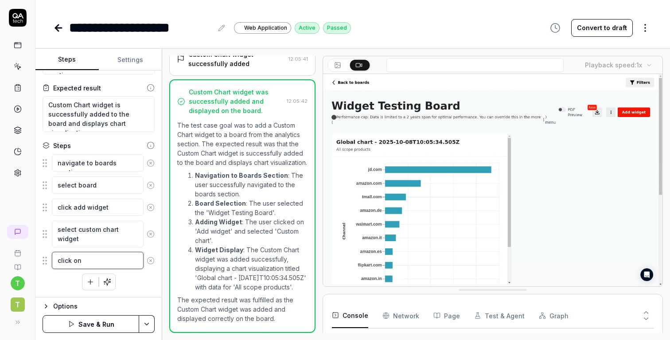
type textarea "click on m"
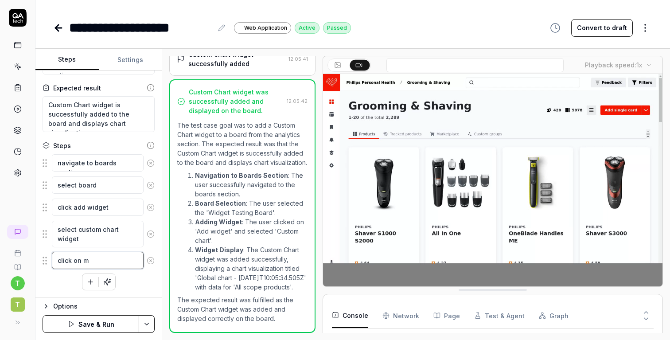
type textarea "*"
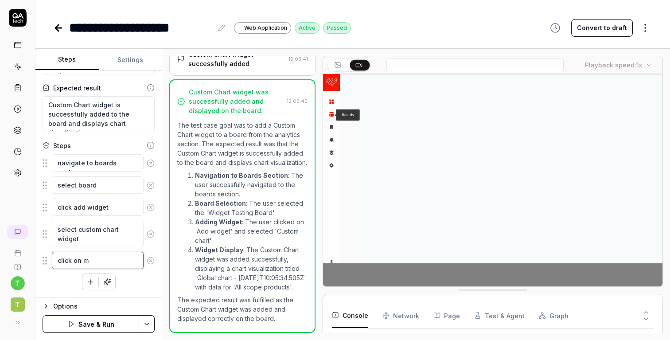
type textarea "click on mo"
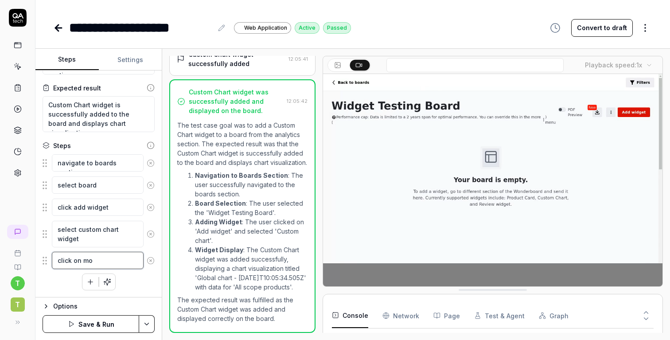
type textarea "*"
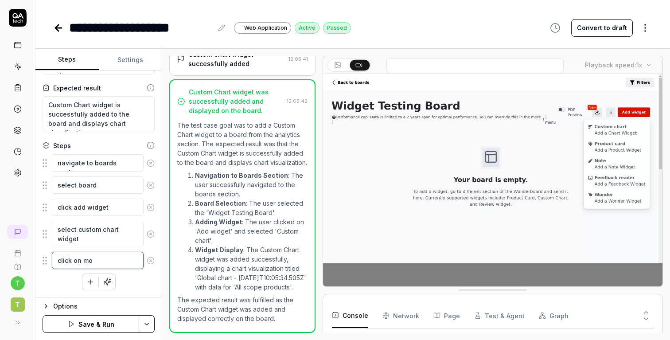
type textarea "click on mor"
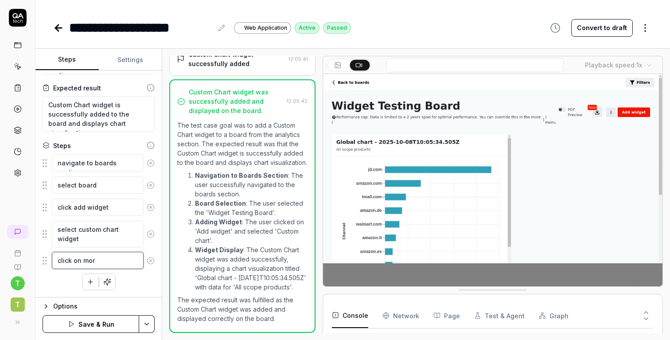
type textarea "*"
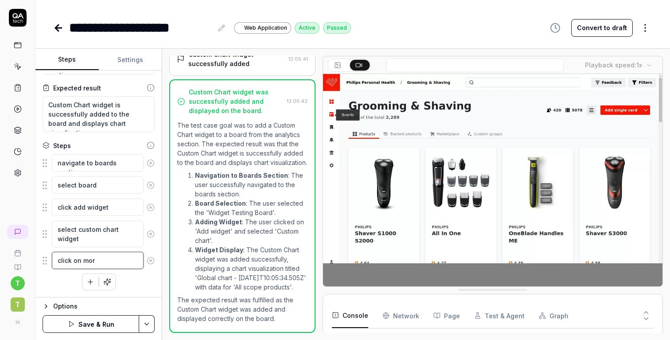
type textarea "click on more"
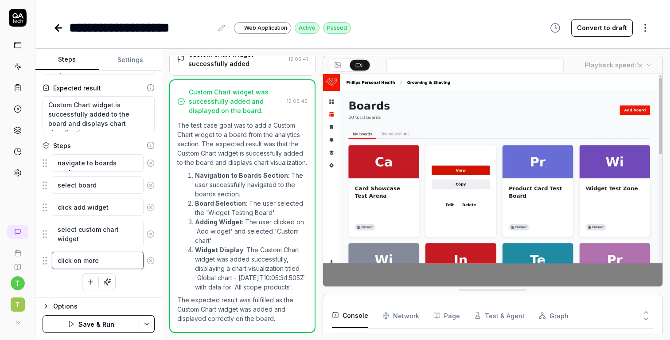
type textarea "*"
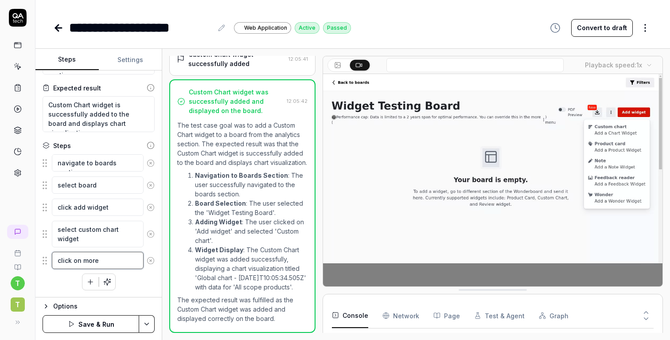
type textarea "click on more"
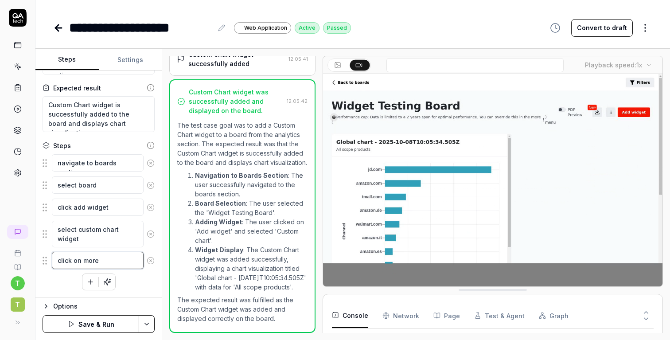
type textarea "*"
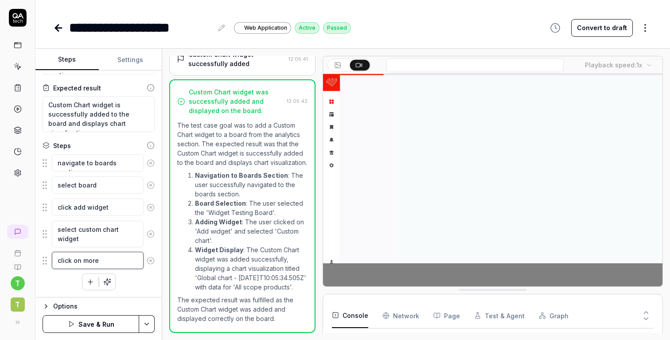
type textarea "click on more e"
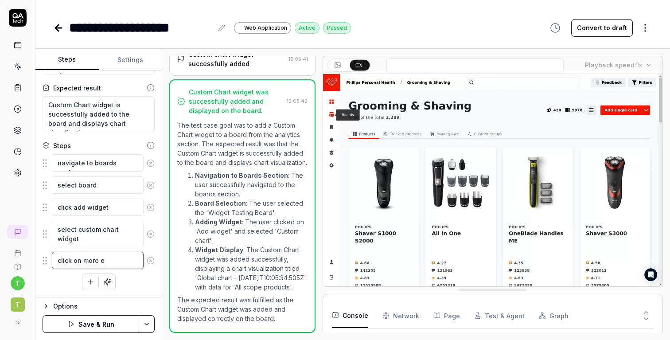
type textarea "*"
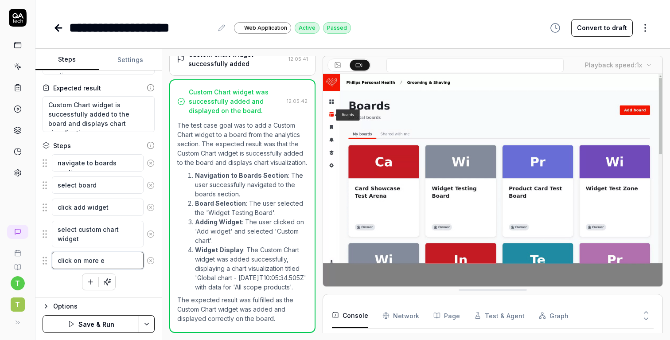
type textarea "click on more em"
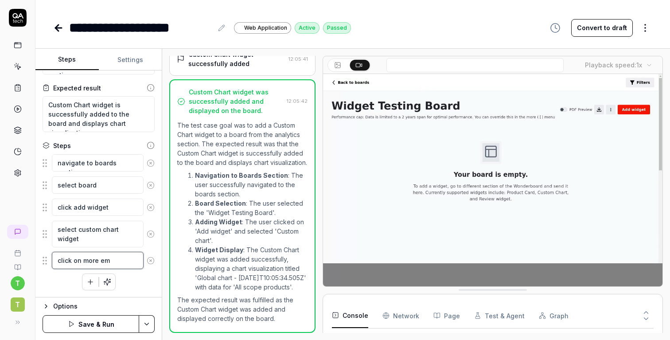
type textarea "*"
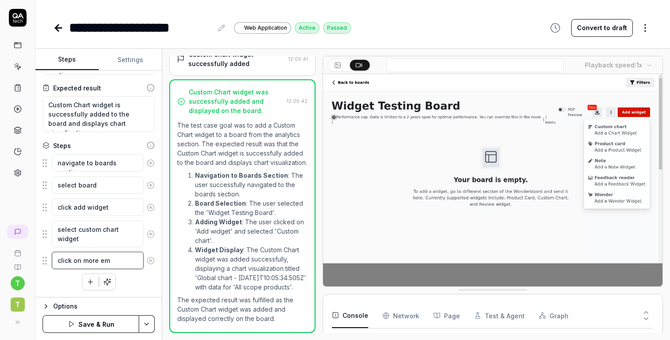
type textarea "click on more emu"
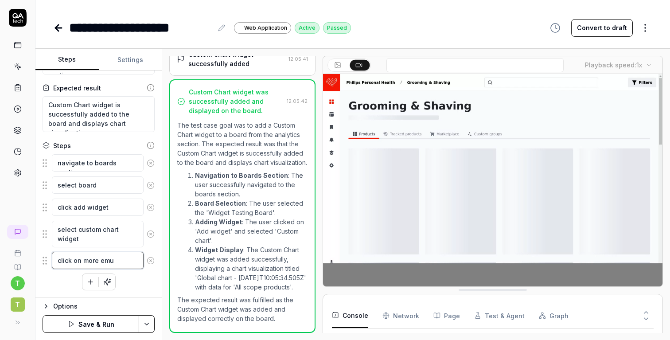
type textarea "*"
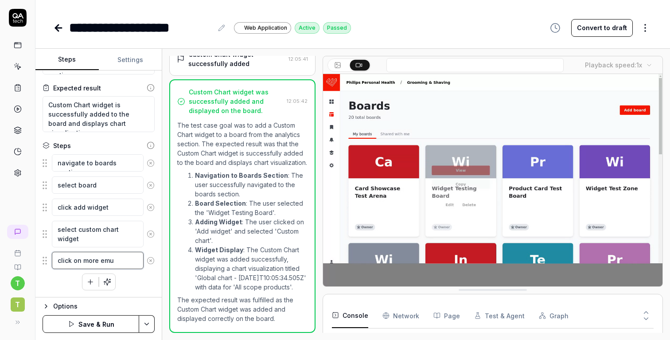
type textarea "click on more em"
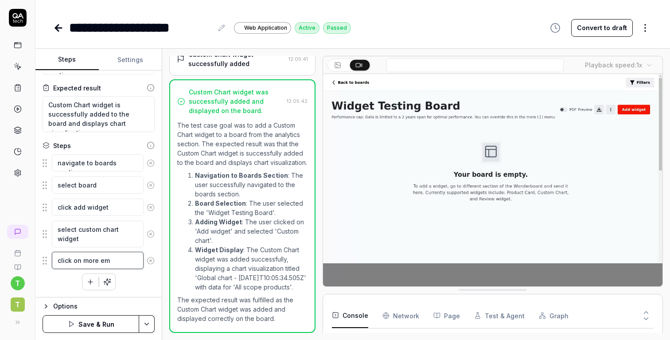
type textarea "*"
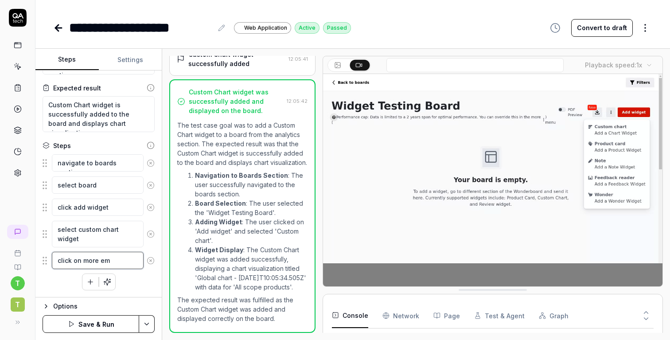
type textarea "click on more e"
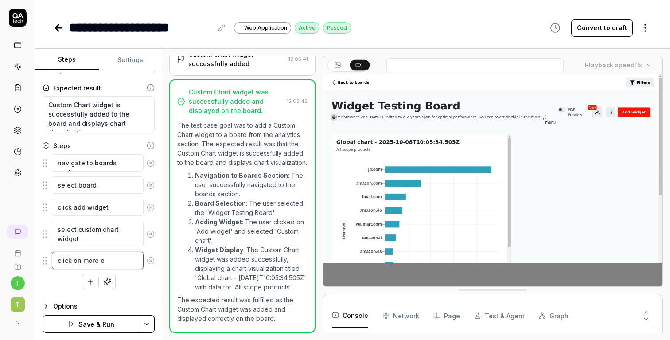
type textarea "*"
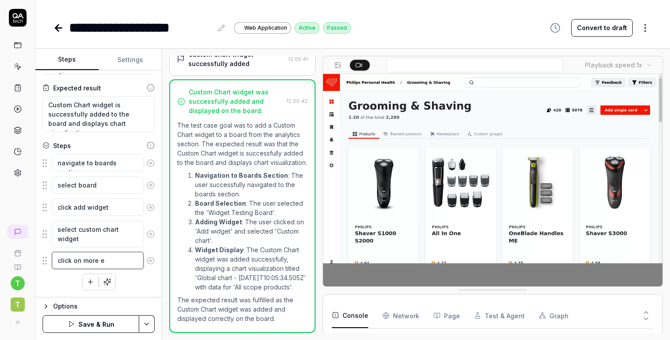
type textarea "click on more"
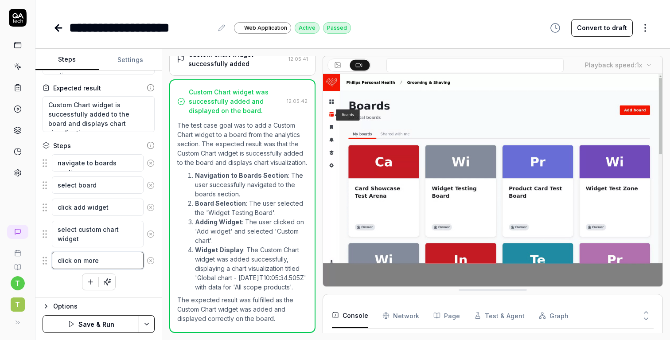
type textarea "*"
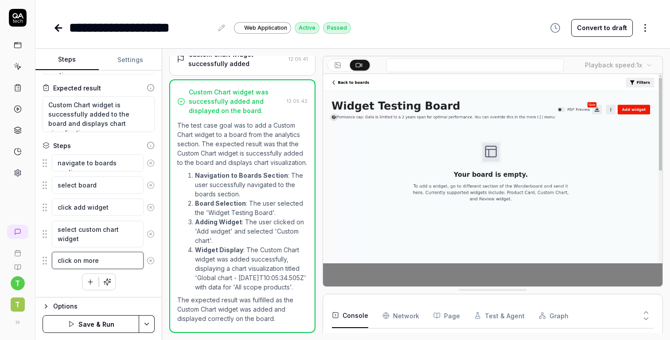
type textarea "click on more m"
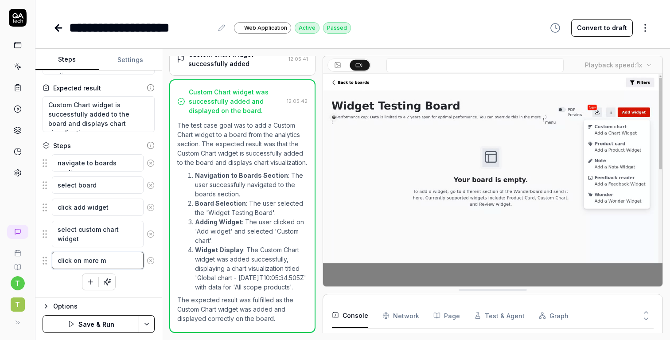
type textarea "*"
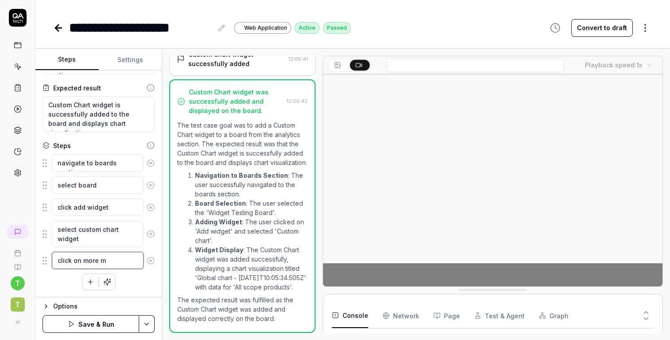
type textarea "click on more me"
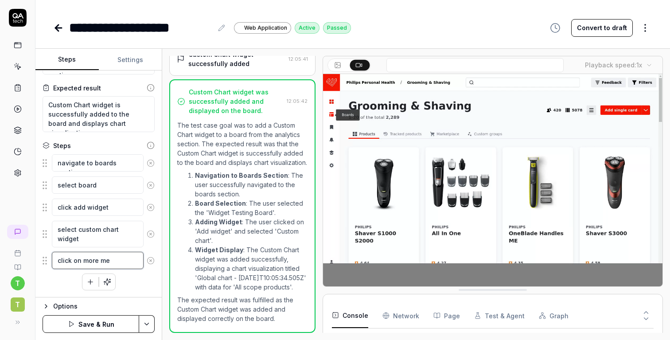
type textarea "*"
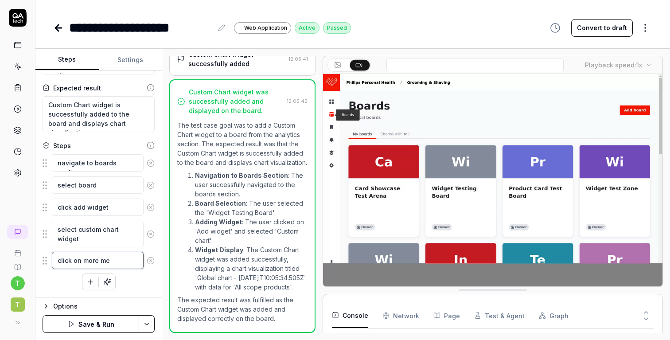
type textarea "click on more men"
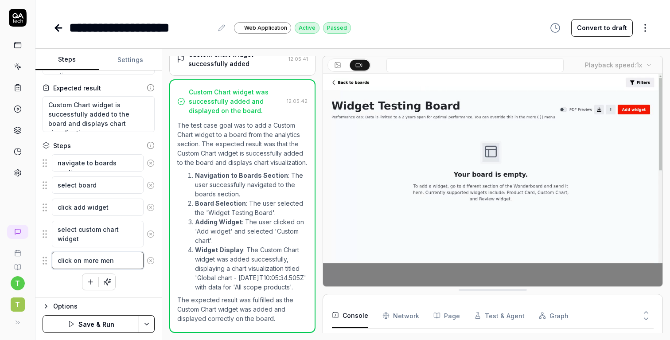
type textarea "*"
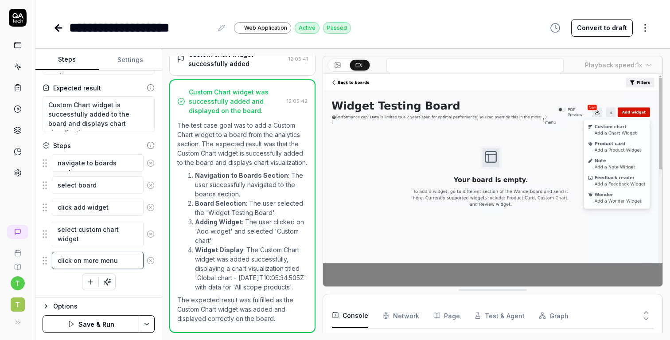
type textarea "click on more menu"
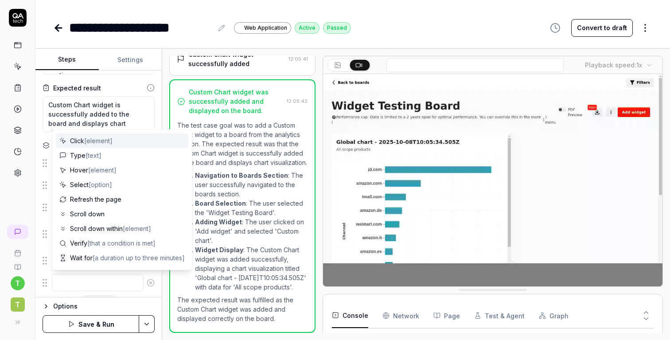
type textarea "*"
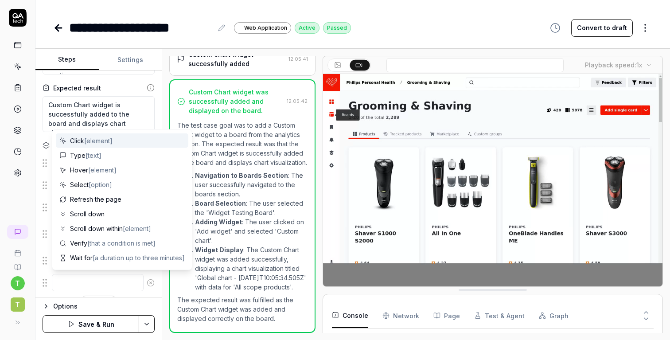
type textarea "e"
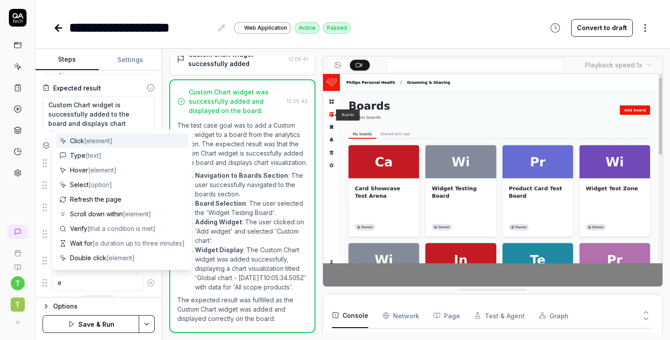
type textarea "*"
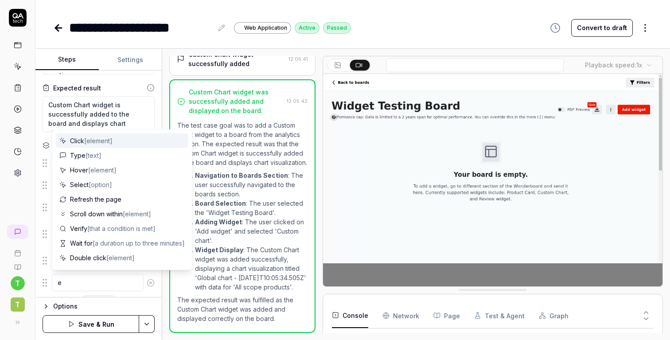
type textarea "ed"
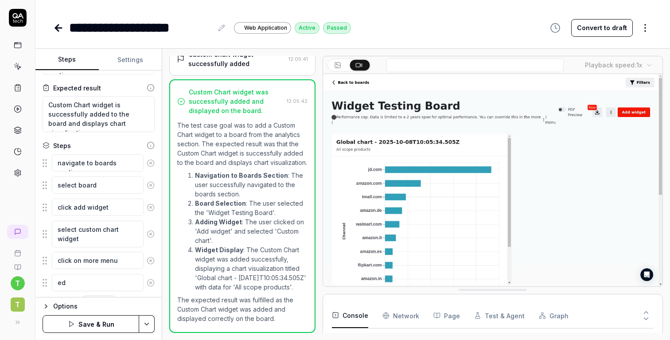
type textarea "*"
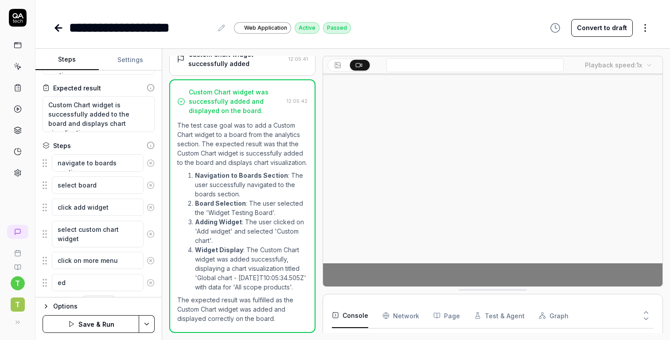
type textarea "edi"
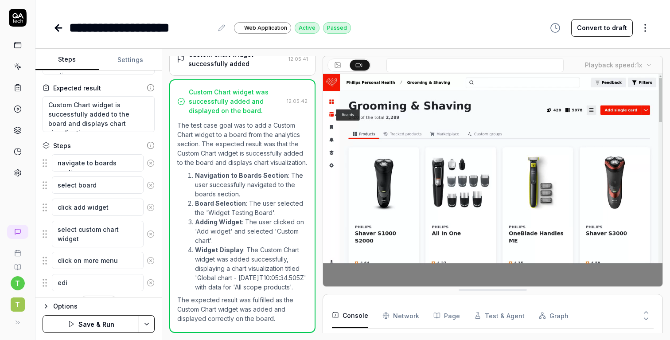
type textarea "*"
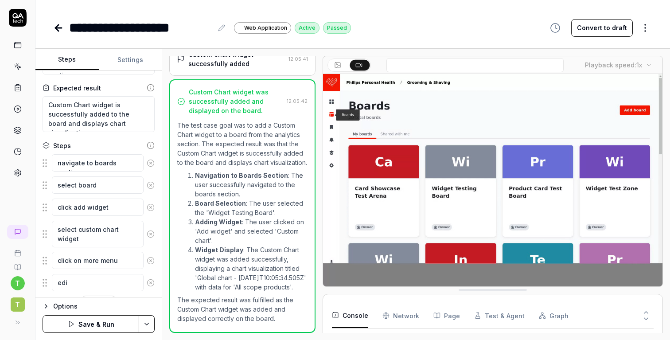
type textarea "edit"
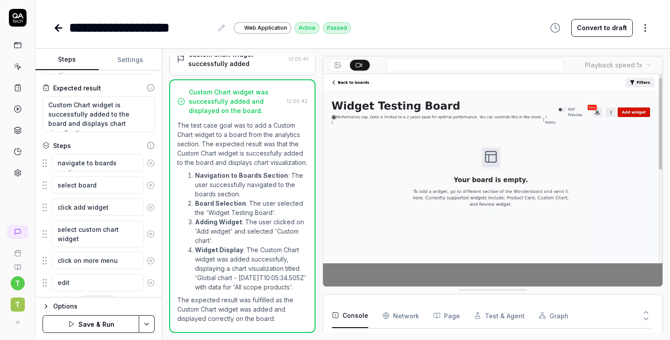
type textarea "*"
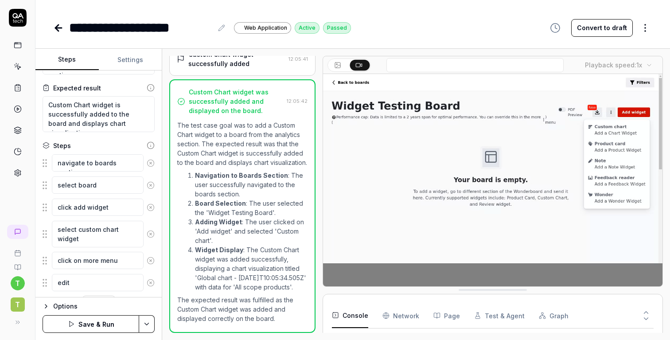
type textarea "edit"
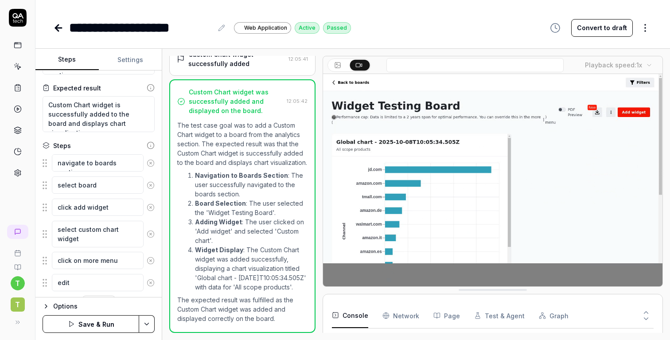
type textarea "*"
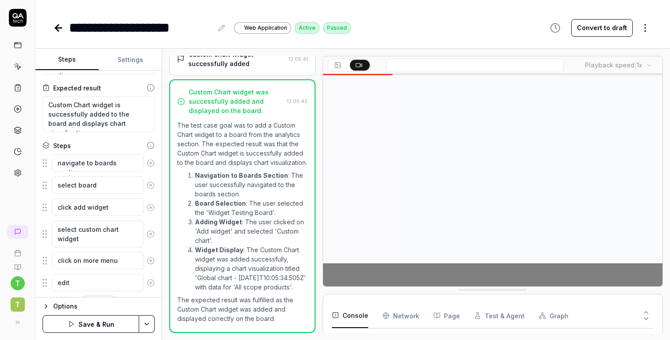
type textarea "edit c"
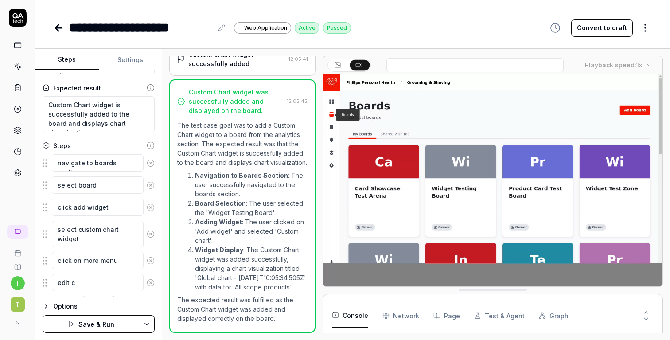
type textarea "*"
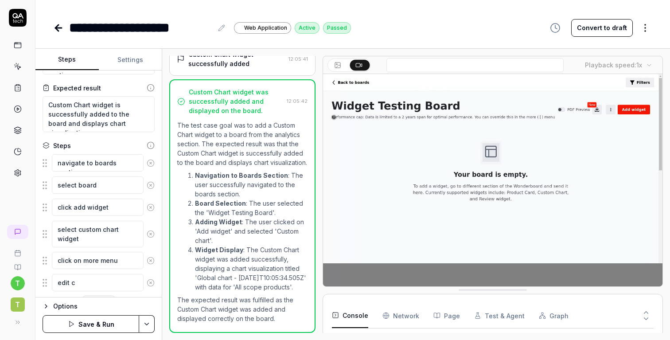
type textarea "edit"
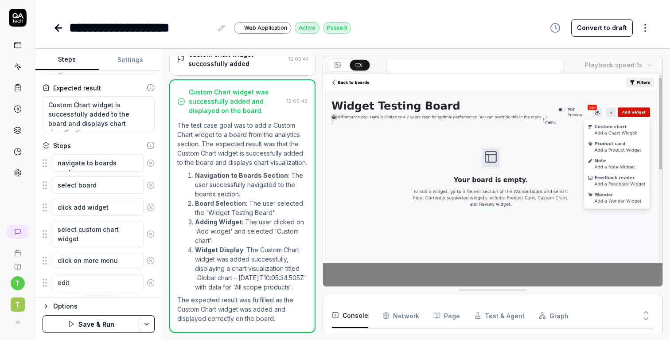
type textarea "*"
type textarea "edit t"
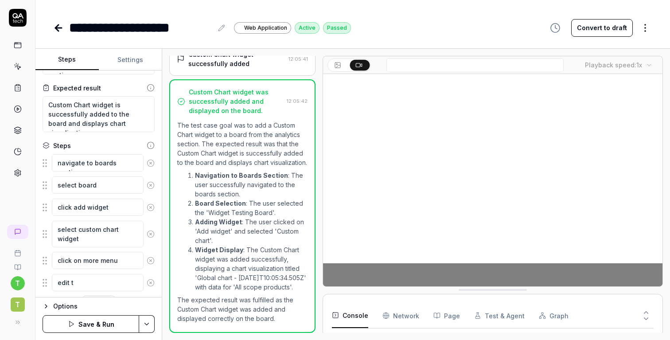
type textarea "*"
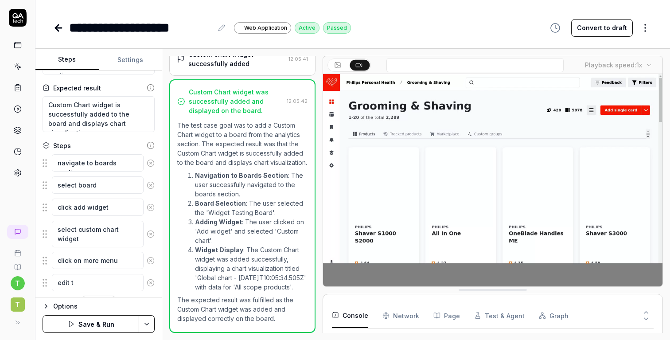
type textarea "edit th"
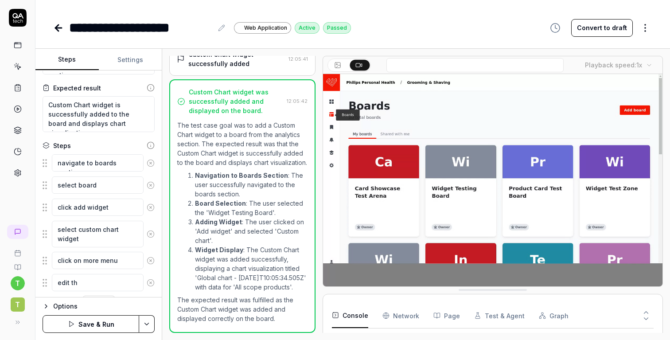
type textarea "*"
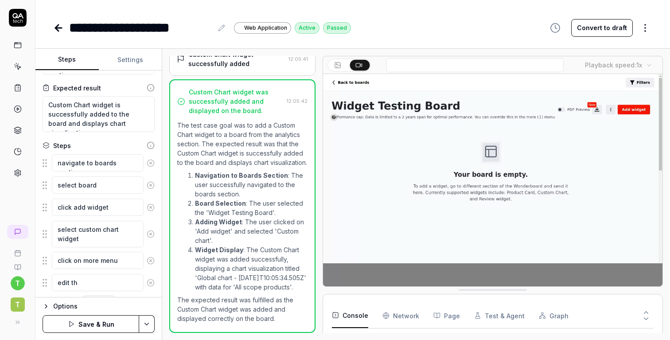
type textarea "edit the"
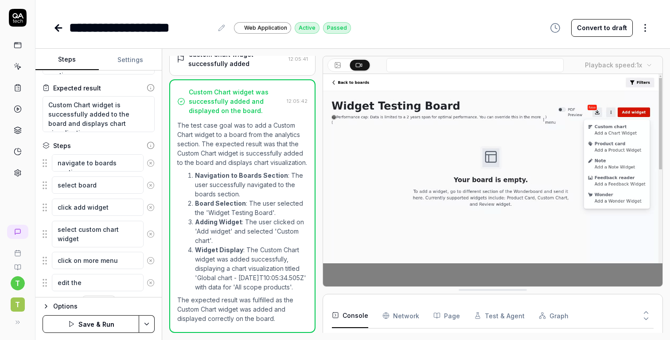
type textarea "*"
type textarea "edit the"
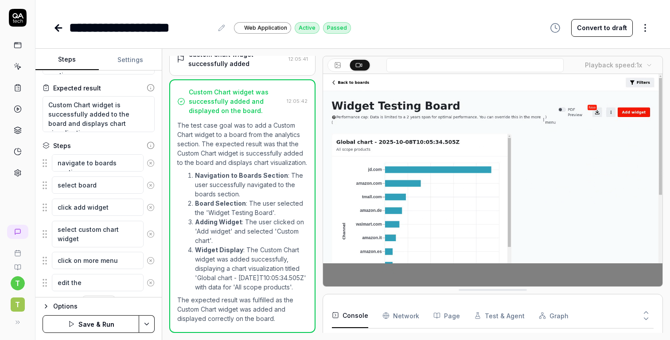
type textarea "*"
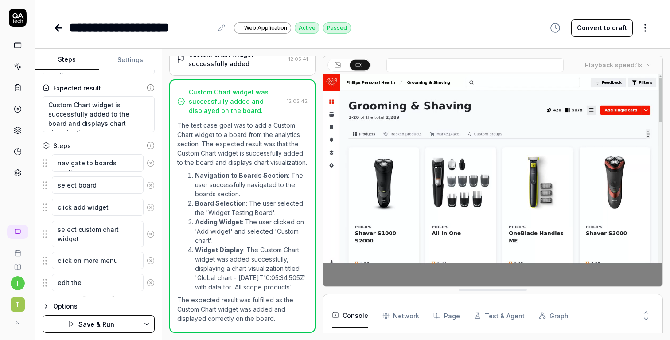
type textarea "edit the c"
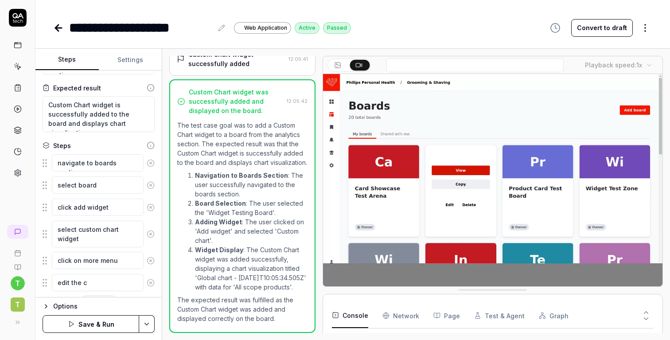
type textarea "*"
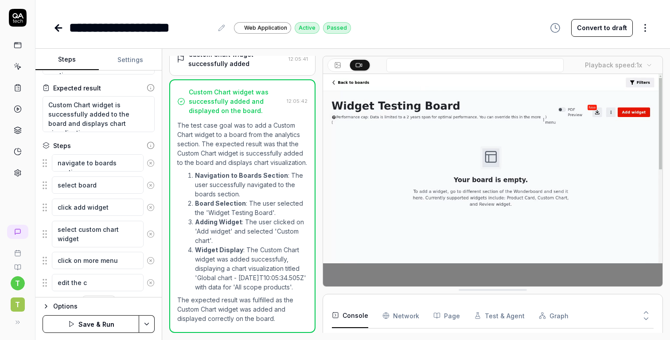
type textarea "edit the ca"
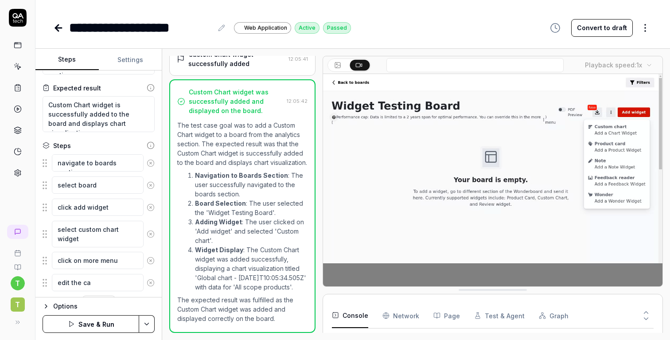
type textarea "*"
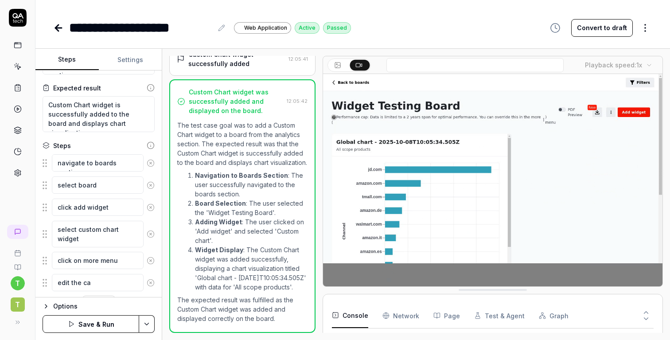
type textarea "edit the car"
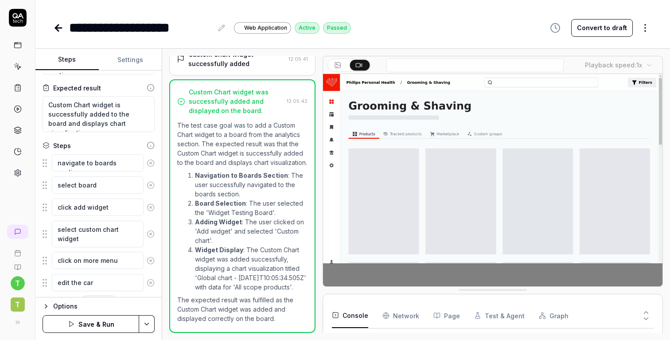
type textarea "*"
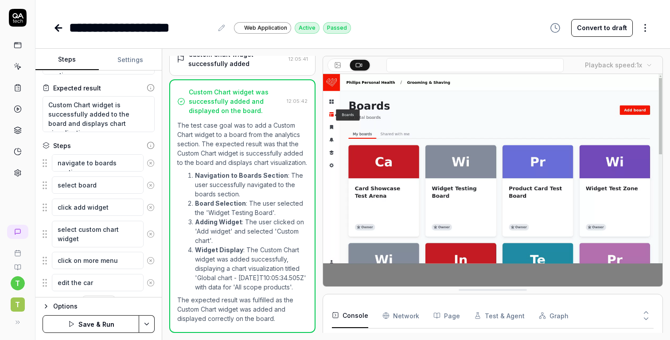
type textarea "edit the ca"
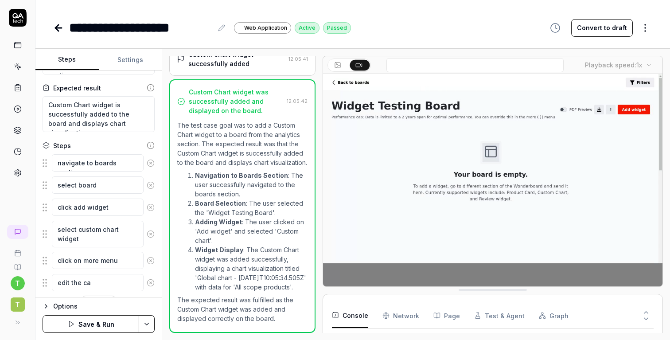
type textarea "*"
type textarea "edit the cah"
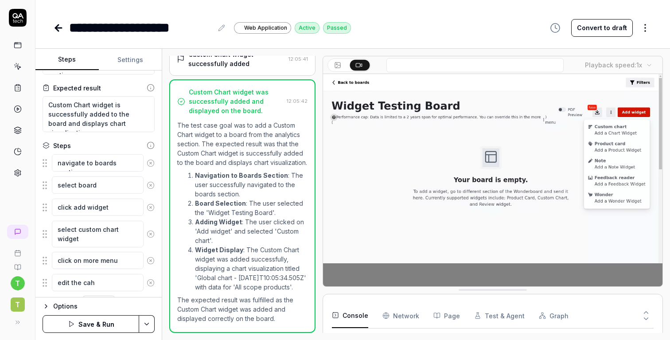
type textarea "*"
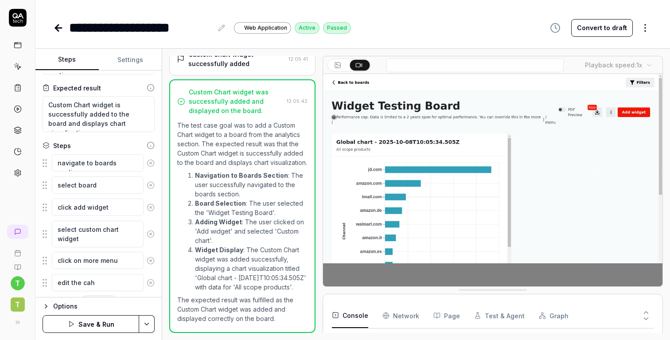
type textarea "edit the caha"
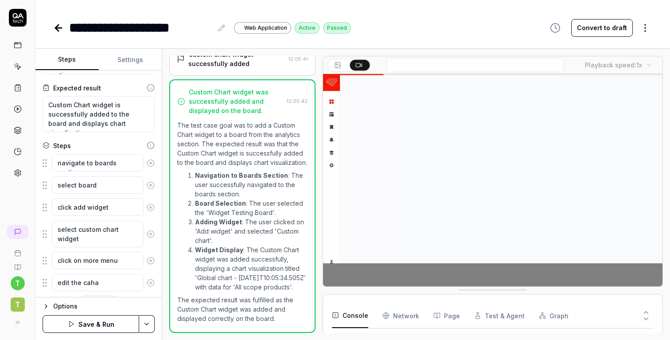
type textarea "*"
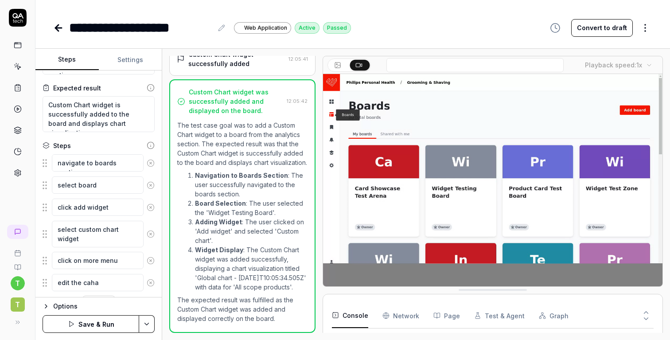
type textarea "edit the cah"
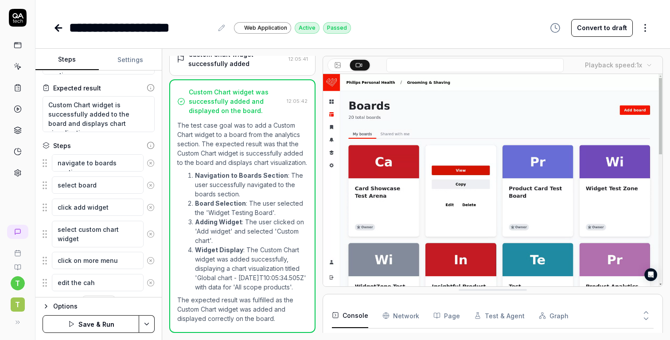
type textarea "*"
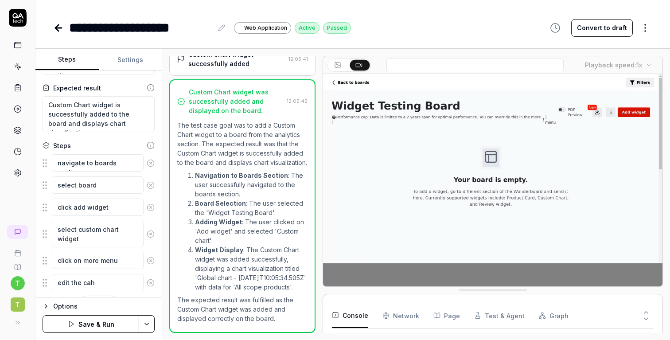
type textarea "edit the ca"
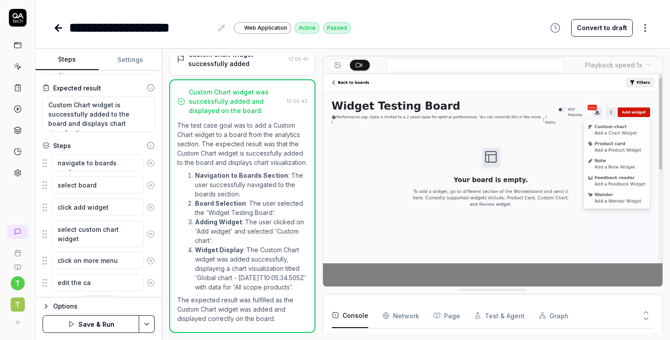
type textarea "*"
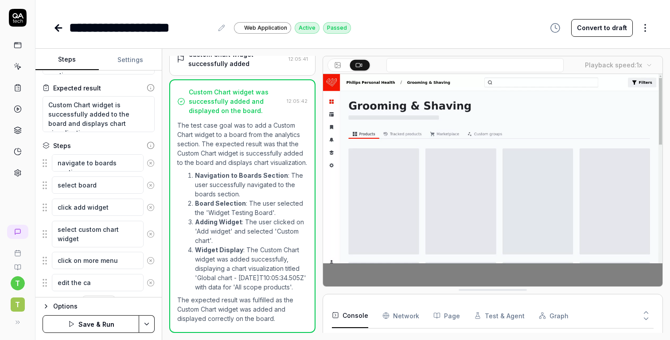
type textarea "edit the c"
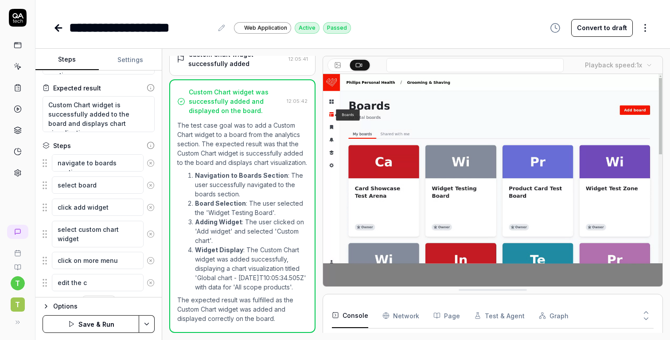
type textarea "*"
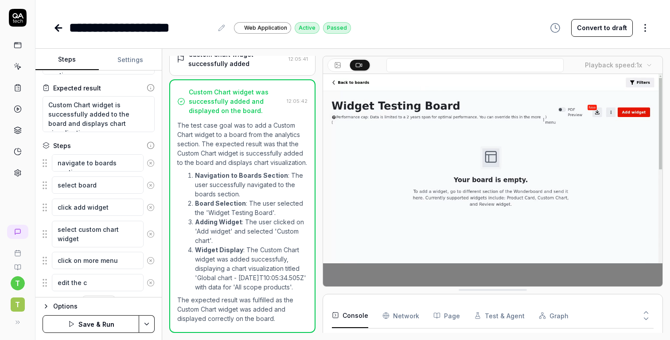
type textarea "edit the ch"
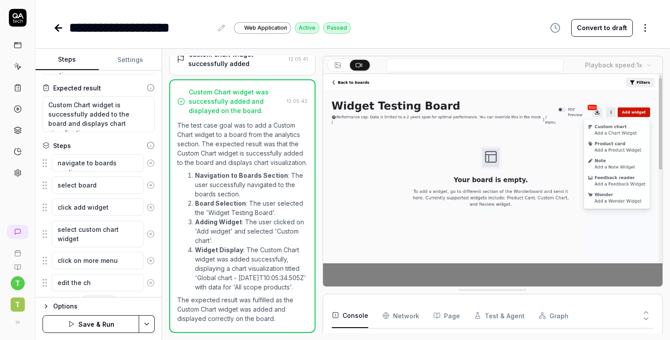
type textarea "*"
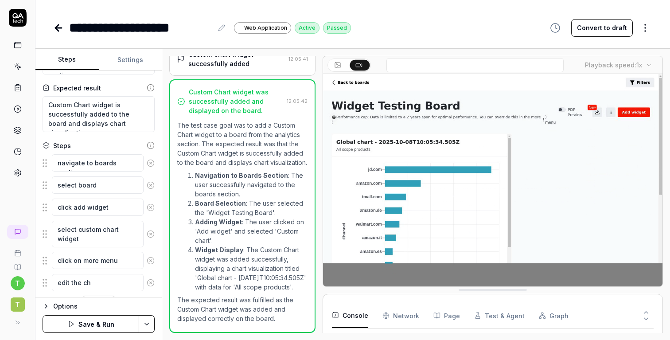
type textarea "edit the cha"
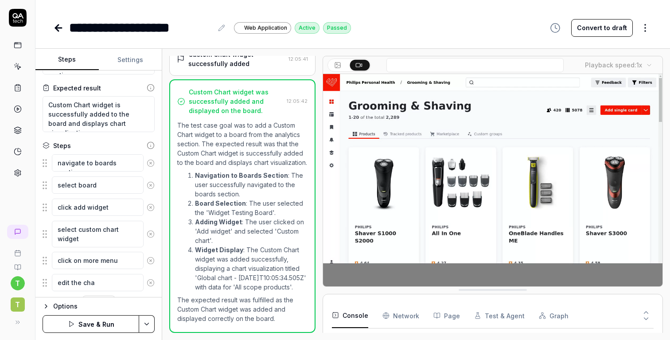
type textarea "*"
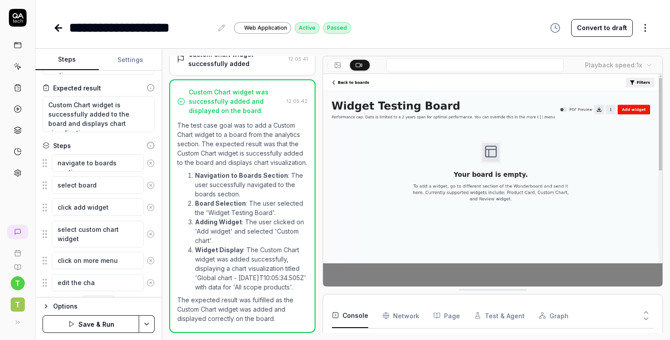
type textarea "edit the char"
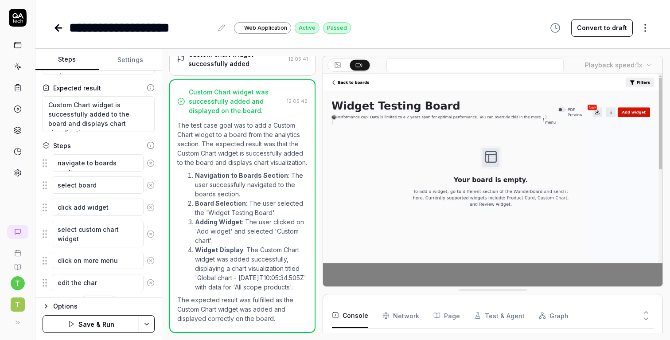
type textarea "*"
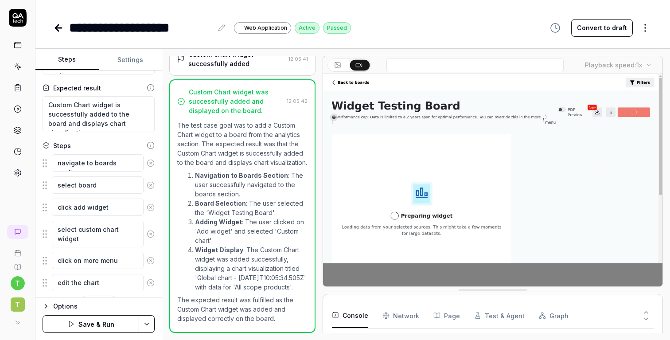
type textarea "edit the chart"
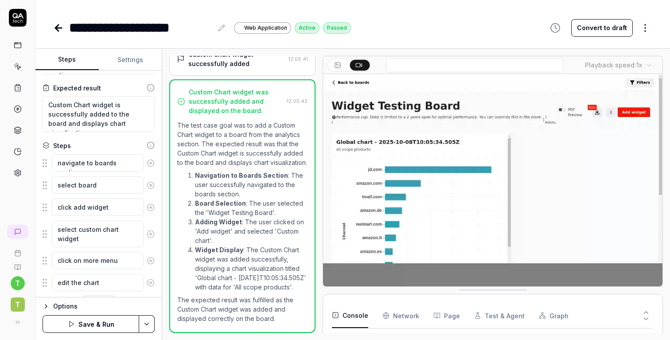
scroll to position [87, 0]
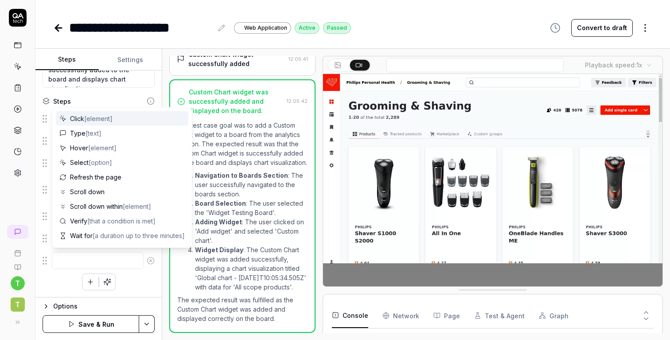
type textarea "*"
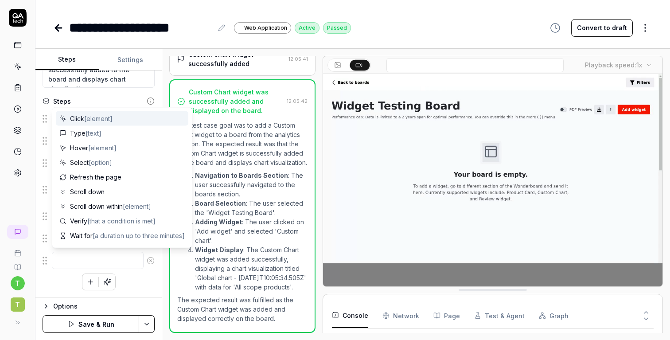
type textarea "c"
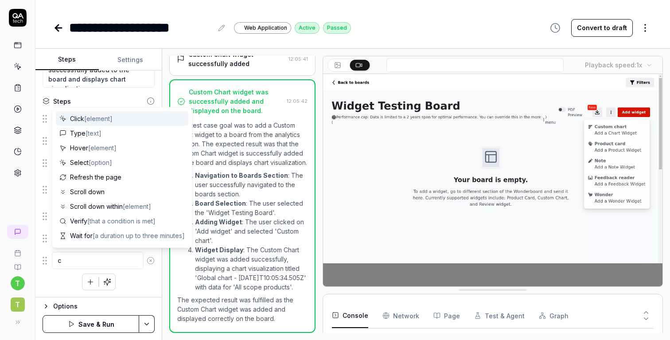
type textarea "*"
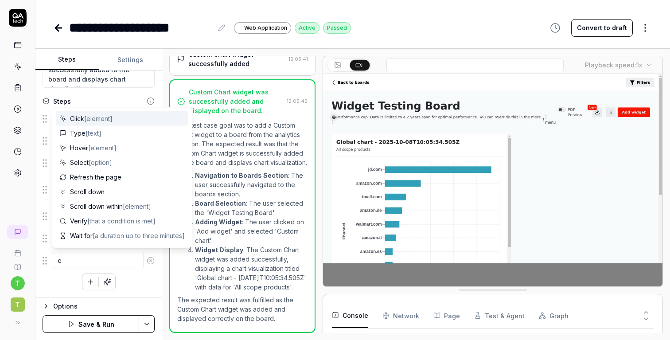
type textarea "ch"
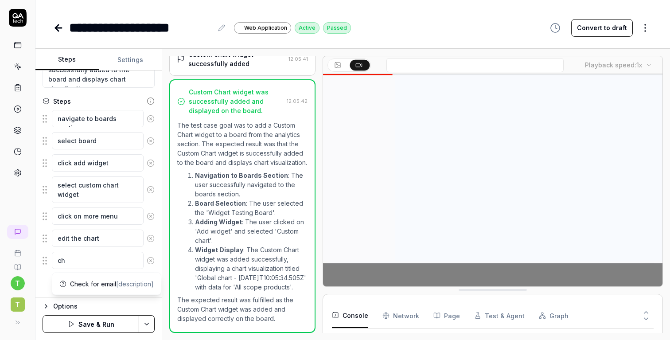
type textarea "*"
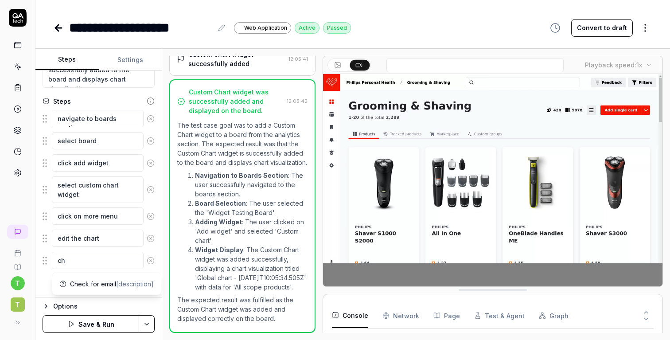
type textarea "cha"
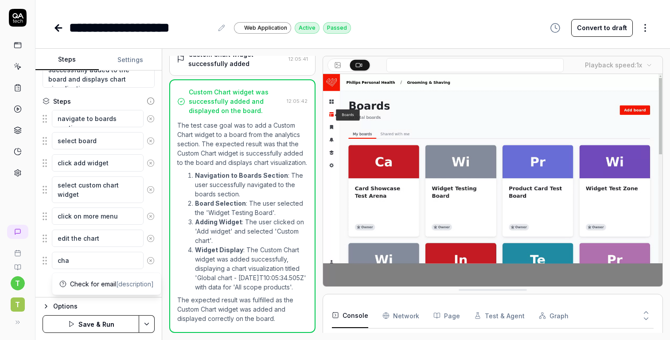
type textarea "*"
type textarea "chag"
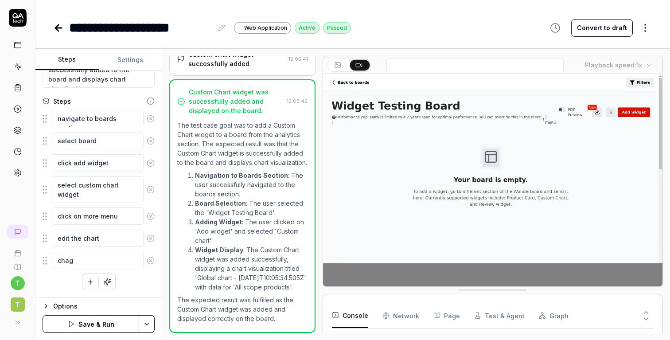
type textarea "*"
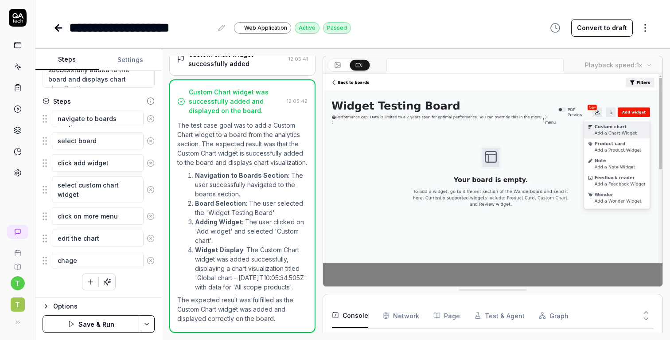
type textarea "chagen"
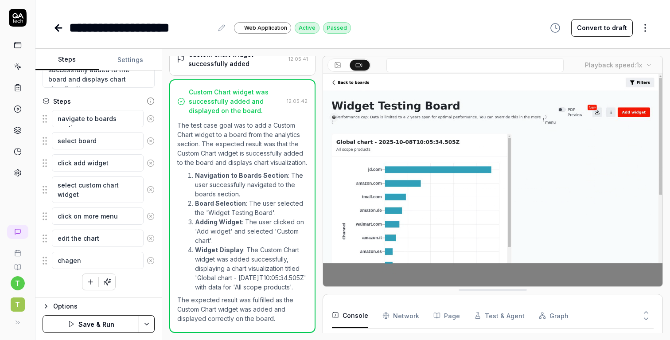
type textarea "*"
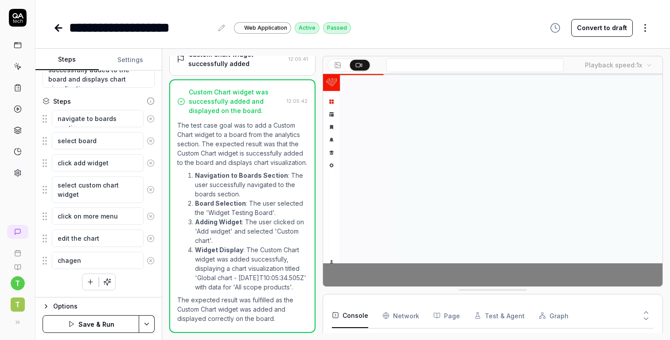
type textarea "chage"
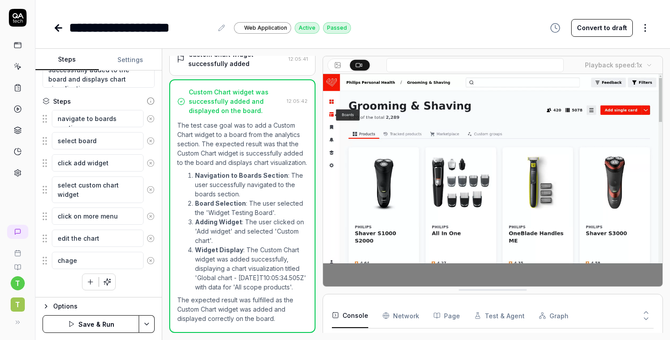
type textarea "*"
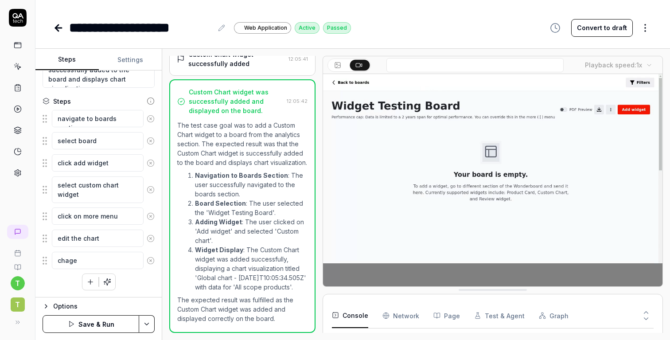
type textarea "chag"
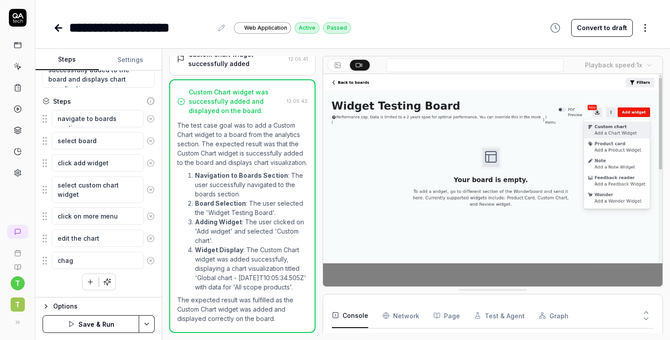
type textarea "*"
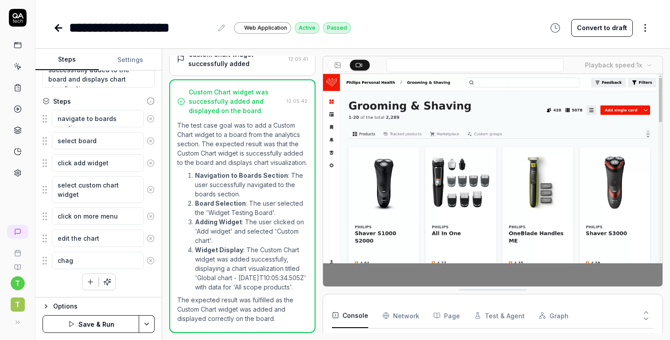
type textarea "cha"
type textarea "*"
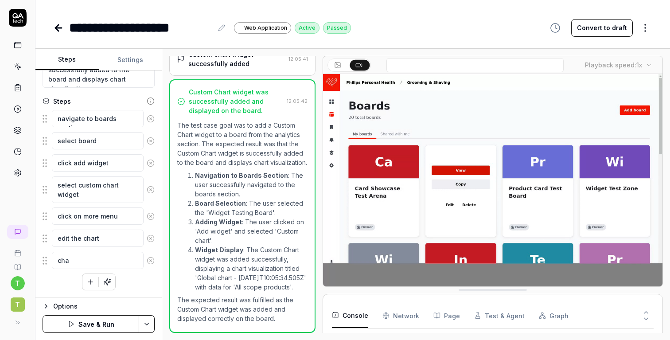
type textarea "chan"
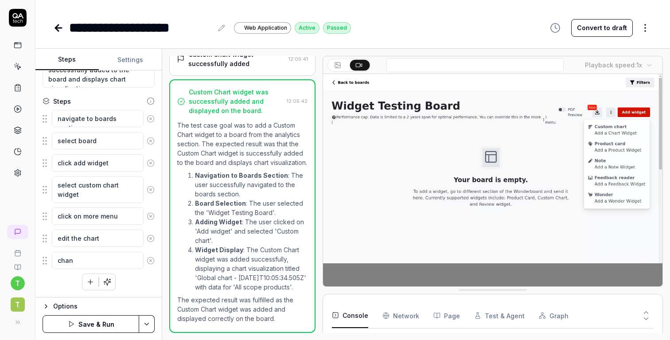
type textarea "*"
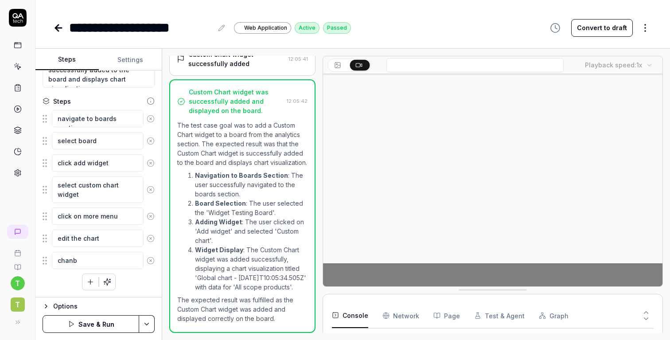
type textarea "chanbg"
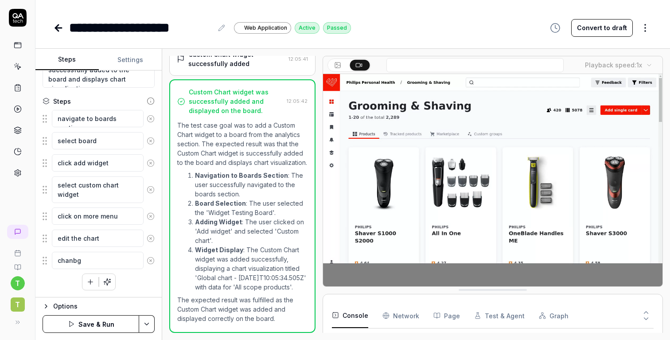
type textarea "*"
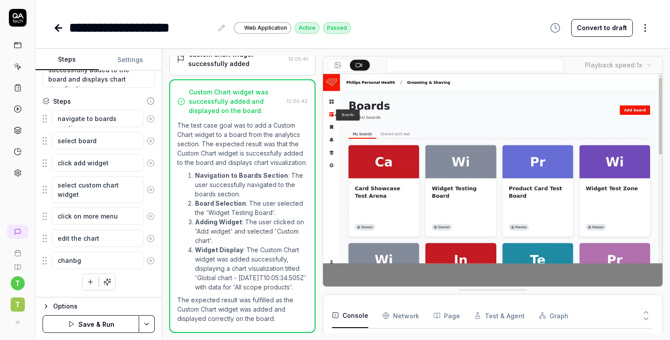
type textarea "chanbge"
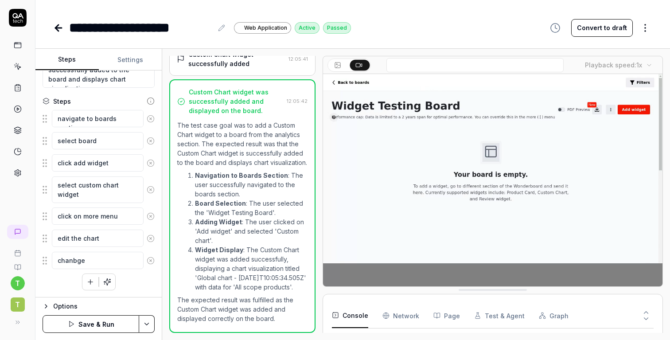
type textarea "*"
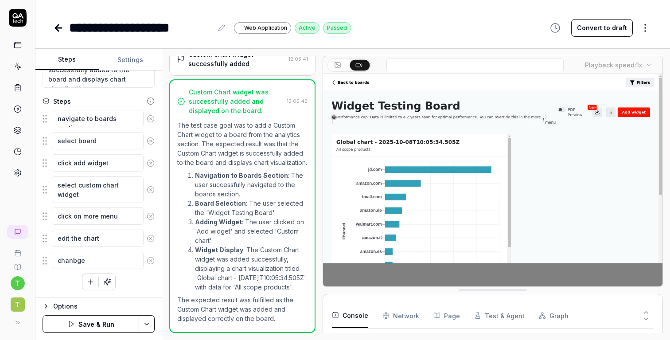
type textarea "chanbge"
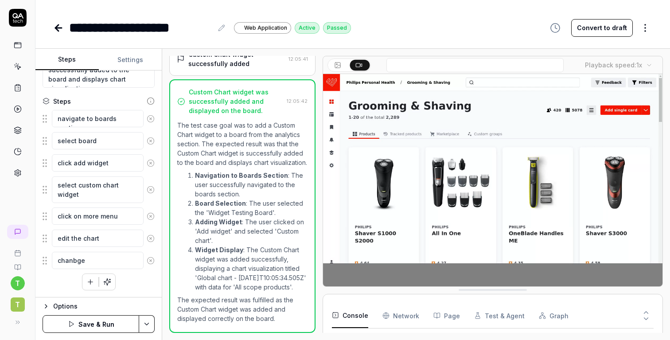
type textarea "*"
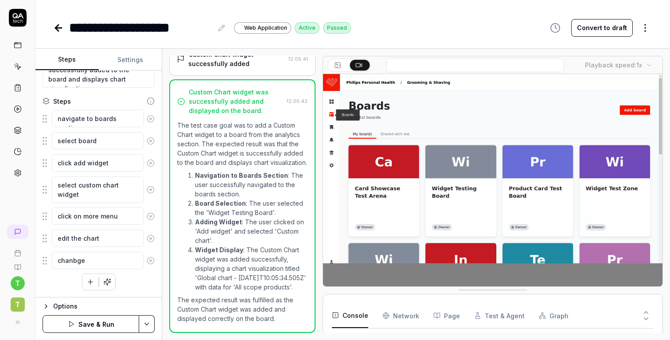
type textarea "chanbge"
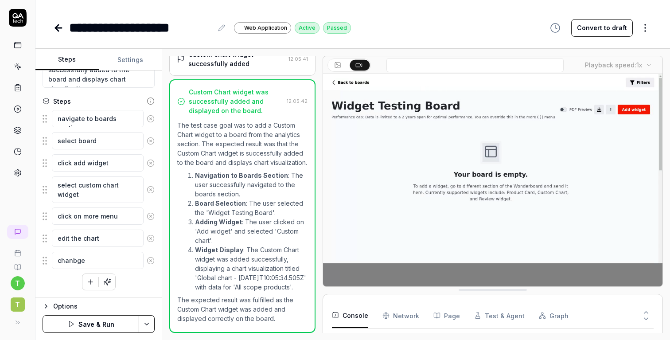
type textarea "*"
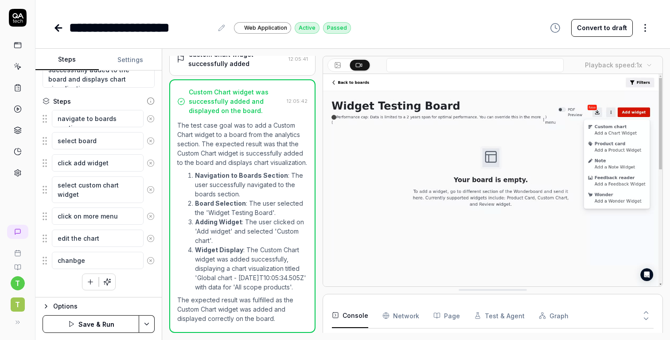
type textarea "chanbg"
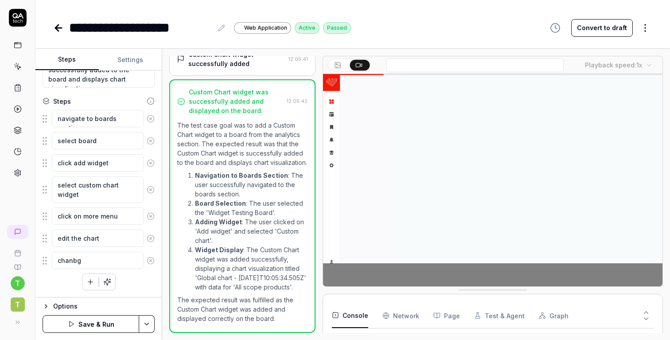
type textarea "*"
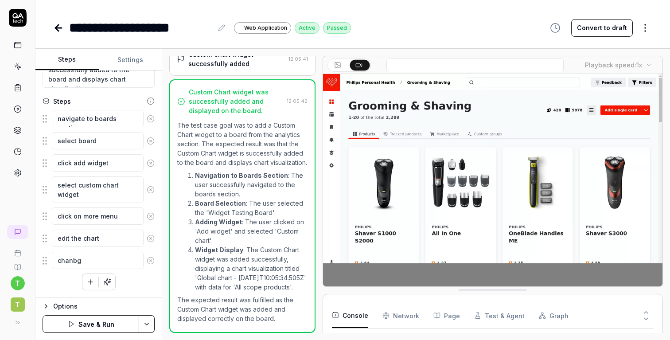
type textarea "chanb"
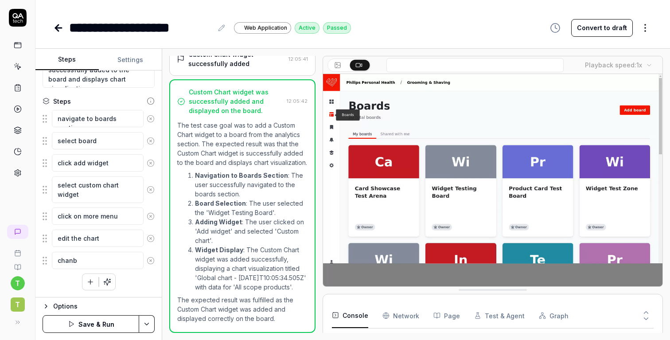
type textarea "*"
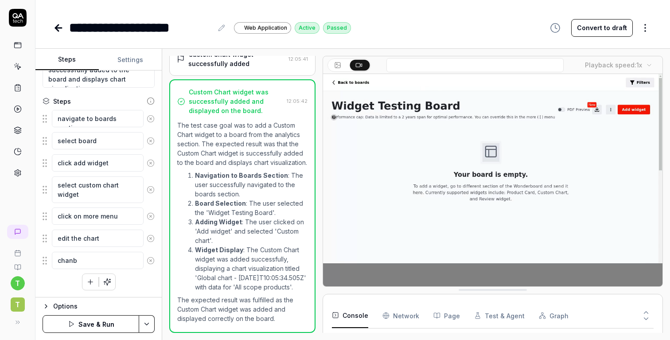
type textarea "chan"
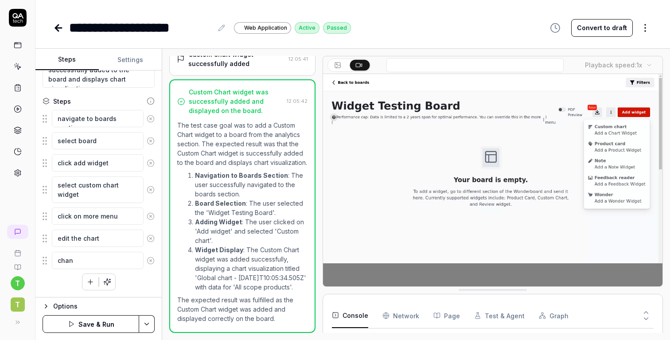
type textarea "*"
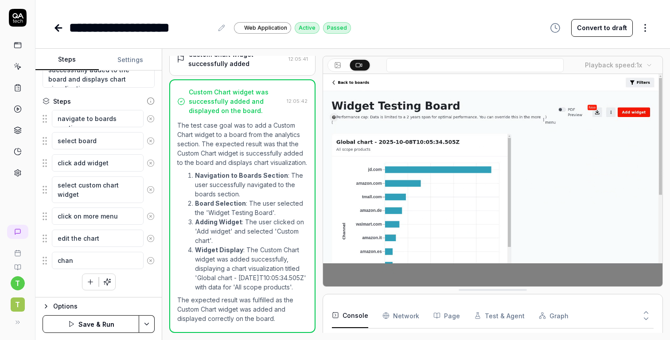
type textarea "[PERSON_NAME]"
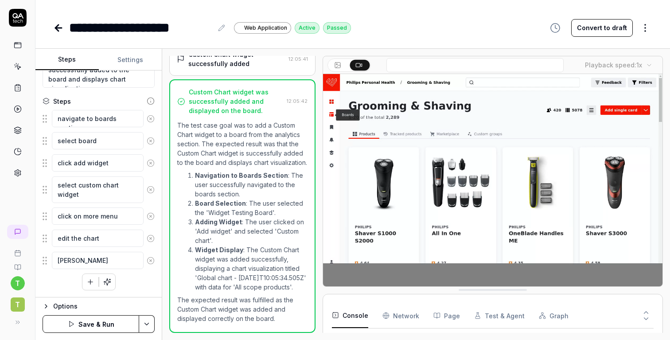
type textarea "*"
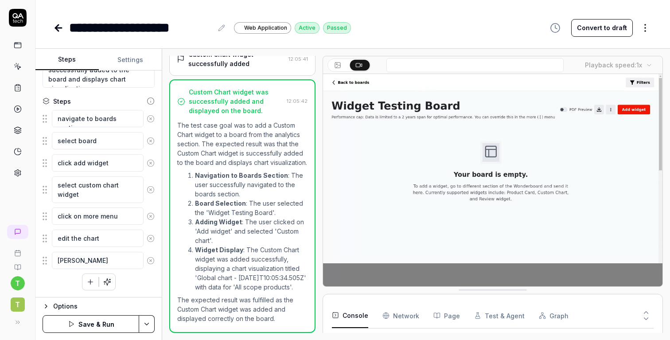
type textarea "change"
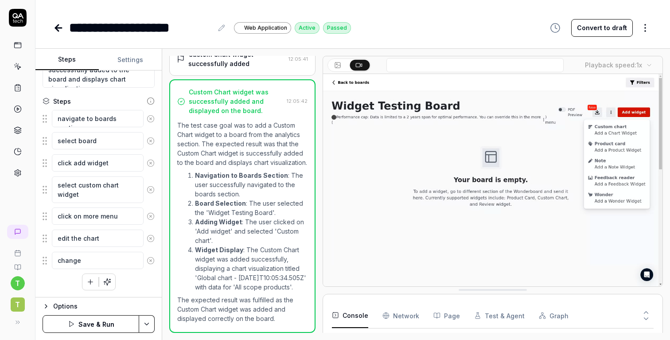
type textarea "*"
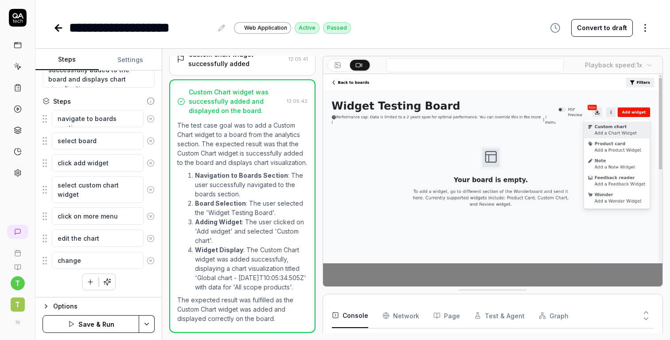
type textarea "change"
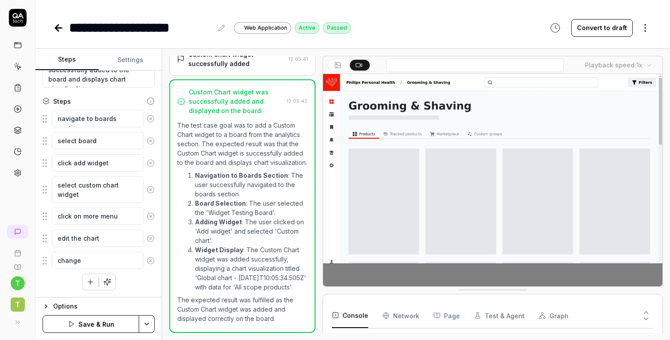
type textarea "*"
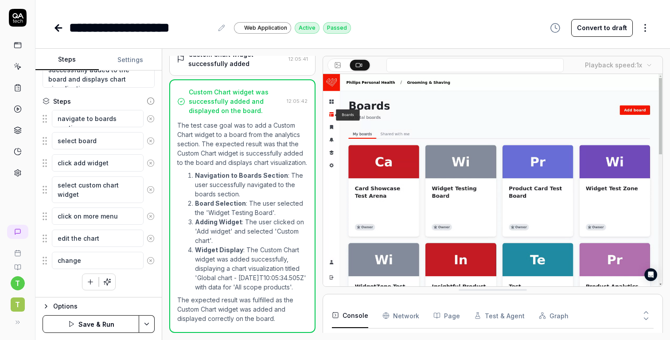
type textarea "change c"
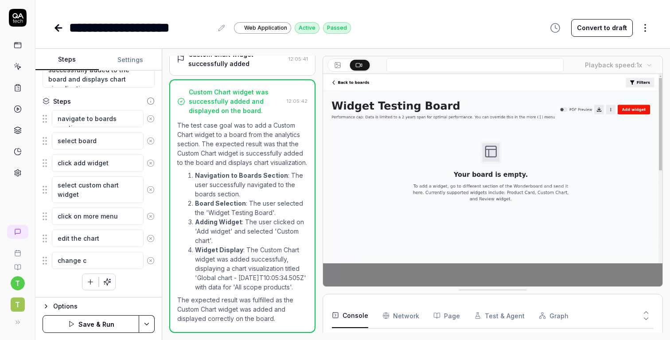
type textarea "*"
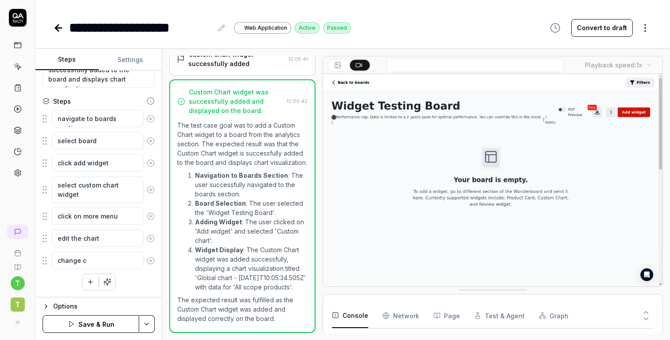
type textarea "change ch"
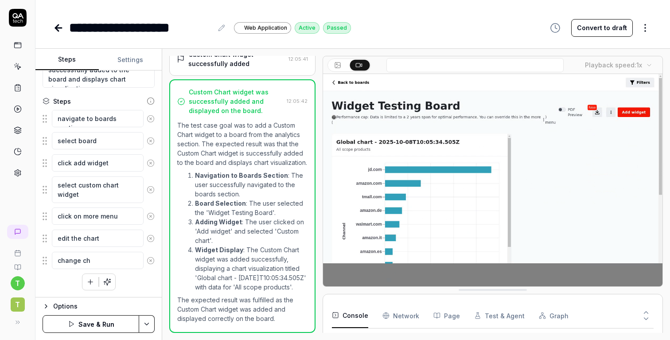
type textarea "*"
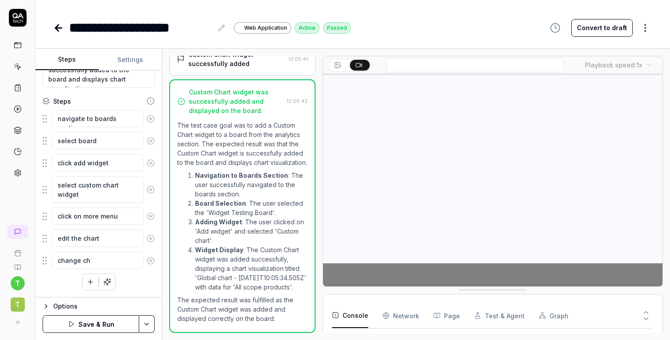
type textarea "change cha"
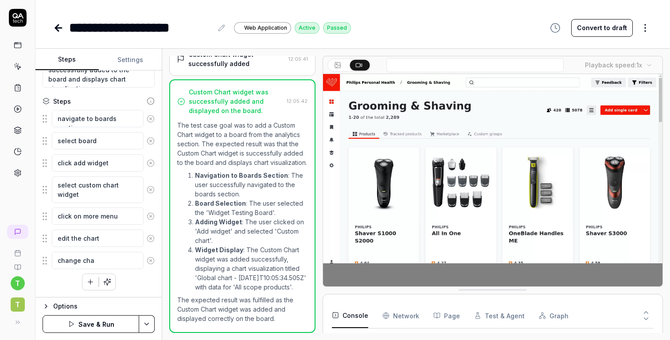
type textarea "*"
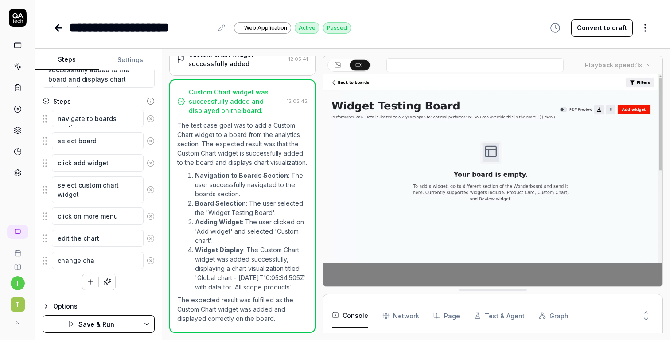
type textarea "change char"
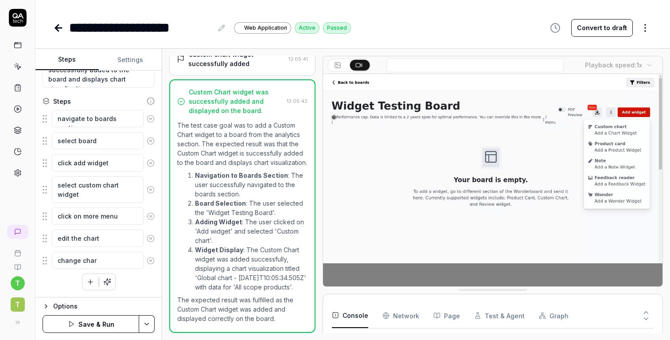
type textarea "*"
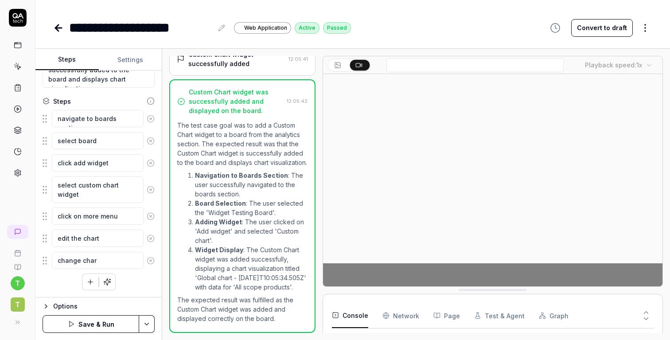
type textarea "change chart"
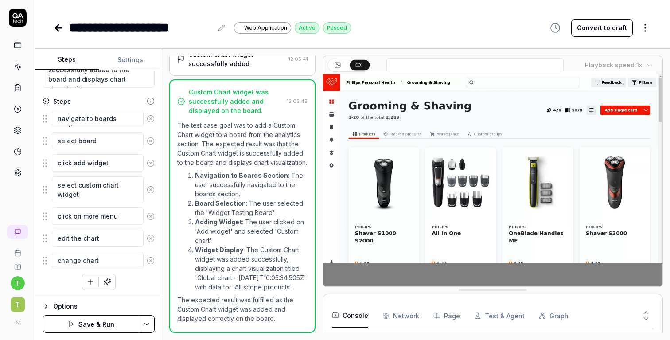
type textarea "*"
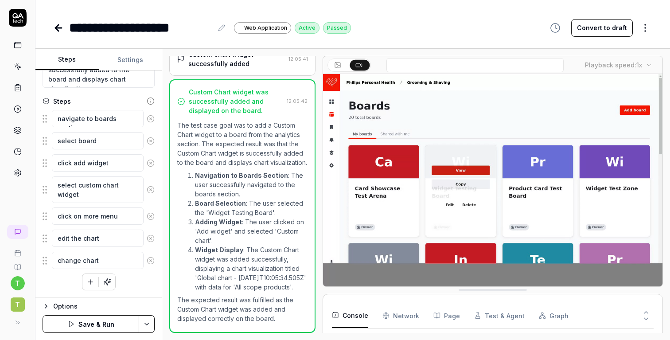
type textarea "change chart"
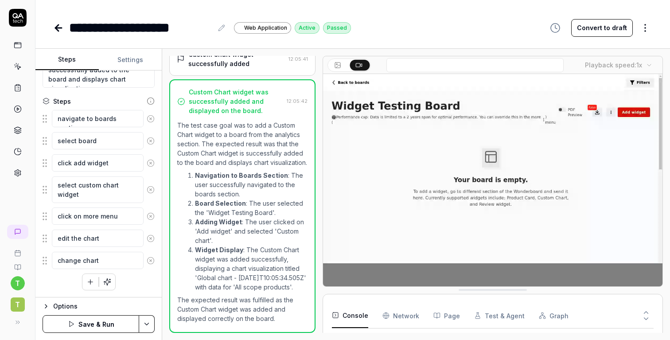
type textarea "*"
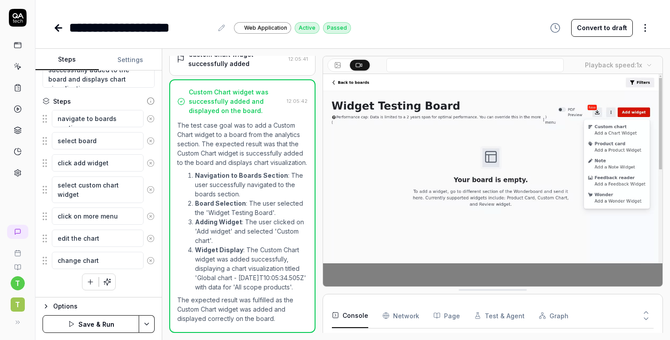
type textarea "change chart t"
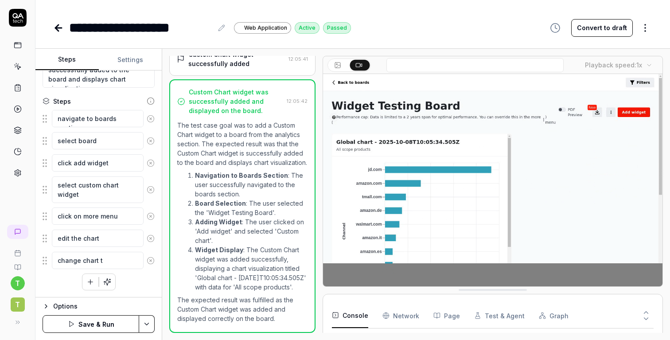
type textarea "*"
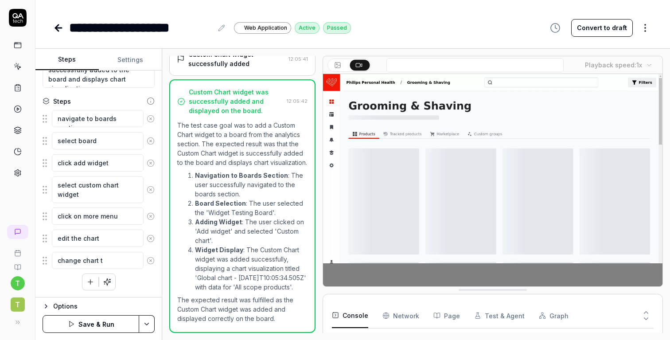
type textarea "change chart ti"
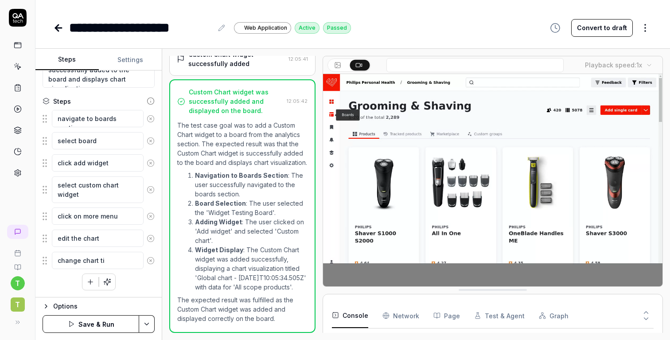
type textarea "*"
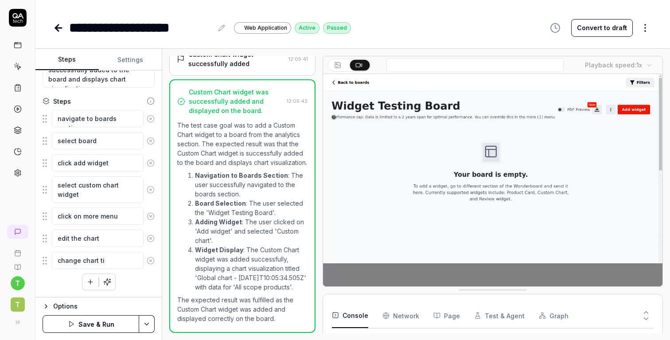
type textarea "change chart t"
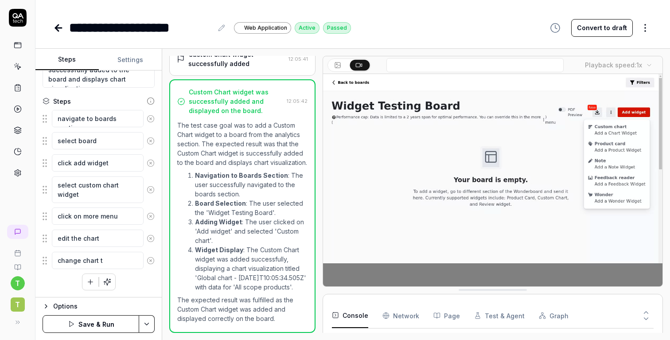
type textarea "*"
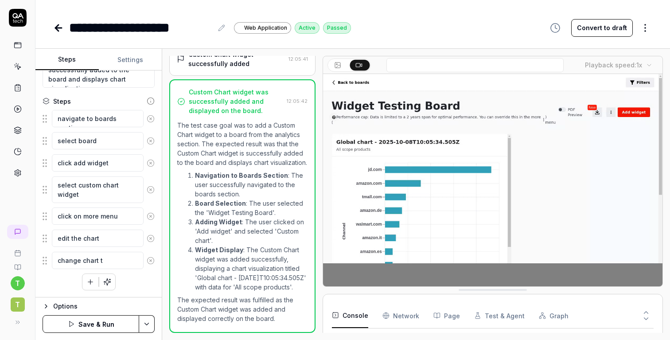
type textarea "change chart ty"
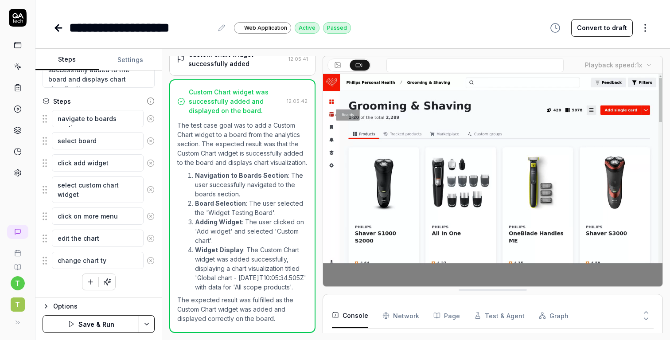
type textarea "*"
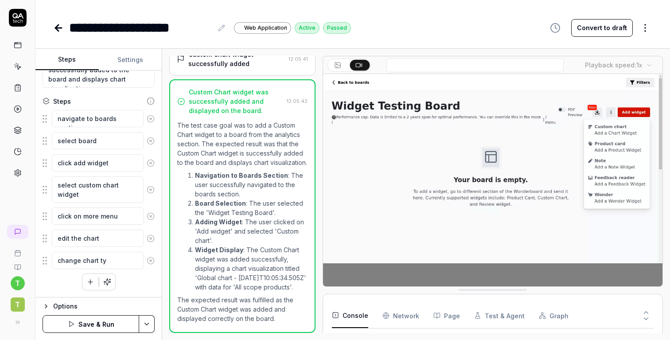
type textarea "change chart typ"
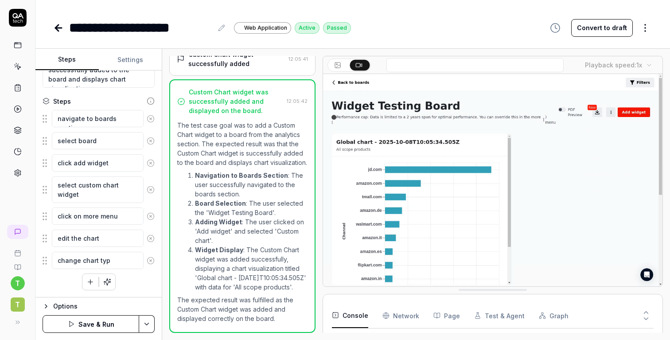
type textarea "*"
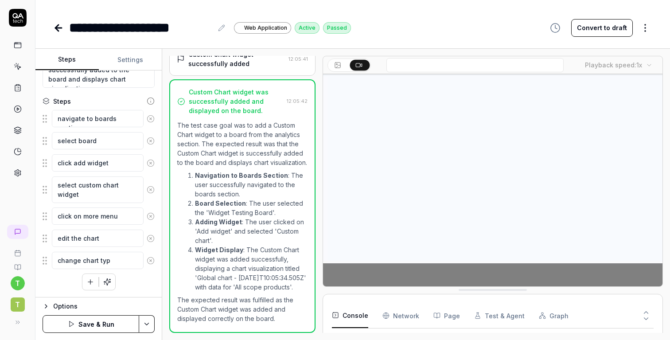
type textarea "change chart type"
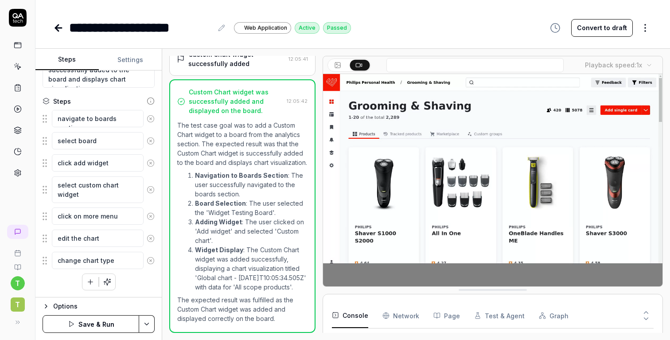
type textarea "*"
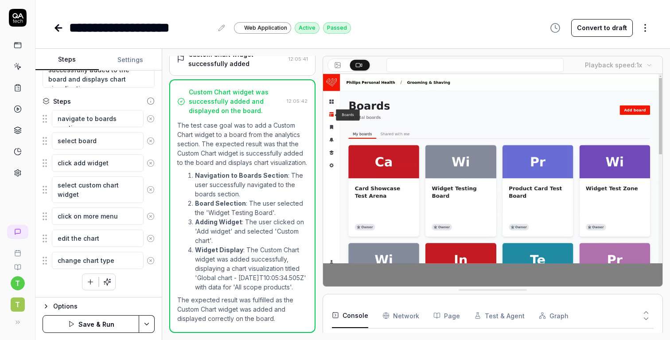
type textarea "change chart type"
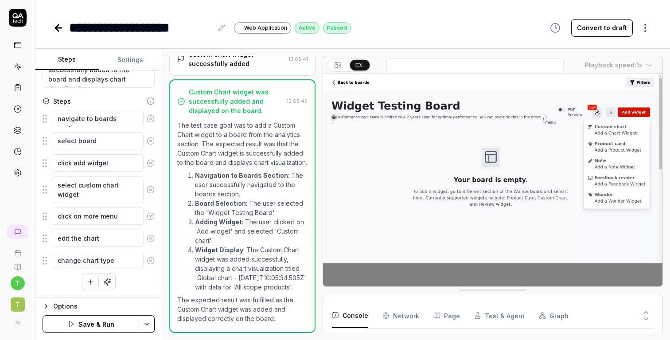
type textarea "*"
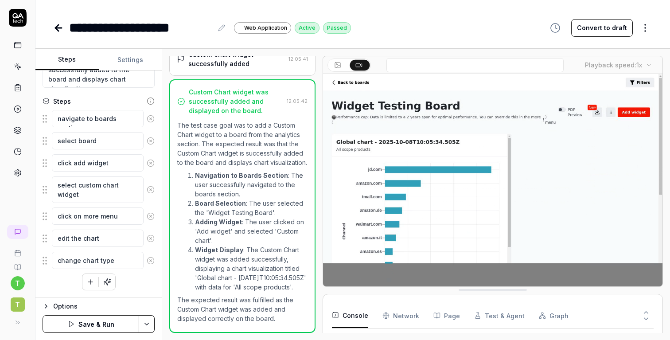
type textarea "change chart type"
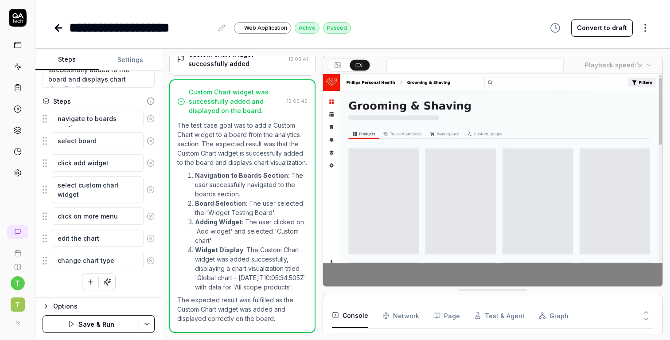
type textarea "*"
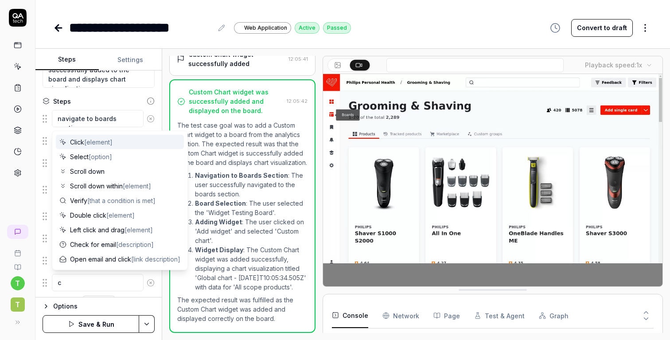
type textarea "ch"
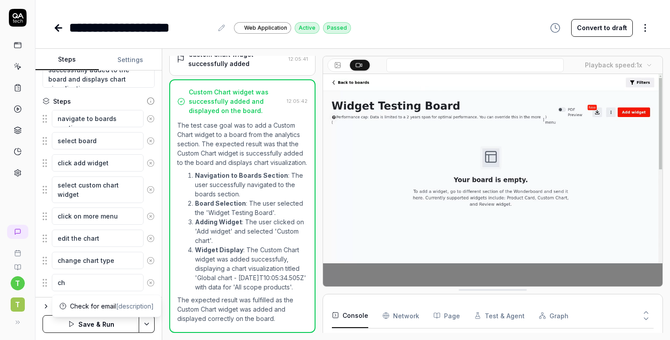
type textarea "*"
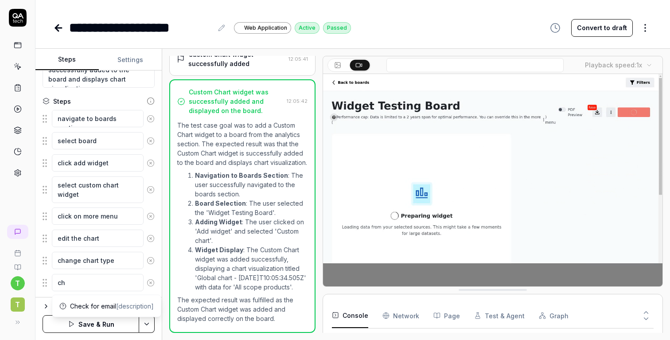
type textarea "chn"
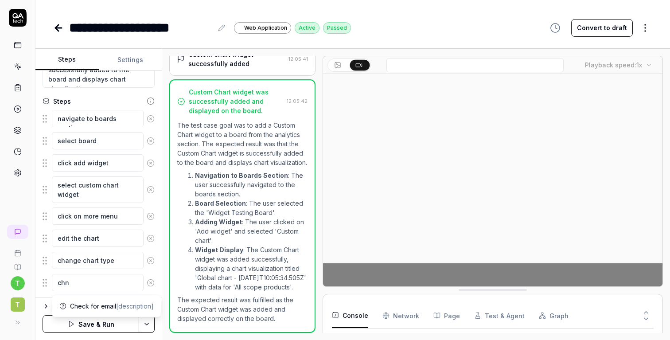
type textarea "*"
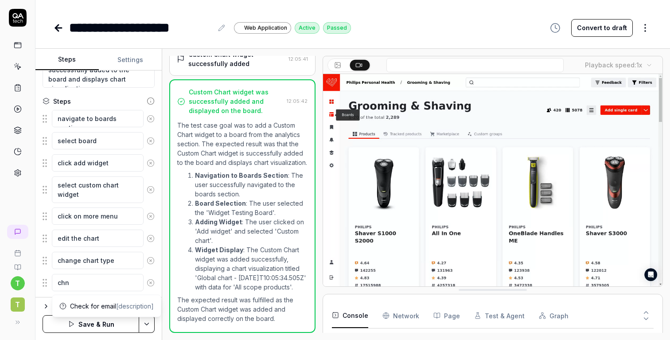
type textarea "chna"
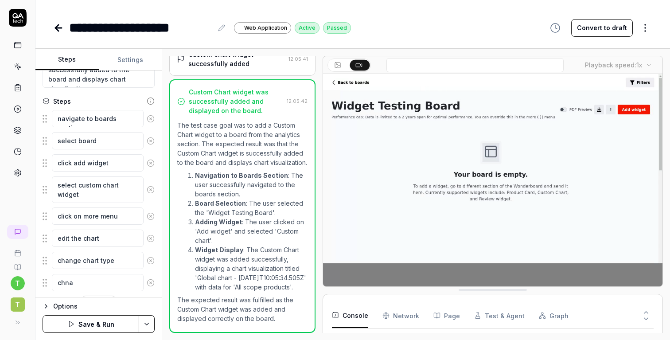
type textarea "*"
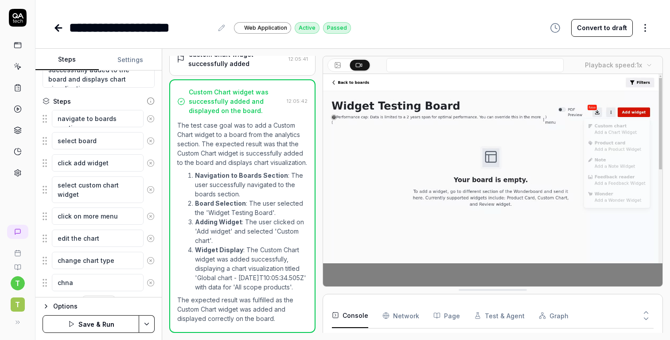
type textarea "chn"
type textarea "*"
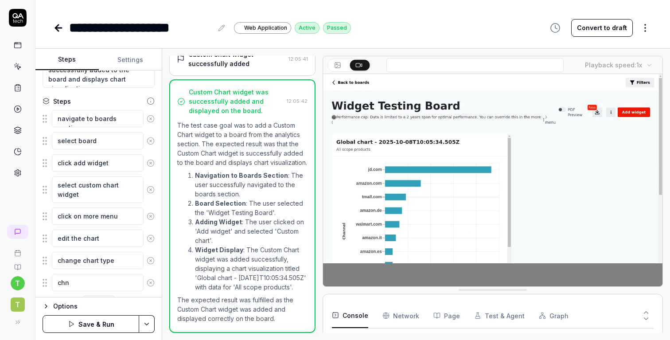
type textarea "ch"
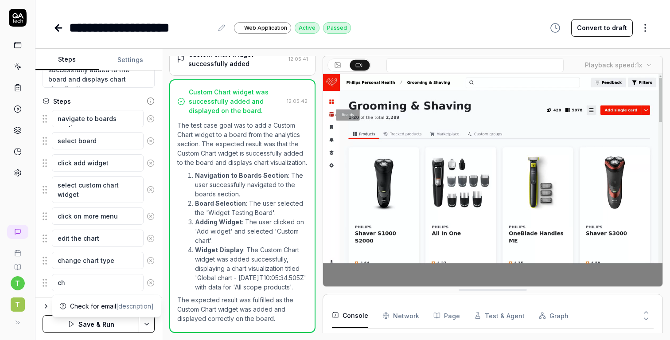
type textarea "*"
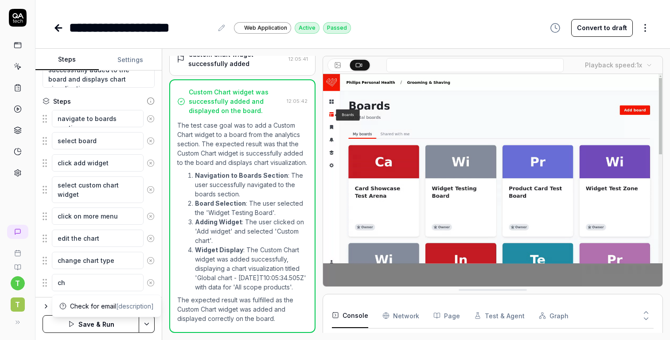
type textarea "cha"
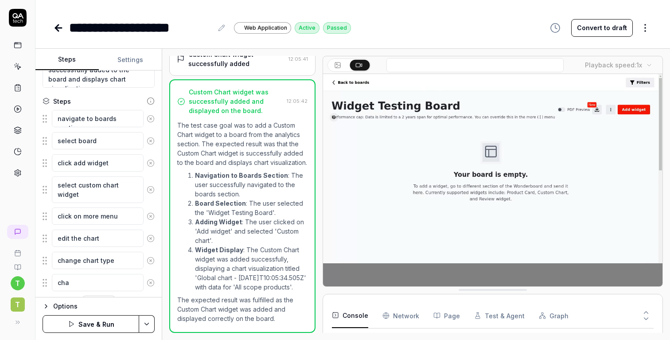
type textarea "*"
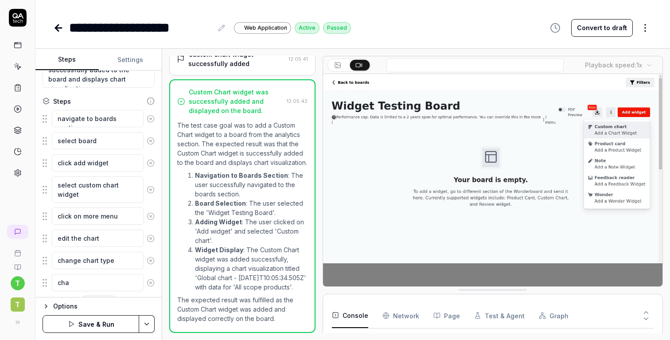
type textarea "chan"
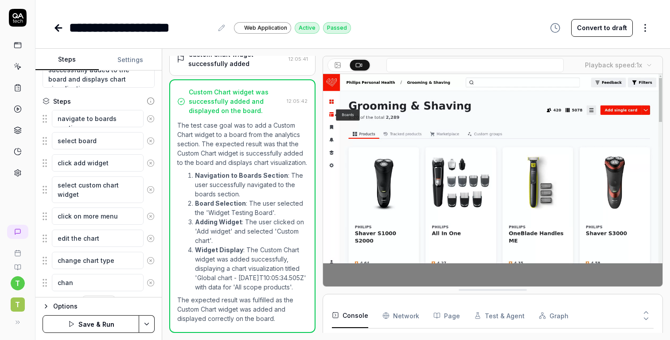
type textarea "*"
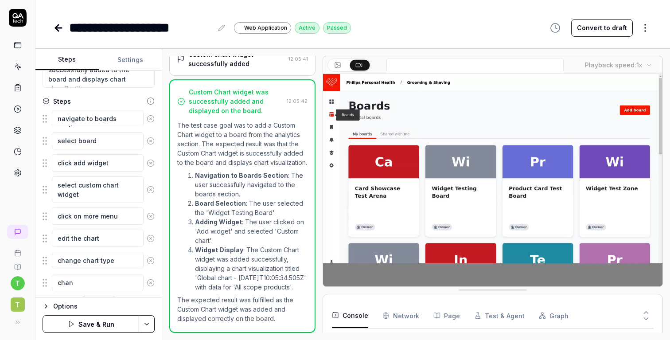
type textarea "[PERSON_NAME]"
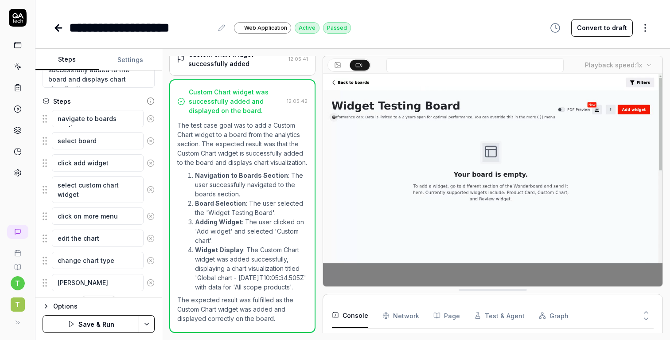
type textarea "*"
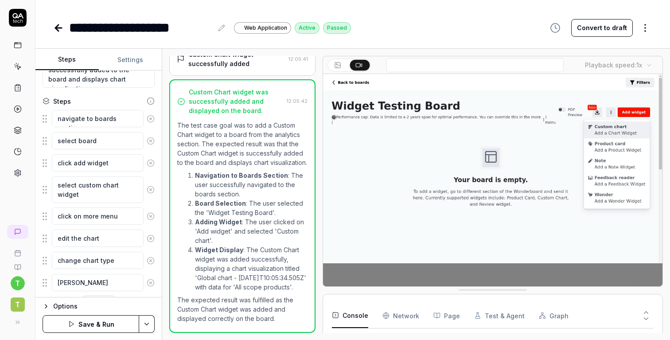
type textarea "change"
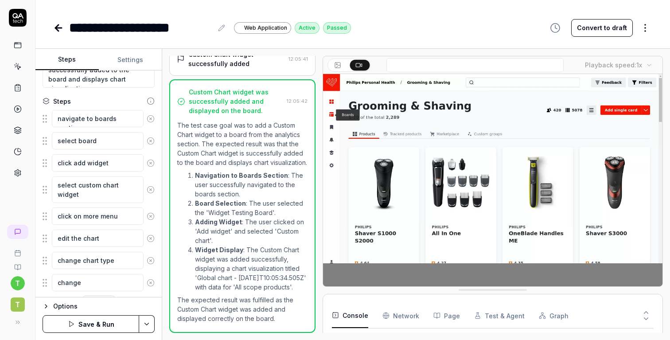
type textarea "*"
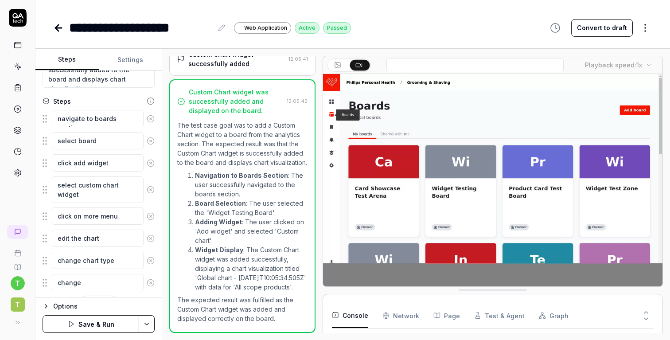
type textarea "change"
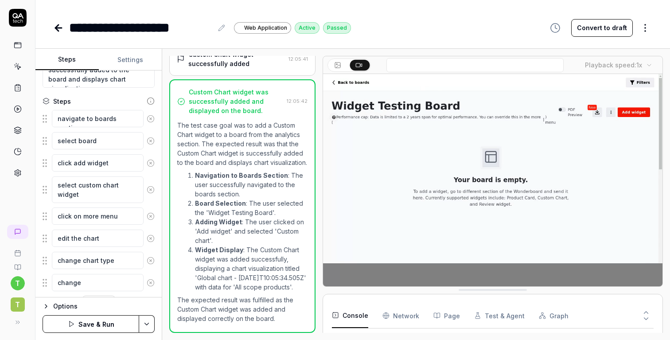
type textarea "*"
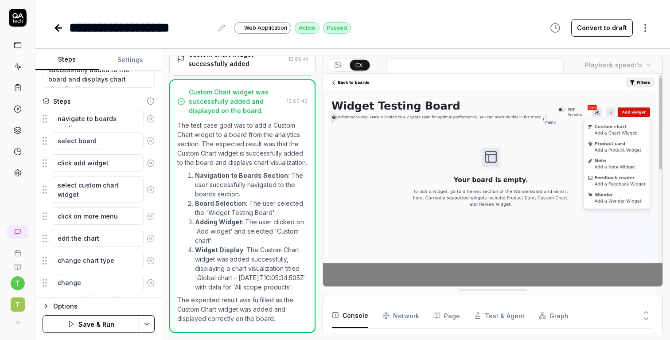
type textarea "change K"
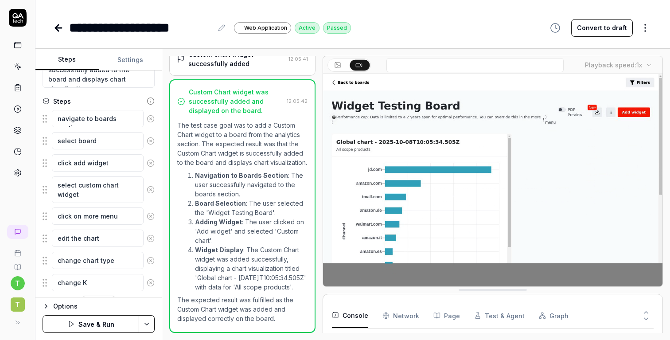
type textarea "*"
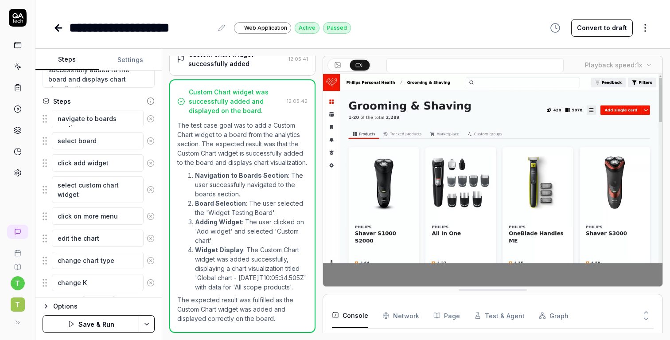
type textarea "change KP"
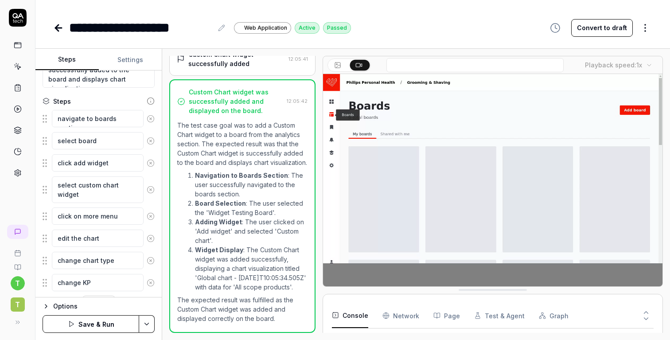
type textarea "*"
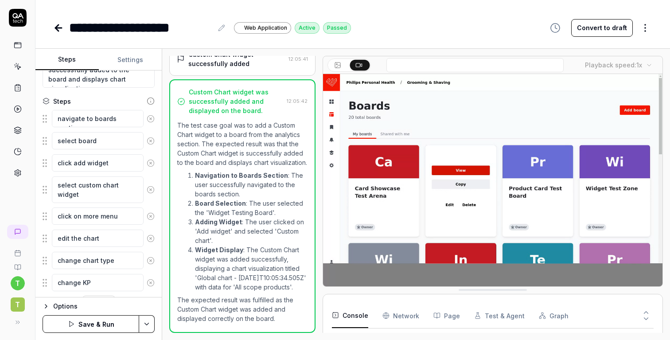
type textarea "change KPI"
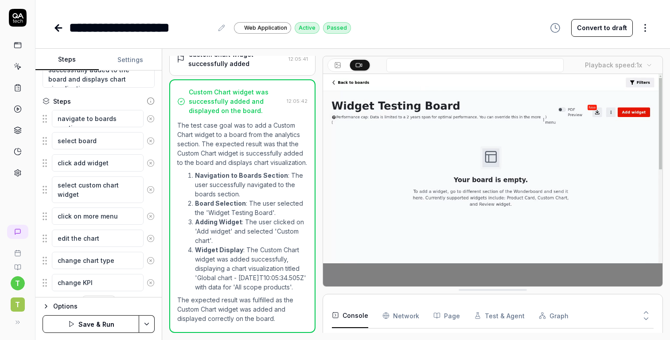
type textarea "*"
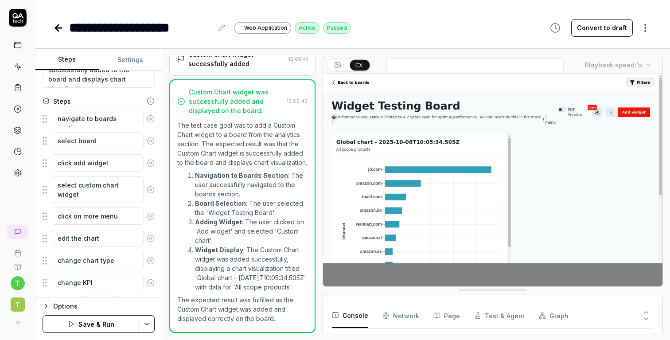
type textarea "change KPIs"
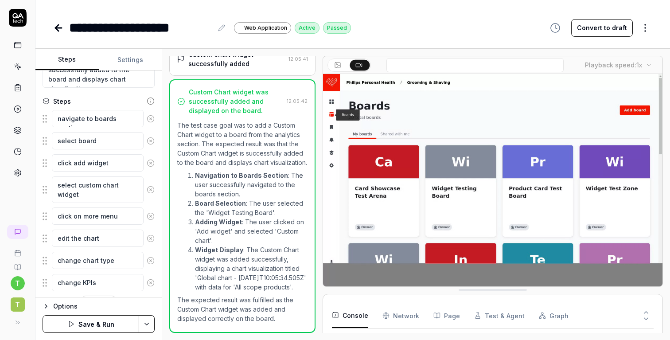
type textarea "*"
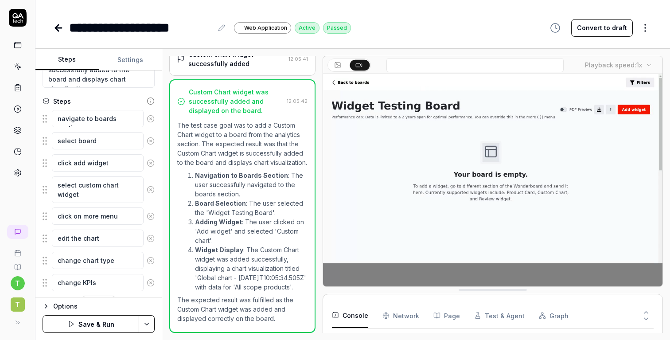
type textarea "change KPIs"
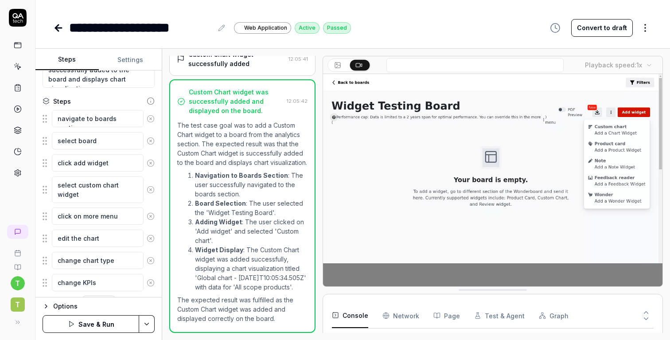
type textarea "*"
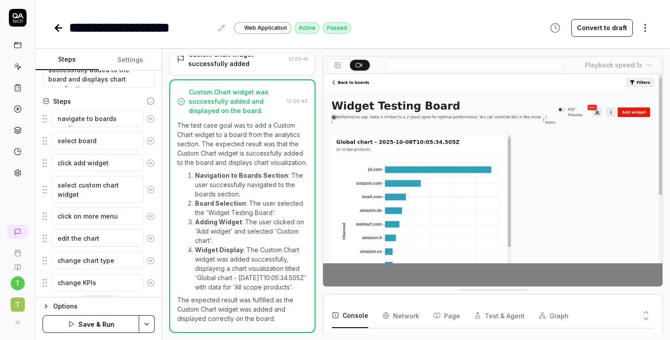
type textarea "change KPIs a"
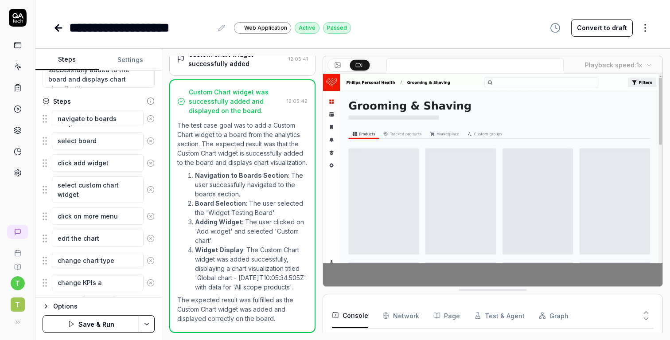
type textarea "*"
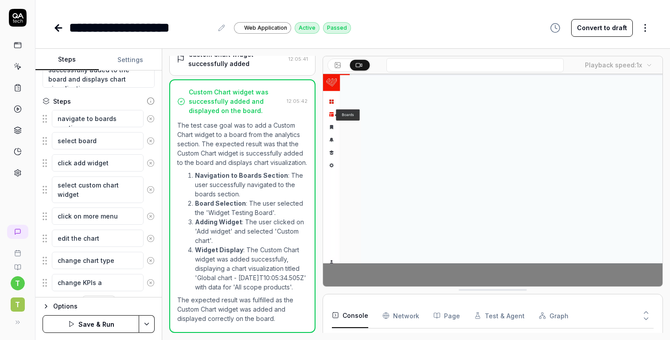
type textarea "change KPIs ab"
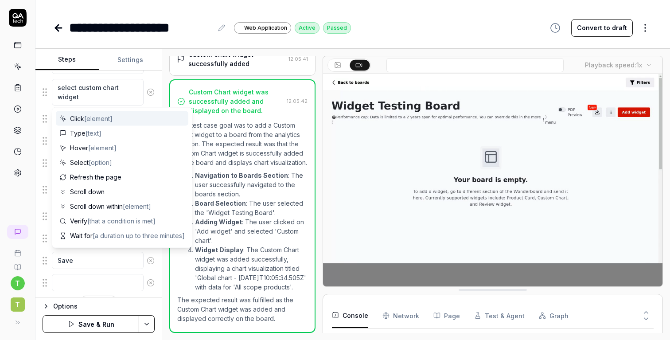
scroll to position [207, 0]
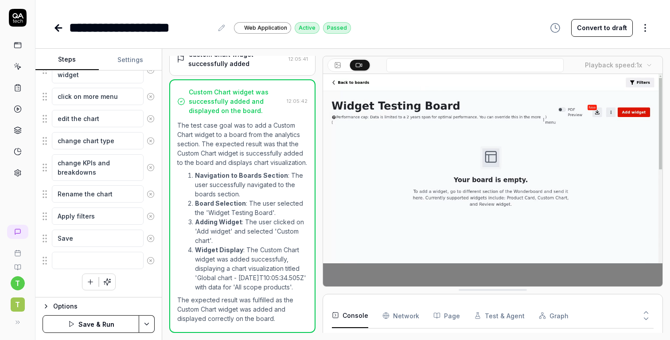
click at [89, 320] on button "Save & Run" at bounding box center [91, 324] width 97 height 18
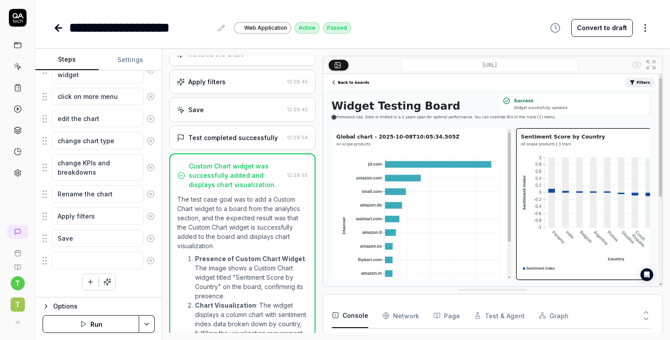
scroll to position [426, 0]
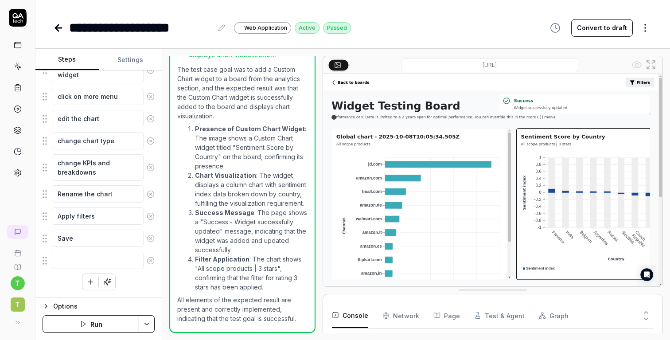
click at [58, 27] on icon at bounding box center [58, 28] width 11 height 11
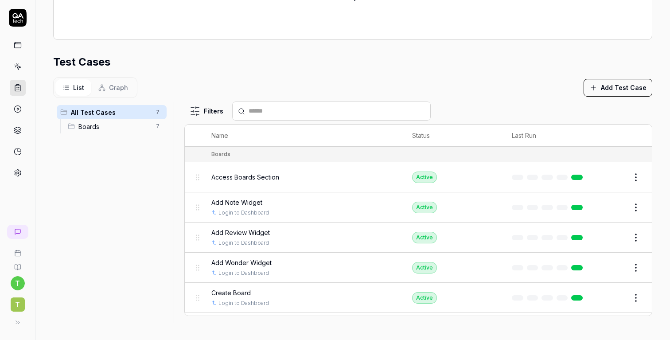
scroll to position [55, 0]
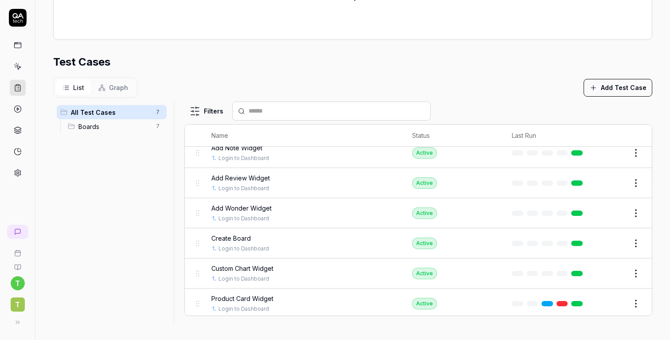
click at [616, 209] on button "Edit" at bounding box center [614, 213] width 21 height 14
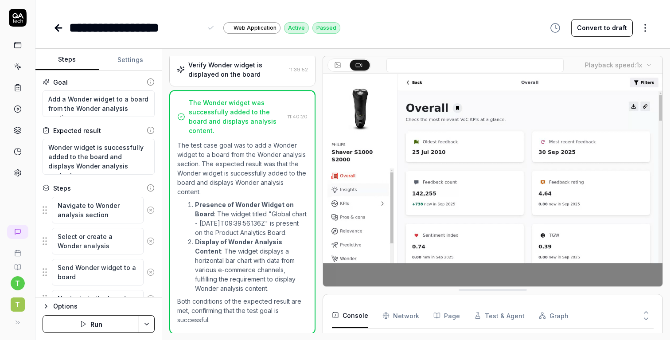
click at [87, 28] on div "**********" at bounding box center [135, 28] width 133 height 20
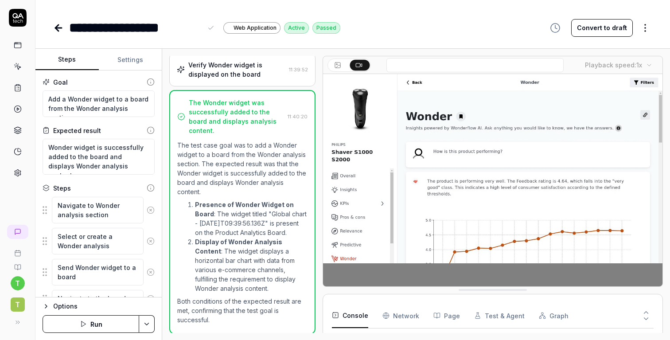
scroll to position [32, 0]
drag, startPoint x: 98, startPoint y: 28, endPoint x: 66, endPoint y: 28, distance: 32.8
click at [66, 28] on div "**********" at bounding box center [196, 28] width 287 height 20
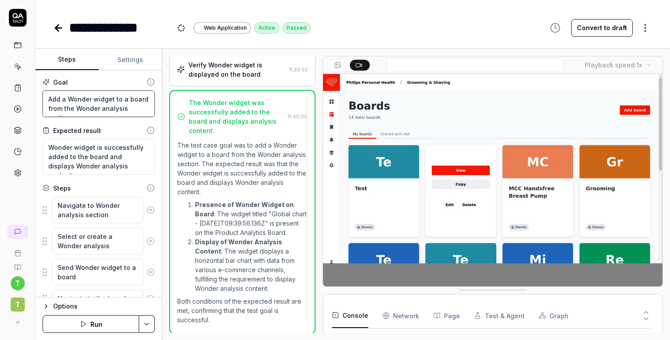
click at [101, 103] on textarea "Add a Wonder widget to a board from the Wonder analysis section" at bounding box center [99, 103] width 112 height 27
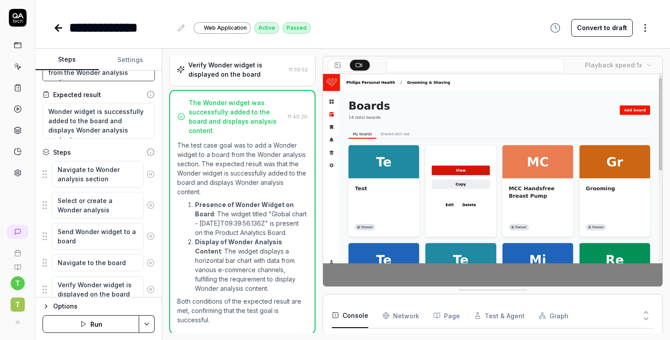
scroll to position [35, 0]
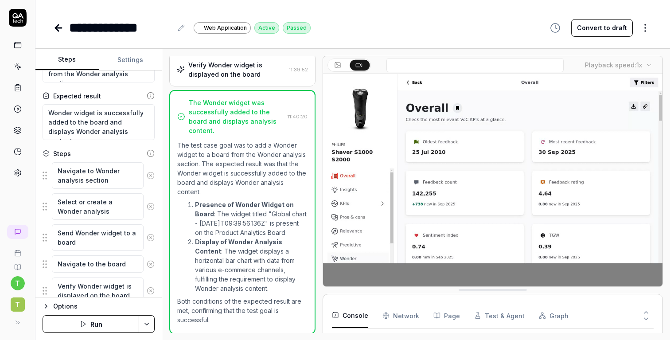
click at [150, 174] on icon at bounding box center [151, 175] width 2 height 2
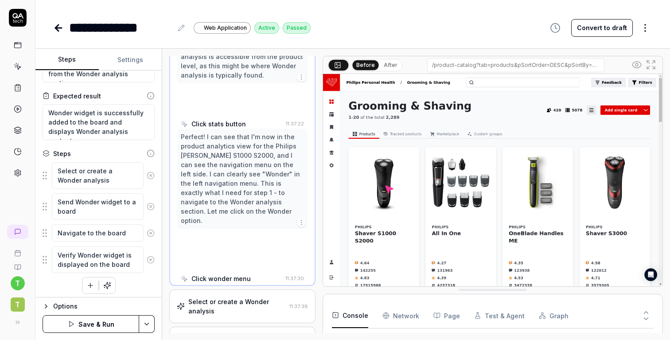
scroll to position [179, 0]
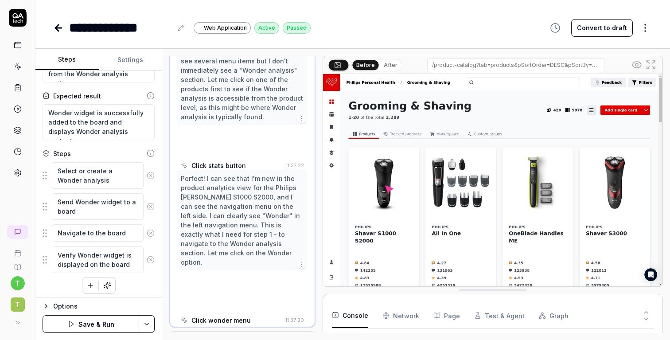
click at [150, 174] on icon at bounding box center [151, 175] width 2 height 2
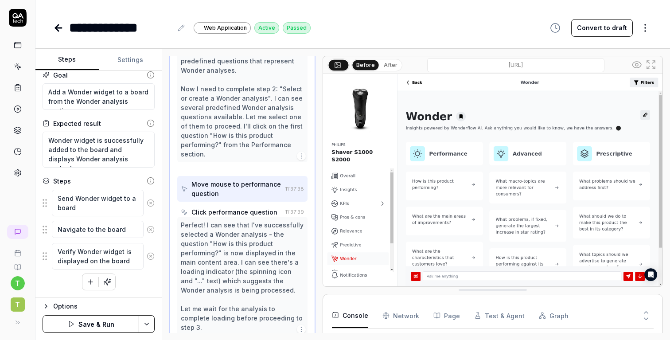
scroll to position [7, 0]
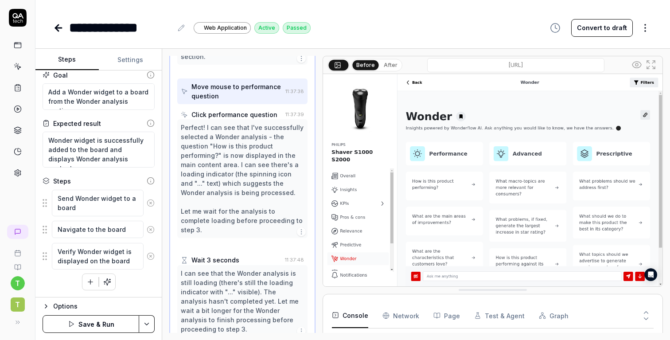
click at [150, 174] on div "Goal Add a Wonder widget to a board from the Wonder analysis section Expected r…" at bounding box center [98, 183] width 126 height 227
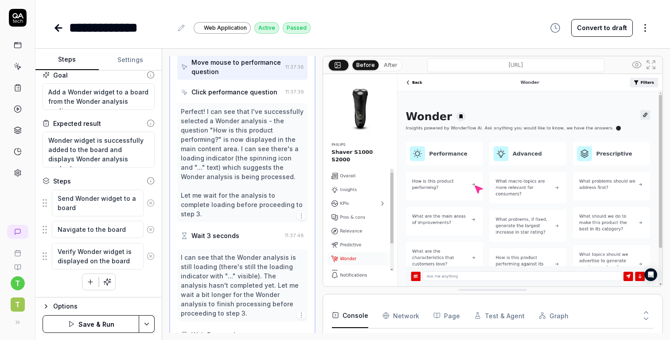
scroll to position [300, 0]
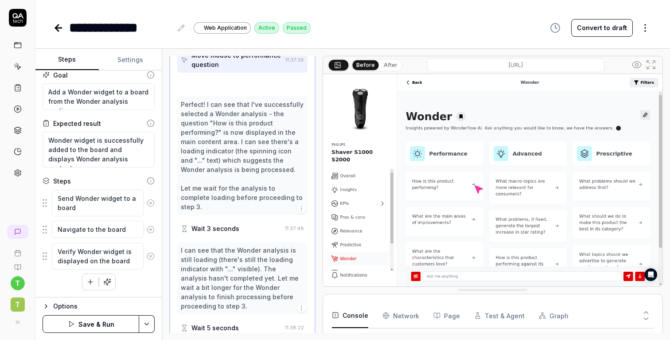
click at [150, 174] on div "Goal Add a Wonder widget to a board from the Wonder analysis section Expected r…" at bounding box center [98, 183] width 126 height 227
click at [150, 200] on icon at bounding box center [151, 203] width 8 height 8
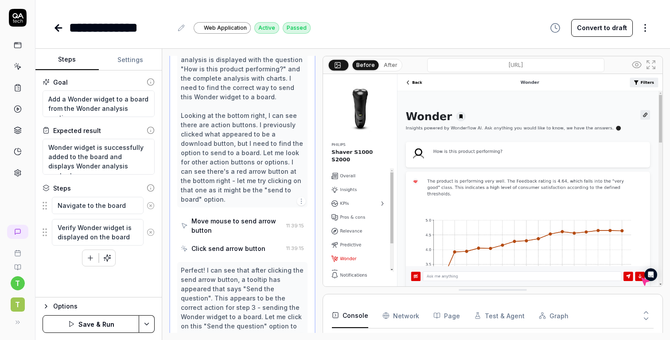
click at [150, 207] on icon at bounding box center [151, 206] width 8 height 8
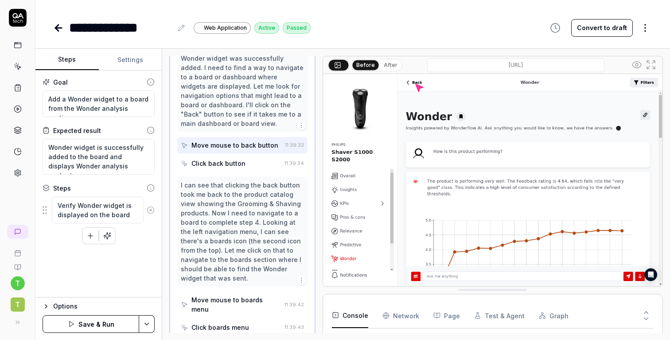
click at [152, 207] on icon at bounding box center [151, 210] width 8 height 8
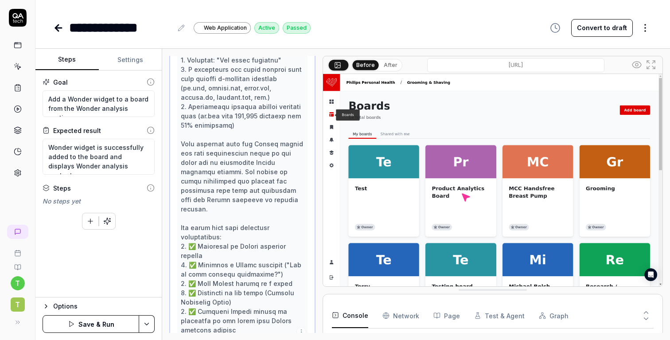
click at [89, 217] on icon "button" at bounding box center [90, 221] width 8 height 8
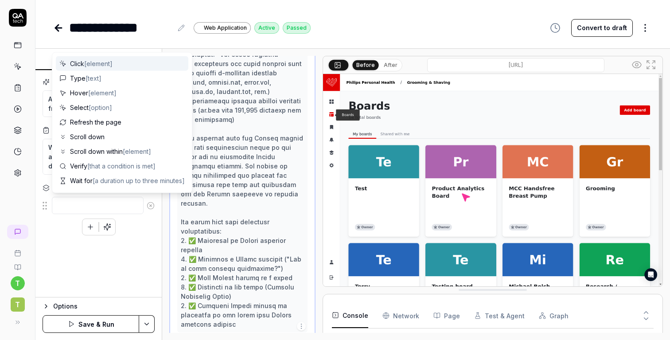
click at [93, 202] on textarea at bounding box center [98, 205] width 92 height 17
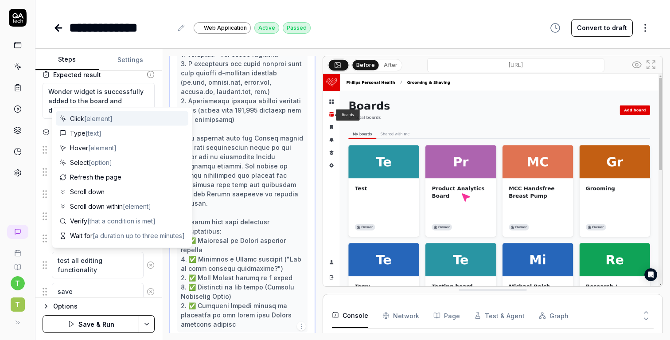
scroll to position [109, 0]
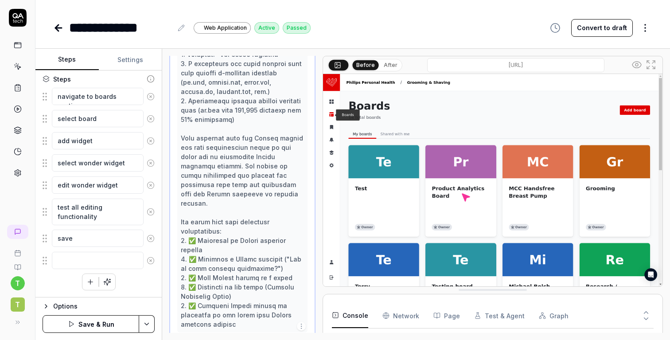
click at [95, 322] on button "Save & Run" at bounding box center [91, 324] width 97 height 18
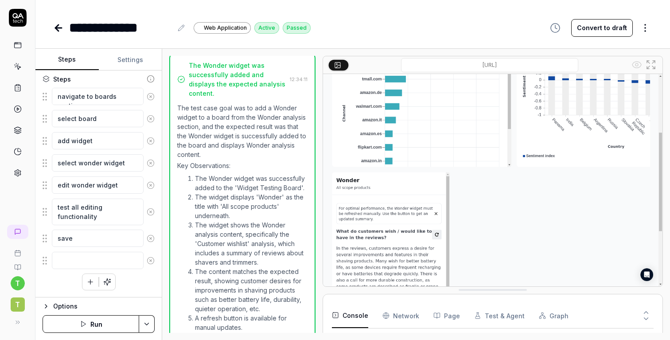
scroll to position [297, 0]
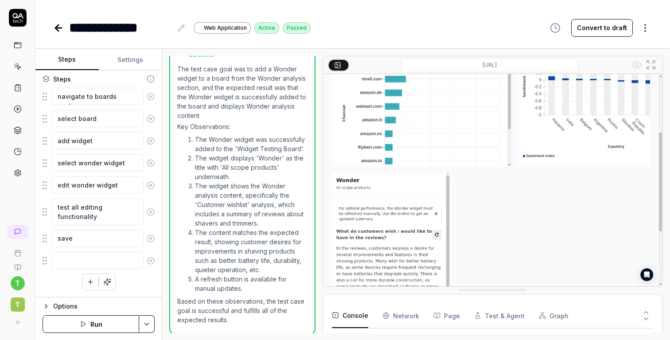
click at [154, 257] on icon at bounding box center [151, 261] width 8 height 8
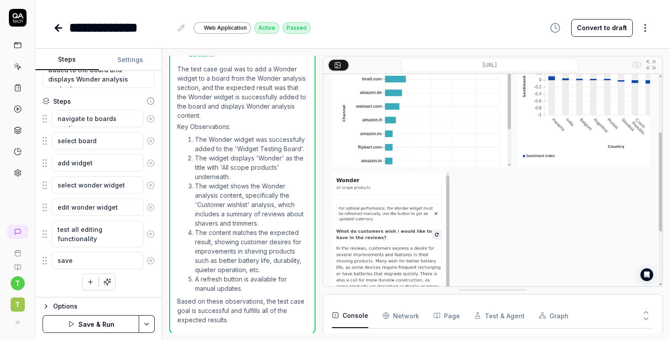
scroll to position [87, 0]
click at [59, 29] on icon at bounding box center [58, 28] width 11 height 11
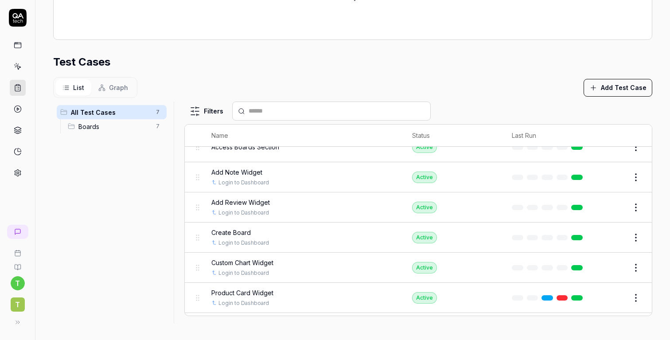
scroll to position [18, 0]
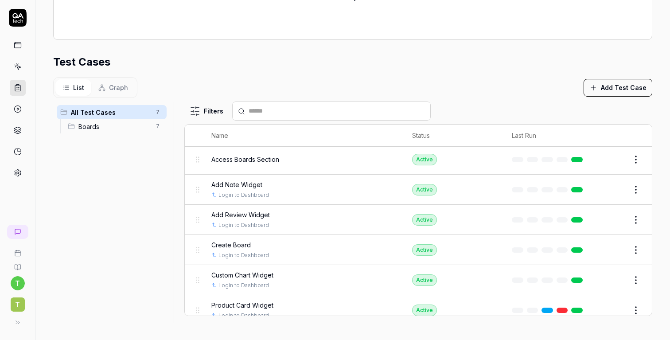
click at [620, 217] on button "Edit" at bounding box center [614, 220] width 21 height 14
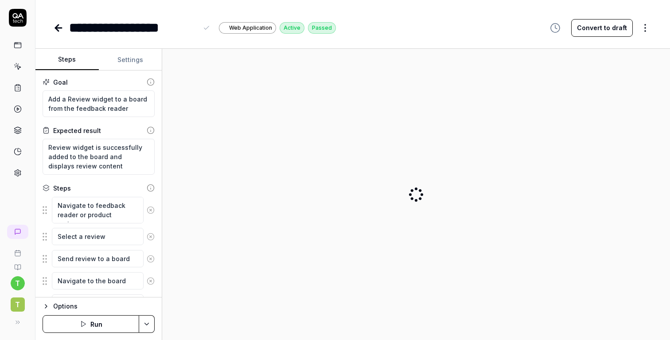
click at [94, 28] on div "**********" at bounding box center [133, 28] width 129 height 20
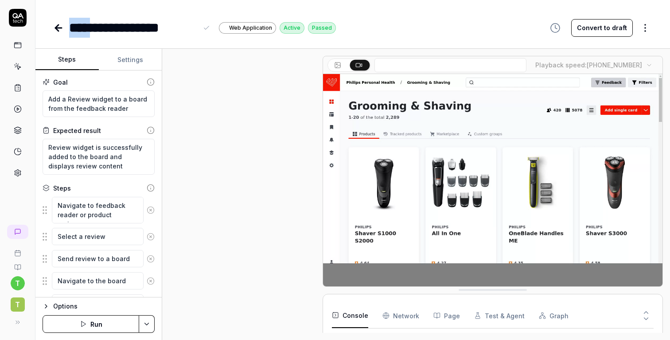
drag, startPoint x: 98, startPoint y: 27, endPoint x: 64, endPoint y: 25, distance: 33.8
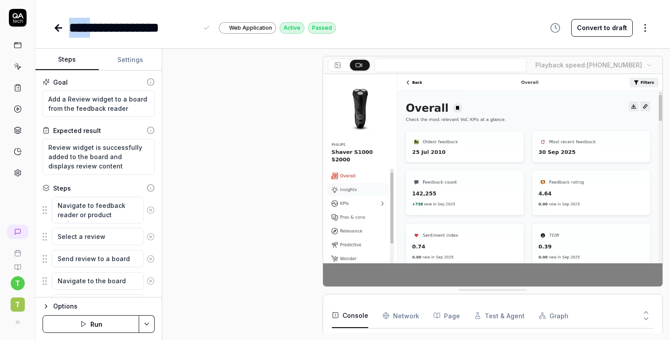
click at [64, 25] on div "**********" at bounding box center [194, 28] width 283 height 20
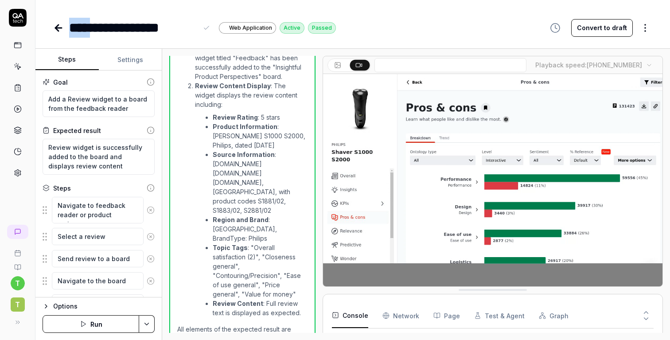
scroll to position [14, 0]
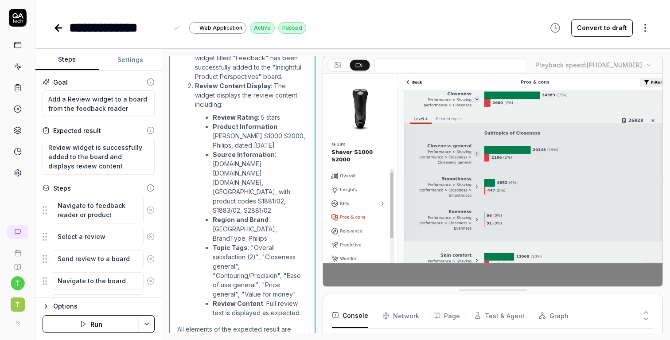
click at [101, 81] on div "Goal" at bounding box center [99, 82] width 112 height 9
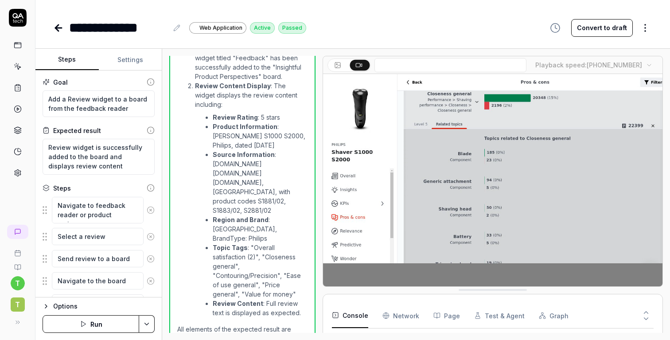
click at [150, 79] on icon at bounding box center [151, 82] width 8 height 8
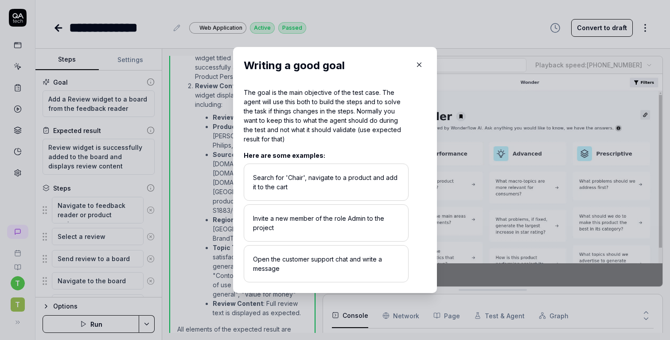
click at [421, 65] on icon "button" at bounding box center [419, 65] width 8 height 8
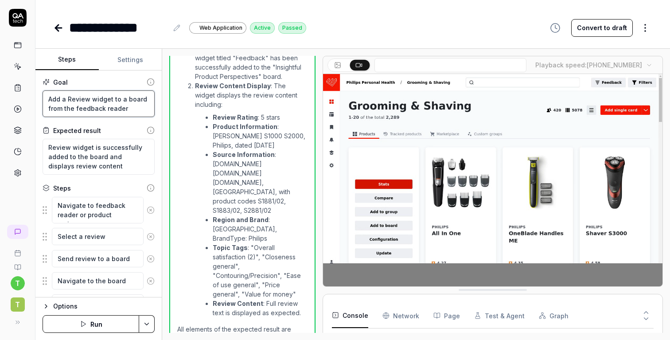
click at [123, 104] on textarea "Add a Review widget to a board from the feedback reader" at bounding box center [99, 103] width 112 height 27
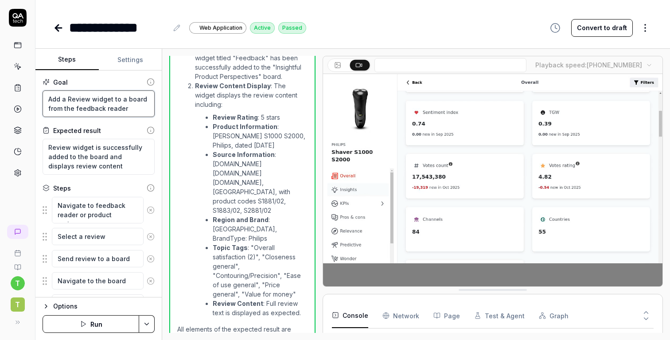
drag, startPoint x: 126, startPoint y: 108, endPoint x: 112, endPoint y: 99, distance: 17.0
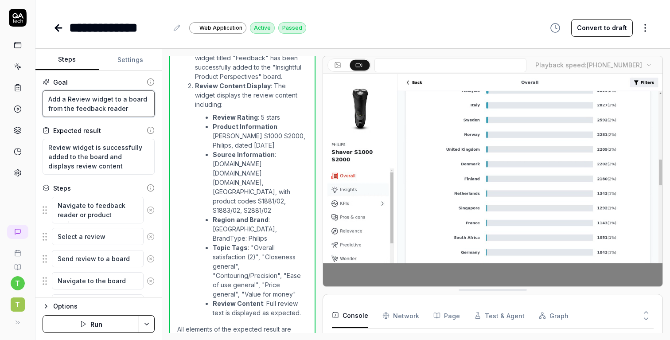
click at [112, 99] on textarea "Add a Review widget to a board from the feedback reader" at bounding box center [99, 103] width 112 height 27
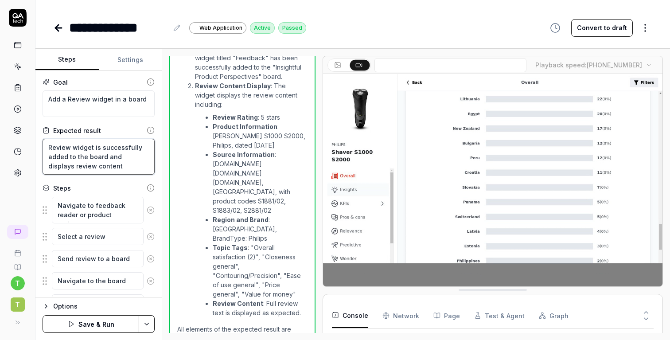
click at [109, 169] on textarea "Review widget is successfully added to the board and displays review content" at bounding box center [99, 157] width 112 height 36
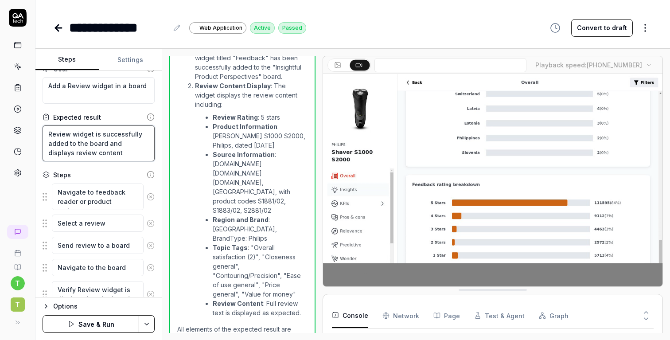
scroll to position [0, 0]
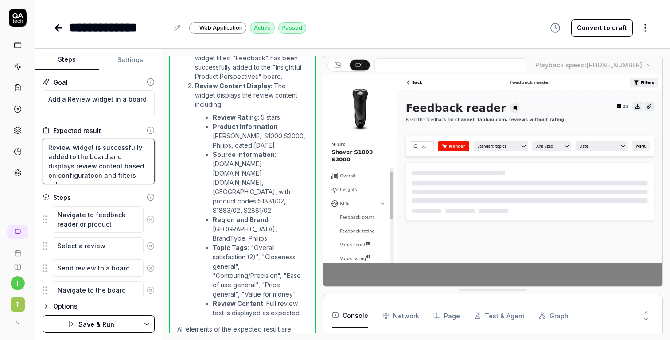
click at [84, 176] on textarea "Review widget is successfully added to the board and displays review content ba…" at bounding box center [99, 161] width 112 height 45
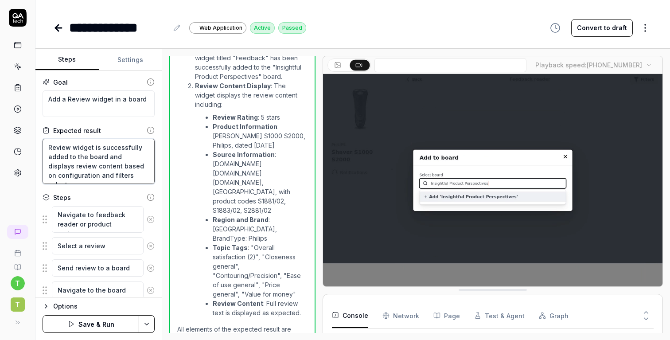
click at [63, 144] on textarea "Review widget is successfully added to the board and displays review content ba…" at bounding box center [99, 161] width 112 height 45
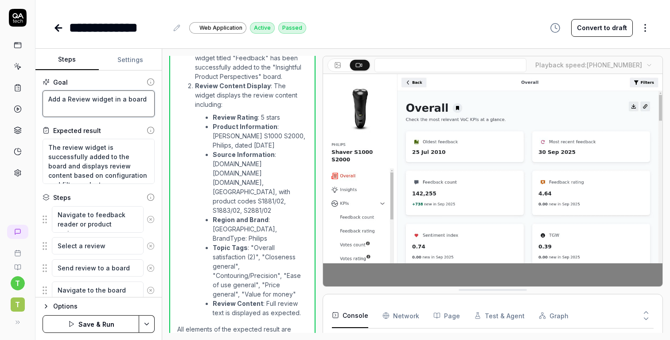
click at [129, 110] on textarea "Add a Review widget in a board" at bounding box center [99, 103] width 112 height 27
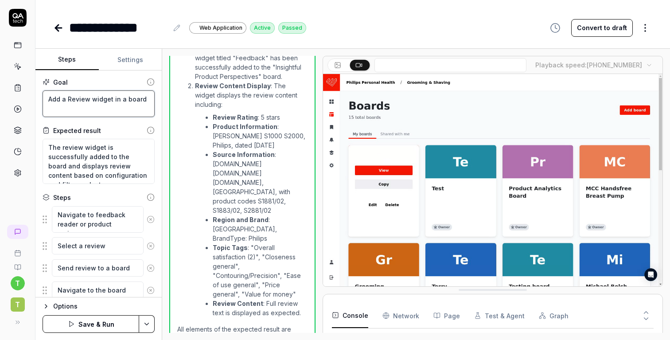
click at [113, 99] on textarea "Add a Review widget in a board" at bounding box center [99, 103] width 112 height 27
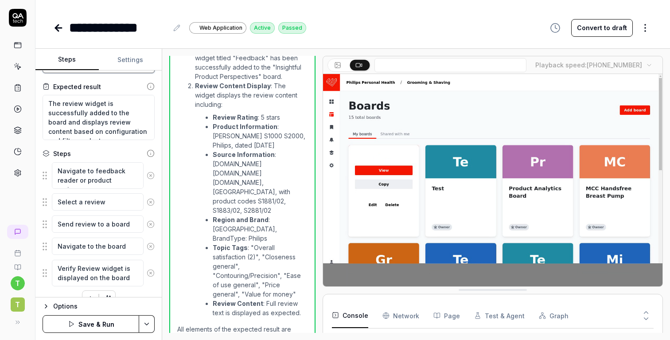
scroll to position [51, 0]
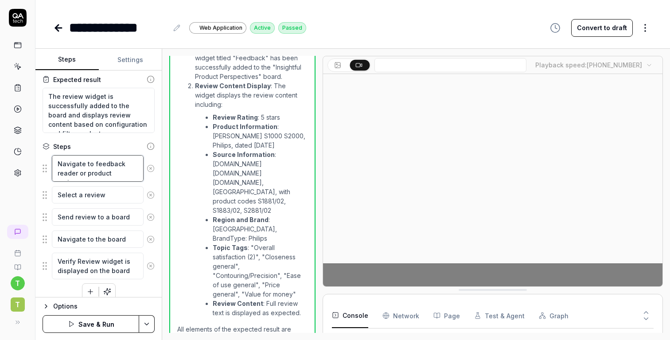
click at [118, 166] on textarea "Navigate to feedback reader or product reviews" at bounding box center [98, 168] width 92 height 27
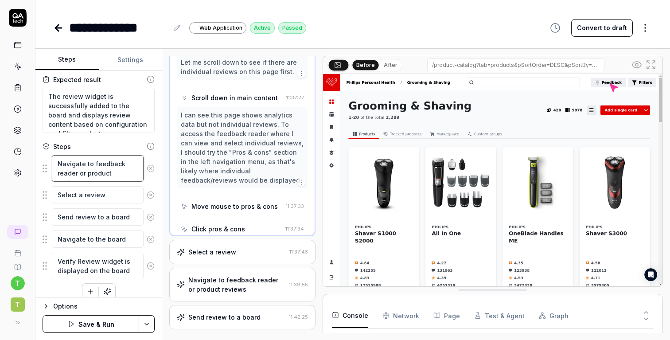
click at [118, 166] on textarea "Navigate to feedback reader or product reviews" at bounding box center [98, 168] width 92 height 27
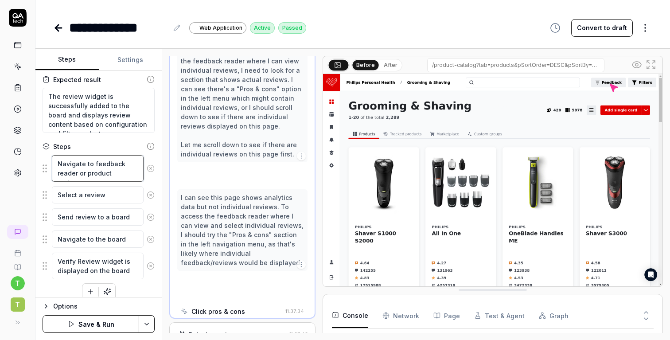
click at [118, 166] on textarea "Navigate to feedback reader or product reviews" at bounding box center [98, 168] width 92 height 27
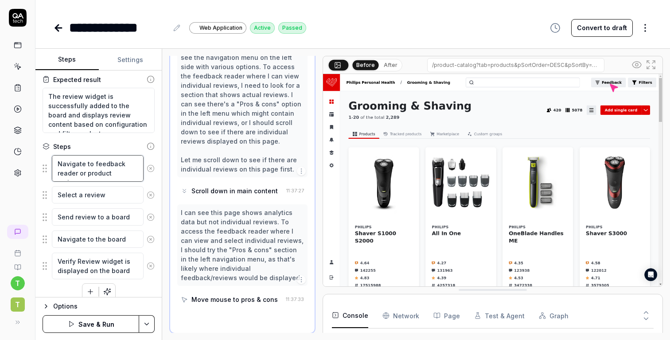
scroll to position [407, 0]
click at [118, 166] on textarea "Navigate to feedback reader or product reviews" at bounding box center [98, 168] width 92 height 27
drag, startPoint x: 94, startPoint y: 163, endPoint x: 141, endPoint y: 173, distance: 47.7
click at [141, 173] on textarea "Navigate to feedback reader or product reviews" at bounding box center [98, 168] width 92 height 27
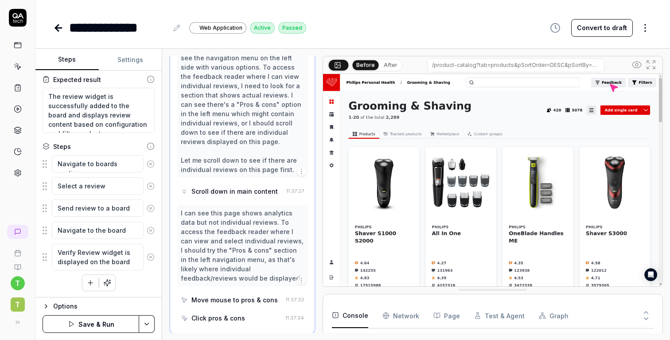
click at [91, 284] on icon "button" at bounding box center [90, 283] width 8 height 8
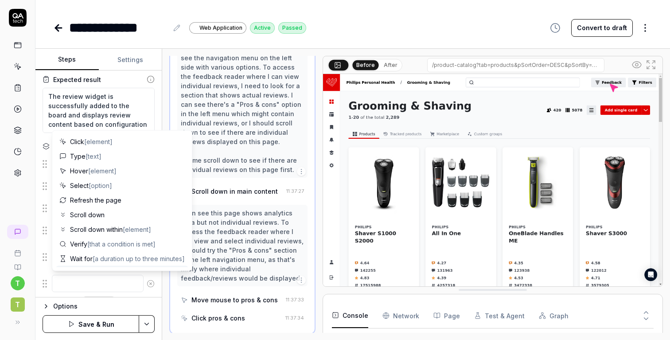
click at [80, 284] on textarea at bounding box center [98, 283] width 92 height 17
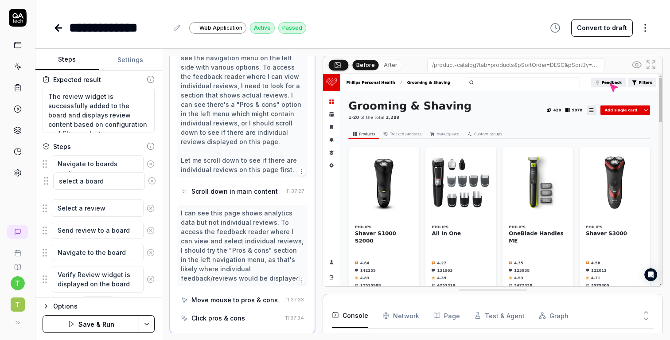
drag, startPoint x: 44, startPoint y: 285, endPoint x: 45, endPoint y: 182, distance: 102.4
click at [45, 182] on fieldset "Navigate to boards section Select a review Send review to a board Navigate to t…" at bounding box center [99, 224] width 112 height 138
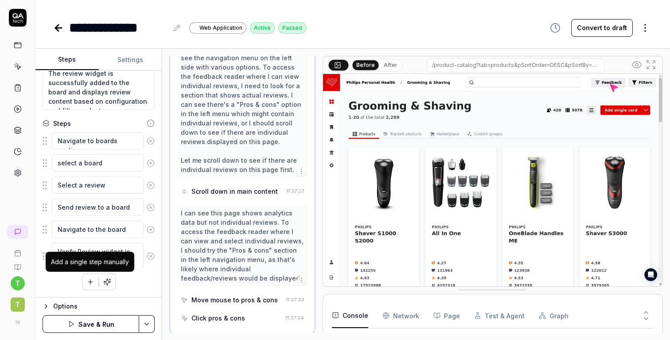
click at [88, 279] on icon "button" at bounding box center [90, 282] width 8 height 8
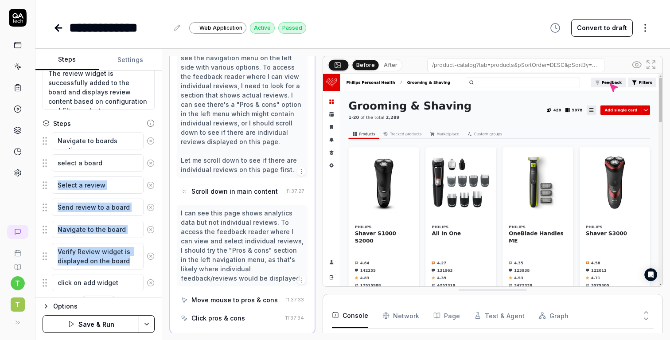
drag, startPoint x: 42, startPoint y: 281, endPoint x: 44, endPoint y: 191, distance: 90.0
click at [44, 191] on div "Goal Add a Review widget to a board Expected result The review widget is succes…" at bounding box center [98, 183] width 126 height 227
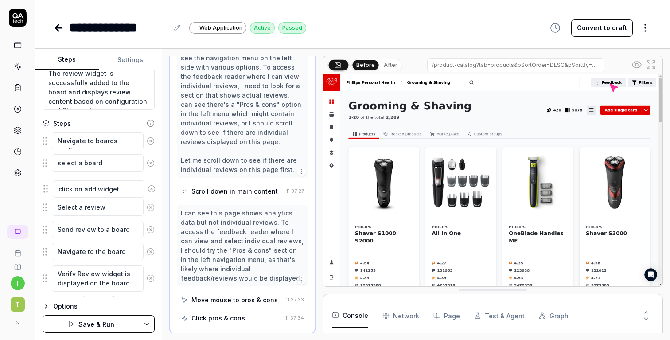
drag, startPoint x: 45, startPoint y: 284, endPoint x: 46, endPoint y: 184, distance: 99.7
click at [46, 184] on fieldset "Navigate to boards section select a board Select a review Send review to a boar…" at bounding box center [99, 212] width 112 height 160
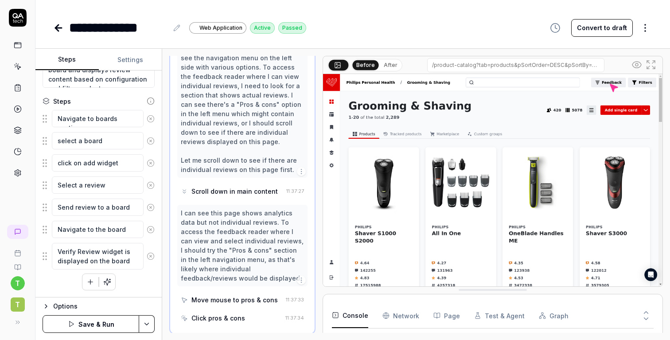
click at [91, 285] on icon "button" at bounding box center [90, 282] width 8 height 8
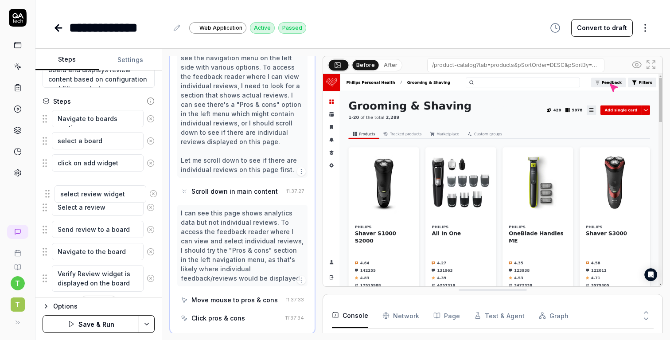
drag, startPoint x: 47, startPoint y: 284, endPoint x: 49, endPoint y: 195, distance: 88.7
click at [49, 195] on fieldset "Navigate to boards section select a board click on add widget Select a review S…" at bounding box center [99, 200] width 112 height 183
click at [151, 187] on icon at bounding box center [151, 185] width 8 height 8
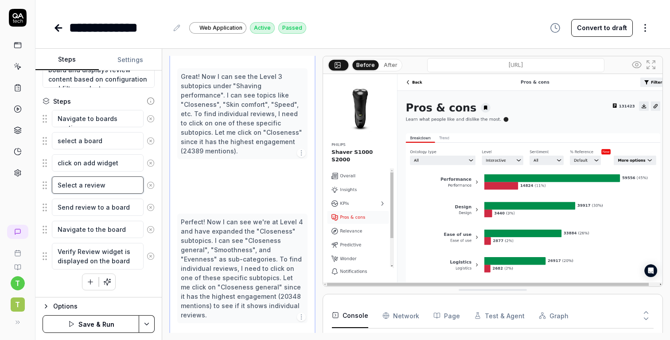
click at [112, 185] on textarea "Select a review" at bounding box center [98, 184] width 92 height 17
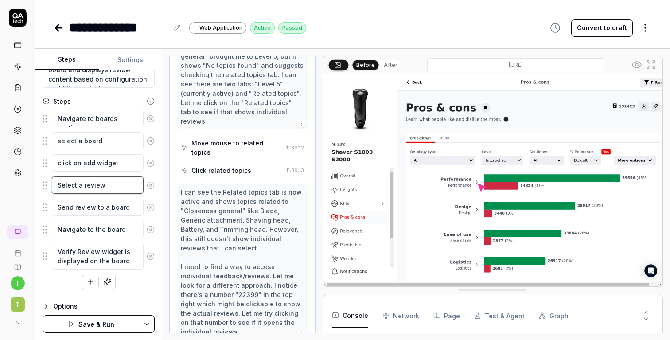
scroll to position [753, 0]
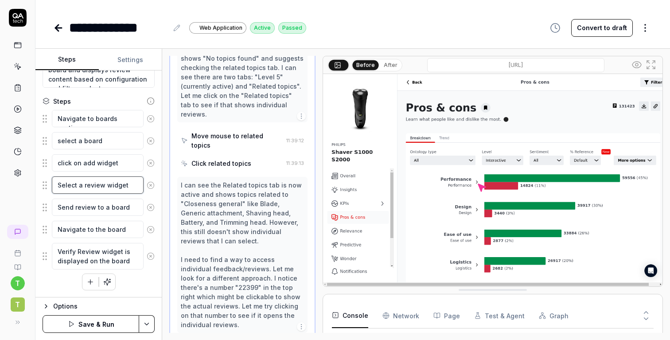
click at [83, 184] on textarea "Select a review widget" at bounding box center [98, 184] width 92 height 17
click at [150, 210] on circle at bounding box center [150, 207] width 7 height 7
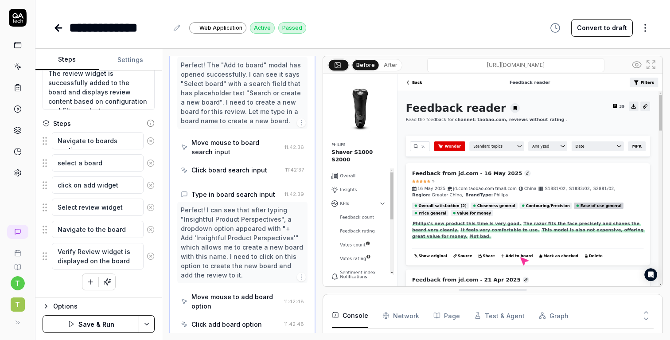
scroll to position [373, 0]
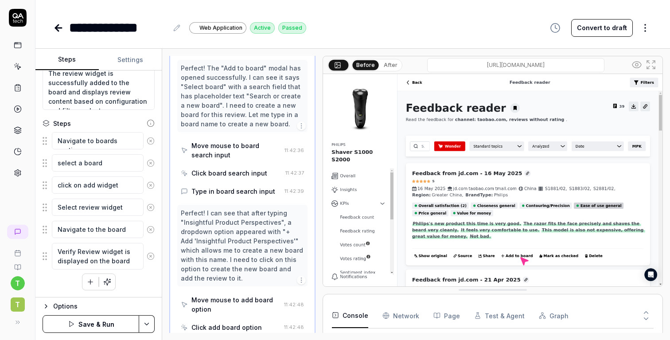
click at [148, 229] on icon at bounding box center [151, 230] width 8 height 8
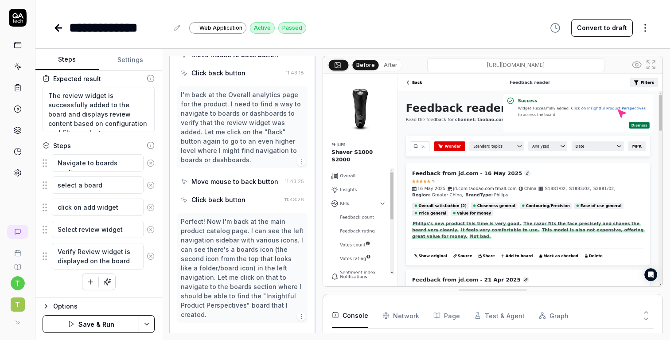
scroll to position [729, 0]
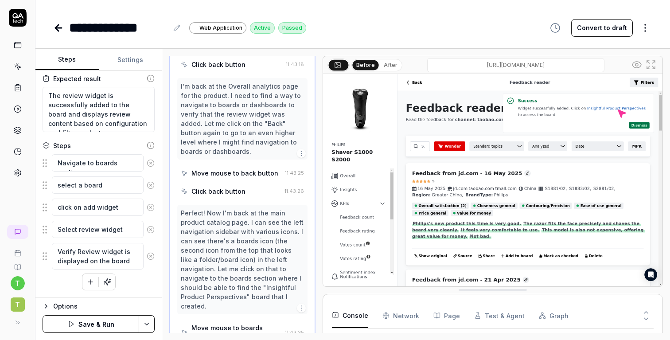
click at [151, 255] on icon at bounding box center [151, 256] width 2 height 2
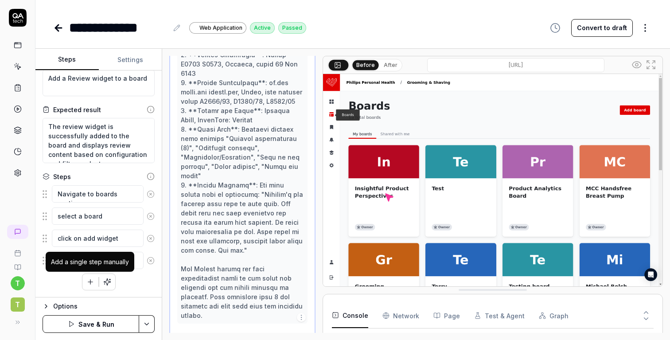
scroll to position [873, 0]
click at [92, 279] on icon "button" at bounding box center [90, 282] width 8 height 8
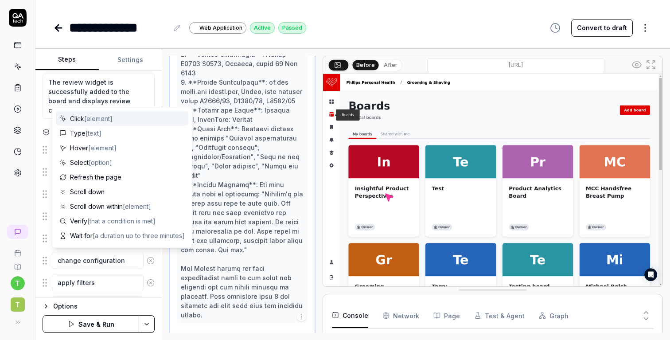
scroll to position [109, 0]
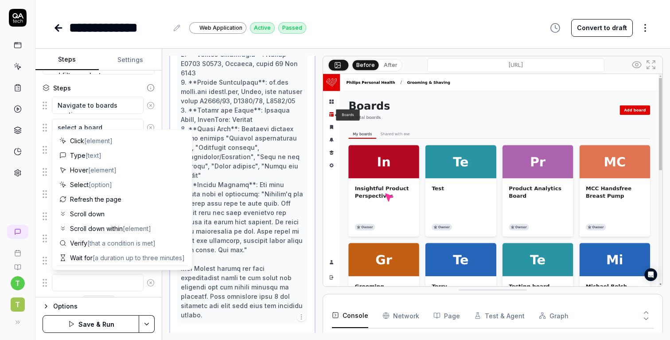
click at [150, 284] on icon at bounding box center [151, 283] width 8 height 8
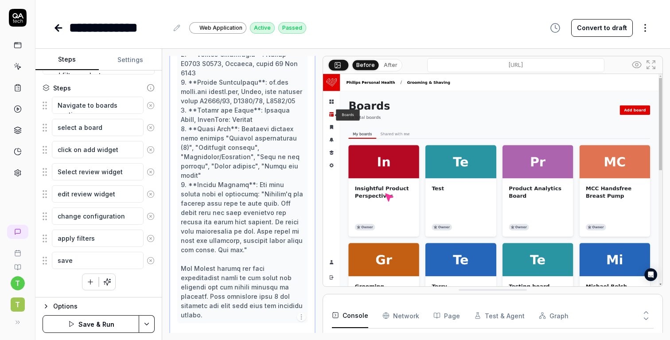
click at [113, 328] on button "Save & Run" at bounding box center [91, 324] width 97 height 18
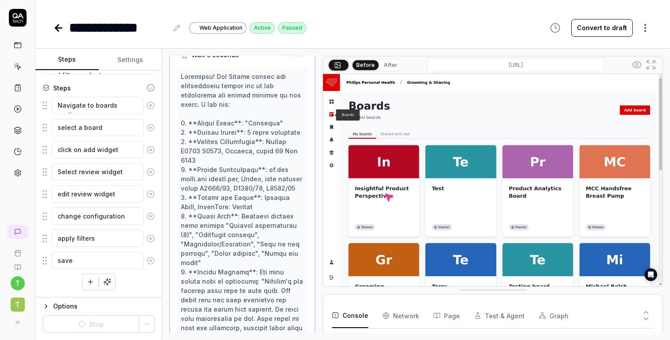
scroll to position [763, 0]
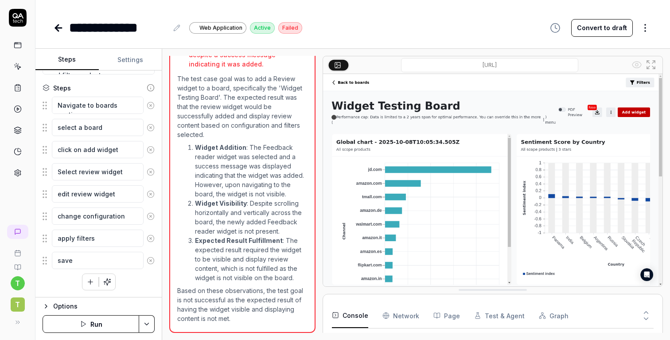
scroll to position [221, 0]
click at [416, 199] on img at bounding box center [492, 180] width 339 height 212
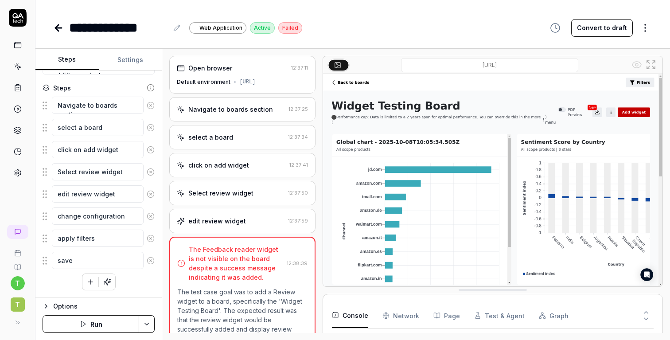
click at [228, 226] on div "edit review widget" at bounding box center [217, 220] width 58 height 9
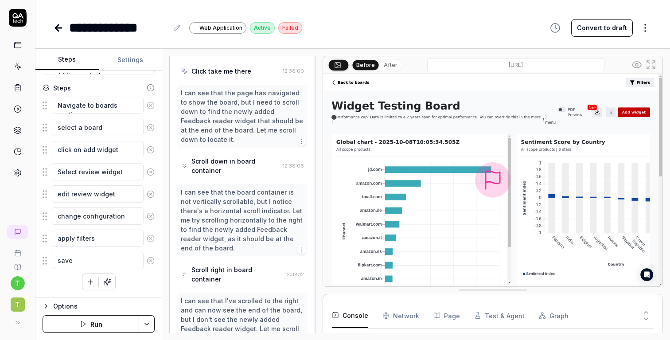
scroll to position [307, 0]
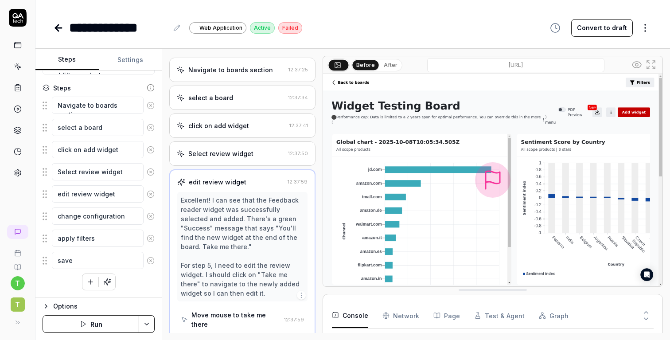
click at [233, 156] on div "Select review widget 12:37:50" at bounding box center [242, 153] width 146 height 24
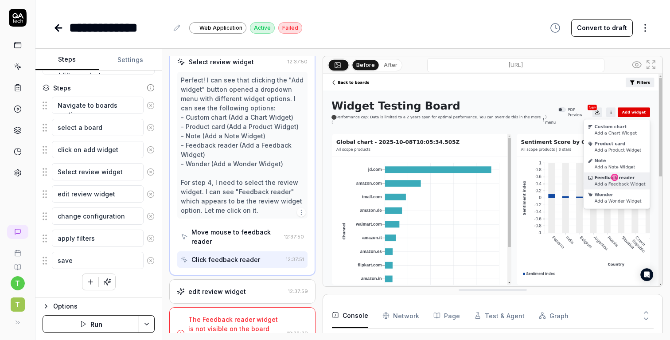
scroll to position [166, 0]
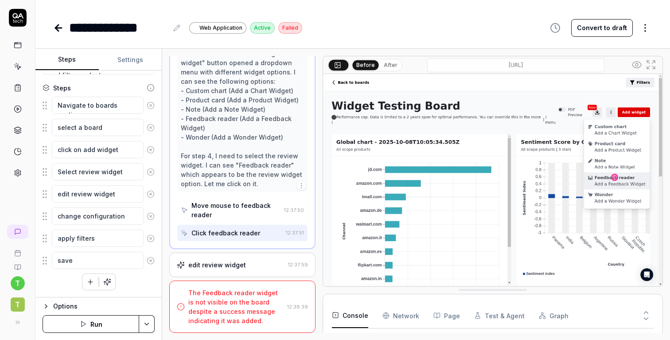
click at [231, 259] on div "edit review widget 12:37:59" at bounding box center [242, 265] width 146 height 24
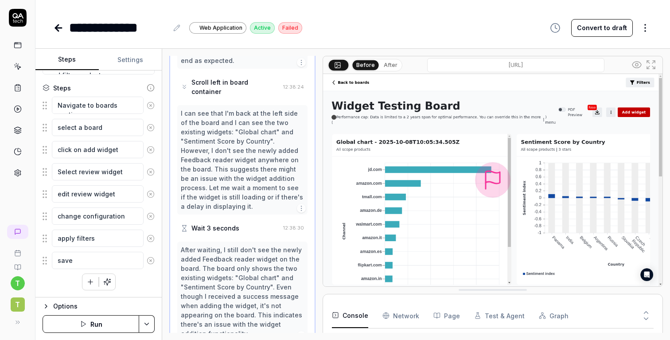
scroll to position [771, 0]
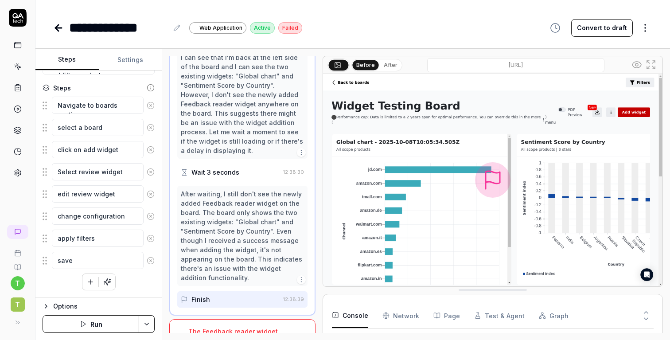
click at [233, 327] on div "The Feedback reader widget is not visible on the board despite a success messag…" at bounding box center [235, 345] width 95 height 37
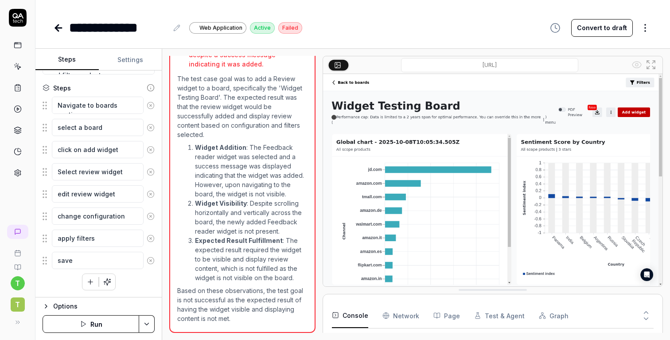
click at [107, 316] on button "Run" at bounding box center [91, 324] width 97 height 18
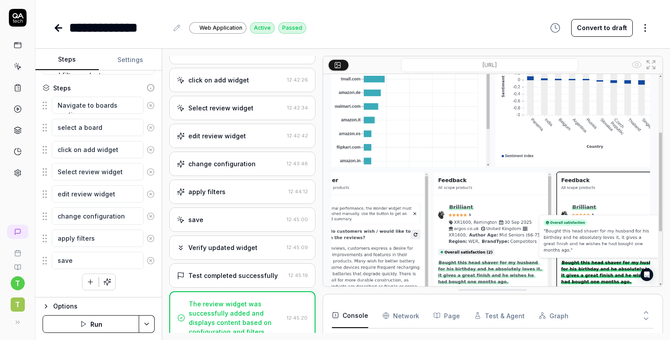
scroll to position [86, 0]
